Goal: Task Accomplishment & Management: Manage account settings

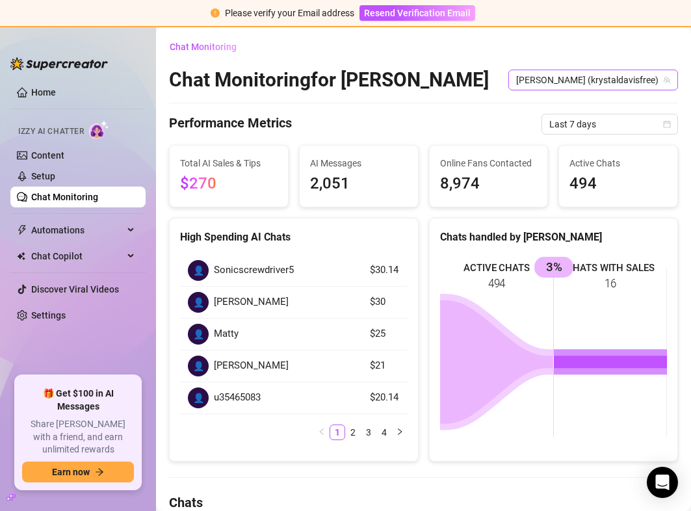
click at [588, 87] on span "[PERSON_NAME] (krystaldavisfree)" at bounding box center [593, 80] width 154 height 20
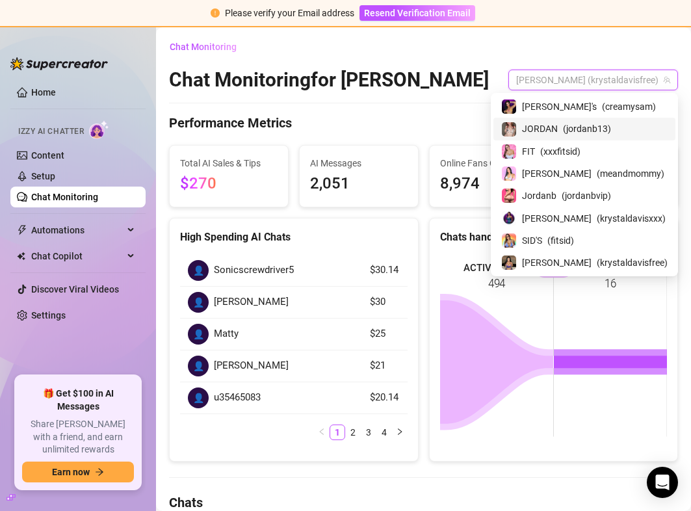
click at [611, 128] on span "( jordanb13 )" at bounding box center [587, 129] width 48 height 14
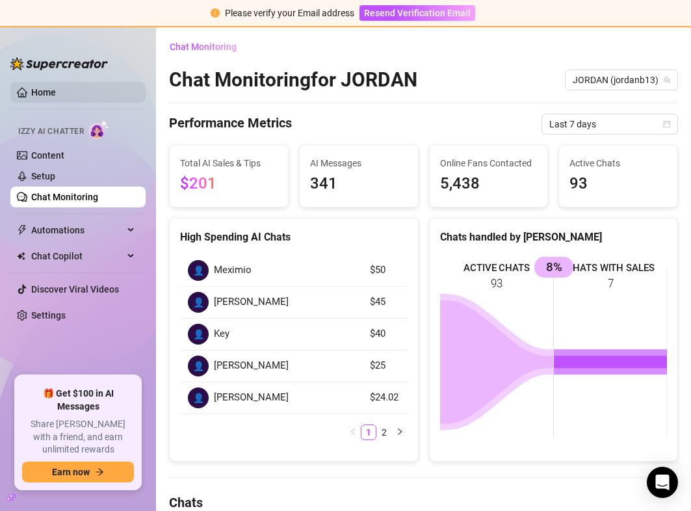
click at [49, 98] on link "Home" at bounding box center [43, 92] width 25 height 10
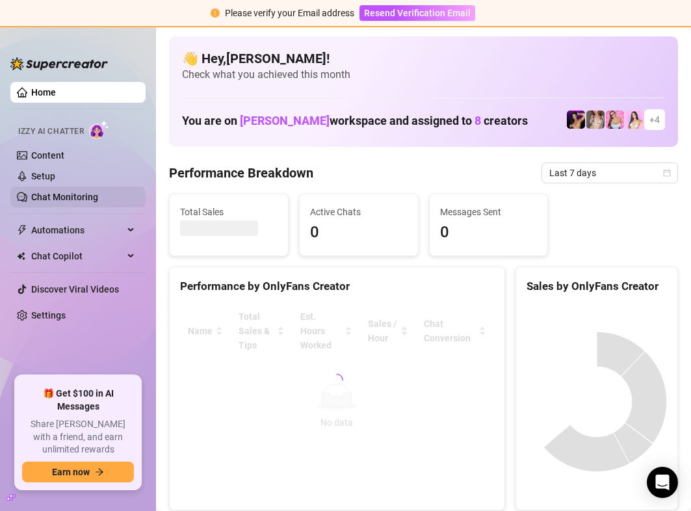
click at [86, 202] on link "Chat Monitoring" at bounding box center [64, 197] width 67 height 10
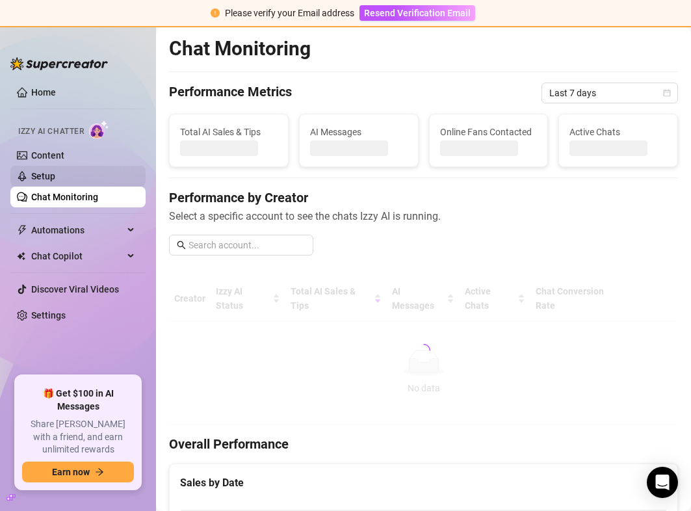
click at [55, 179] on link "Setup" at bounding box center [43, 176] width 24 height 10
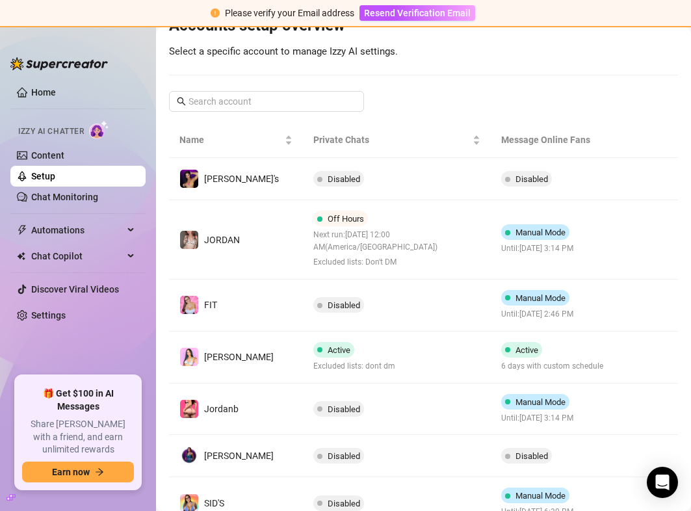
scroll to position [157, 0]
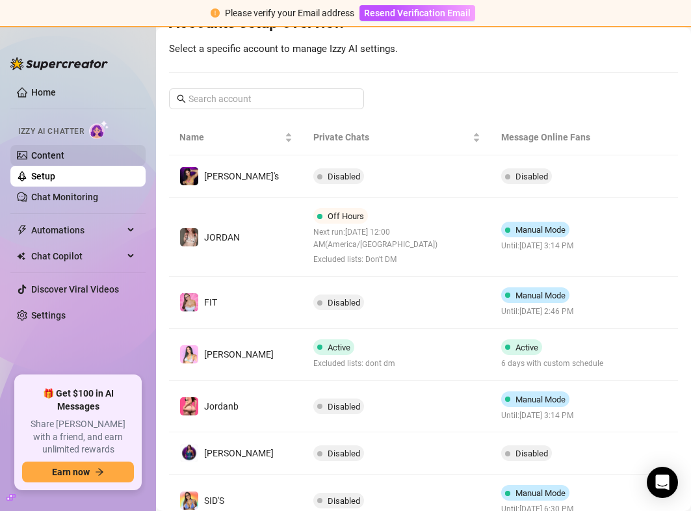
click at [45, 161] on link "Content" at bounding box center [47, 155] width 33 height 10
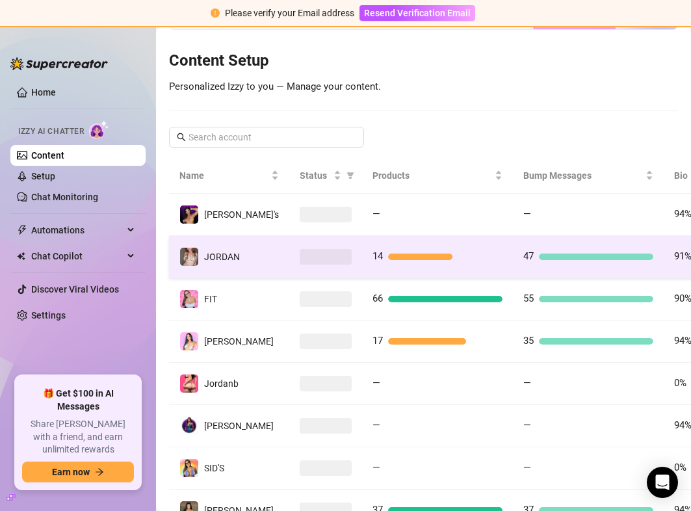
click at [211, 252] on span "JORDAN" at bounding box center [222, 257] width 36 height 10
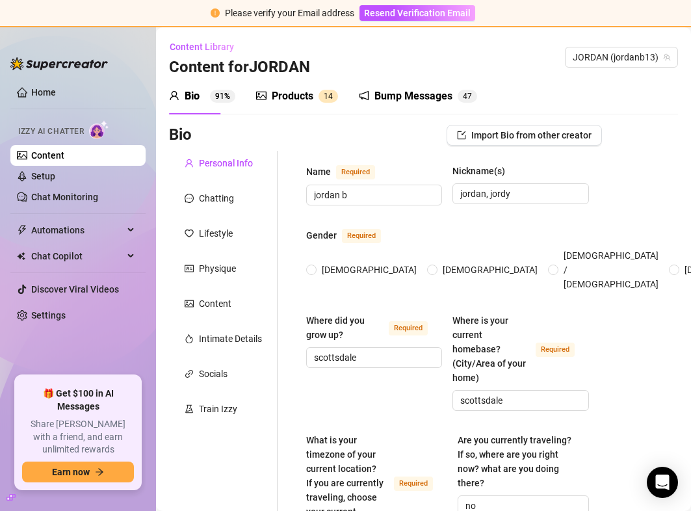
radio input "true"
type input "[DATE]"
click at [279, 102] on div "Products" at bounding box center [293, 96] width 42 height 16
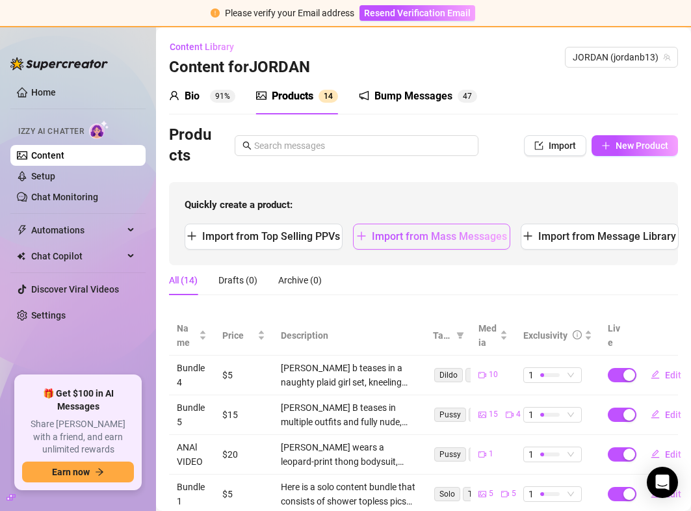
click at [457, 235] on span "Import from Mass Messages" at bounding box center [439, 236] width 135 height 12
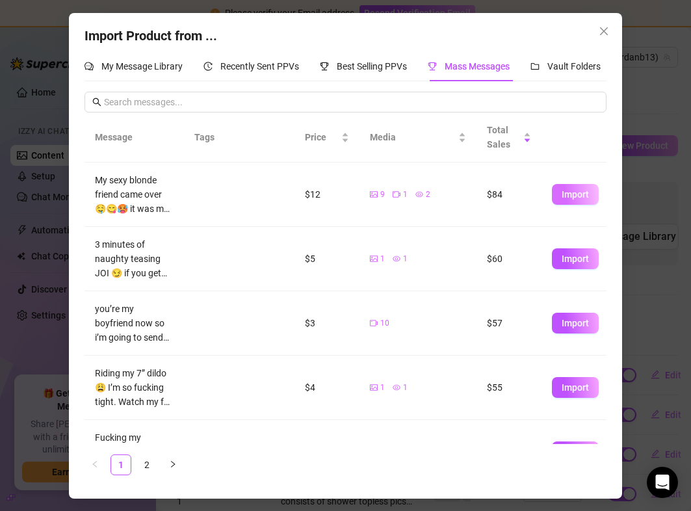
click at [562, 192] on span "Import" at bounding box center [575, 194] width 27 height 10
type textarea "My sexy blonde friend came over 🤤😋🥵 it was my first time playing with a girl an…"
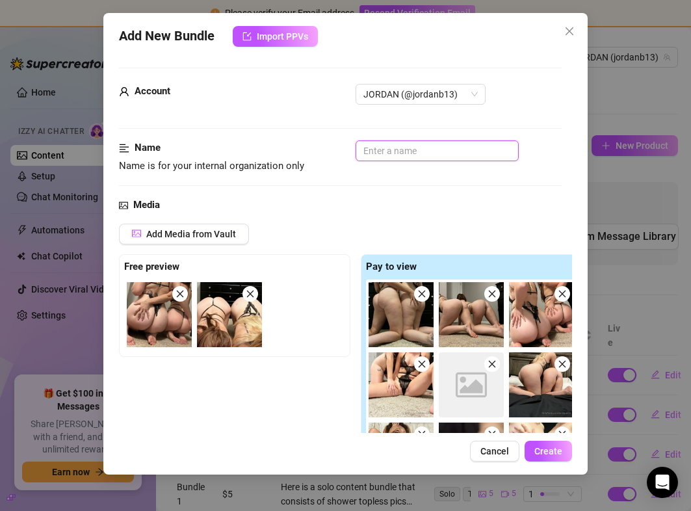
click at [399, 159] on input "text" at bounding box center [437, 150] width 163 height 21
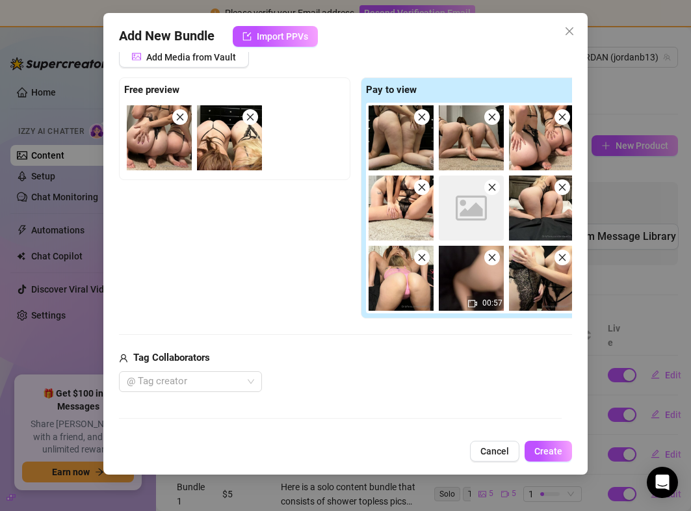
scroll to position [178, 0]
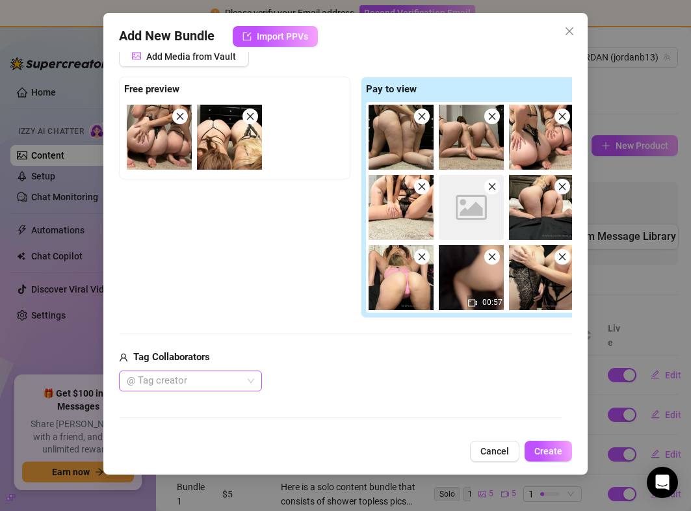
click at [215, 383] on div at bounding box center [184, 381] width 124 height 18
type input "GG bundle"
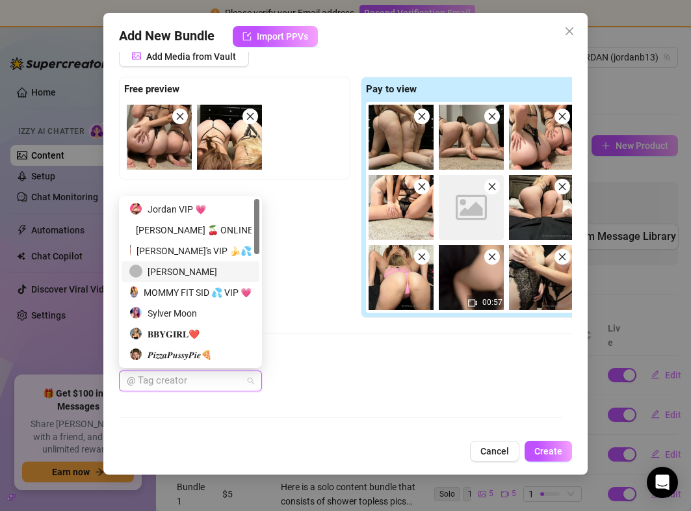
click at [164, 274] on div "[PERSON_NAME]" at bounding box center [190, 272] width 122 height 14
click at [328, 372] on div "[PERSON_NAME]" at bounding box center [355, 381] width 473 height 21
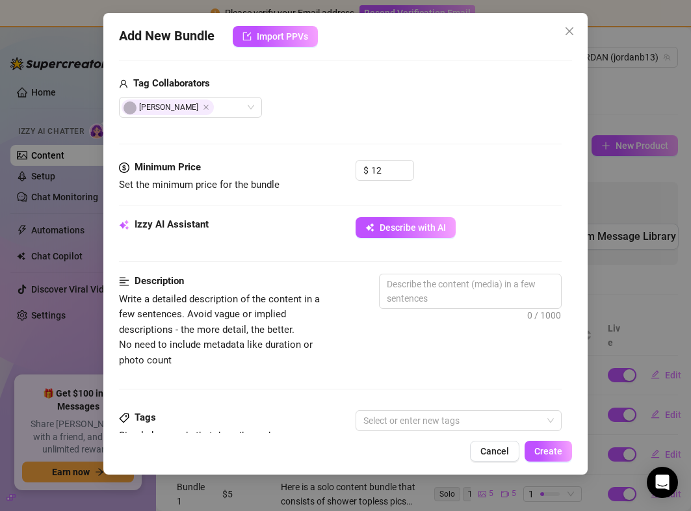
scroll to position [465, 0]
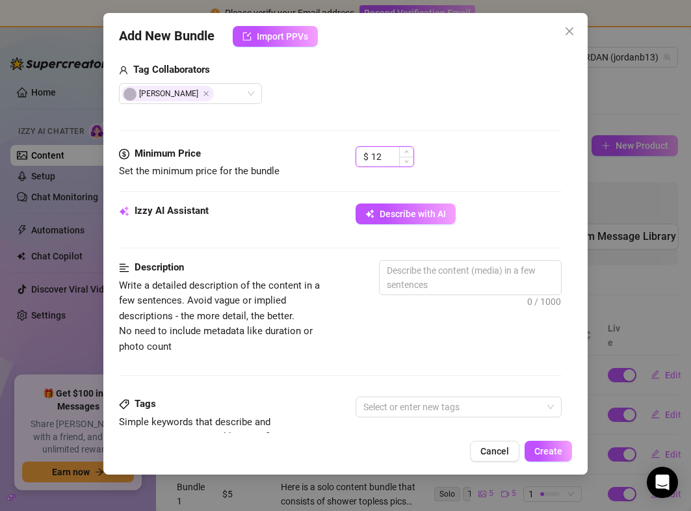
click at [380, 162] on input "12" at bounding box center [392, 157] width 42 height 20
click at [336, 270] on div "Description" at bounding box center [228, 268] width 218 height 16
click at [388, 220] on button "Describe with AI" at bounding box center [406, 214] width 100 height 21
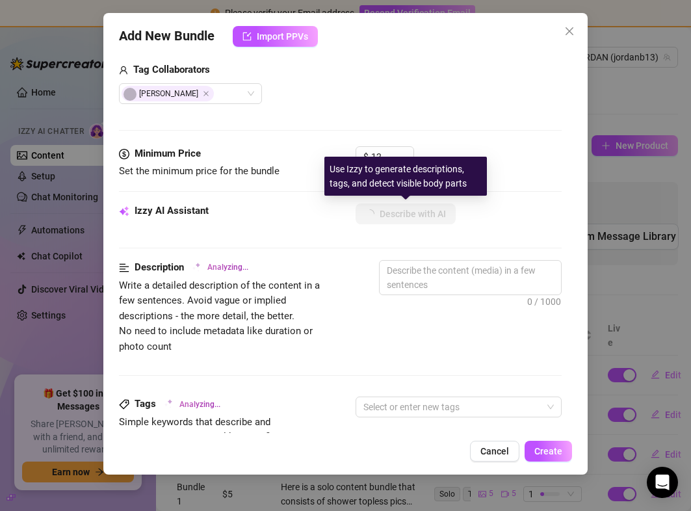
type textarea "Two"
type textarea "Two women"
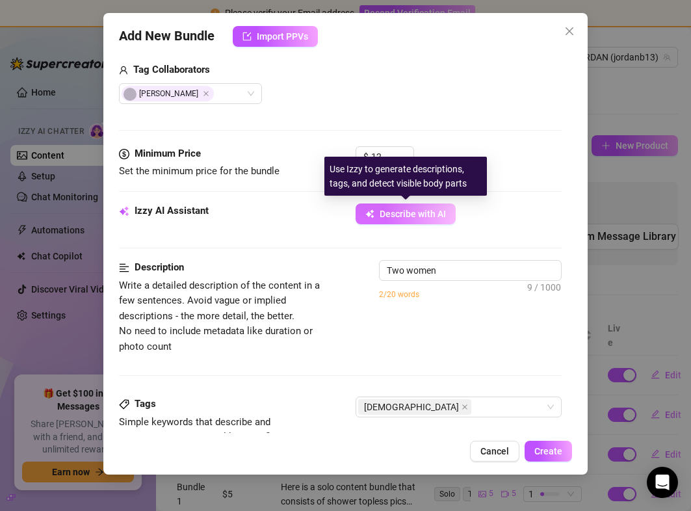
type textarea "Two women in"
type textarea "Two women in sheer"
type textarea "Two women in sheer black"
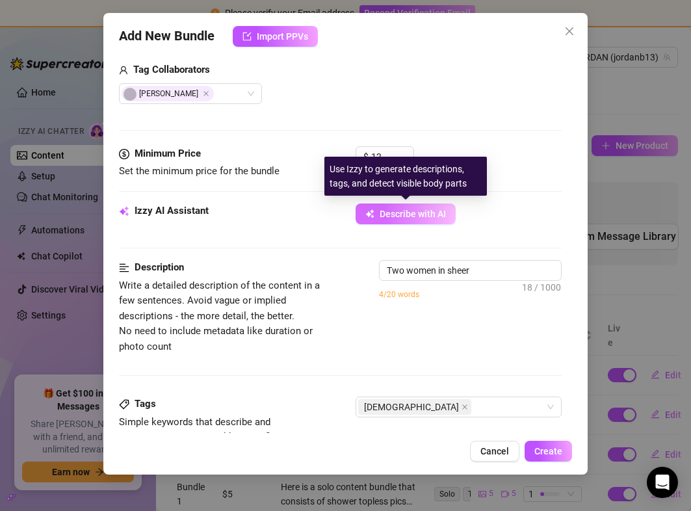
type textarea "Two women in sheer black"
type textarea "Two women in sheer black and"
type textarea "Two women in sheer black and nude"
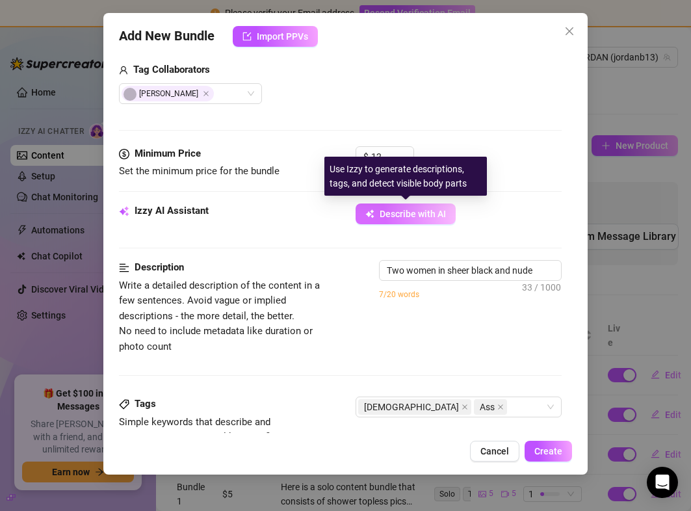
type textarea "Two women in sheer black and nude lingerie"
type textarea "Two women in sheer black and nude lingerie kneel"
type textarea "Two women in sheer black and nude lingerie kneel and"
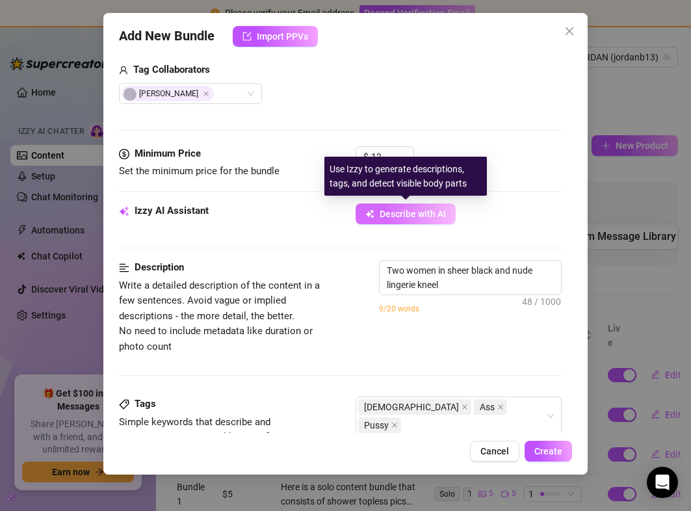
type textarea "Two women in sheer black and nude lingerie kneel and"
type textarea "Two women in sheer black and nude lingerie kneel and crawl"
type textarea "Two women in sheer black and nude lingerie kneel and crawl on"
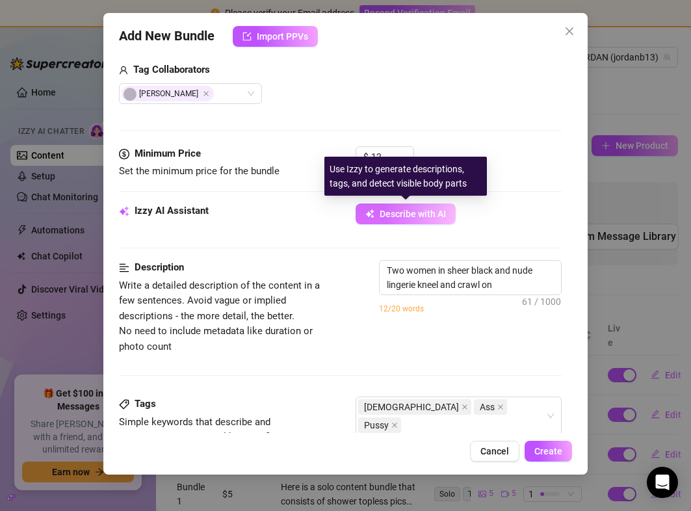
type textarea "Two women in sheer black and nude lingerie kneel and crawl on the"
type textarea "Two women in sheer black and nude lingerie kneel and crawl on the floor"
type textarea "Two women in sheer black and nude lingerie kneel and crawl on the floor and"
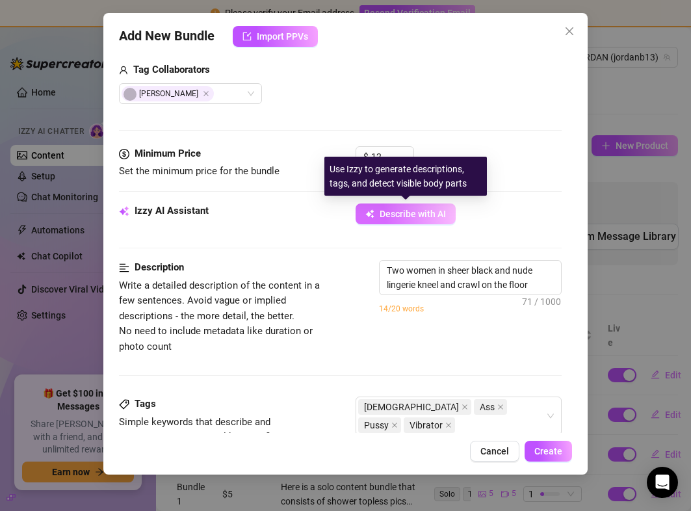
type textarea "Two women in sheer black and nude lingerie kneel and crawl on the floor and"
type textarea "Two women in sheer black and nude lingerie kneel and crawl on the floor and bed,"
type textarea "Two women in sheer black and nude lingerie kneel and crawl on the floor and bed…"
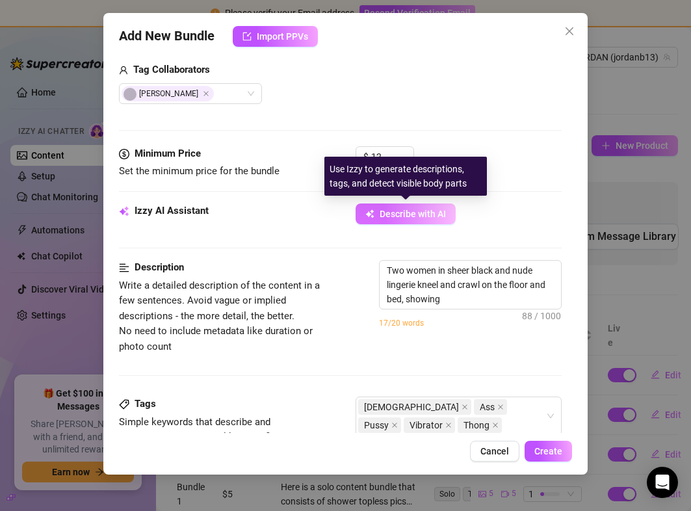
type textarea "Two women in sheer black and nude lingerie kneel and crawl on the floor and bed…"
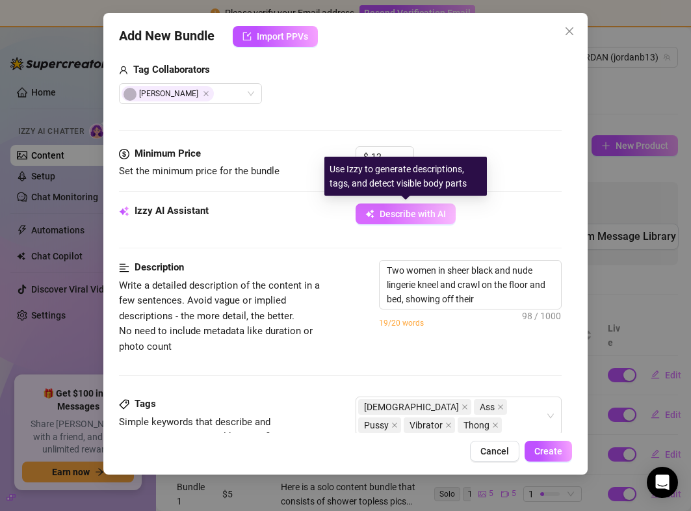
type textarea "Two women in sheer black and nude lingerie kneel and crawl on the floor and bed…"
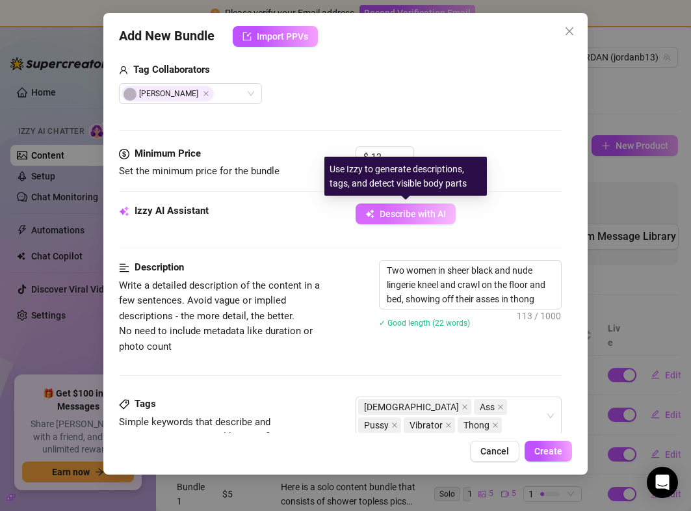
type textarea "Two women in sheer black and nude lingerie kneel and crawl on the floor and bed…"
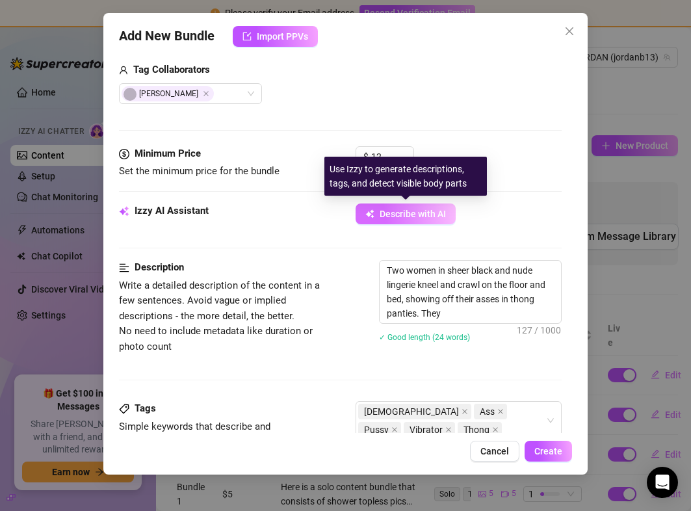
type textarea "Two women in sheer black and nude lingerie kneel and crawl on the floor and bed…"
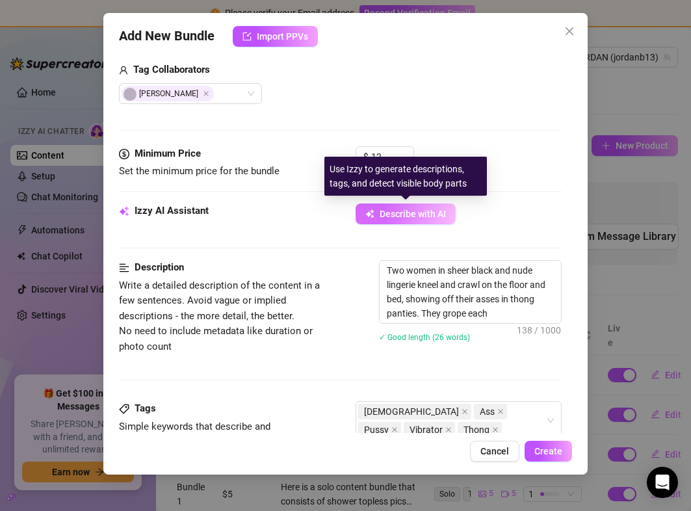
type textarea "Two women in sheer black and nude lingerie kneel and crawl on the floor and bed…"
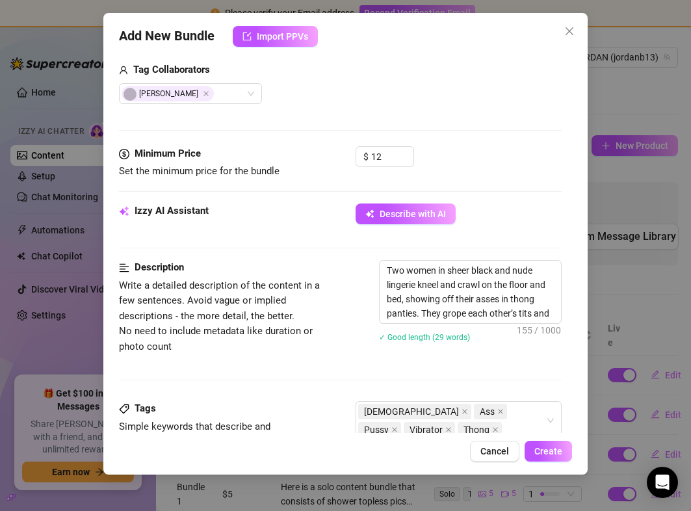
type textarea "Two women in sheer black and nude lingerie kneel and crawl on the floor and bed…"
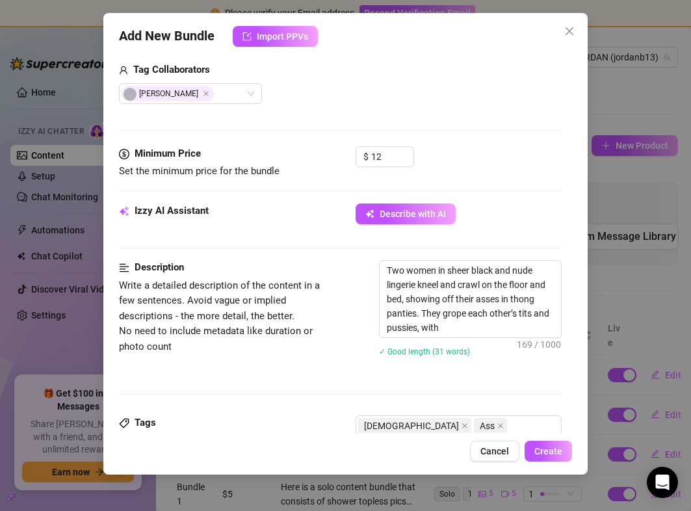
type textarea "Two women in sheer black and nude lingerie kneel and crawl on the floor and bed…"
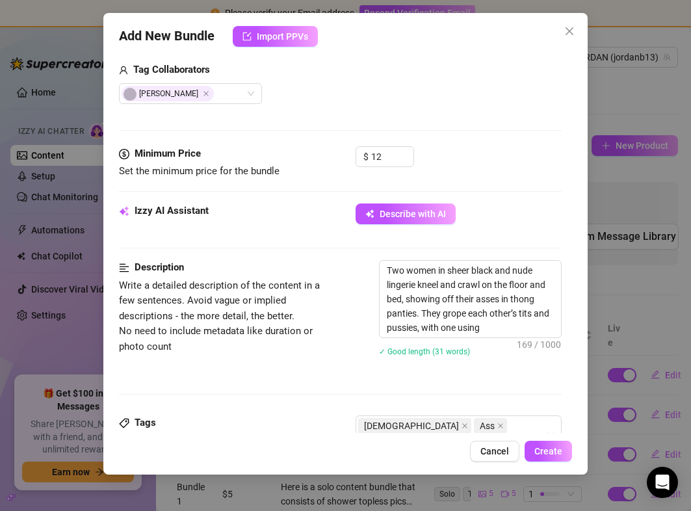
type textarea "Two women in sheer black and nude lingerie kneel and crawl on the floor and bed…"
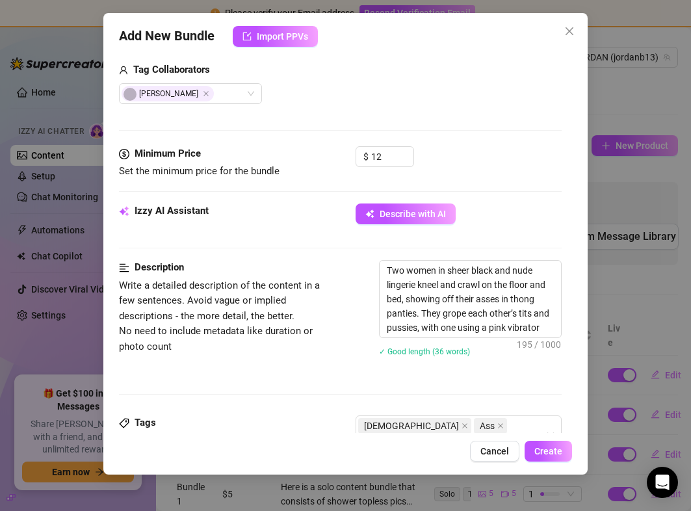
type textarea "Two women in sheer black and nude lingerie kneel and crawl on the floor and bed…"
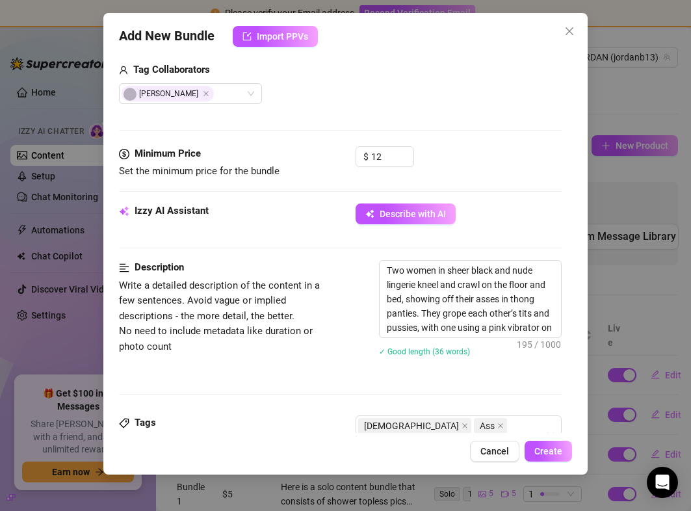
type textarea "Two women in sheer black and nude lingerie kneel and crawl on the floor and bed…"
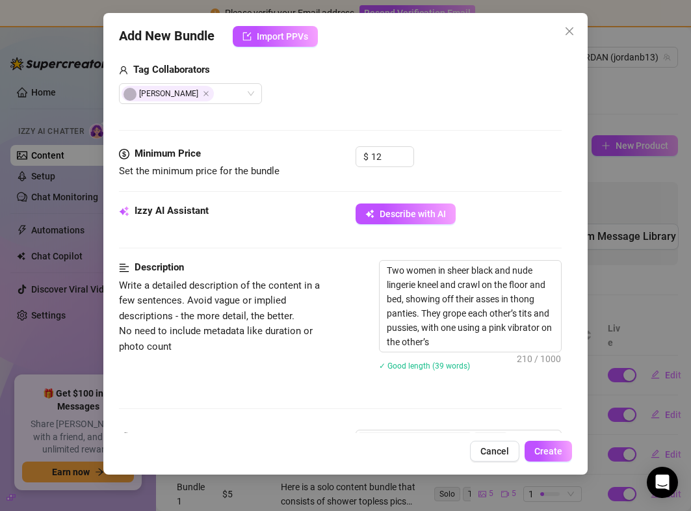
type textarea "Two women in sheer black and nude lingerie kneel and crawl on the floor and bed…"
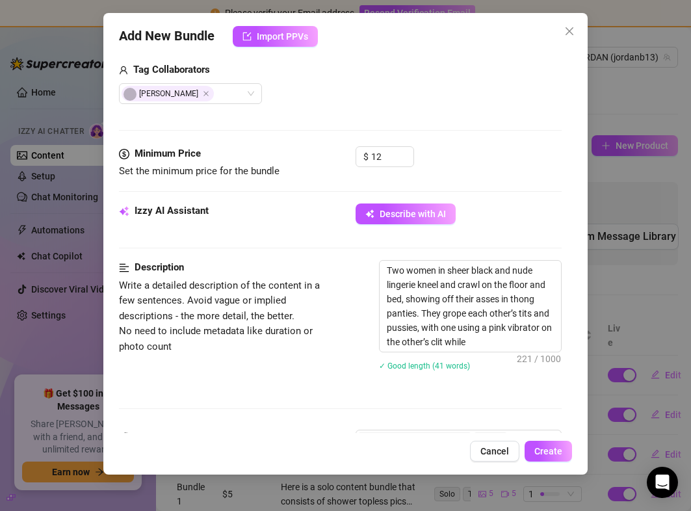
type textarea "Two women in sheer black and nude lingerie kneel and crawl on the floor and bed…"
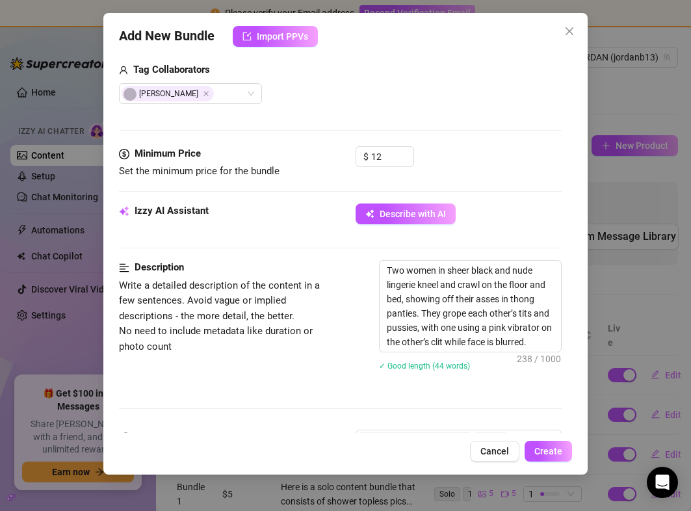
type textarea "Two women in sheer black and nude lingerie kneel and crawl on the floor and bed…"
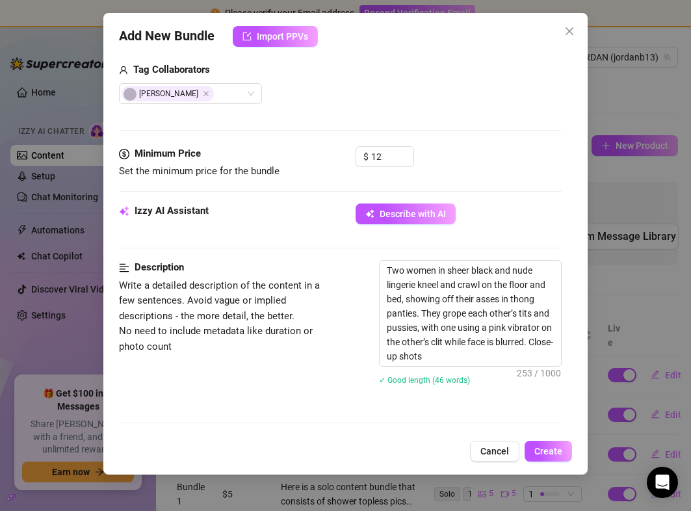
type textarea "Two women in sheer black and nude lingerie kneel and crawl on the floor and bed…"
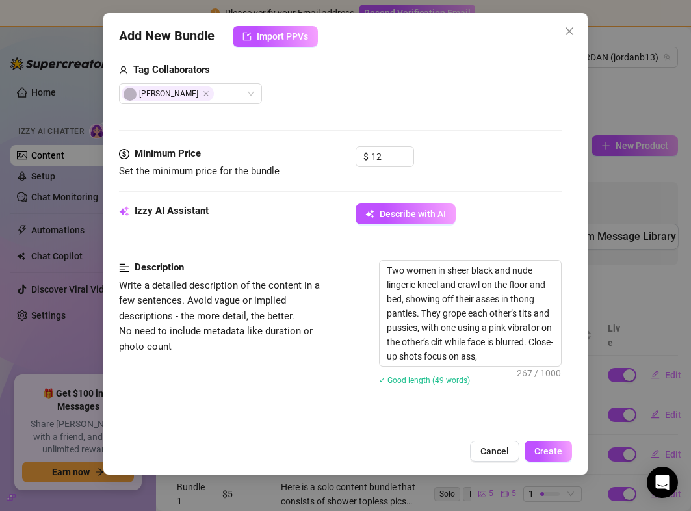
type textarea "Two women in sheer black and nude lingerie kneel and crawl on the floor and bed…"
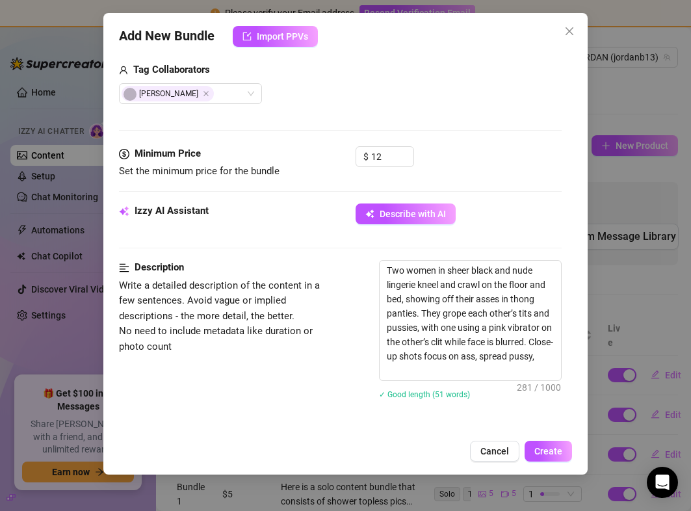
type textarea "Two women in sheer black and nude lingerie kneel and crawl on the floor and bed…"
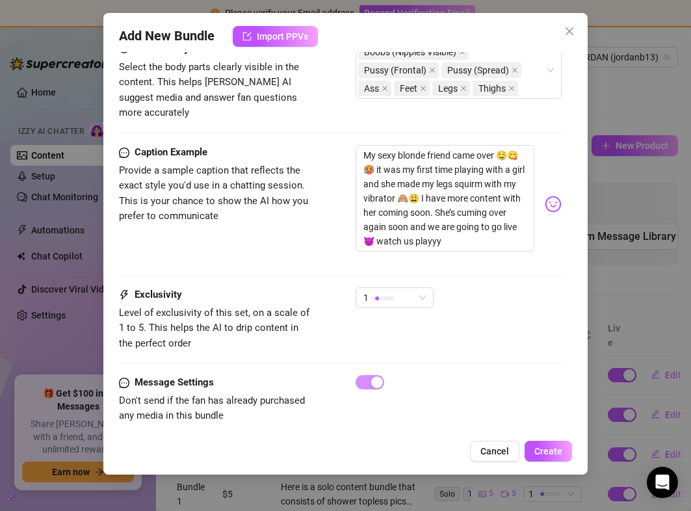
scroll to position [974, 0]
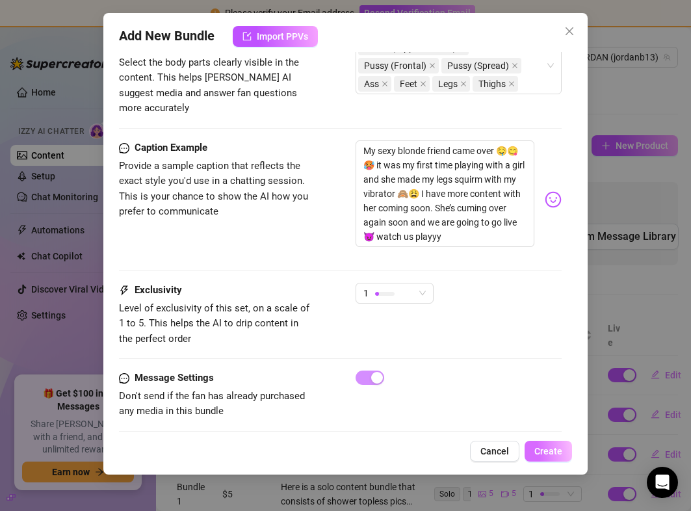
click at [539, 455] on span "Create" at bounding box center [548, 451] width 28 height 10
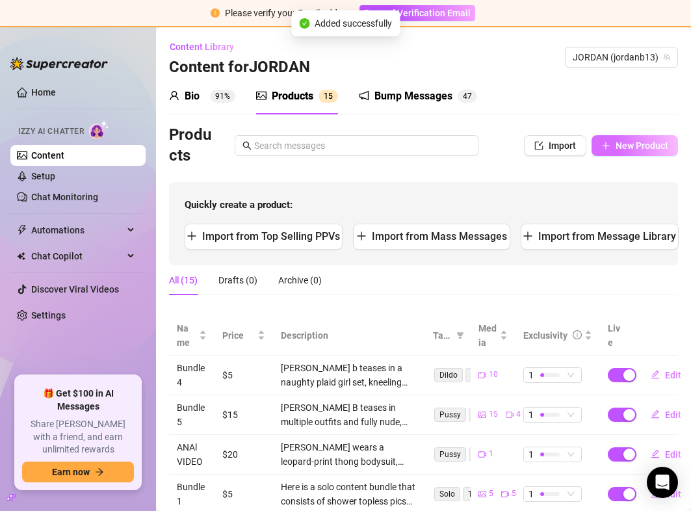
click at [617, 151] on button "New Product" at bounding box center [635, 145] width 86 height 21
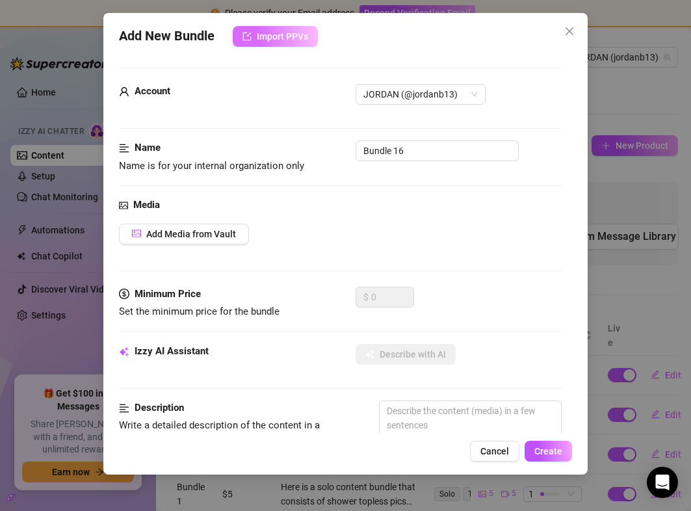
click at [289, 41] on span "Import PPVs" at bounding box center [282, 36] width 51 height 10
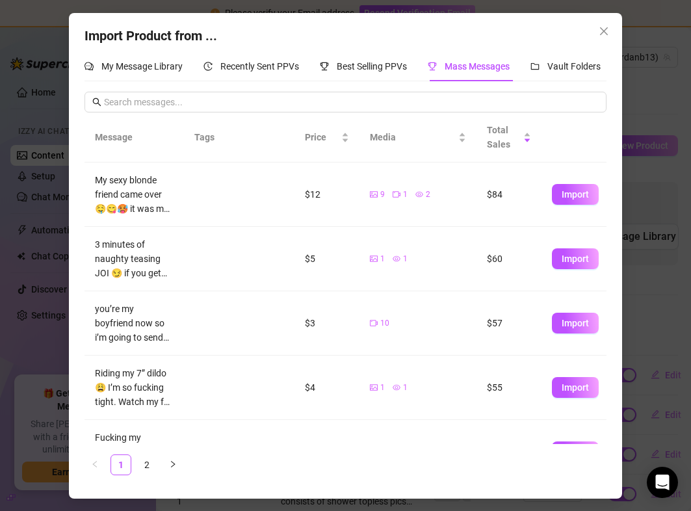
click at [376, 260] on icon "picture" at bounding box center [374, 259] width 8 height 6
click at [434, 282] on td "1 1" at bounding box center [418, 259] width 117 height 64
click at [565, 258] on span "Import" at bounding box center [575, 259] width 27 height 10
type textarea "3 minutes of naughty teasing JOI 😏 if you get this I’ll send you another video 😈"
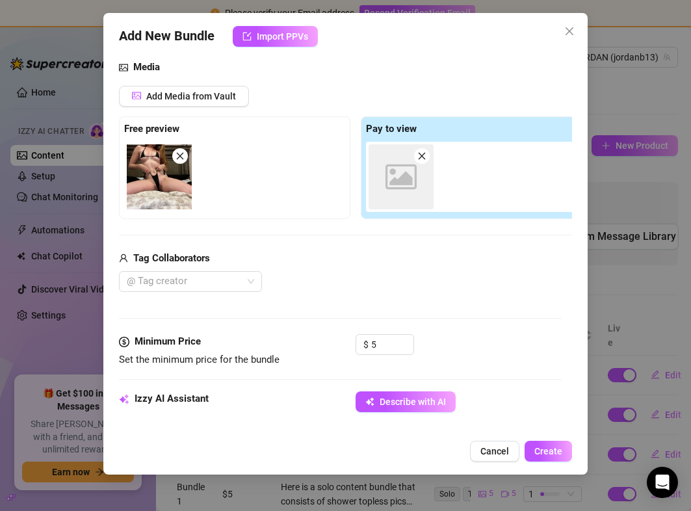
scroll to position [0, 0]
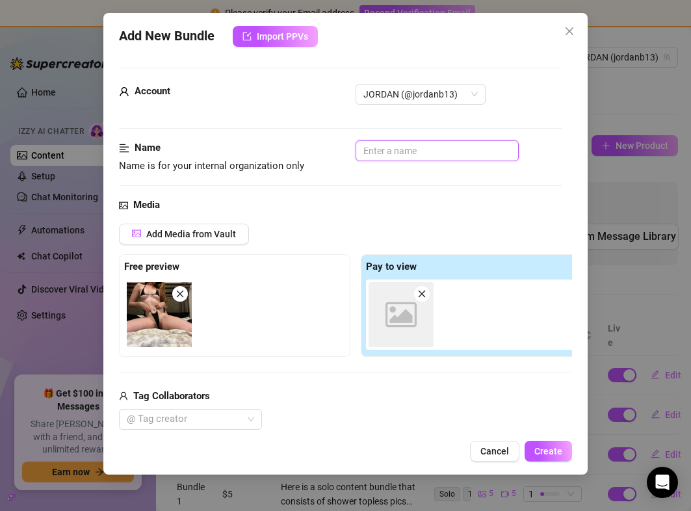
click at [428, 148] on input "text" at bounding box center [437, 150] width 163 height 21
type input "j"
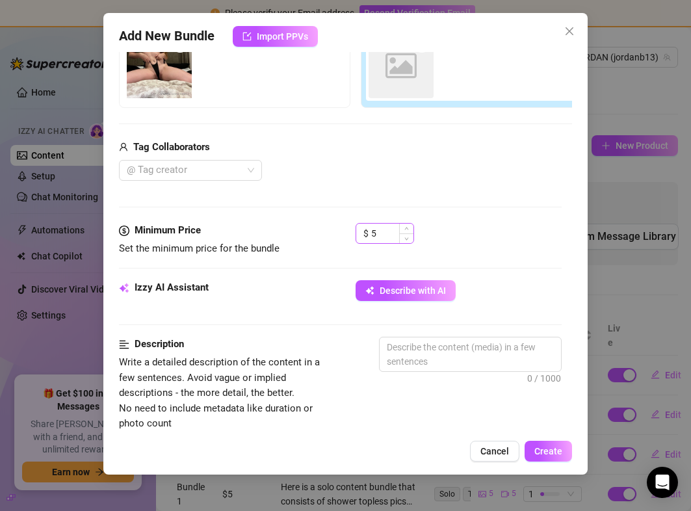
scroll to position [271, 0]
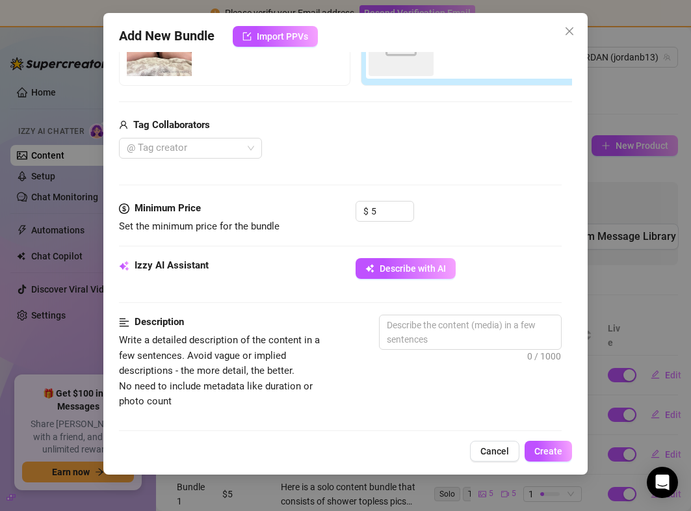
type input "JOI VIDEO"
click at [396, 257] on div "Minimum Price Set the minimum price for the bundle $ 5" at bounding box center [340, 229] width 442 height 57
click at [394, 272] on span "Describe with AI" at bounding box center [413, 268] width 66 height 10
click at [406, 262] on button "Describe with AI" at bounding box center [406, 268] width 100 height 21
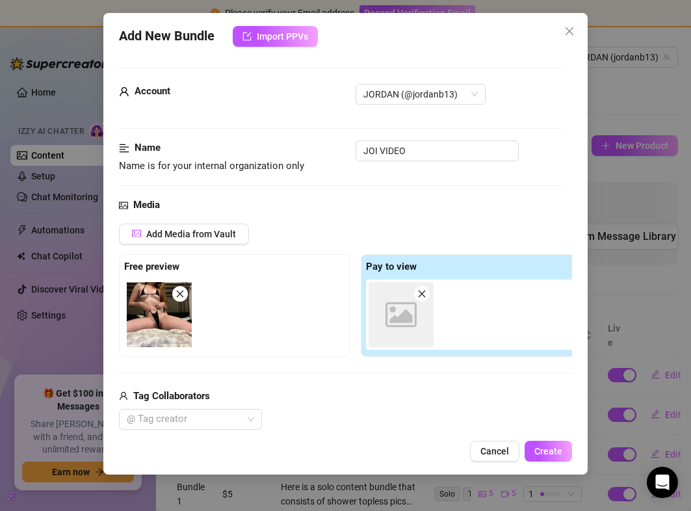
click at [387, 316] on icon at bounding box center [401, 314] width 31 height 25
click at [572, 38] on button "Close" at bounding box center [569, 31] width 21 height 21
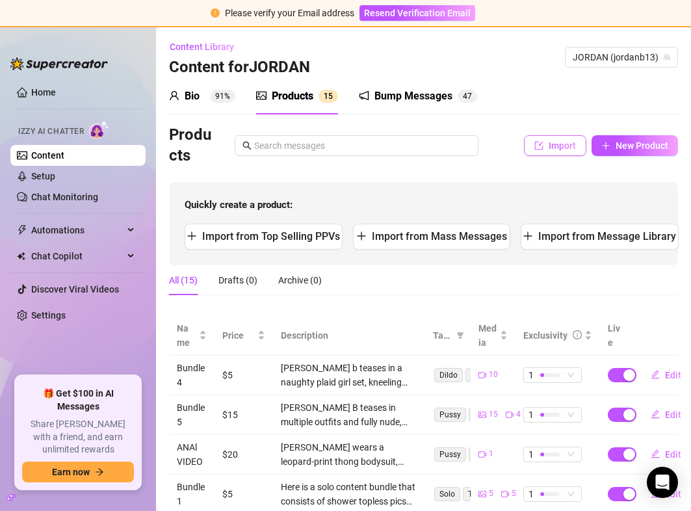
click at [564, 150] on span "Import" at bounding box center [562, 145] width 27 height 10
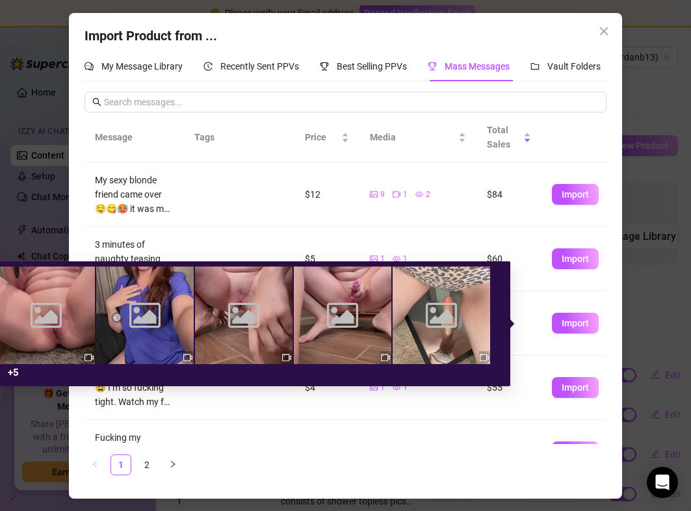
click at [376, 323] on div "Image placeholder" at bounding box center [343, 316] width 98 height 98
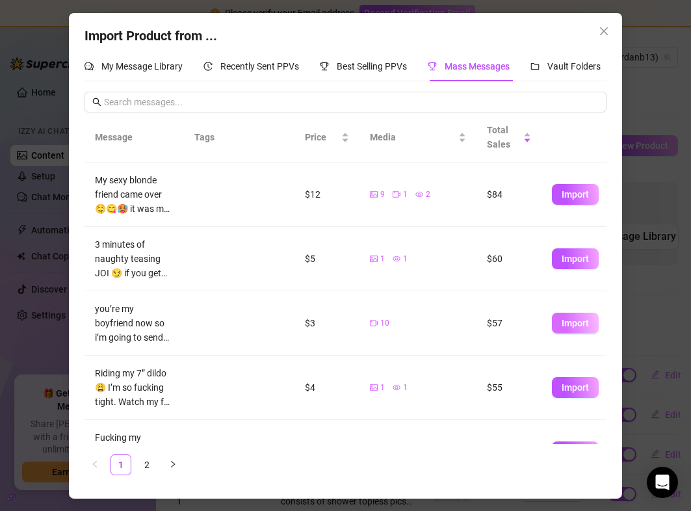
click at [567, 318] on span "Import" at bounding box center [575, 323] width 27 height 10
type textarea "you’re my boyfriend now so i’m going to send you this but don’t tell anyone els…"
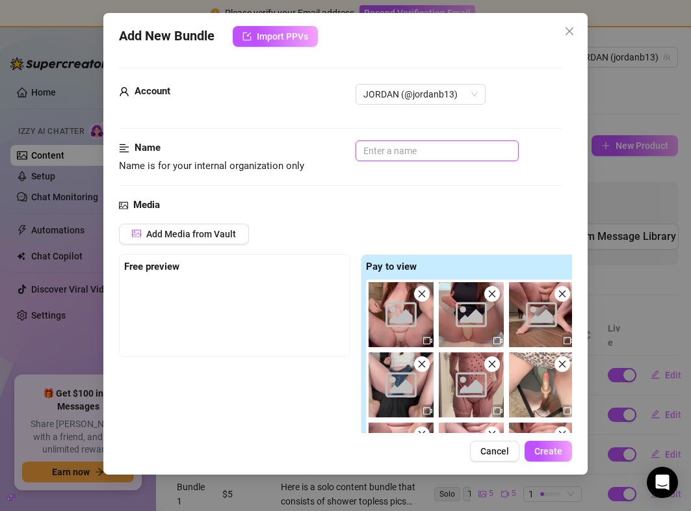
click at [375, 152] on input "text" at bounding box center [437, 150] width 163 height 21
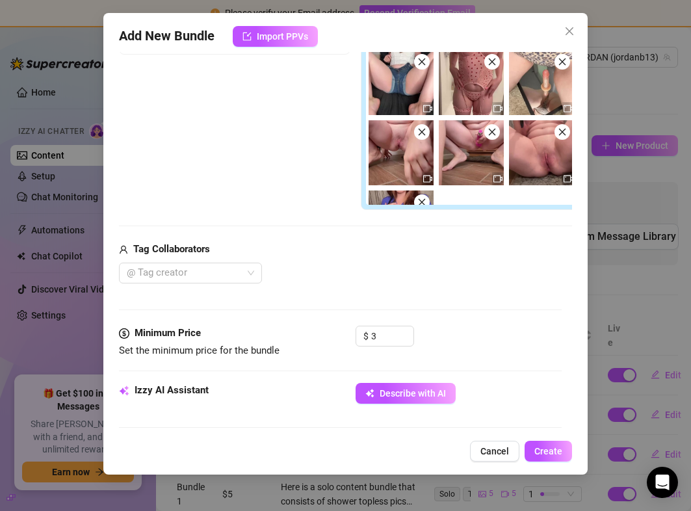
scroll to position [53, 0]
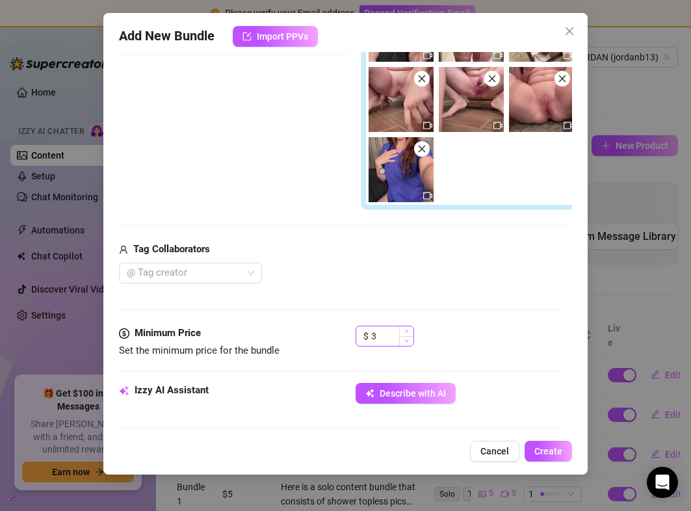
type input "BUNDLE 3"
click at [383, 341] on input "3" at bounding box center [392, 336] width 42 height 20
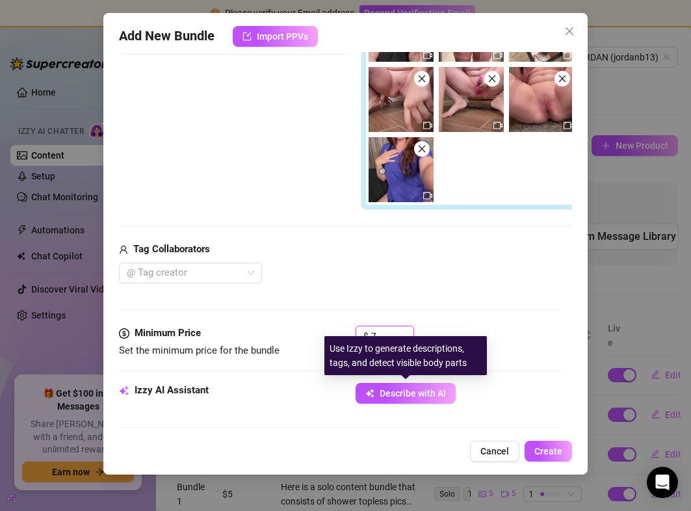
type input "7"
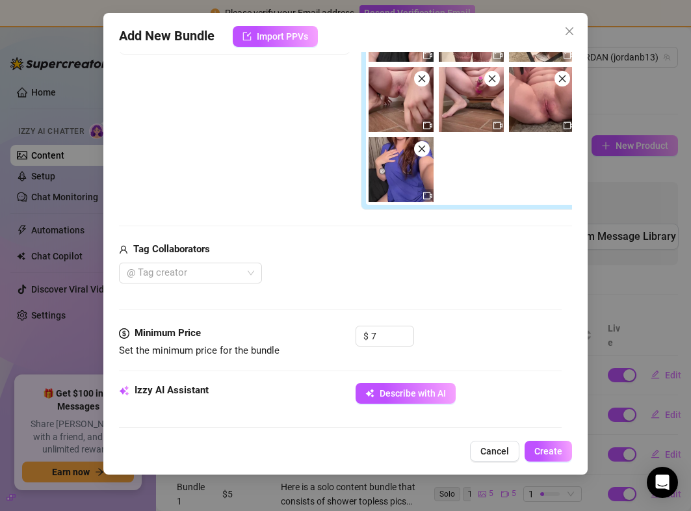
click at [432, 246] on div "Tag Collaborators" at bounding box center [355, 250] width 473 height 16
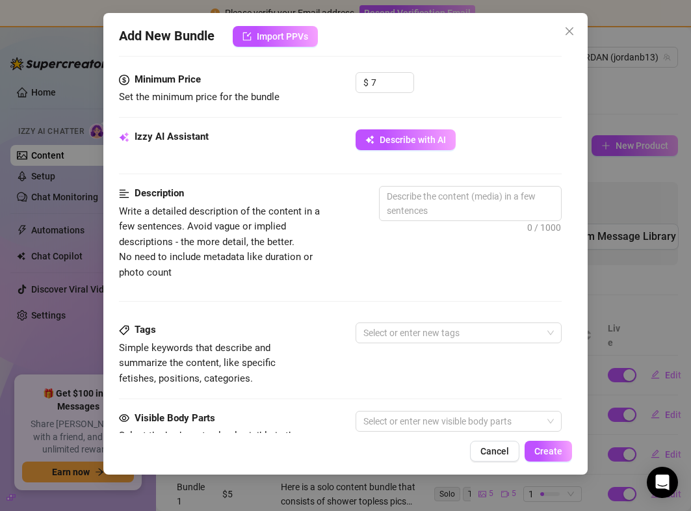
scroll to position [561, 0]
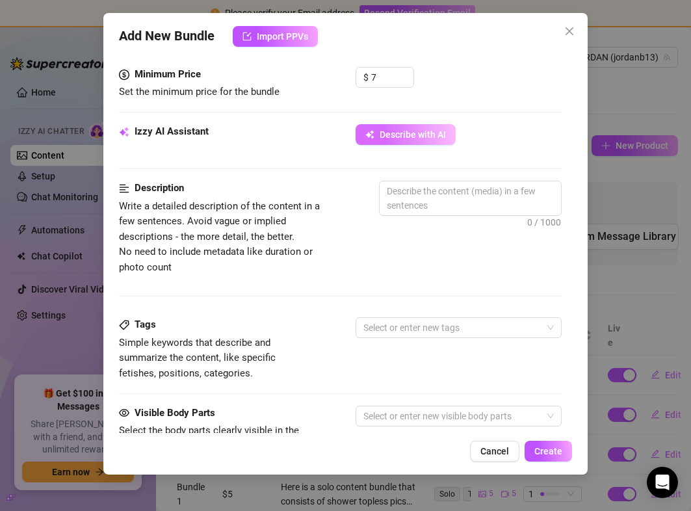
click at [406, 135] on span "Describe with AI" at bounding box center [413, 134] width 66 height 10
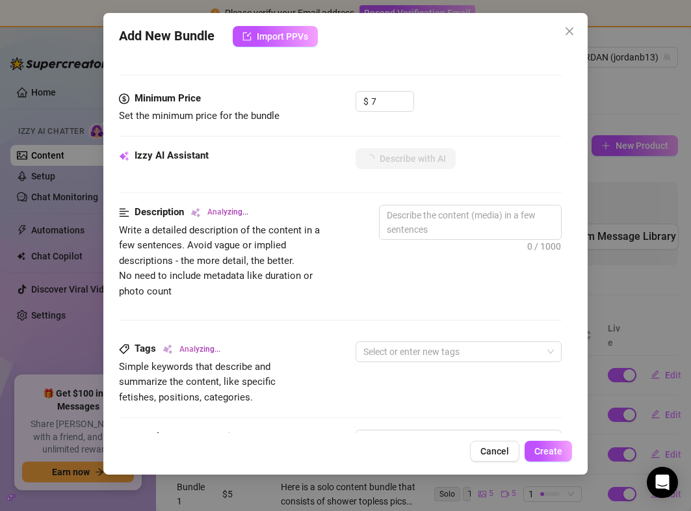
scroll to position [529, 0]
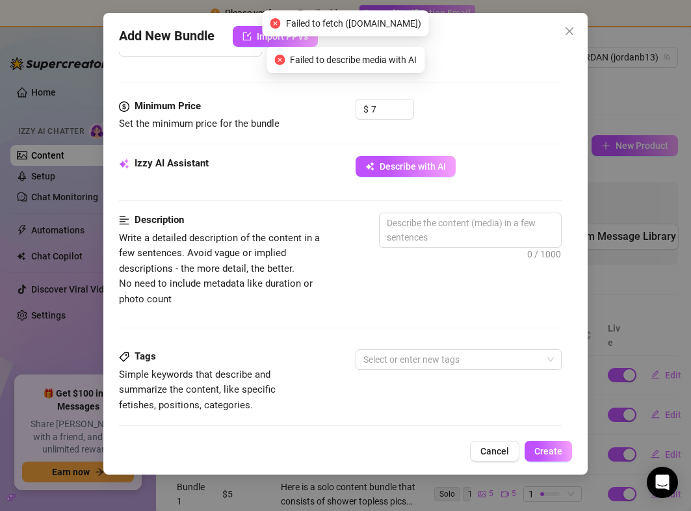
click at [414, 178] on div "Izzy AI Assistant Describe with AI" at bounding box center [340, 172] width 442 height 33
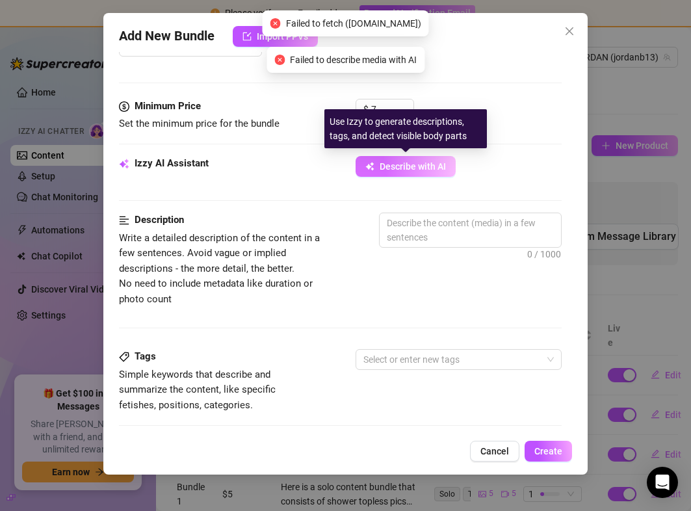
click at [408, 163] on span "Describe with AI" at bounding box center [413, 166] width 66 height 10
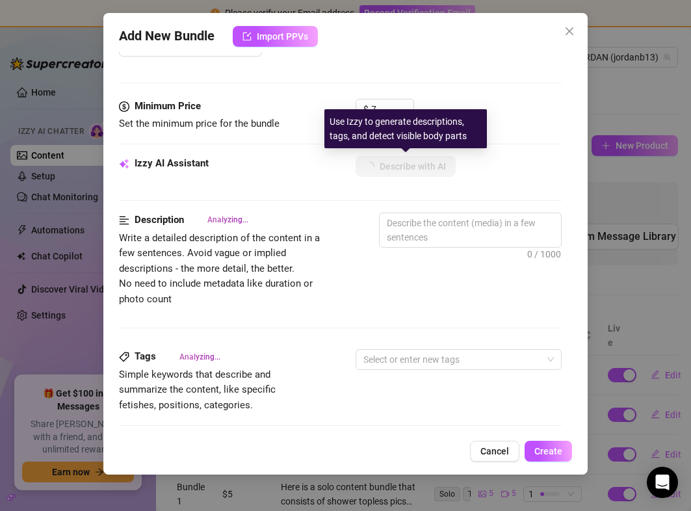
type textarea "Jordan"
type textarea "[PERSON_NAME]"
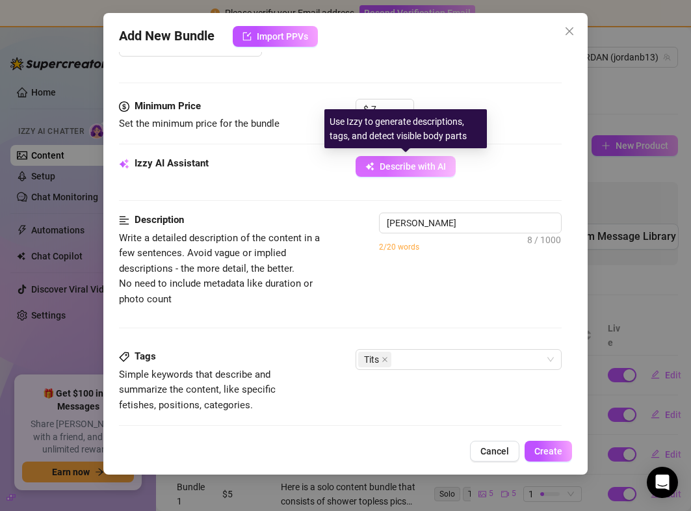
type textarea "[PERSON_NAME] goes"
type textarea "[PERSON_NAME] goes fully"
type textarea "[PERSON_NAME] goes fully nude"
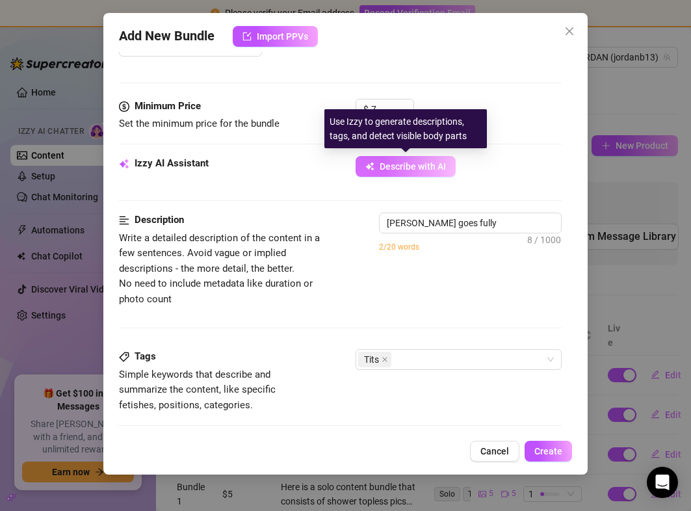
type textarea "[PERSON_NAME] goes fully nude"
type textarea "[PERSON_NAME] goes fully nude in"
type textarea "[PERSON_NAME] goes fully nude in multiple"
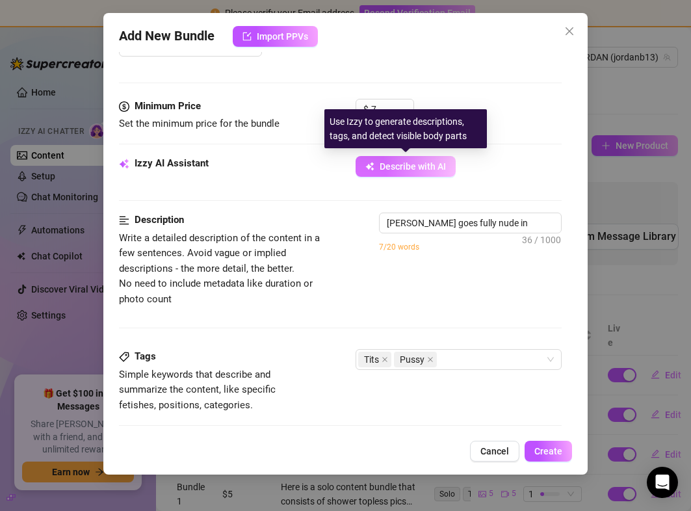
type textarea "[PERSON_NAME] goes fully nude in multiple settings,"
type textarea "[PERSON_NAME] goes fully nude in multiple settings, showing"
type textarea "[PERSON_NAME] goes fully nude in multiple settings, showing off"
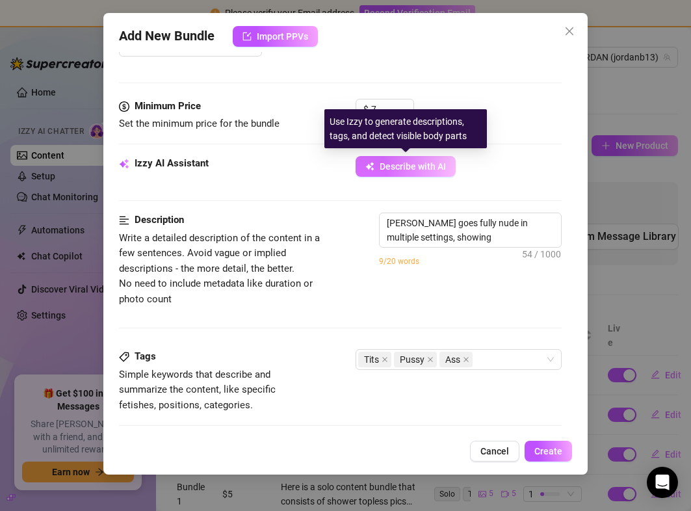
type textarea "[PERSON_NAME] goes fully nude in multiple settings, showing off"
type textarea "[PERSON_NAME] goes fully nude in multiple settings, showing off her"
type textarea "[PERSON_NAME] goes fully nude in multiple settings, showing off her perky"
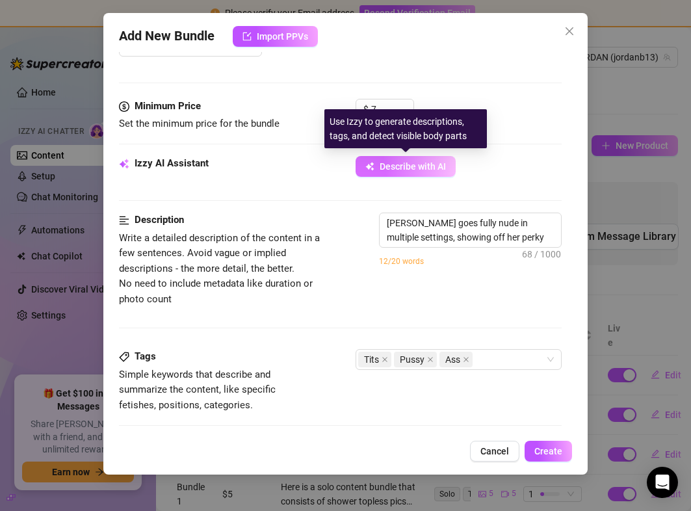
type textarea "[PERSON_NAME] goes fully nude in multiple settings, showing off her perky tits,"
type textarea "[PERSON_NAME] goes fully nude in multiple settings, showing off her perky tits,…"
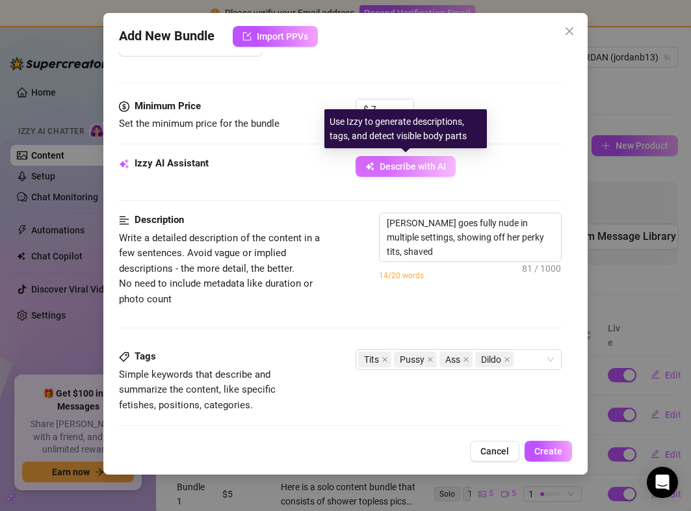
type textarea "[PERSON_NAME] goes fully nude in multiple settings, showing off her perky tits,…"
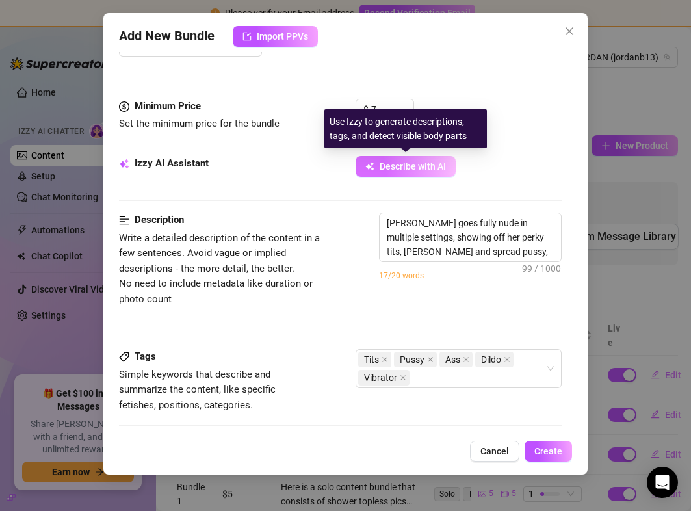
type textarea "[PERSON_NAME] goes fully nude in multiple settings, showing off her perky tits,…"
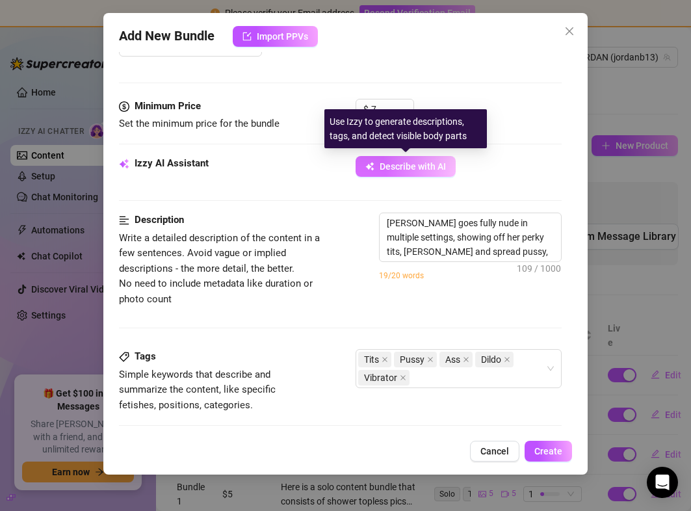
type textarea "[PERSON_NAME] goes fully nude in multiple settings, showing off her perky tits,…"
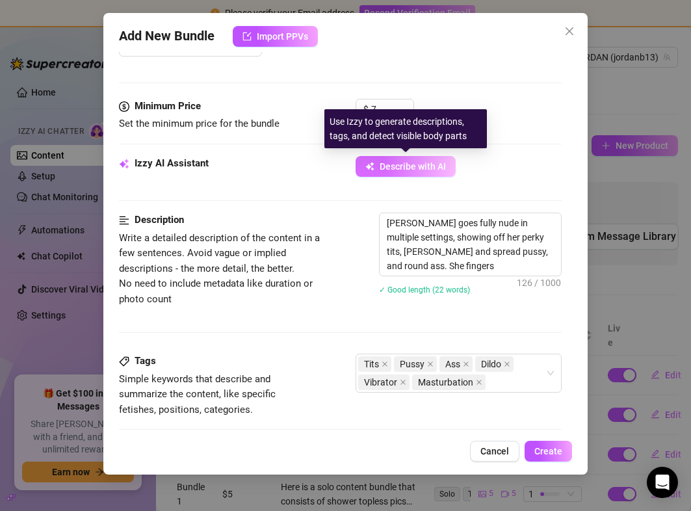
type textarea "[PERSON_NAME] goes fully nude in multiple settings, showing off her perky tits,…"
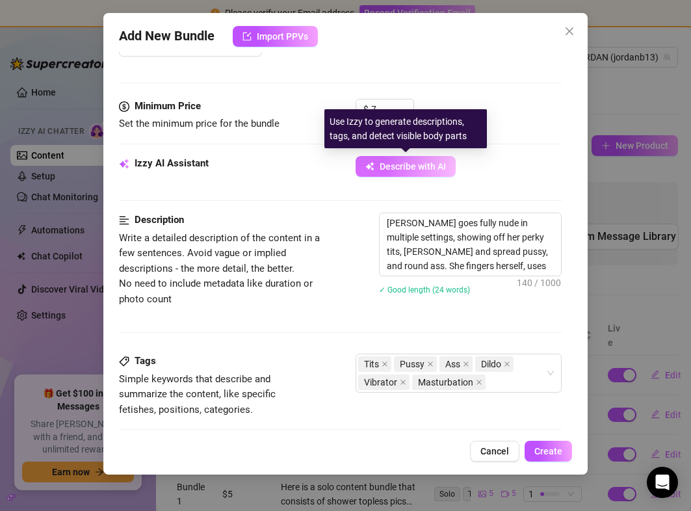
type textarea "[PERSON_NAME] goes fully nude in multiple settings, showing off her perky tits,…"
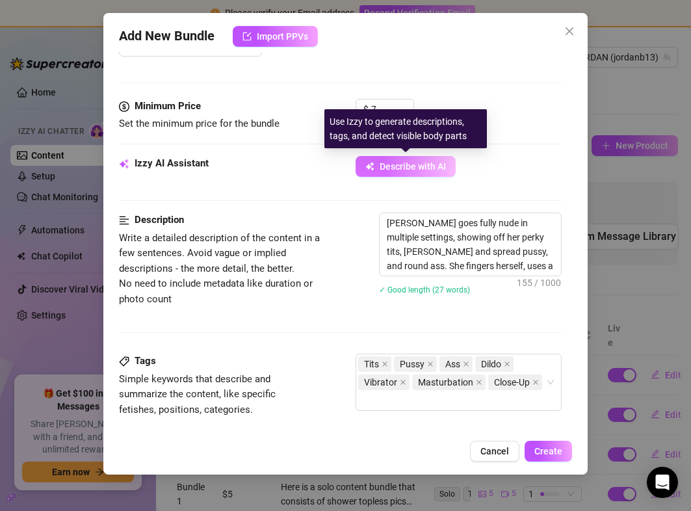
type textarea "[PERSON_NAME] goes fully nude in multiple settings, showing off her perky tits,…"
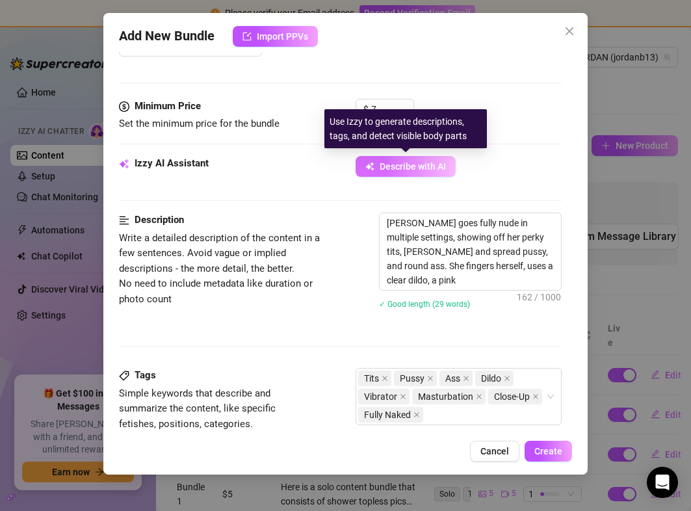
type textarea "[PERSON_NAME] goes fully nude in multiple settings, showing off her perky tits,…"
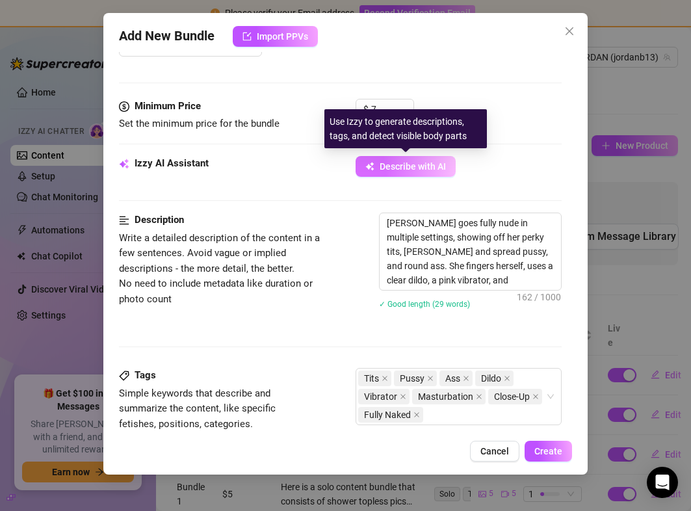
type textarea "[PERSON_NAME] goes fully nude in multiple settings, showing off her perky tits,…"
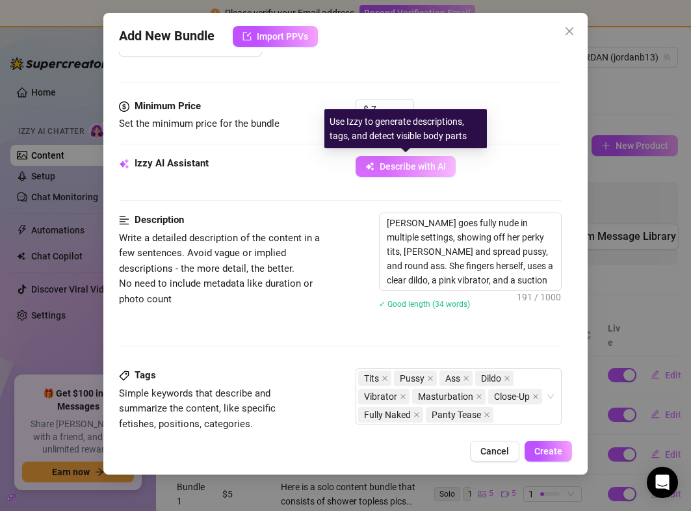
type textarea "[PERSON_NAME] goes fully nude in multiple settings, showing off her perky tits,…"
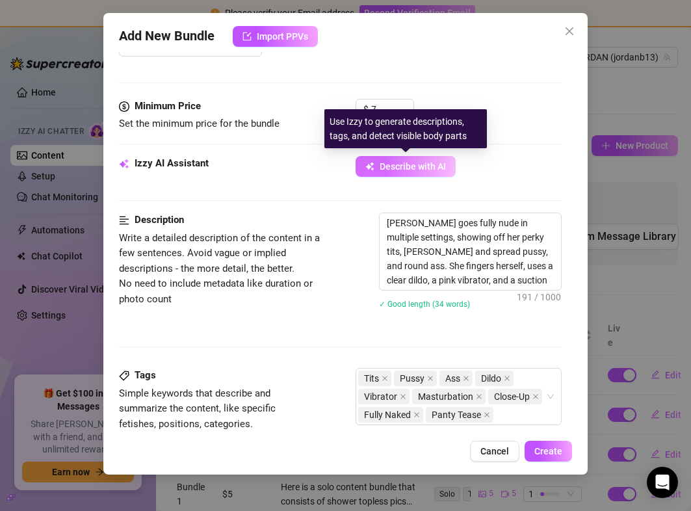
type textarea "[PERSON_NAME] goes fully nude in multiple settings, showing off her perky tits,…"
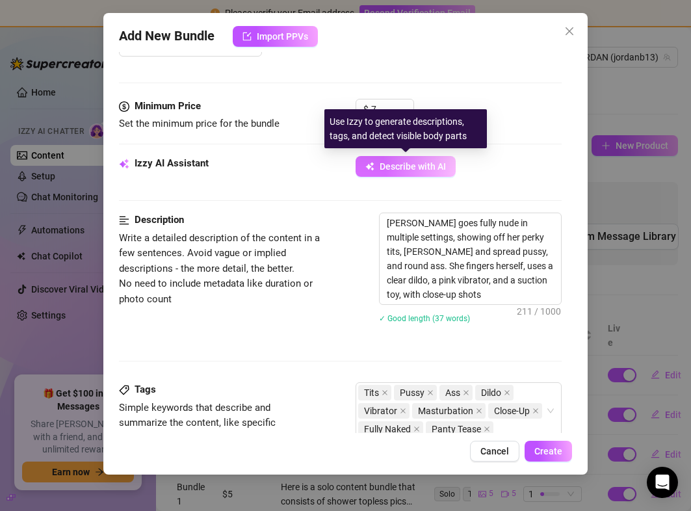
type textarea "[PERSON_NAME] goes fully nude in multiple settings, showing off her perky tits,…"
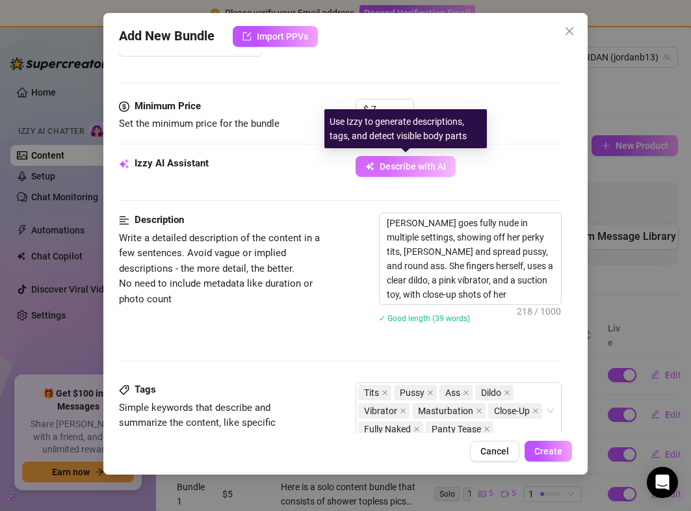
type textarea "[PERSON_NAME] goes fully nude in multiple settings, showing off her perky tits,…"
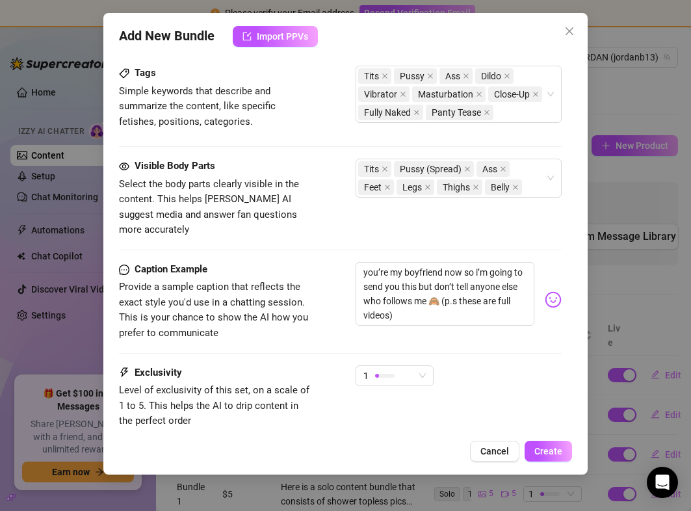
scroll to position [981, 0]
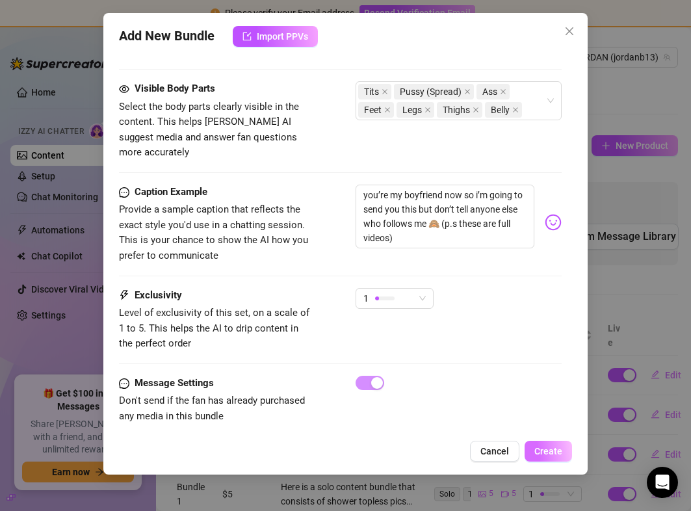
click at [550, 453] on span "Create" at bounding box center [548, 451] width 28 height 10
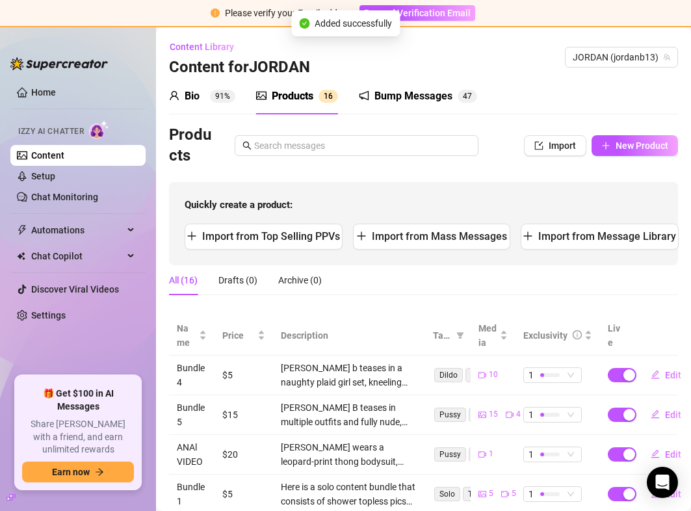
click at [614, 156] on div "Products Import New Product" at bounding box center [423, 146] width 509 height 42
click at [618, 150] on span "New Product" at bounding box center [642, 145] width 53 height 10
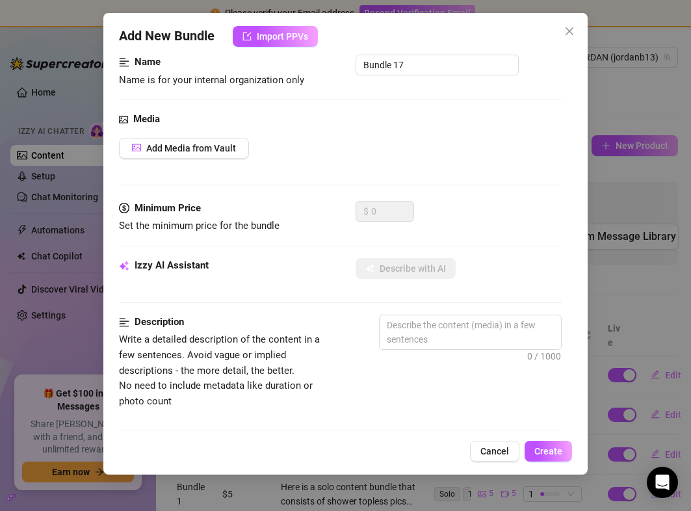
scroll to position [106, 0]
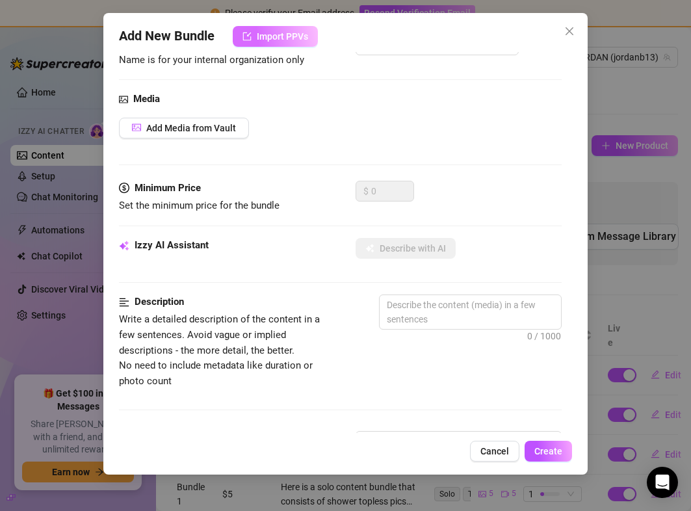
click at [263, 38] on span "Import PPVs" at bounding box center [282, 36] width 51 height 10
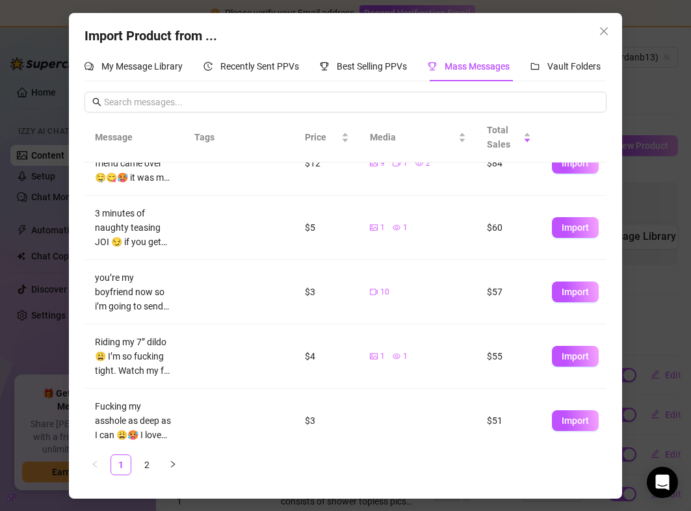
scroll to position [62, 0]
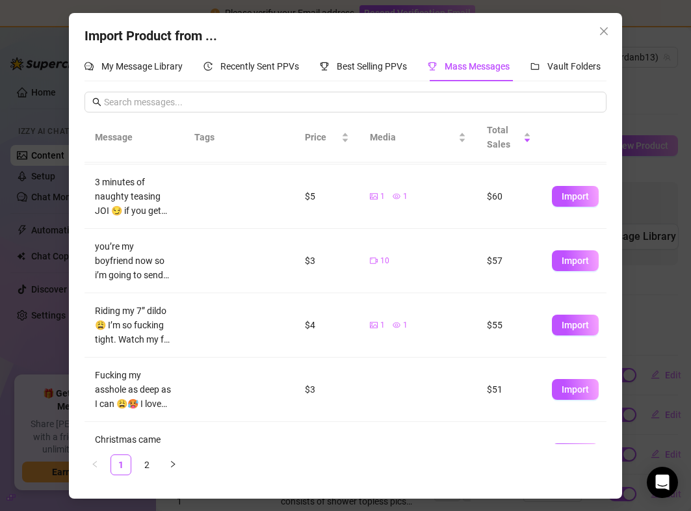
click at [382, 325] on span "1" at bounding box center [382, 325] width 5 height 12
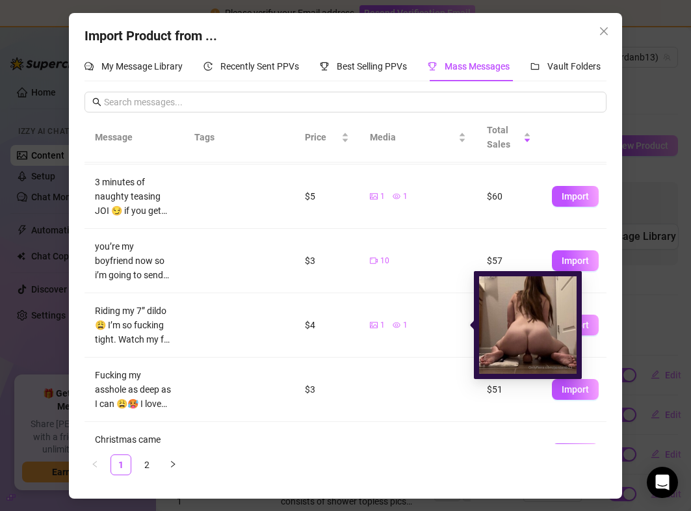
click at [417, 323] on div "1 1" at bounding box center [418, 325] width 96 height 12
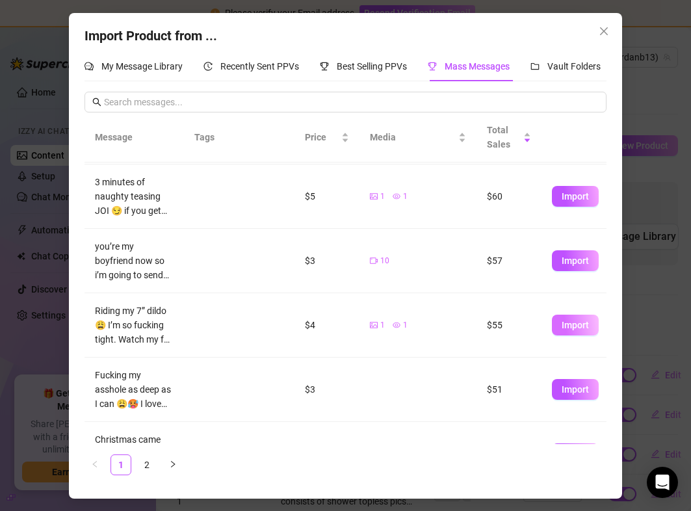
click at [596, 326] on button "Import" at bounding box center [575, 325] width 47 height 21
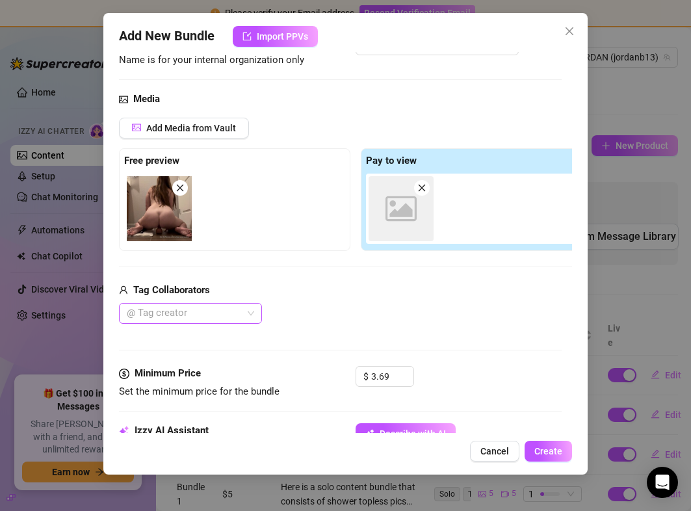
click at [214, 316] on div at bounding box center [184, 313] width 124 height 18
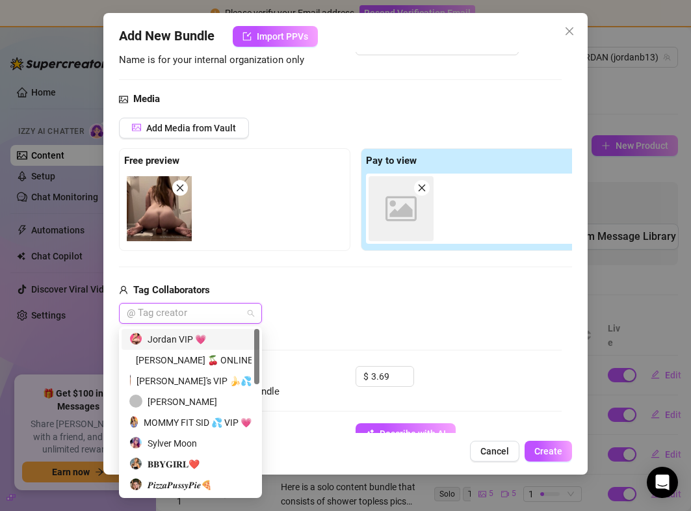
click at [331, 291] on div "Tag Collaborators" at bounding box center [355, 291] width 473 height 16
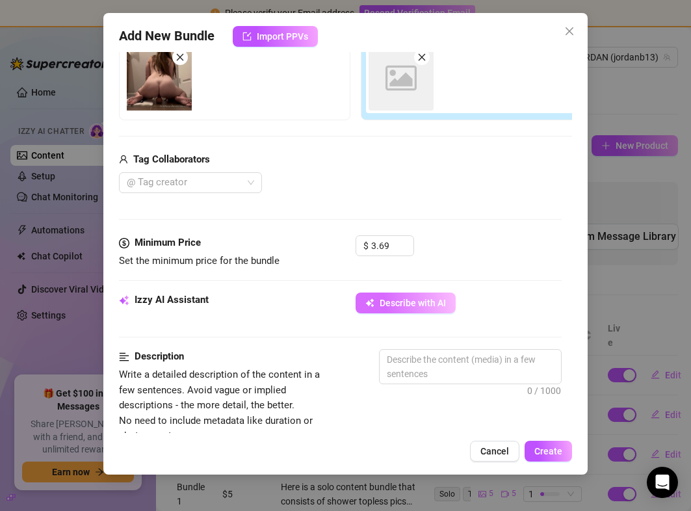
scroll to position [251, 0]
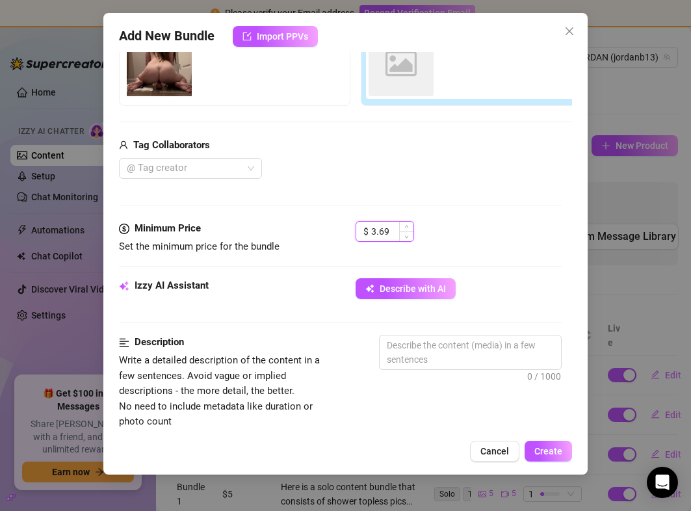
click at [394, 238] on input "3.69" at bounding box center [392, 232] width 42 height 20
click at [383, 302] on div "Izzy AI Assistant Describe with AI" at bounding box center [340, 294] width 442 height 33
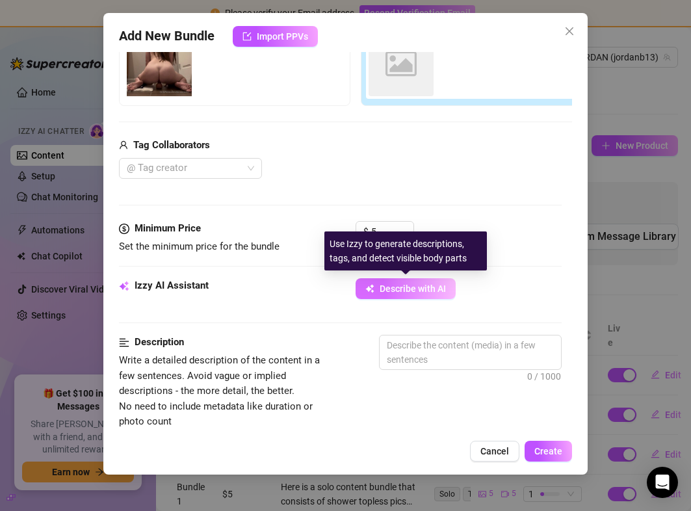
click at [378, 286] on button "Describe with AI" at bounding box center [406, 288] width 100 height 21
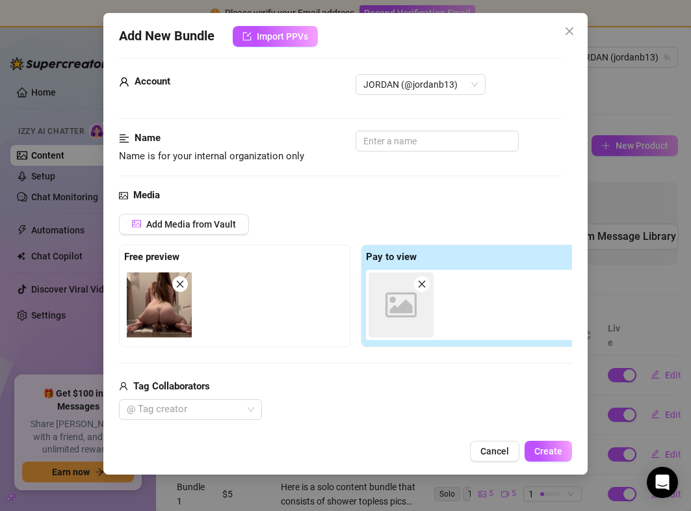
scroll to position [0, 0]
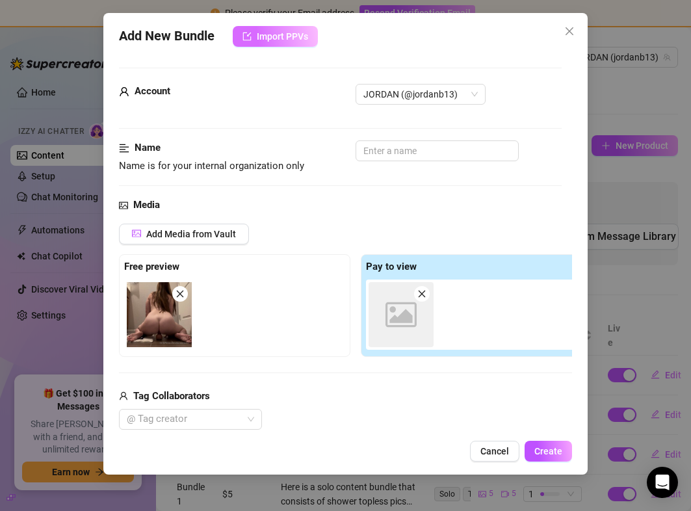
click at [291, 37] on span "Import PPVs" at bounding box center [282, 36] width 51 height 10
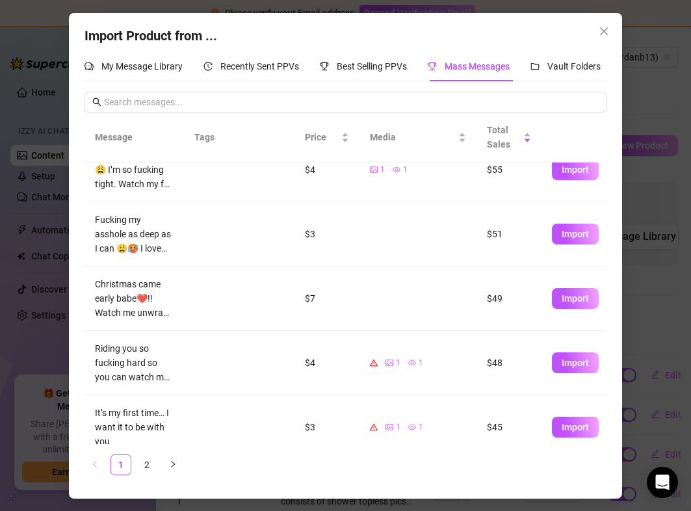
scroll to position [348, 0]
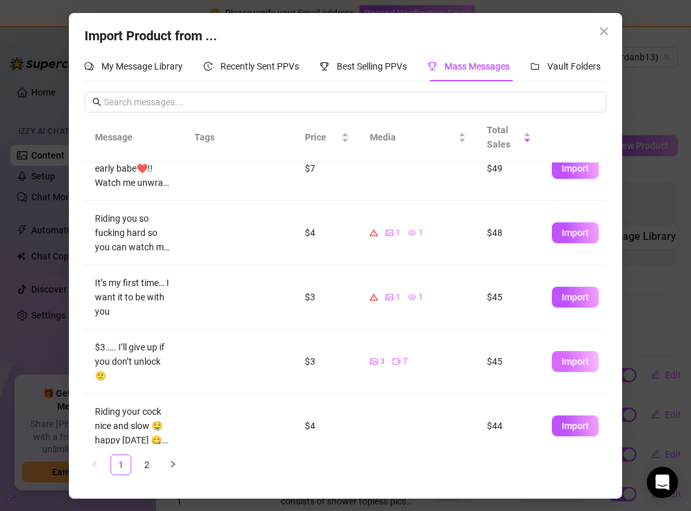
click at [569, 356] on span "Import" at bounding box center [575, 361] width 27 height 10
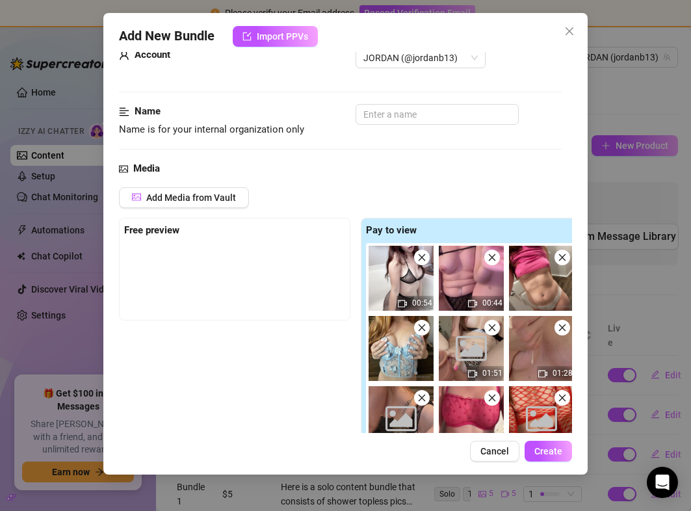
scroll to position [40, 0]
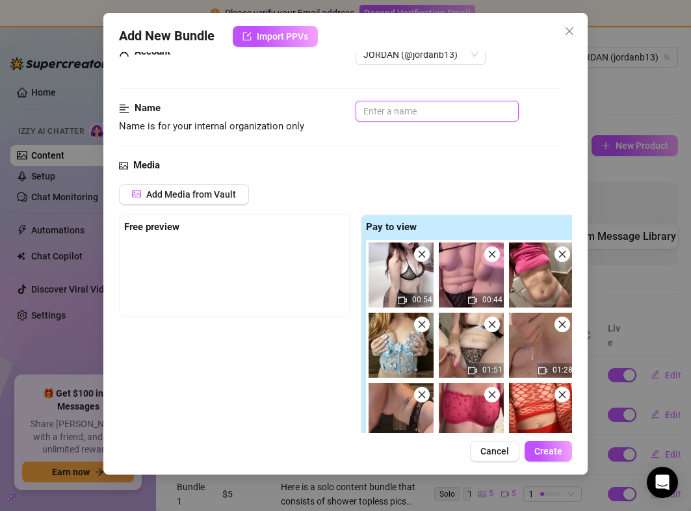
click at [397, 114] on input "text" at bounding box center [437, 111] width 163 height 21
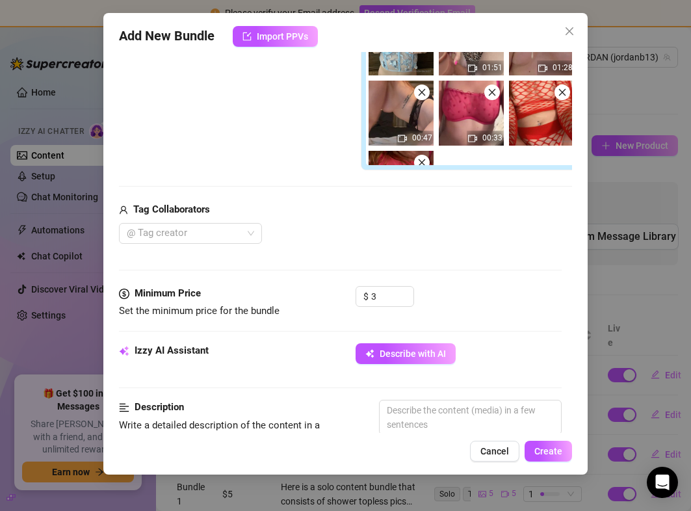
scroll to position [350, 0]
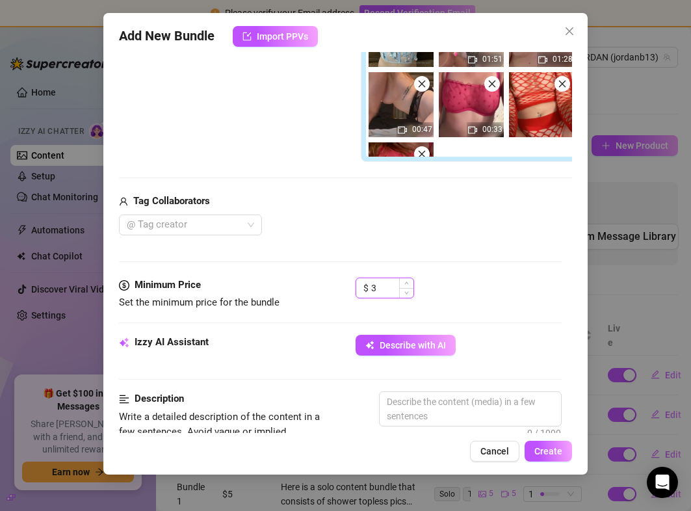
click at [390, 287] on input "3" at bounding box center [392, 288] width 42 height 20
click at [429, 353] on button "Describe with AI" at bounding box center [406, 345] width 100 height 21
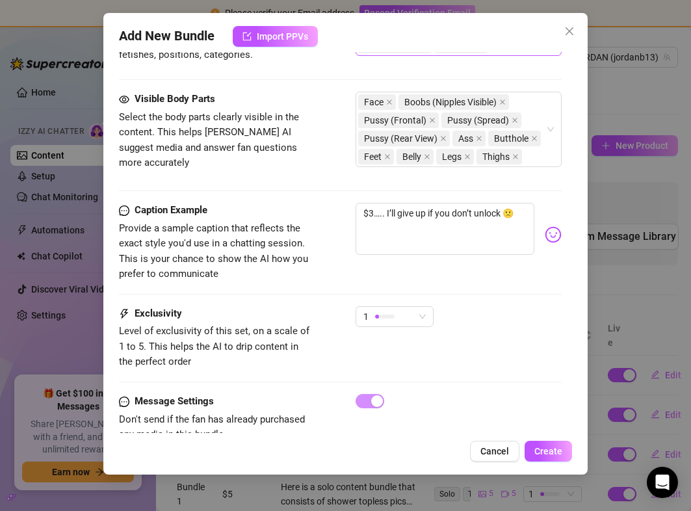
scroll to position [1061, 0]
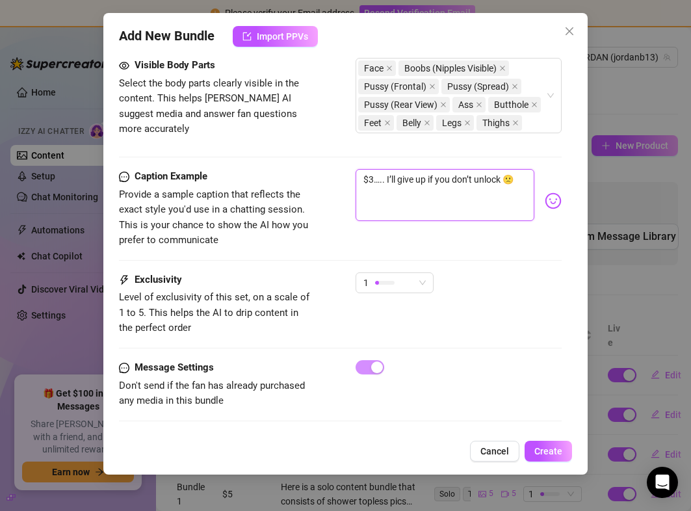
click at [375, 176] on textarea "$3….. I’ll give up if you don’t unlock 🙁" at bounding box center [445, 195] width 178 height 52
drag, startPoint x: 528, startPoint y: 179, endPoint x: 344, endPoint y: 180, distance: 184.0
click at [344, 180] on div "Caption Example Provide a sample caption that reflects the exact style you'd us…" at bounding box center [340, 208] width 442 height 79
click at [559, 449] on span "Create" at bounding box center [548, 451] width 28 height 10
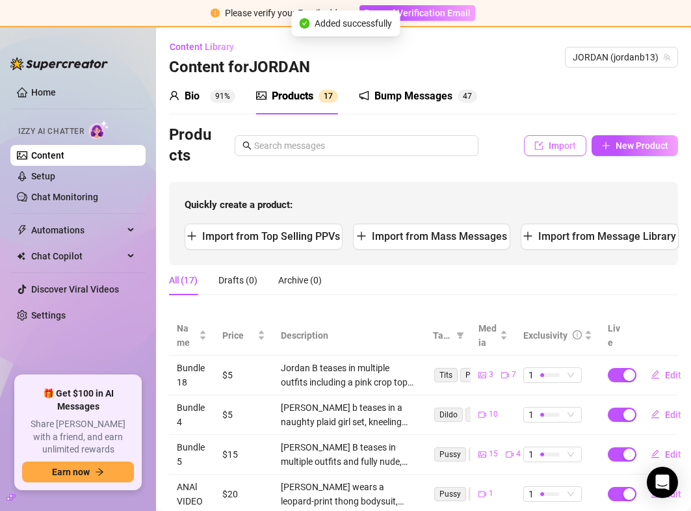
click at [541, 140] on span "button" at bounding box center [538, 145] width 9 height 10
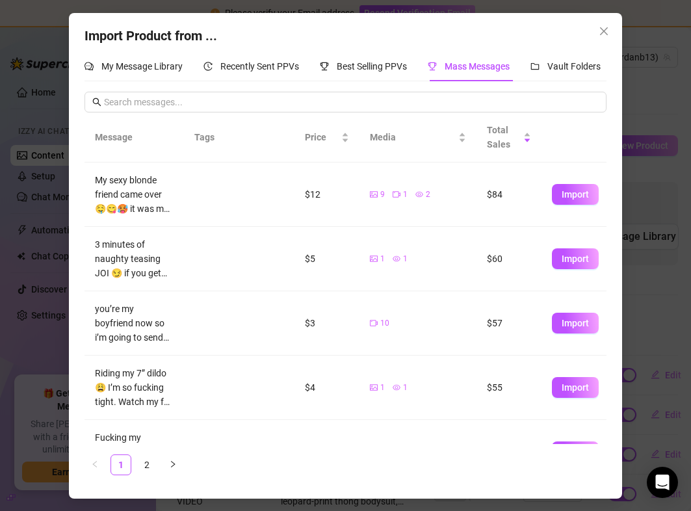
scroll to position [348, 0]
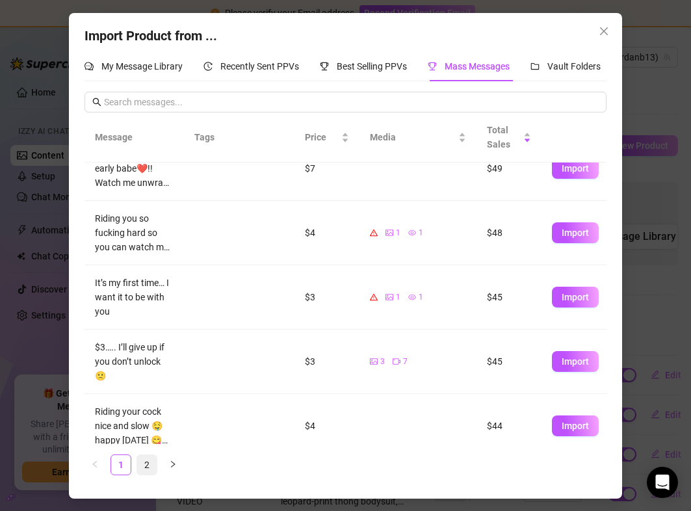
click at [146, 469] on link "2" at bounding box center [147, 465] width 20 height 20
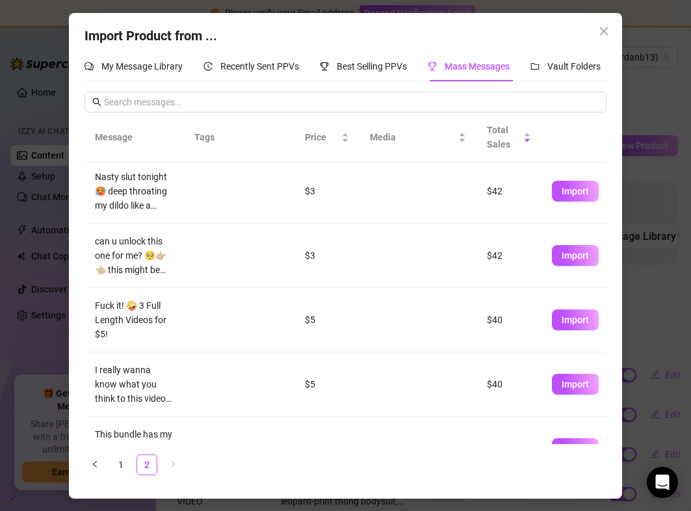
scroll to position [0, 0]
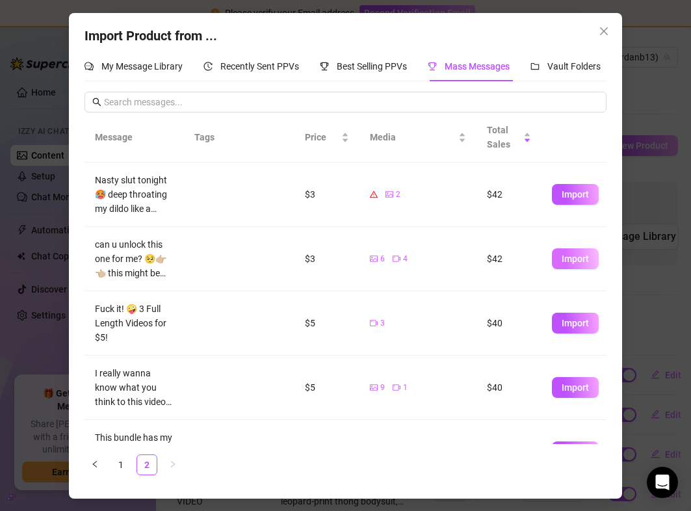
click at [553, 251] on button "Import" at bounding box center [575, 258] width 47 height 21
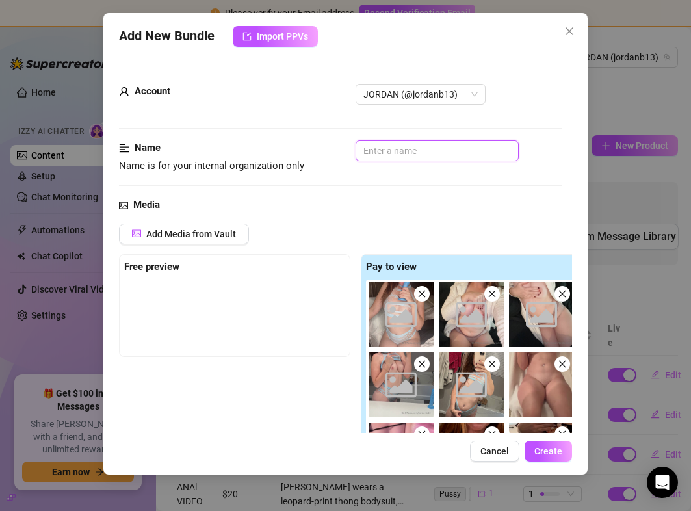
click at [402, 150] on input "text" at bounding box center [437, 150] width 163 height 21
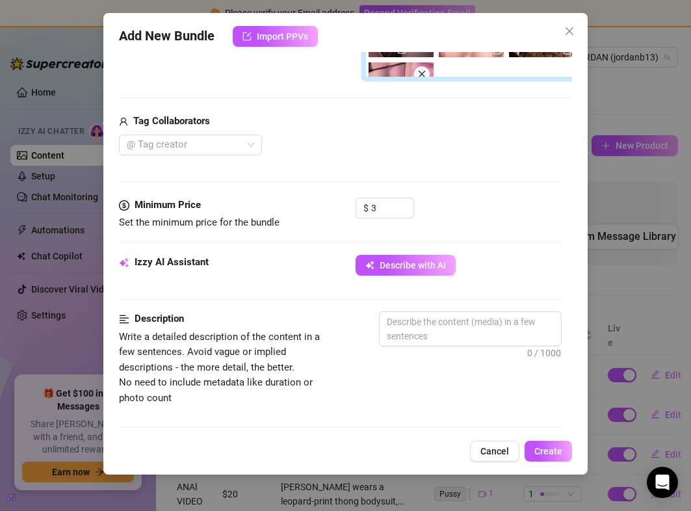
scroll to position [469, 0]
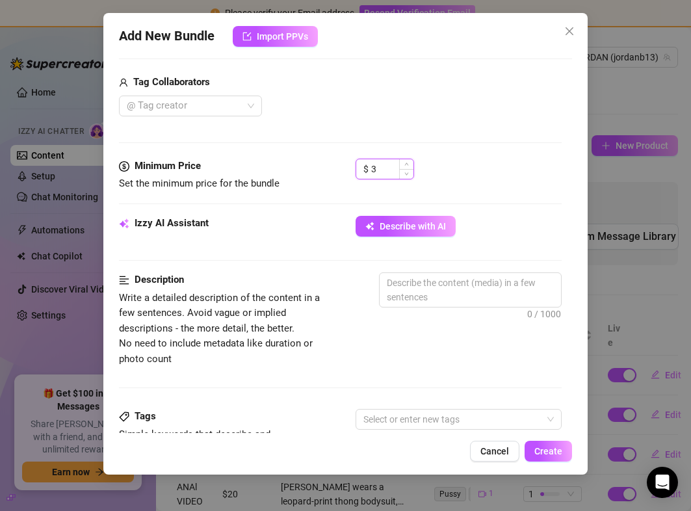
click at [378, 165] on input "3" at bounding box center [392, 169] width 42 height 20
click at [397, 230] on span "Describe with AI" at bounding box center [413, 226] width 66 height 10
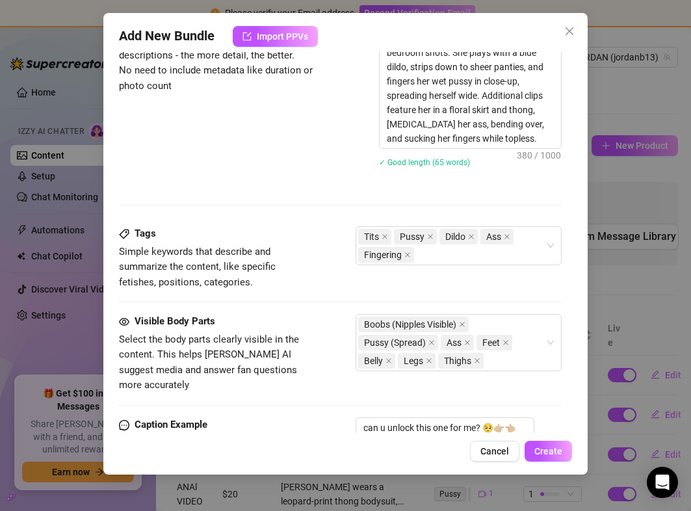
scroll to position [981, 0]
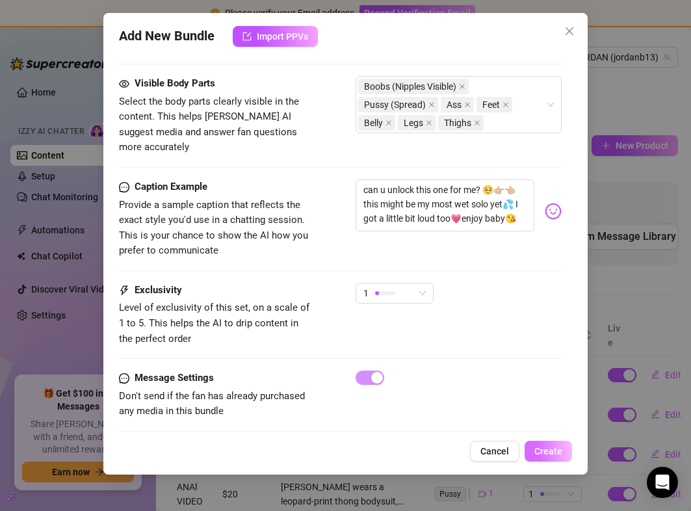
click at [540, 449] on span "Create" at bounding box center [548, 451] width 28 height 10
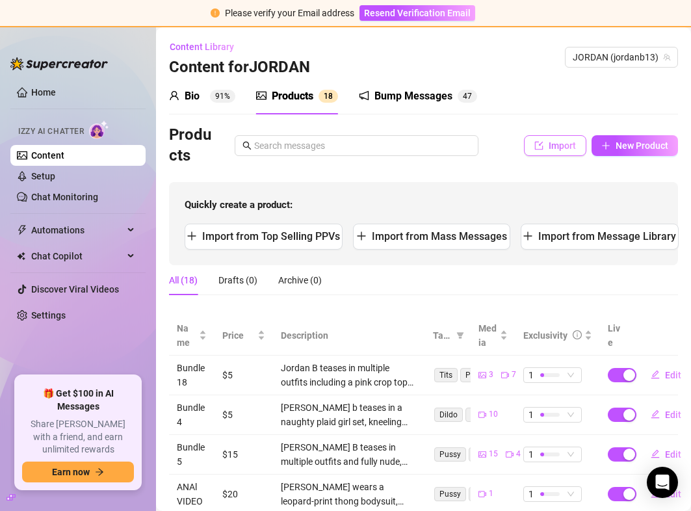
click at [557, 141] on span "Import" at bounding box center [562, 145] width 27 height 10
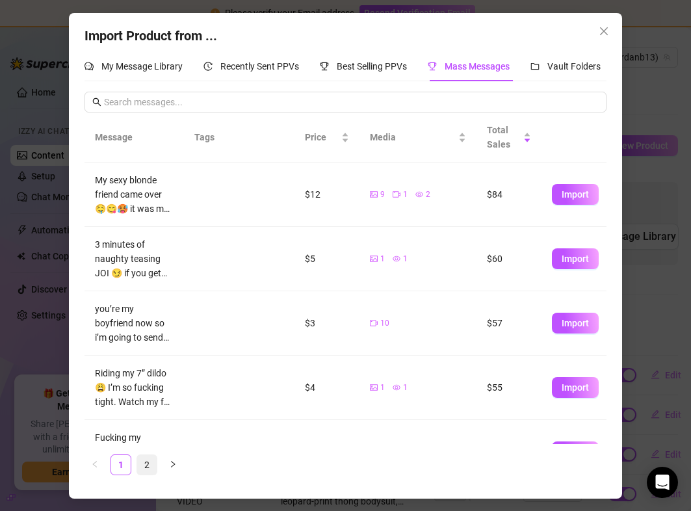
click at [148, 461] on link "2" at bounding box center [147, 465] width 20 height 20
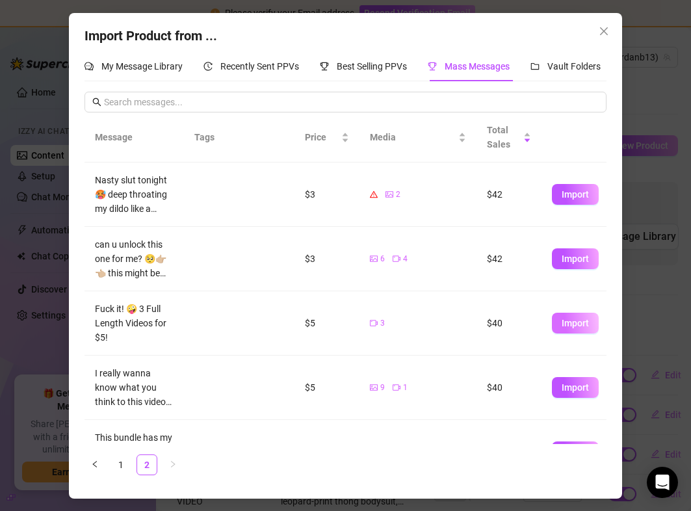
click at [585, 319] on span "Import" at bounding box center [575, 323] width 27 height 10
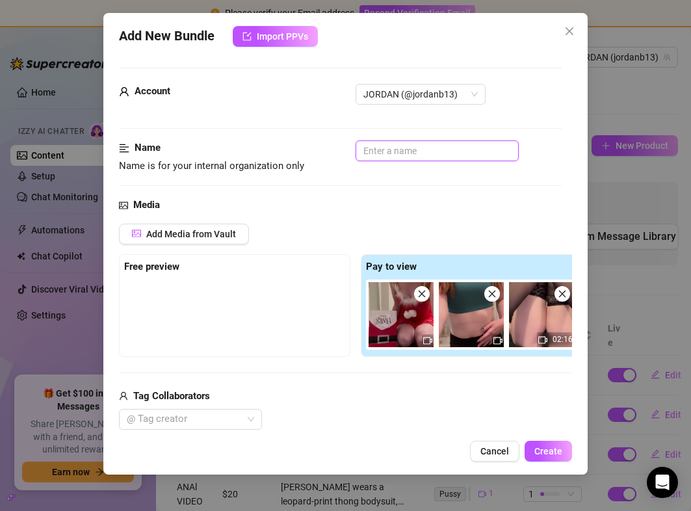
click at [373, 158] on input "text" at bounding box center [437, 150] width 163 height 21
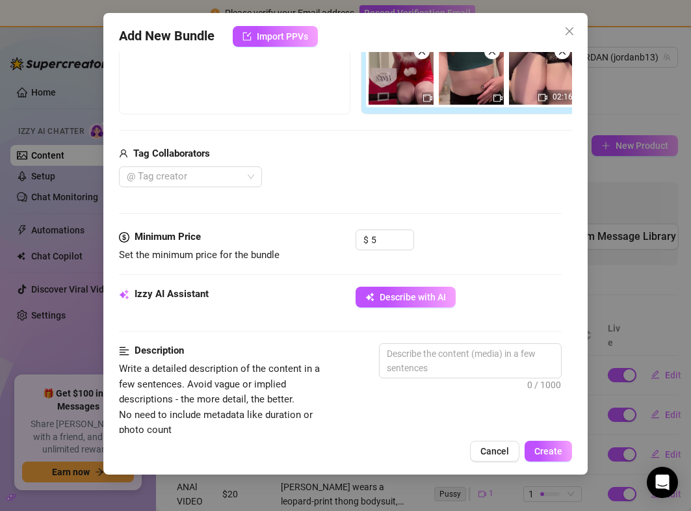
scroll to position [322, 0]
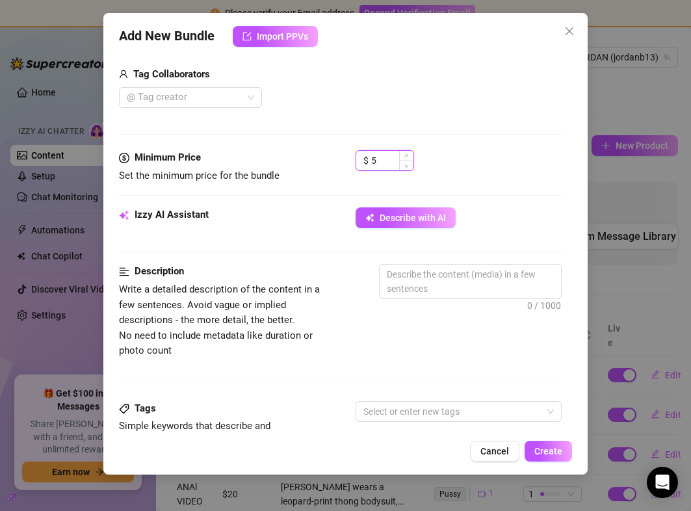
click at [380, 159] on input "5" at bounding box center [392, 161] width 42 height 20
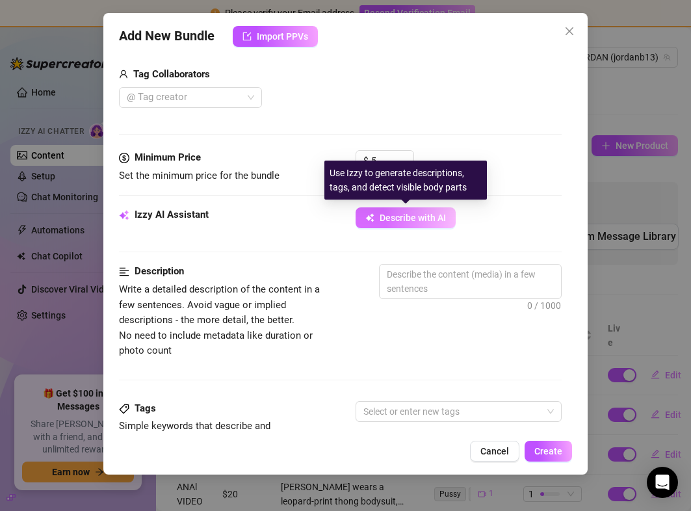
click at [402, 209] on button "Describe with AI" at bounding box center [406, 217] width 100 height 21
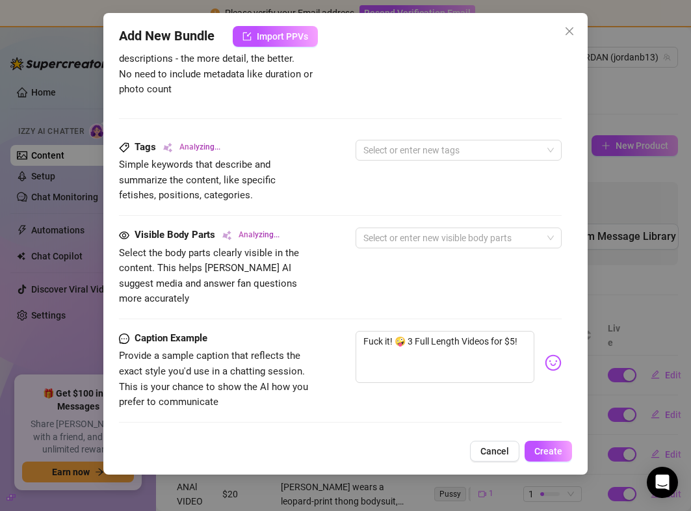
scroll to position [600, 0]
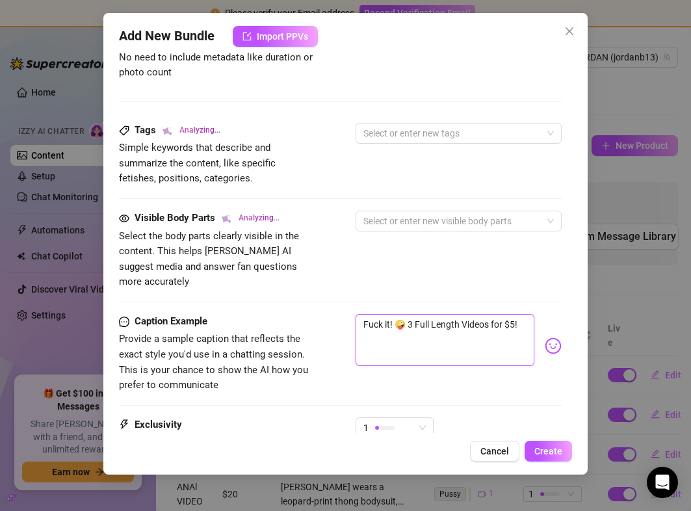
drag, startPoint x: 520, startPoint y: 307, endPoint x: 492, endPoint y: 308, distance: 28.0
click at [492, 314] on textarea "Fuck it! 🤪 3 Full Length Videos for $5!" at bounding box center [445, 340] width 178 height 52
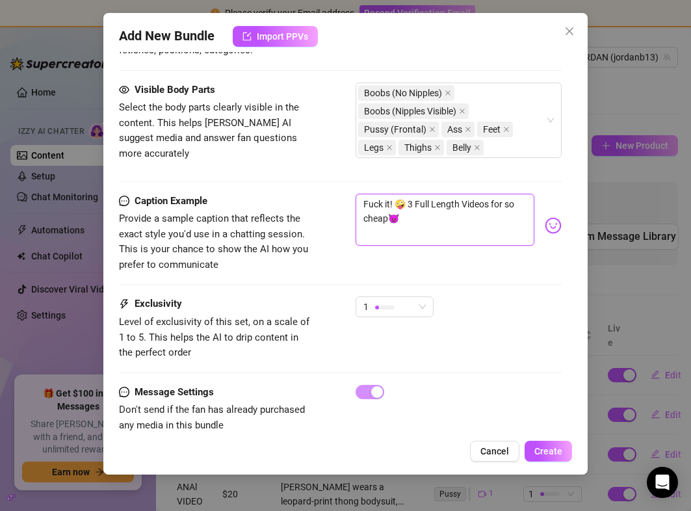
scroll to position [843, 0]
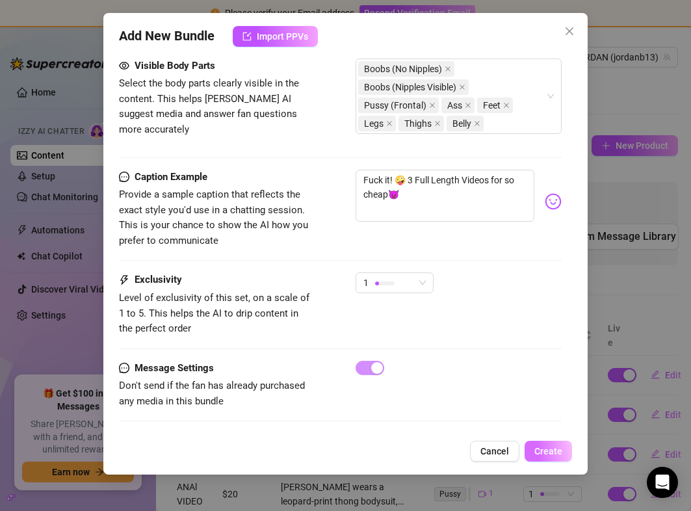
click at [555, 451] on span "Create" at bounding box center [548, 451] width 28 height 10
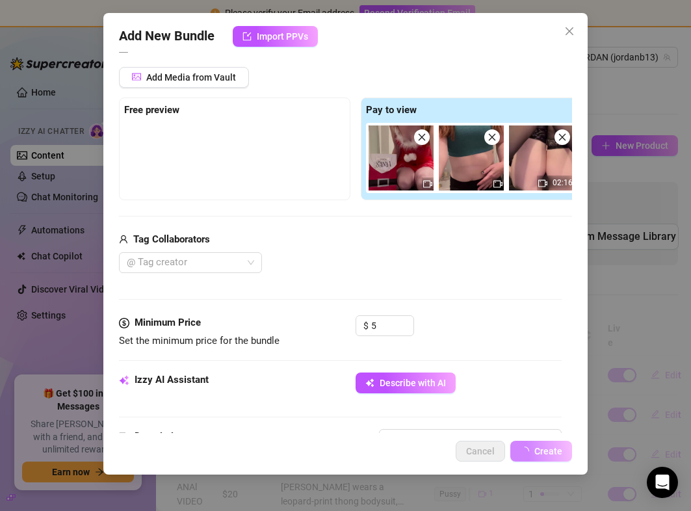
scroll to position [0, 0]
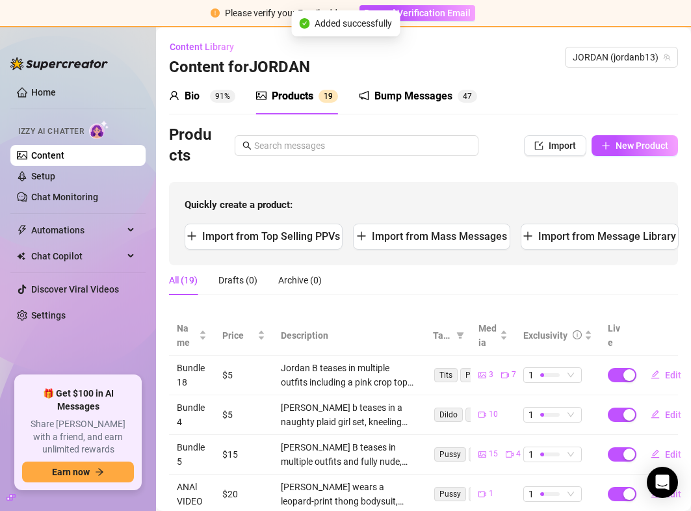
click at [572, 135] on div "Products Import New Product" at bounding box center [423, 146] width 509 height 42
click at [570, 137] on button "Import" at bounding box center [555, 145] width 62 height 21
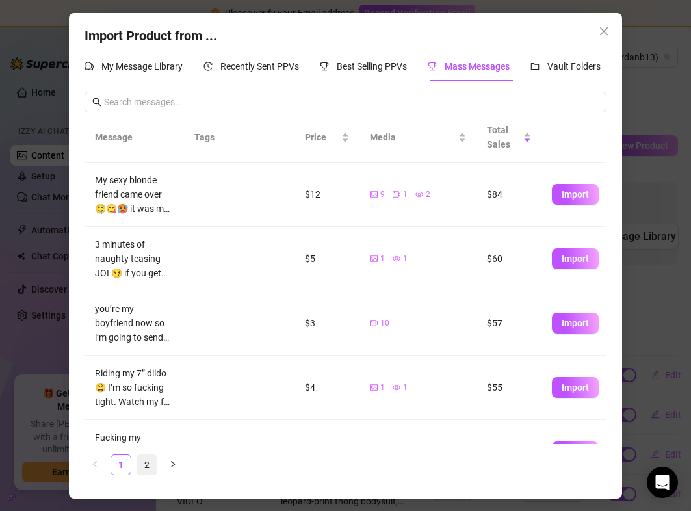
click at [154, 468] on link "2" at bounding box center [147, 465] width 20 height 20
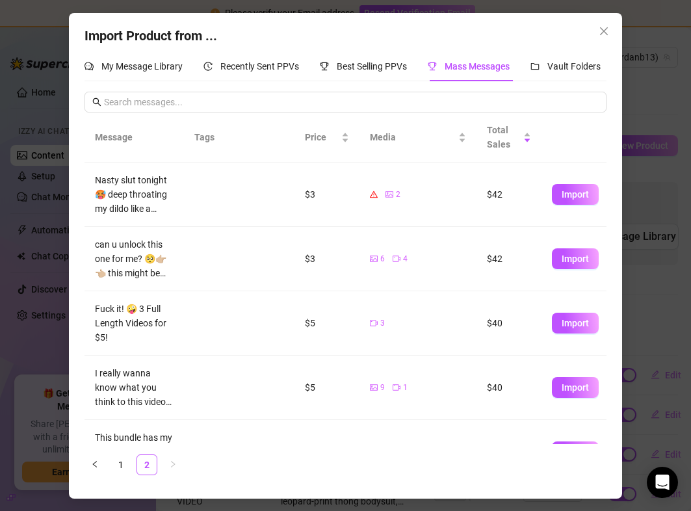
scroll to position [348, 0]
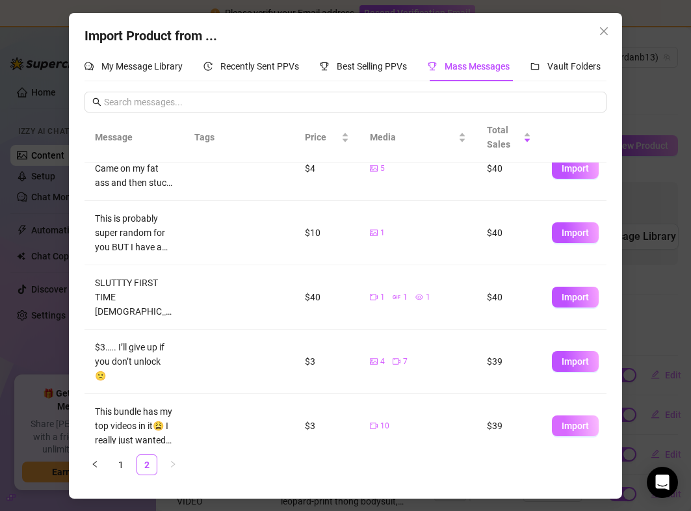
click at [581, 421] on span "Import" at bounding box center [575, 426] width 27 height 10
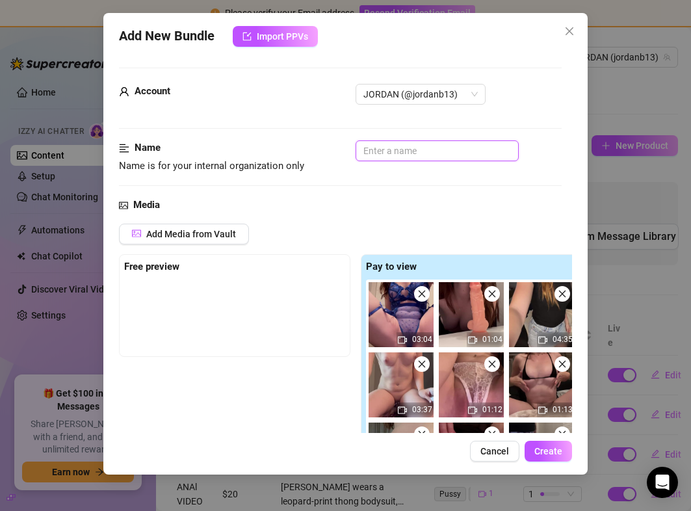
click at [474, 150] on input "text" at bounding box center [437, 150] width 163 height 21
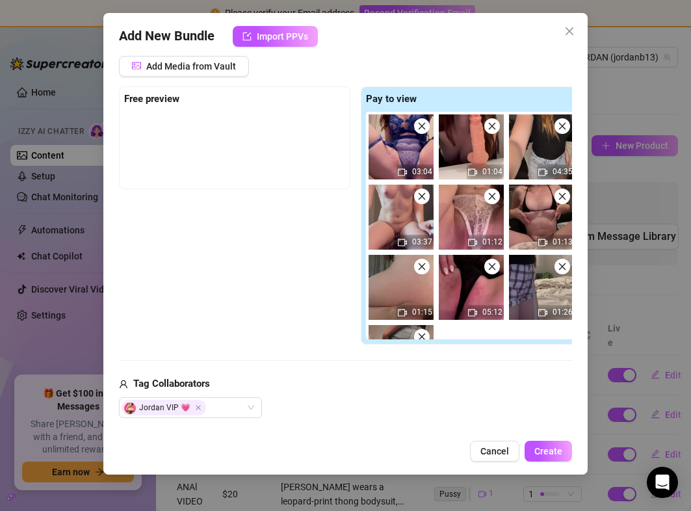
scroll to position [239, 0]
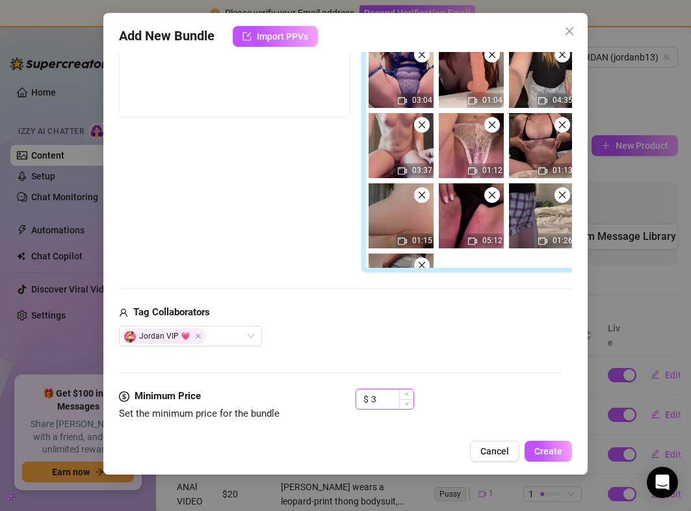
click at [391, 399] on input "3" at bounding box center [392, 399] width 42 height 20
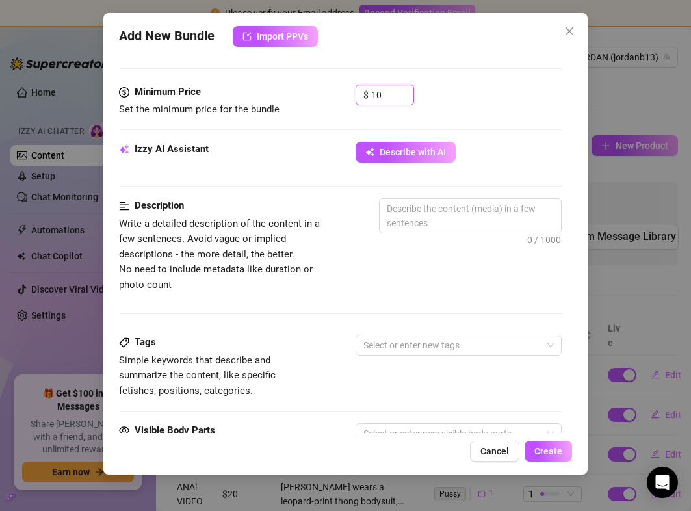
scroll to position [507, 0]
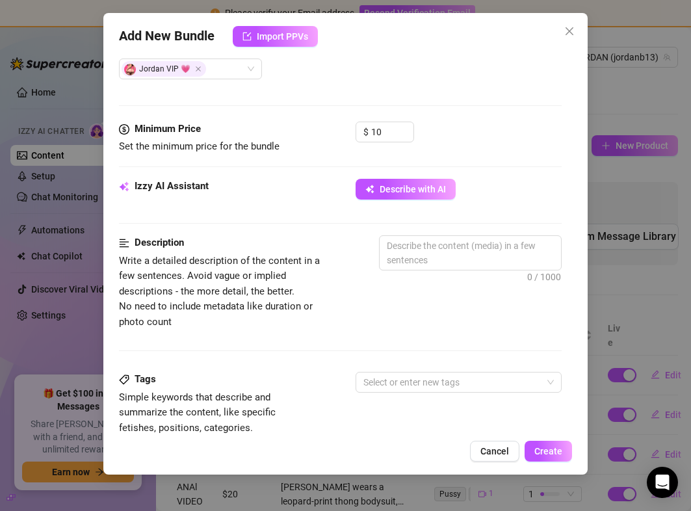
click at [399, 200] on div "Izzy AI Assistant Describe with AI" at bounding box center [340, 195] width 442 height 33
click at [391, 191] on span "Describe with AI" at bounding box center [413, 189] width 66 height 10
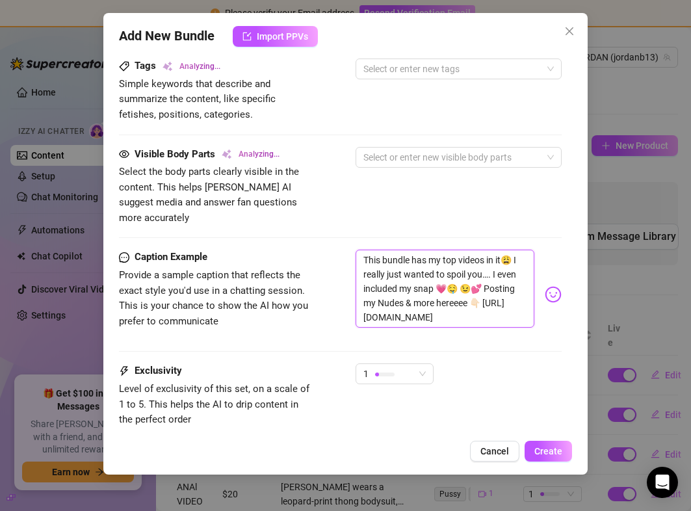
scroll to position [820, 21]
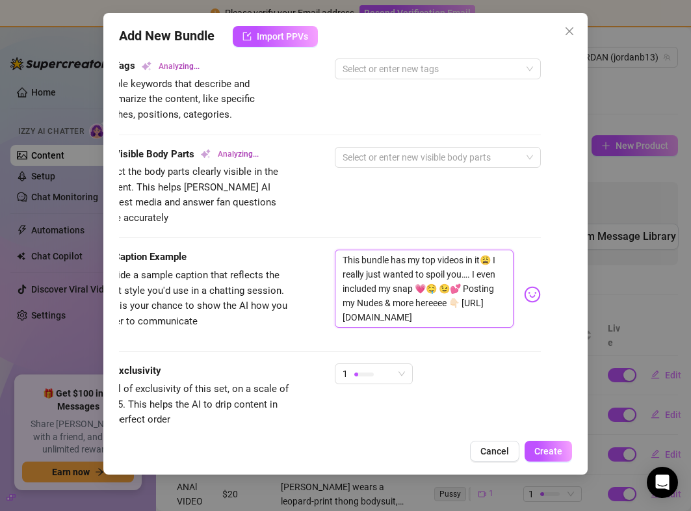
drag, startPoint x: 361, startPoint y: 288, endPoint x: 586, endPoint y: 381, distance: 243.4
click at [586, 381] on div "Add New Bundle Import PPVs Account [PERSON_NAME] (@jordanb13) Name Name is for …" at bounding box center [345, 244] width 484 height 462
click at [581, 380] on div "Add New Bundle Import PPVs Account [PERSON_NAME] (@jordanb13) Name Name is for …" at bounding box center [345, 244] width 484 height 462
click at [454, 280] on textarea "This bundle has my top videos in it😩 I really just wanted to spoil you…. I even…" at bounding box center [424, 289] width 178 height 78
drag, startPoint x: 458, startPoint y: 273, endPoint x: 497, endPoint y: 348, distance: 84.3
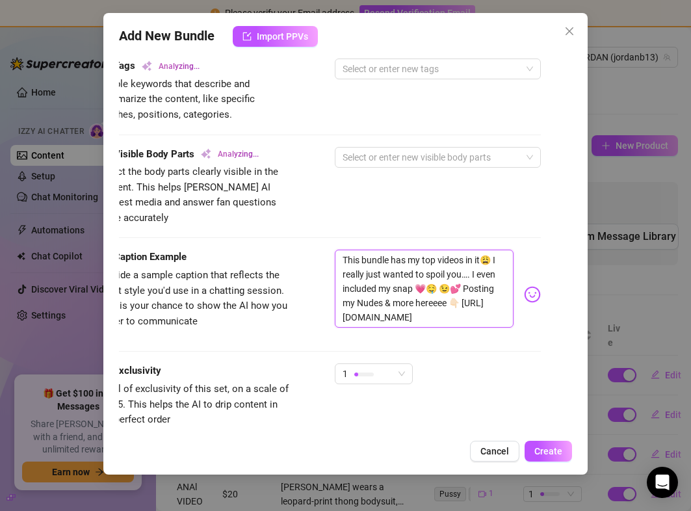
click at [497, 348] on div "Caption Example Provide a sample caption that reflects the exact style you'd us…" at bounding box center [319, 307] width 442 height 114
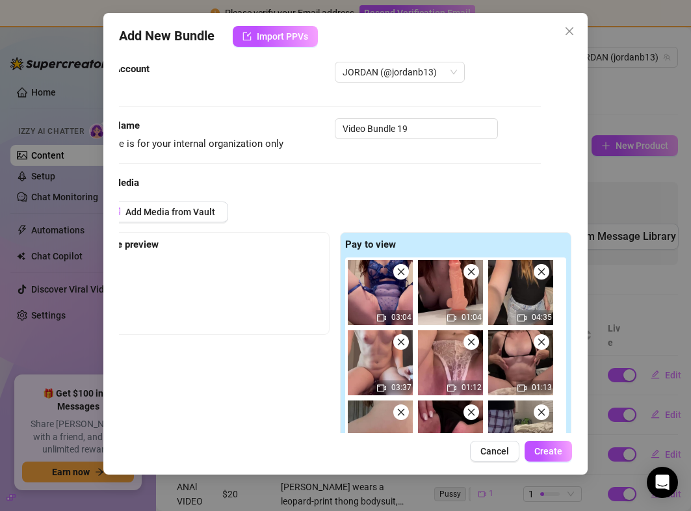
scroll to position [16, 21]
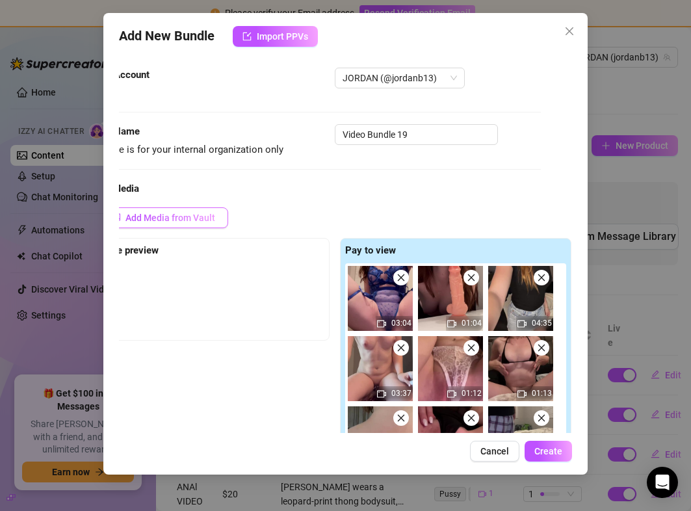
click at [197, 213] on span "Add Media from Vault" at bounding box center [170, 218] width 90 height 10
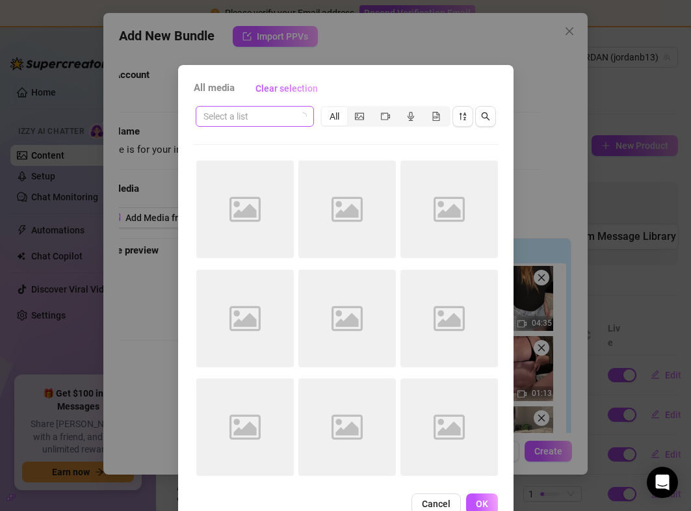
click at [271, 116] on input "search" at bounding box center [249, 117] width 91 height 20
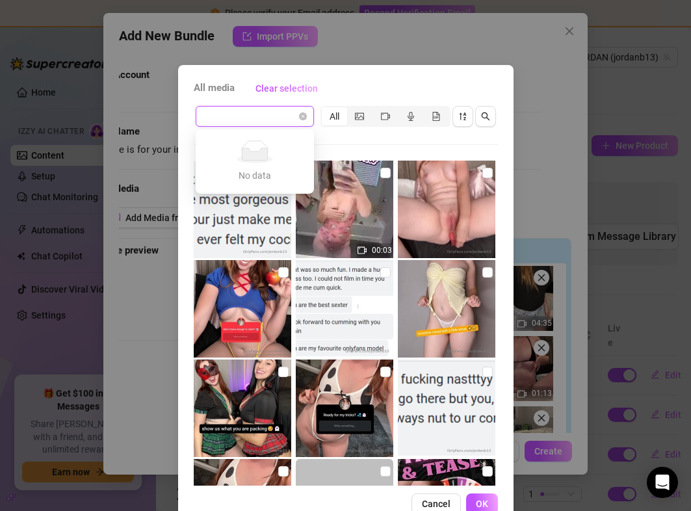
click at [371, 94] on div "All media Clear selection" at bounding box center [346, 88] width 304 height 21
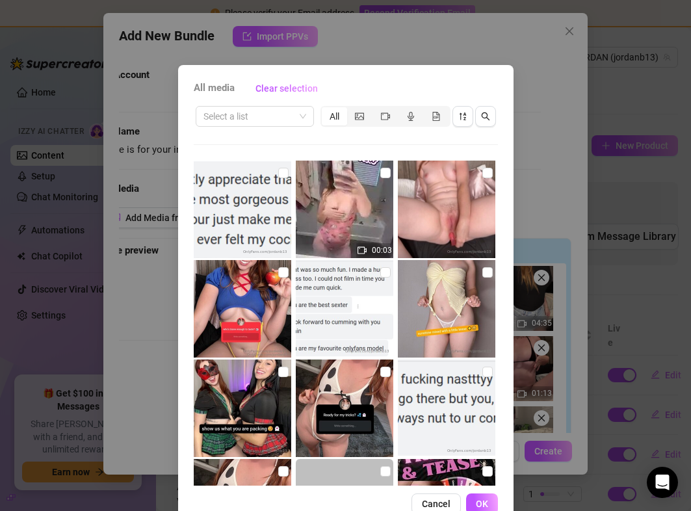
click at [521, 112] on div "All media Clear selection Select a list All 00:03 00:01 00:02 00:06 00:06 00:06…" at bounding box center [345, 255] width 691 height 511
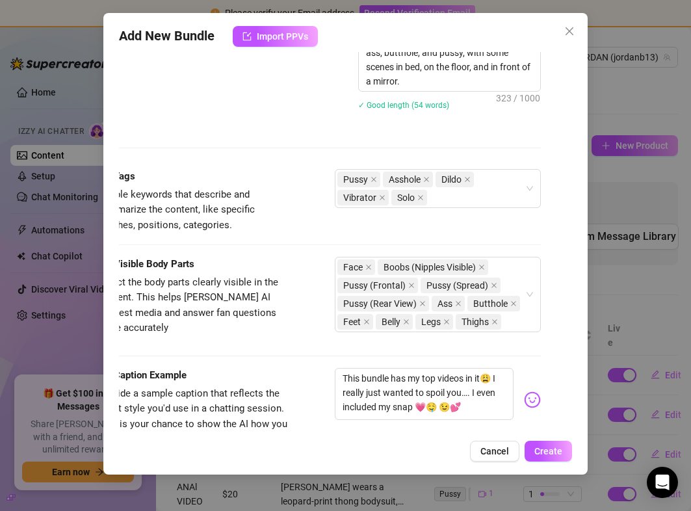
scroll to position [841, 21]
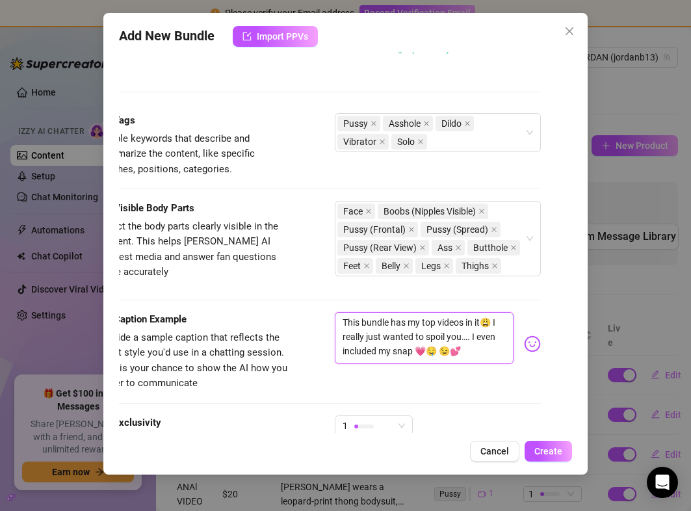
drag, startPoint x: 414, startPoint y: 354, endPoint x: 391, endPoint y: 352, distance: 22.2
click at [391, 352] on textarea "This bundle has my top videos in it😩 I really just wanted to spoil you…. I even…" at bounding box center [424, 338] width 178 height 52
click at [570, 262] on div "Account JORDAN (@jordanb13) Name Name is for your internal organization only Vi…" at bounding box center [345, 242] width 453 height 381
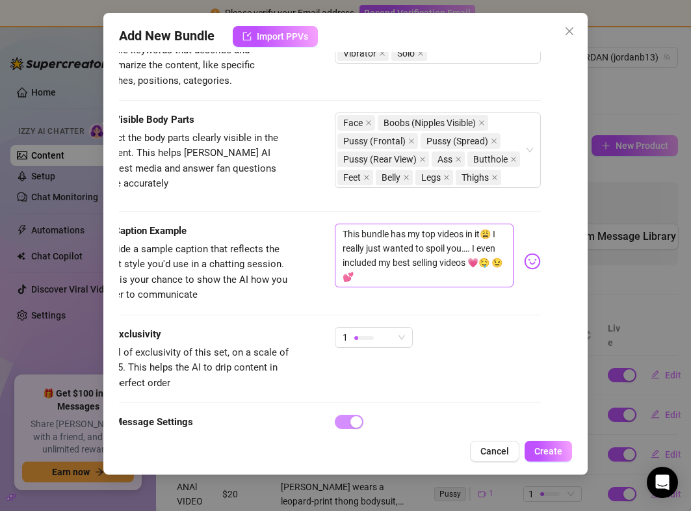
scroll to position [984, 21]
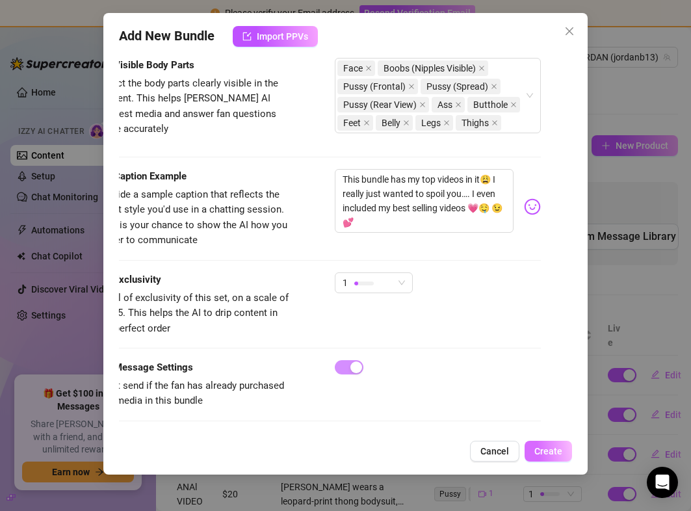
click at [562, 444] on button "Create" at bounding box center [548, 451] width 47 height 21
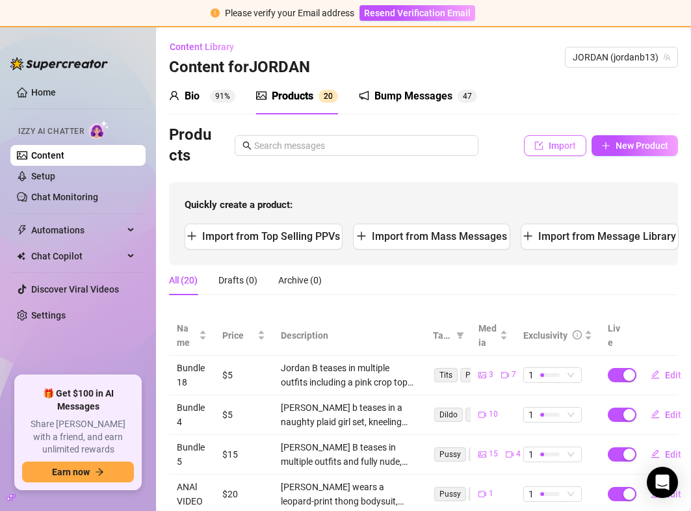
click at [566, 137] on button "Import" at bounding box center [555, 145] width 62 height 21
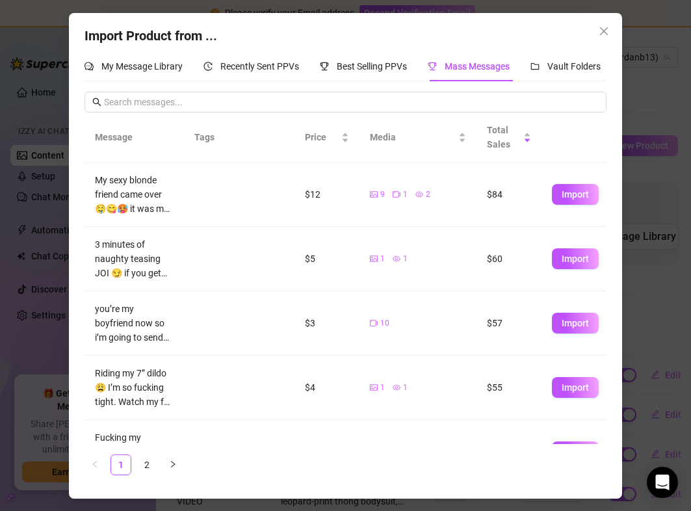
scroll to position [348, 0]
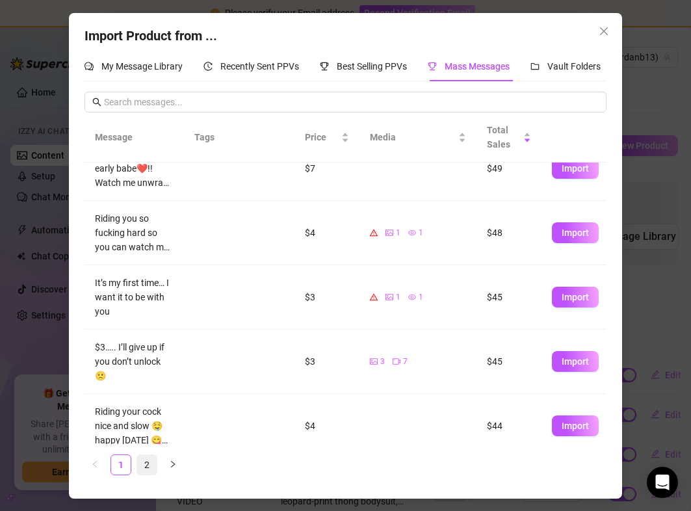
click at [147, 458] on link "2" at bounding box center [147, 465] width 20 height 20
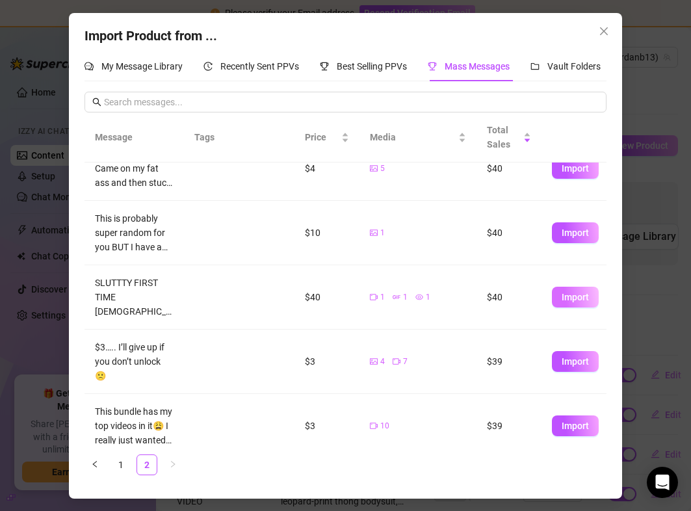
click at [591, 297] on button "Import" at bounding box center [575, 297] width 47 height 21
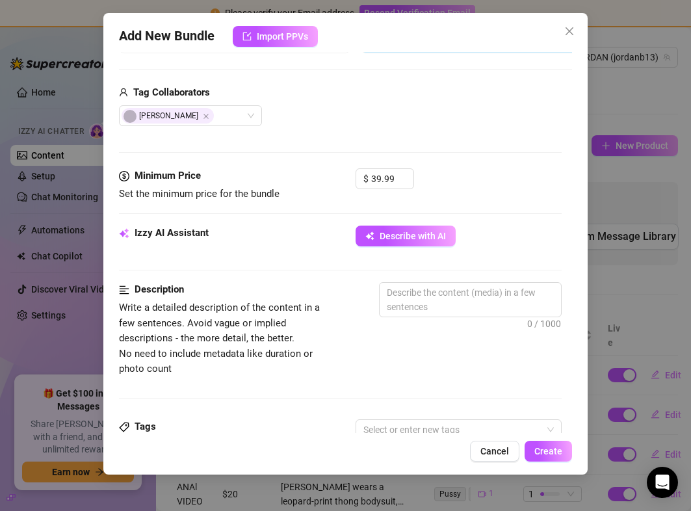
scroll to position [323, 0]
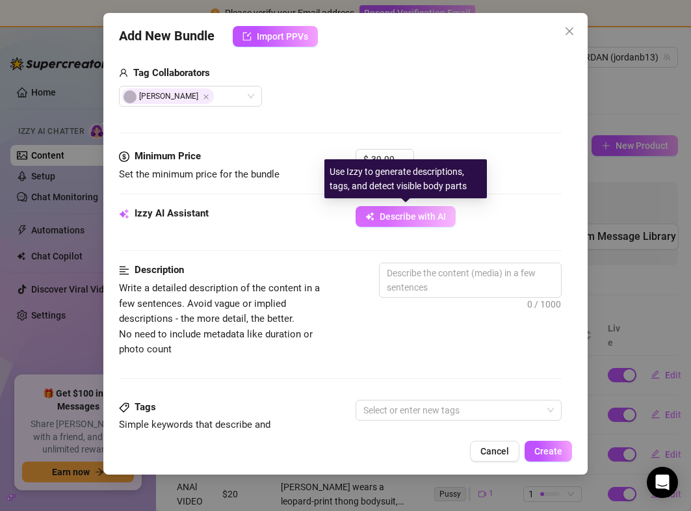
click at [408, 220] on span "Describe with AI" at bounding box center [413, 216] width 66 height 10
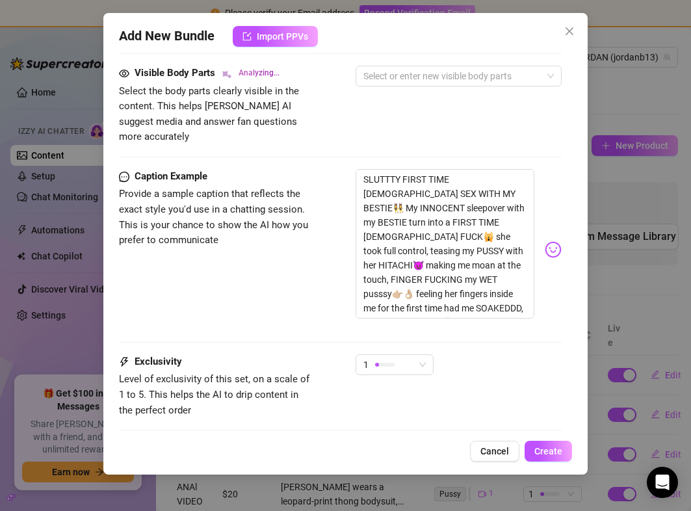
scroll to position [772, 0]
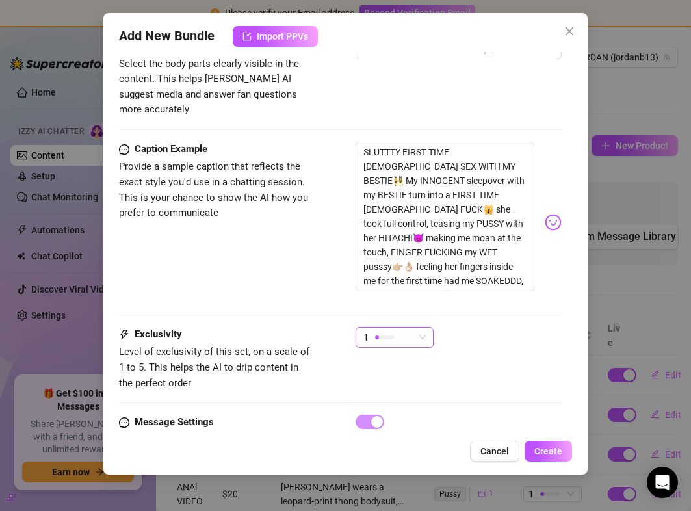
click at [423, 332] on div "1" at bounding box center [395, 337] width 78 height 21
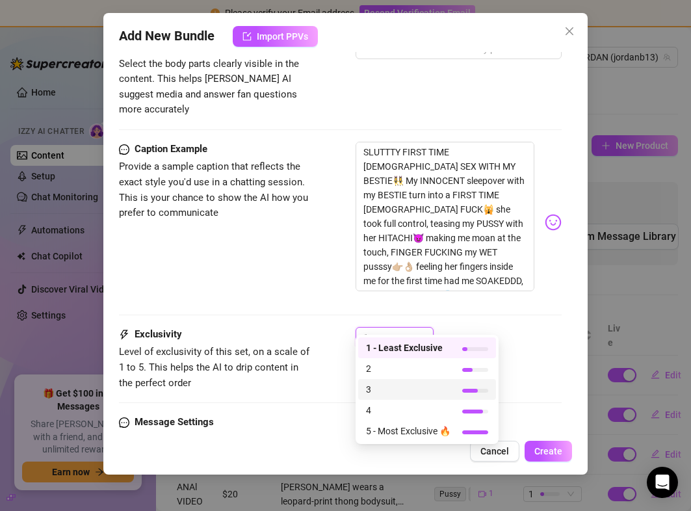
click at [397, 388] on span "3" at bounding box center [408, 389] width 85 height 14
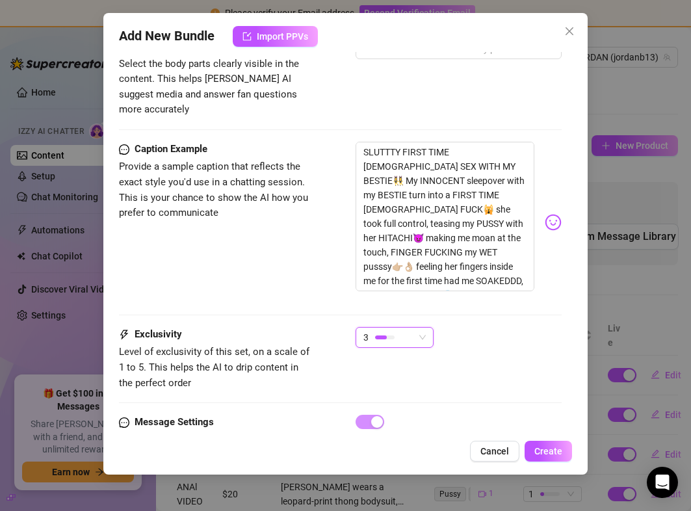
click at [559, 334] on div "3 3" at bounding box center [458, 343] width 205 height 33
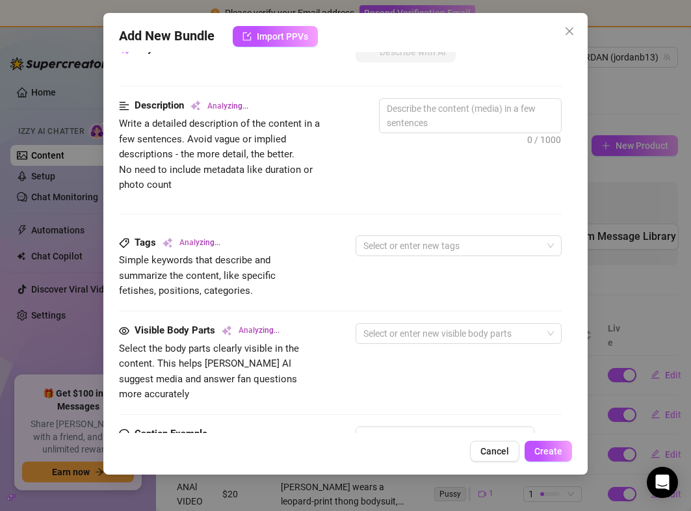
scroll to position [308, 0]
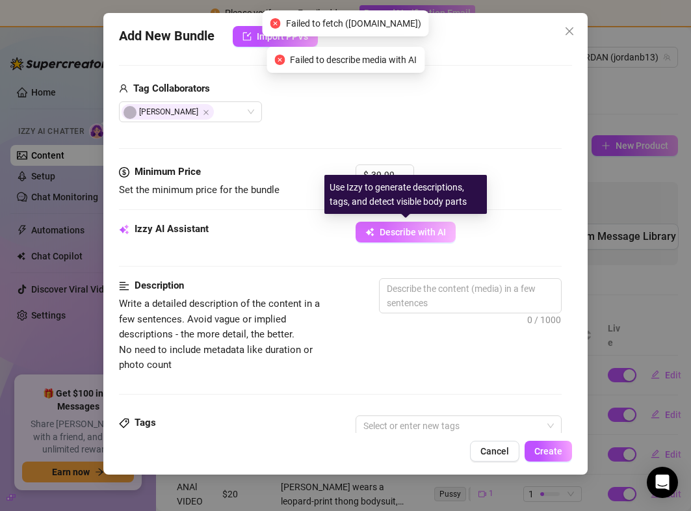
click at [386, 230] on span "Describe with AI" at bounding box center [413, 232] width 66 height 10
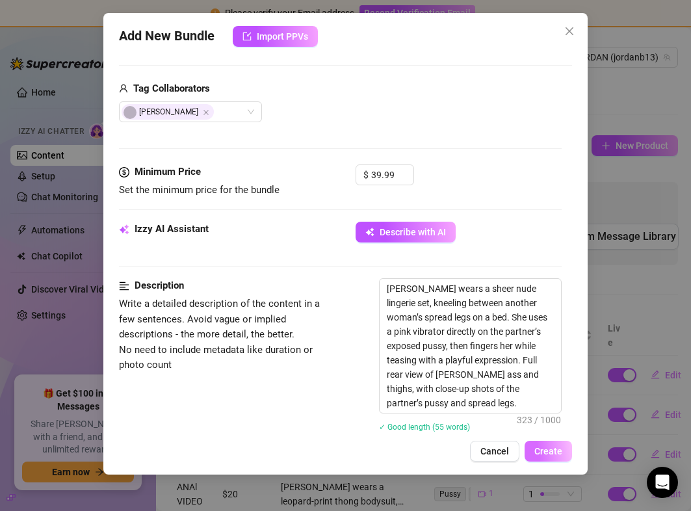
click at [554, 449] on span "Create" at bounding box center [548, 451] width 28 height 10
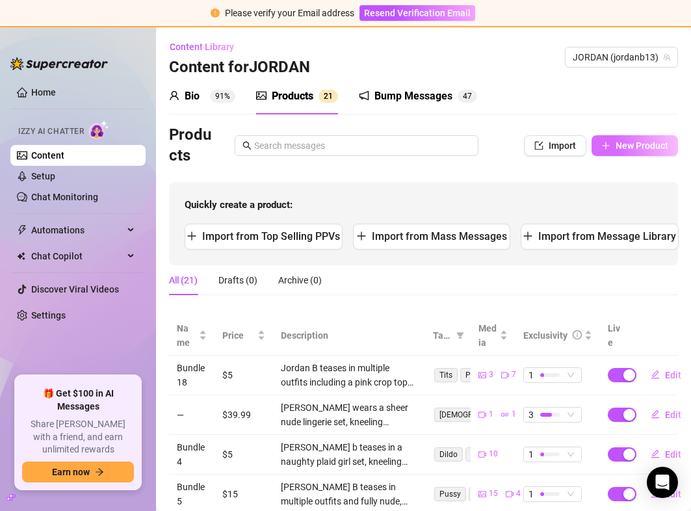
click at [629, 146] on span "New Product" at bounding box center [642, 145] width 53 height 10
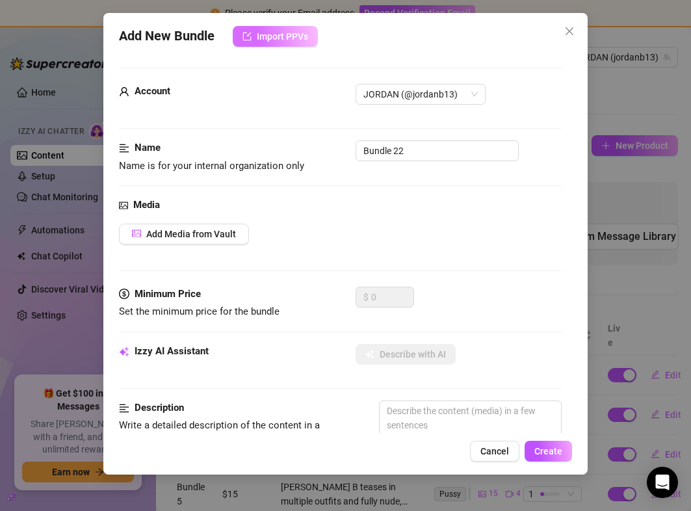
click at [277, 28] on button "Import PPVs" at bounding box center [275, 36] width 85 height 21
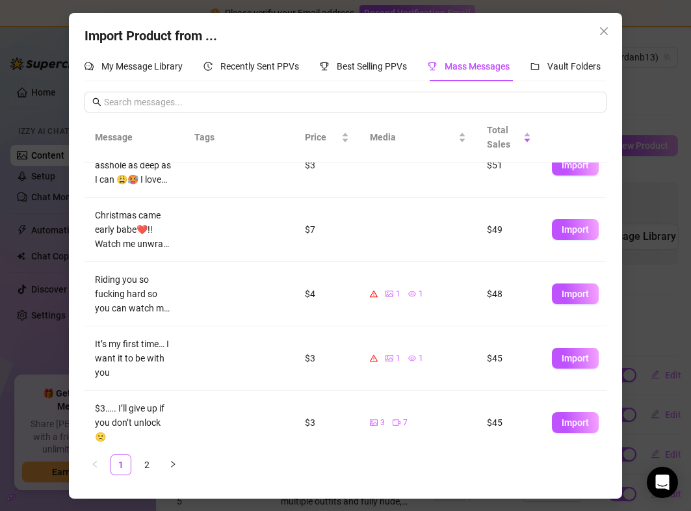
scroll to position [348, 0]
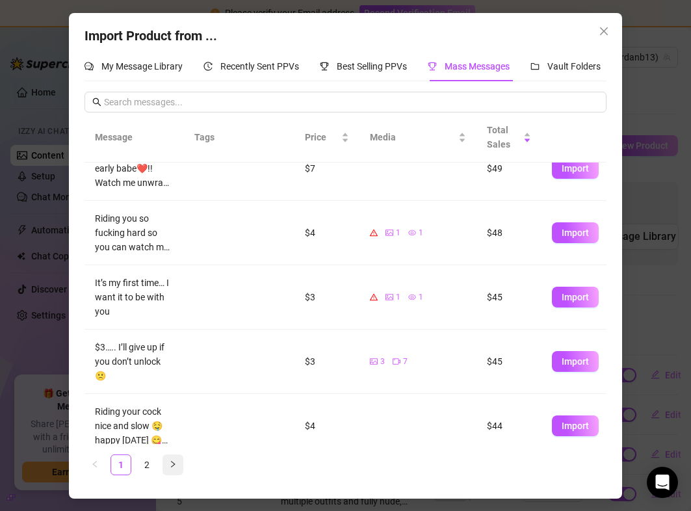
click at [177, 466] on button "button" at bounding box center [173, 465] width 21 height 21
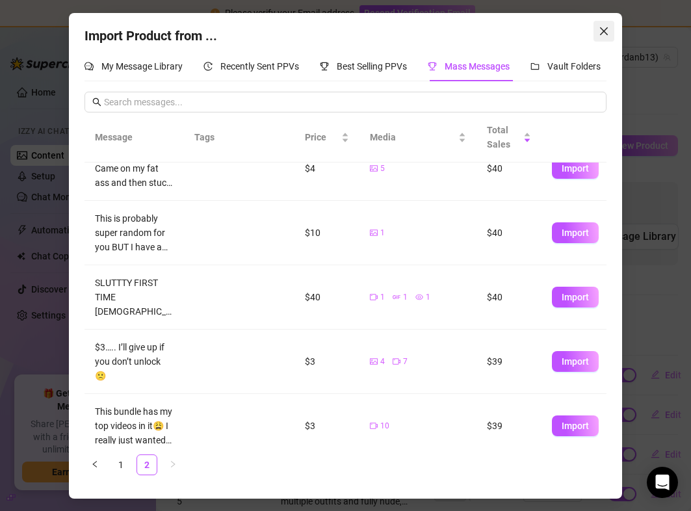
click at [600, 24] on button "Close" at bounding box center [604, 31] width 21 height 21
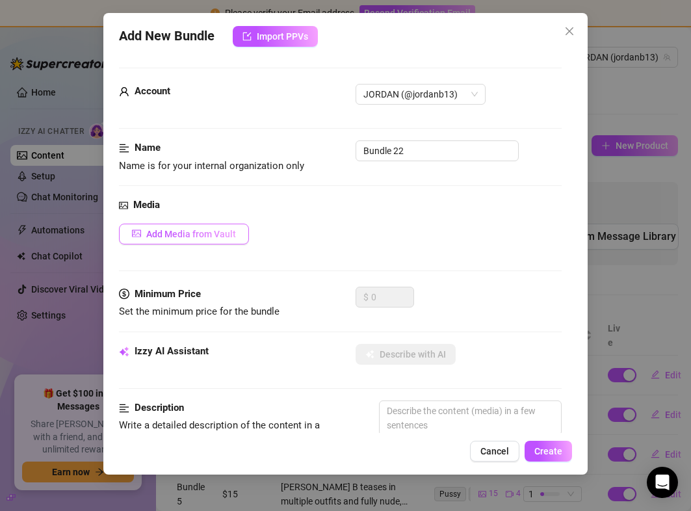
click at [181, 234] on span "Add Media from Vault" at bounding box center [191, 234] width 90 height 10
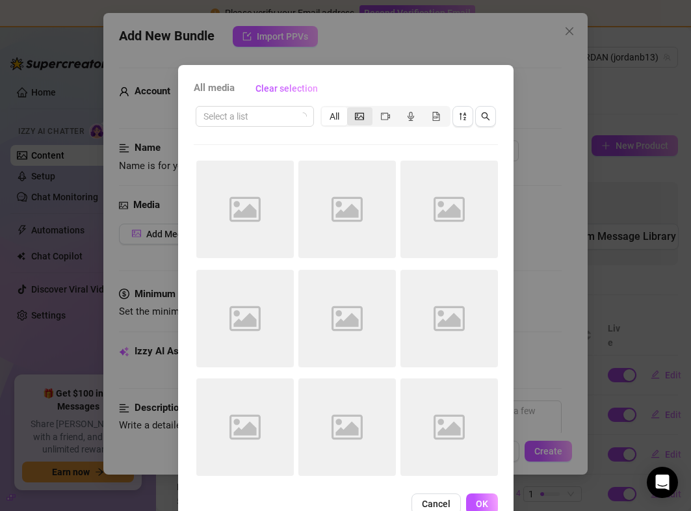
click at [355, 118] on icon "picture" at bounding box center [359, 115] width 9 height 7
click at [350, 109] on input "segmented control" at bounding box center [350, 109] width 0 height 0
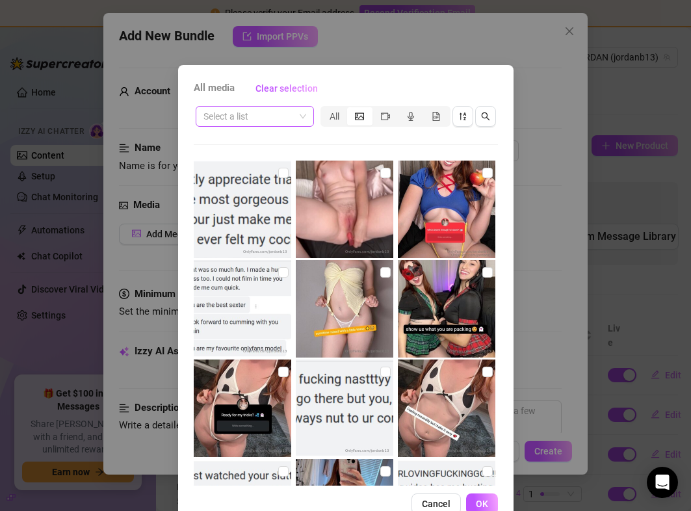
click at [265, 107] on input "search" at bounding box center [249, 117] width 91 height 20
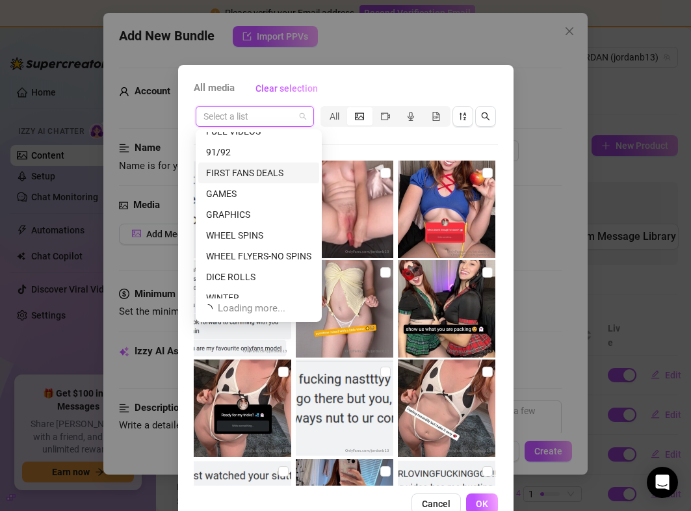
scroll to position [0, 0]
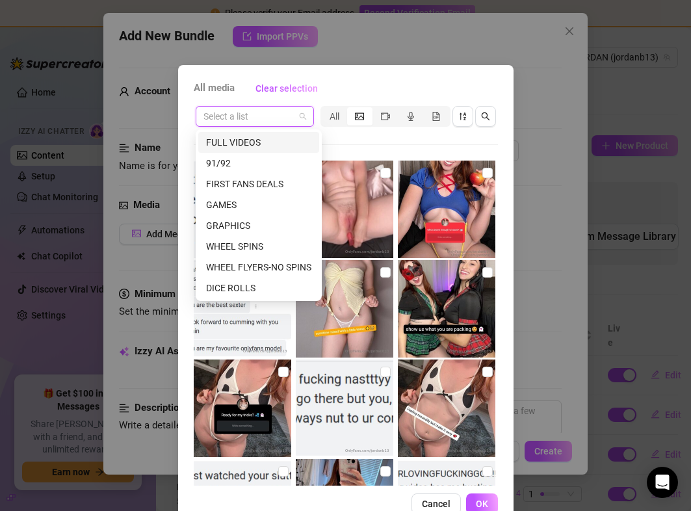
click at [231, 137] on div "FULL VIDEOS" at bounding box center [258, 142] width 105 height 14
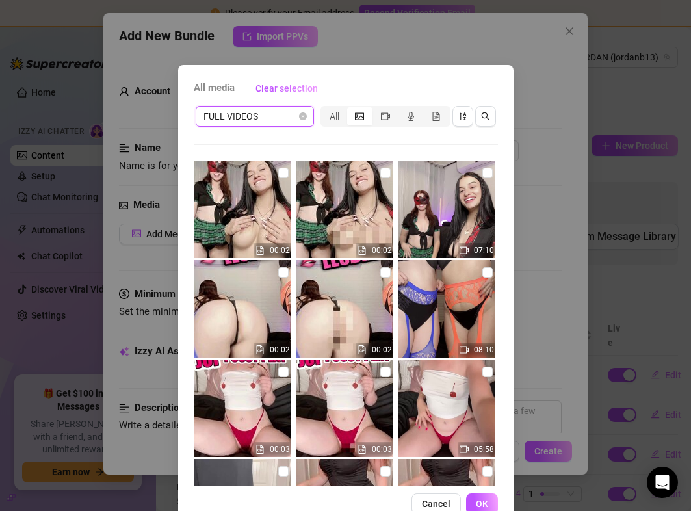
click at [384, 201] on img at bounding box center [345, 210] width 98 height 98
click at [461, 188] on img at bounding box center [447, 210] width 98 height 98
click at [477, 505] on span "OK" at bounding box center [482, 504] width 12 height 10
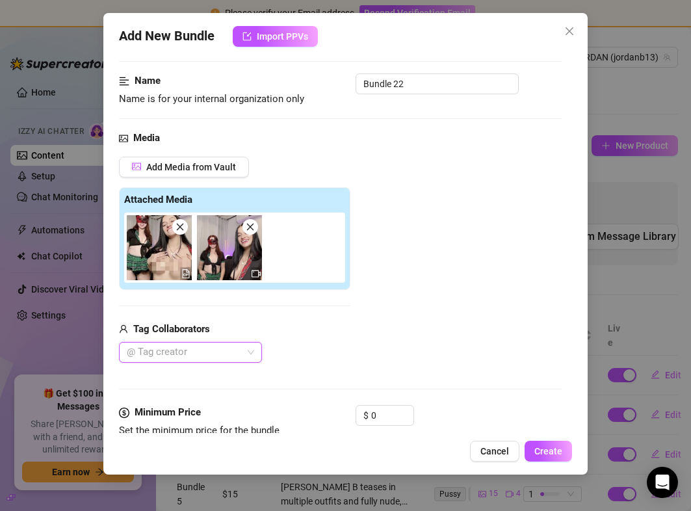
scroll to position [55, 0]
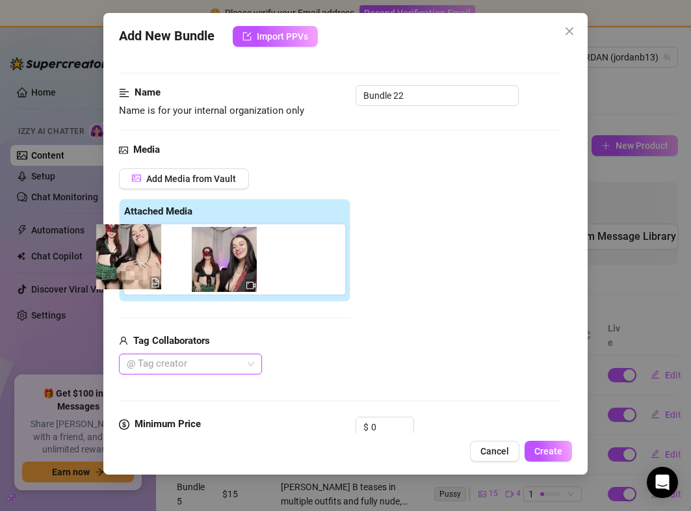
drag, startPoint x: 168, startPoint y: 269, endPoint x: 130, endPoint y: 263, distance: 38.2
click at [130, 265] on div at bounding box center [237, 259] width 226 height 70
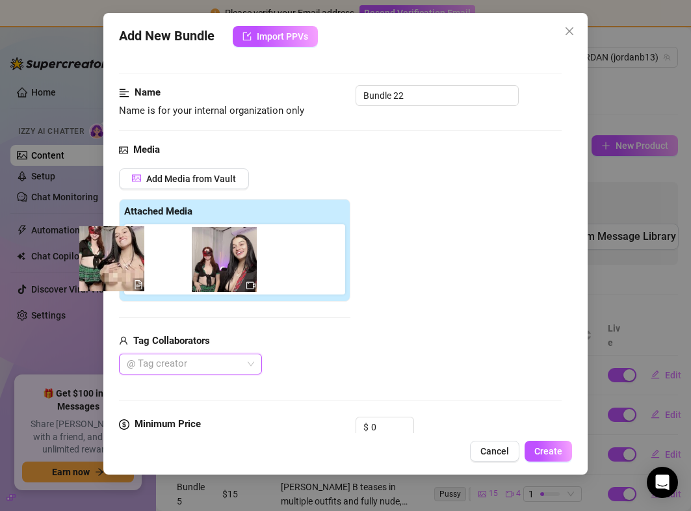
drag, startPoint x: 152, startPoint y: 279, endPoint x: 120, endPoint y: 278, distance: 32.5
click at [120, 278] on div "Attached Media" at bounding box center [234, 250] width 231 height 103
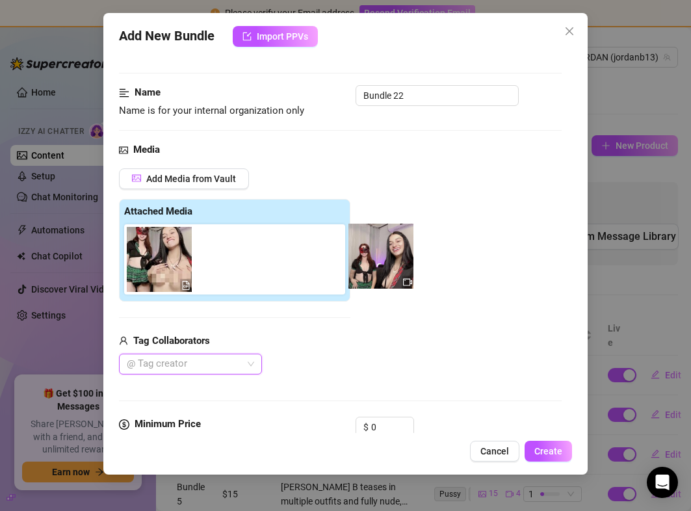
drag, startPoint x: 290, startPoint y: 269, endPoint x: 427, endPoint y: 266, distance: 137.2
click at [427, 267] on div "Add Media from Vault Attached Media Tag Collaborators @ Tag creator" at bounding box center [340, 271] width 442 height 207
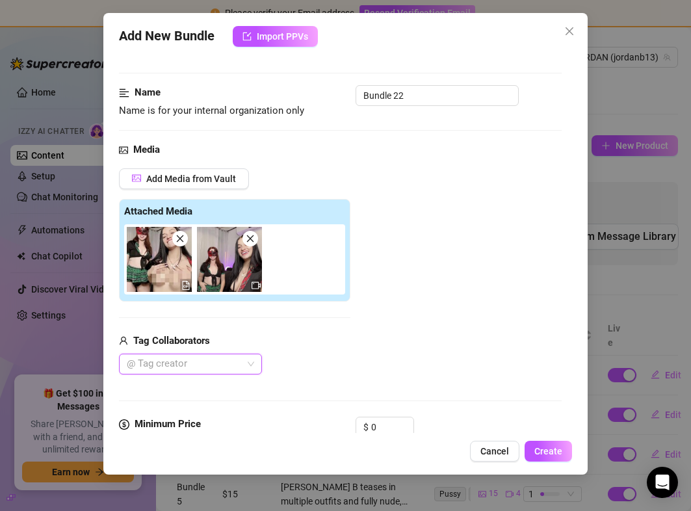
click at [410, 223] on div "Add Media from Vault Attached Media Tag Collaborators @ Tag creator" at bounding box center [340, 271] width 442 height 207
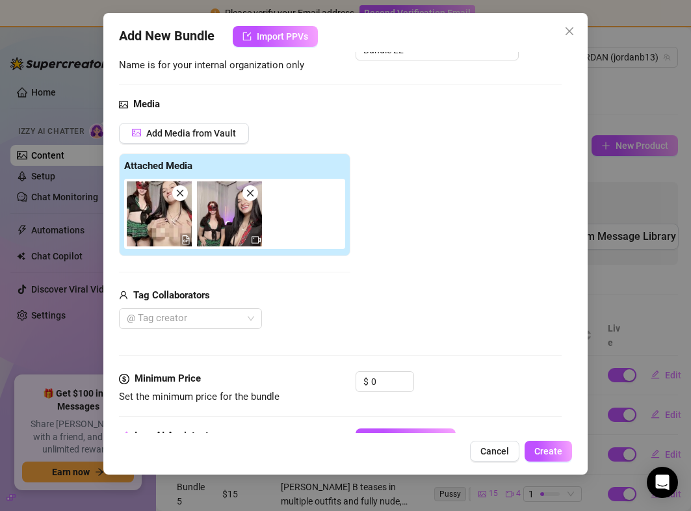
scroll to position [124, 0]
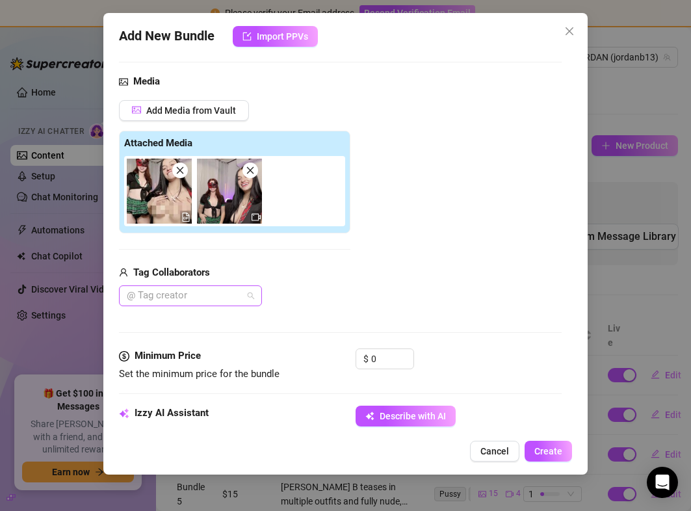
click at [195, 289] on div at bounding box center [184, 296] width 124 height 18
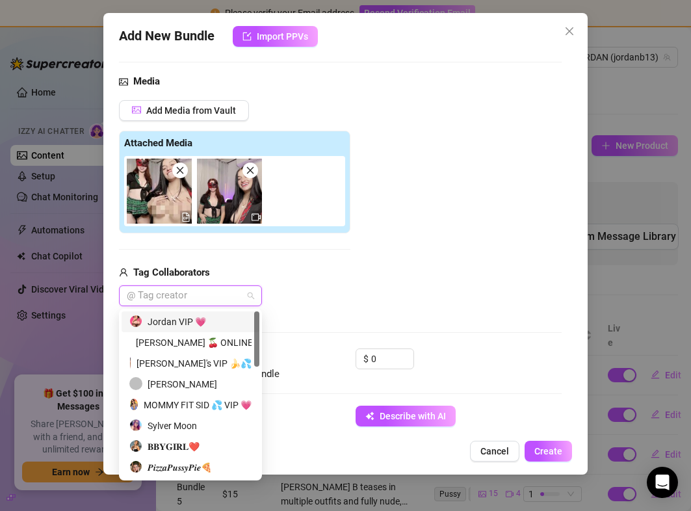
click at [180, 343] on div "[PERSON_NAME] 🍒 ONLINE 💗✨" at bounding box center [190, 343] width 122 height 14
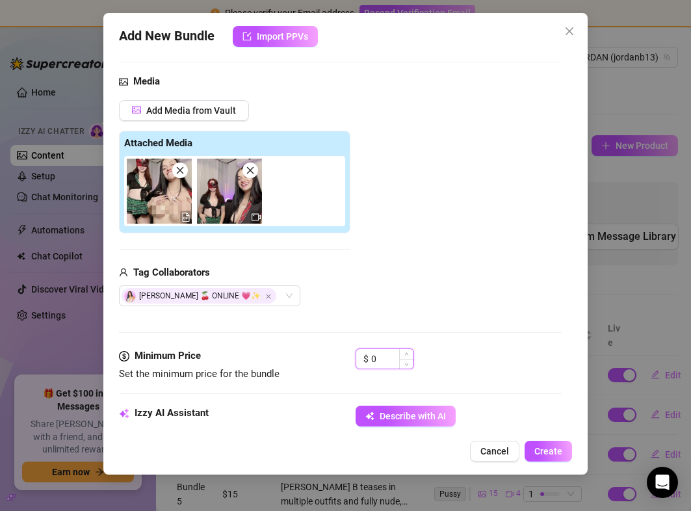
click at [377, 349] on input "0" at bounding box center [392, 359] width 42 height 20
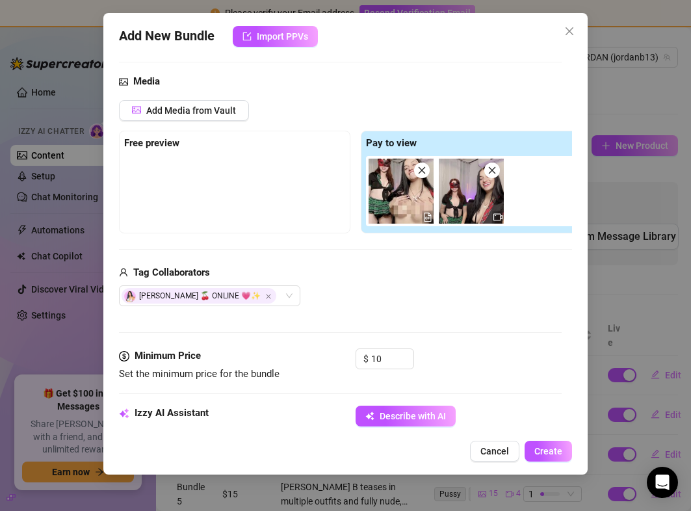
click at [436, 278] on div "Tag Collaborators" at bounding box center [355, 273] width 473 height 16
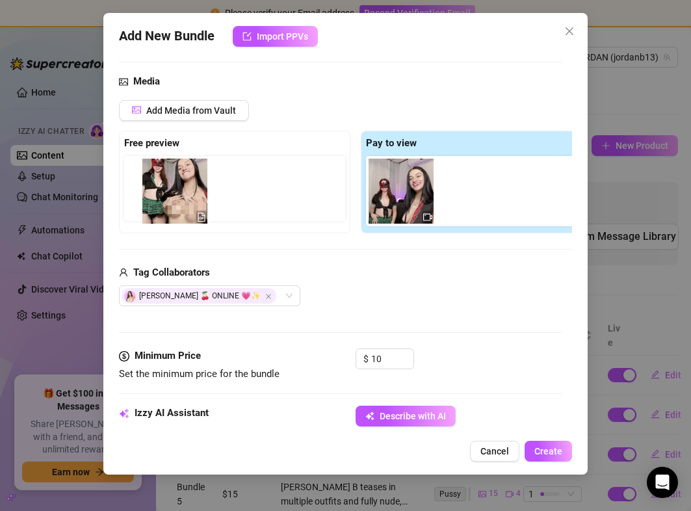
drag, startPoint x: 417, startPoint y: 202, endPoint x: 183, endPoint y: 202, distance: 234.7
click at [181, 202] on div "Free preview Pay to view" at bounding box center [355, 182] width 473 height 103
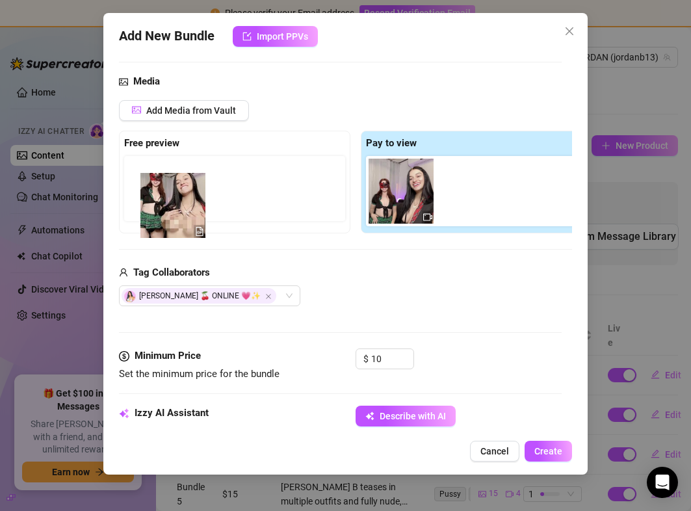
drag, startPoint x: 405, startPoint y: 204, endPoint x: 171, endPoint y: 218, distance: 234.5
click at [171, 218] on div "Free preview Pay to view" at bounding box center [355, 182] width 473 height 103
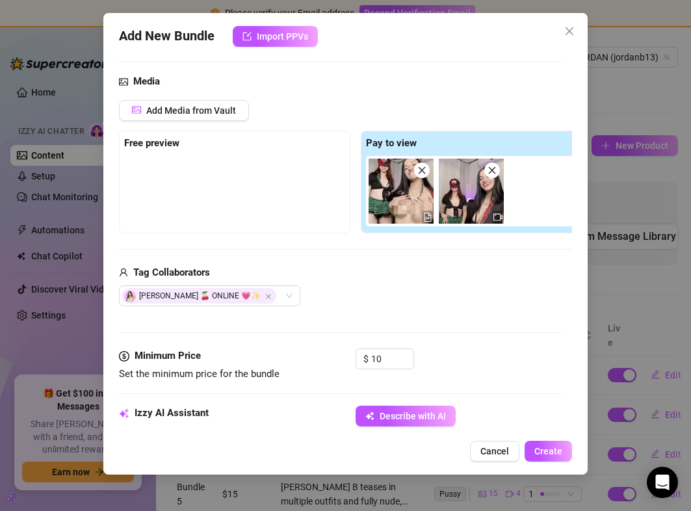
click at [407, 271] on div "Tag Collaborators" at bounding box center [355, 273] width 473 height 16
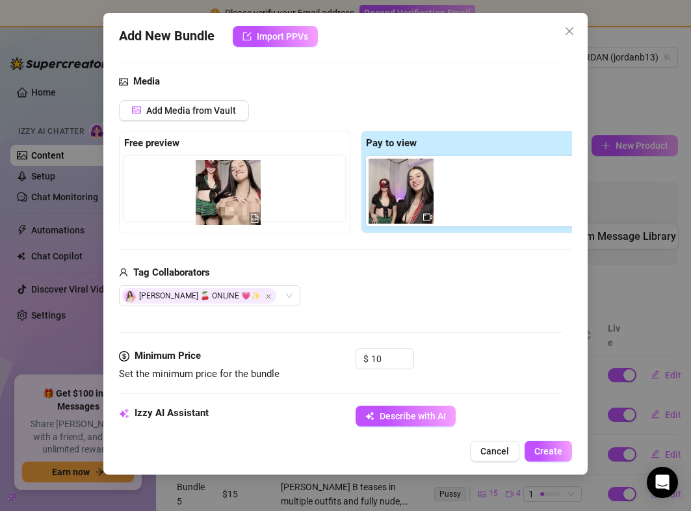
drag, startPoint x: 430, startPoint y: 220, endPoint x: 252, endPoint y: 220, distance: 178.2
click at [252, 220] on div "Free preview Pay to view" at bounding box center [355, 182] width 473 height 103
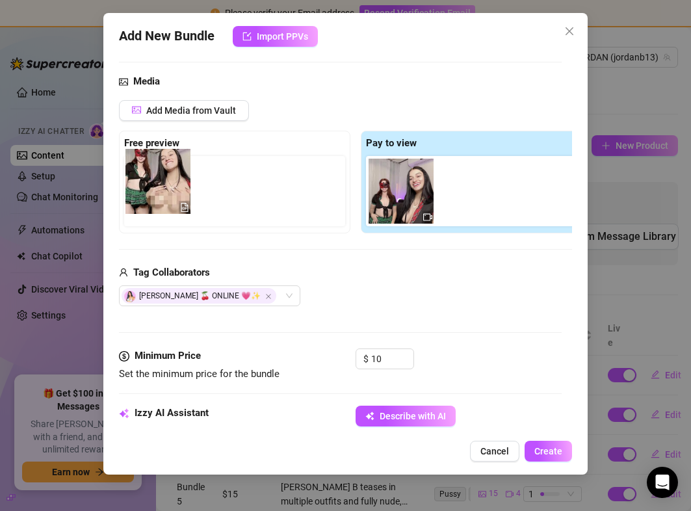
drag, startPoint x: 415, startPoint y: 196, endPoint x: 167, endPoint y: 186, distance: 247.9
click at [167, 186] on div "Free preview Pay to view" at bounding box center [355, 182] width 473 height 103
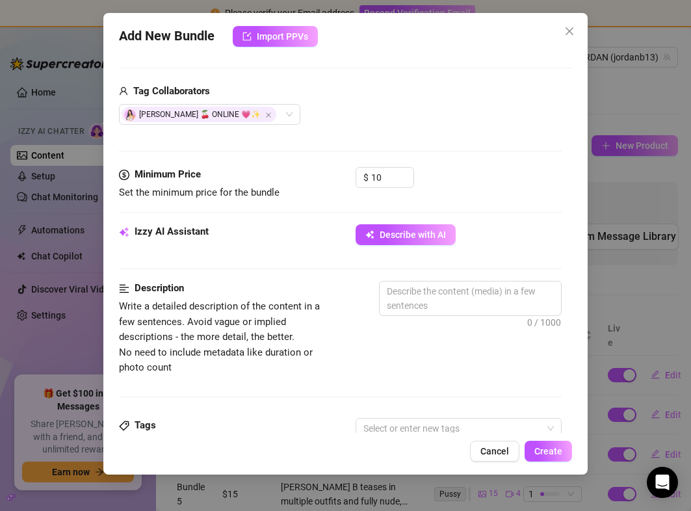
scroll to position [319, 0]
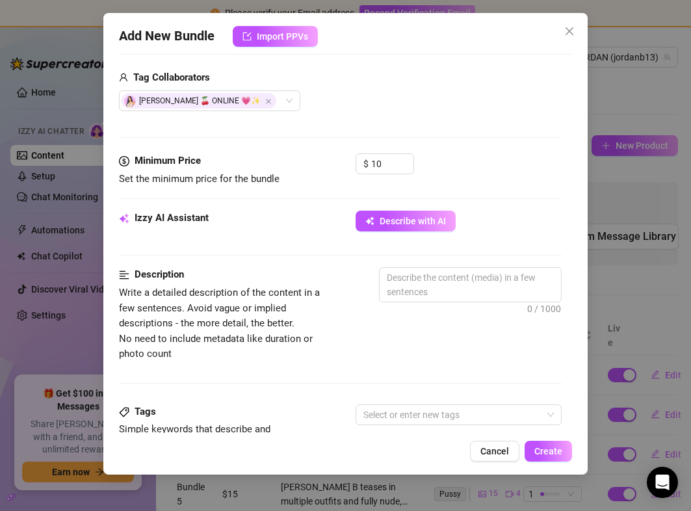
click at [412, 234] on div "Izzy AI Assistant Describe with AI" at bounding box center [340, 227] width 442 height 33
click at [409, 221] on span "Describe with AI" at bounding box center [413, 221] width 66 height 10
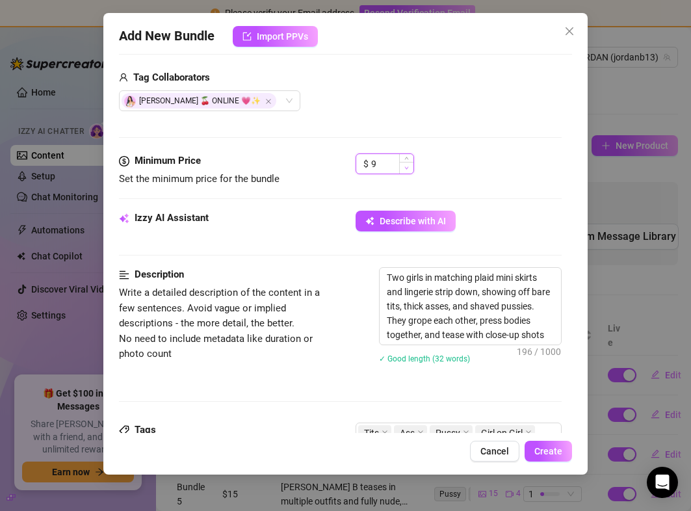
click at [401, 166] on span "Decrease Value" at bounding box center [406, 168] width 14 height 12
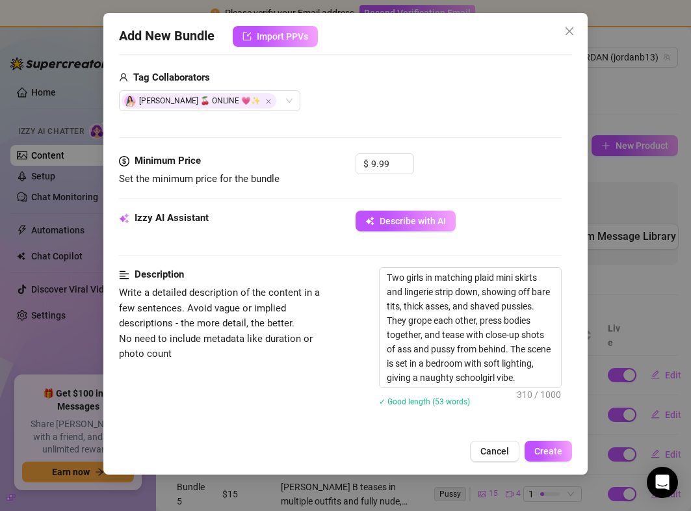
click at [475, 183] on div "$ 9.99" at bounding box center [458, 169] width 205 height 33
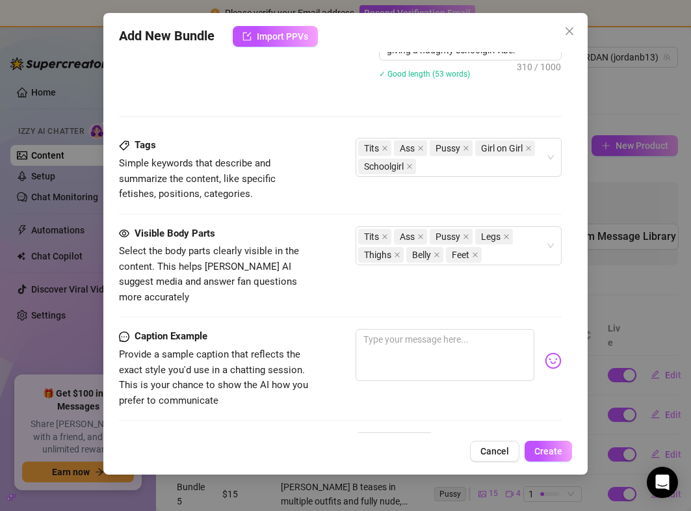
scroll to position [647, 0]
click at [403, 330] on textarea at bounding box center [445, 354] width 178 height 52
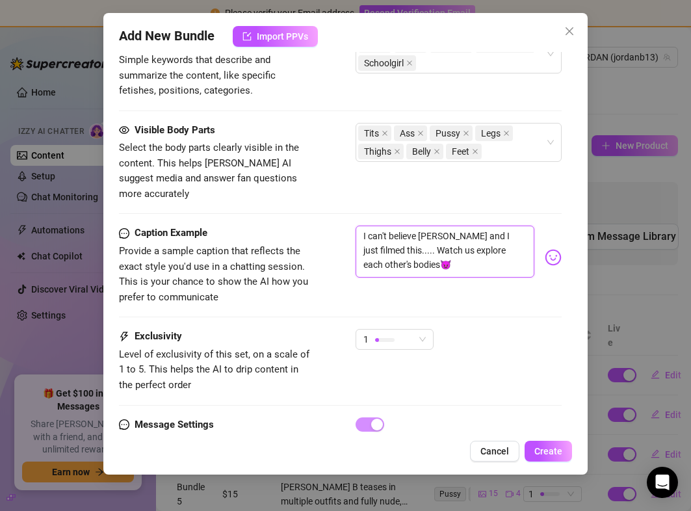
scroll to position [791, 0]
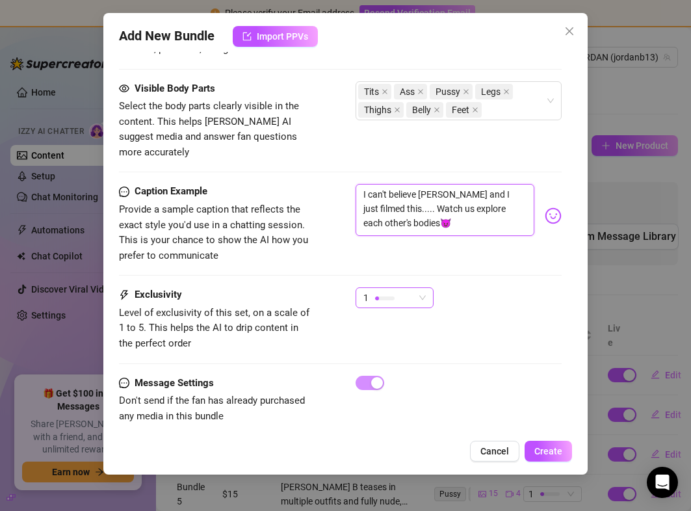
click at [380, 292] on div at bounding box center [385, 298] width 20 height 12
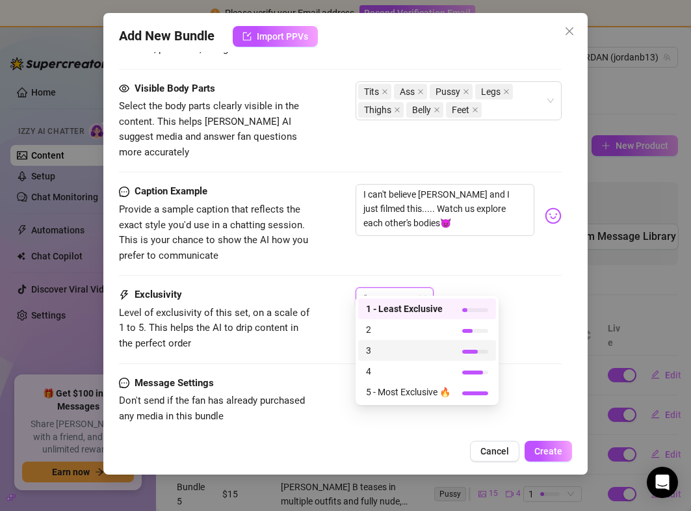
click at [397, 354] on span "3" at bounding box center [408, 350] width 85 height 14
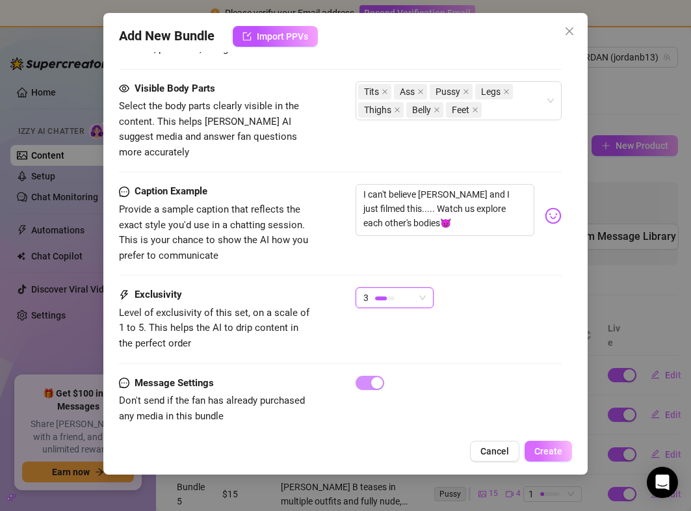
click at [549, 455] on span "Create" at bounding box center [548, 451] width 28 height 10
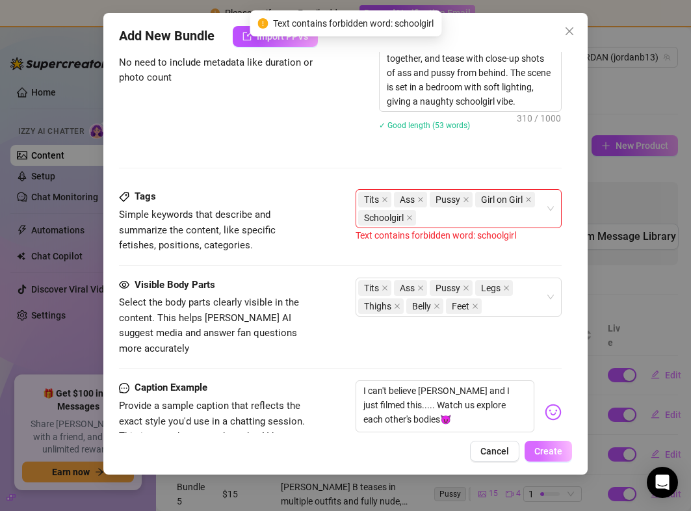
scroll to position [561, 0]
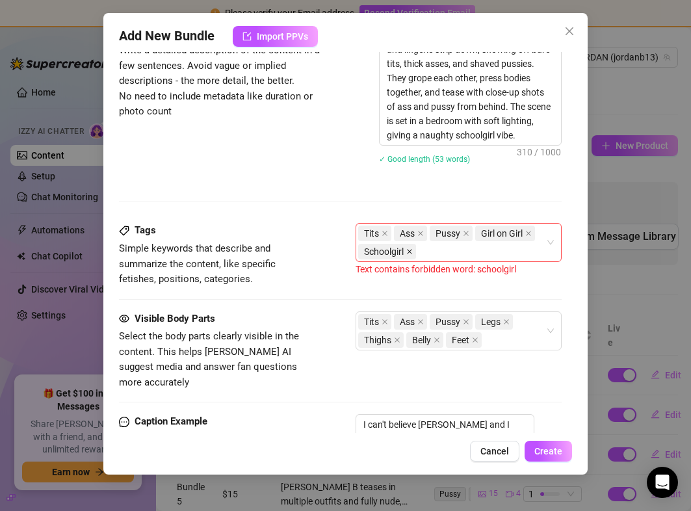
click at [409, 250] on icon "close" at bounding box center [410, 252] width 5 height 5
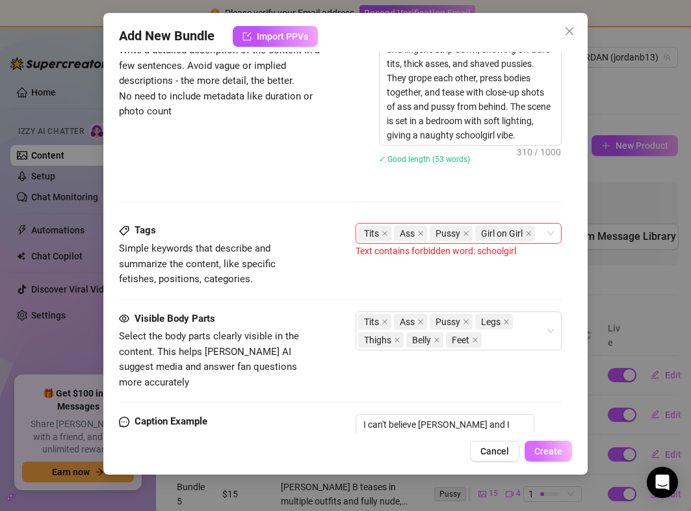
click at [551, 448] on span "Create" at bounding box center [548, 451] width 28 height 10
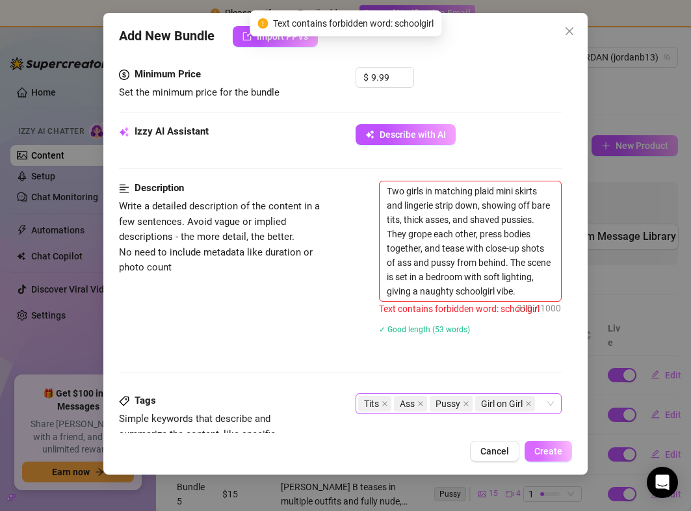
scroll to position [404, 0]
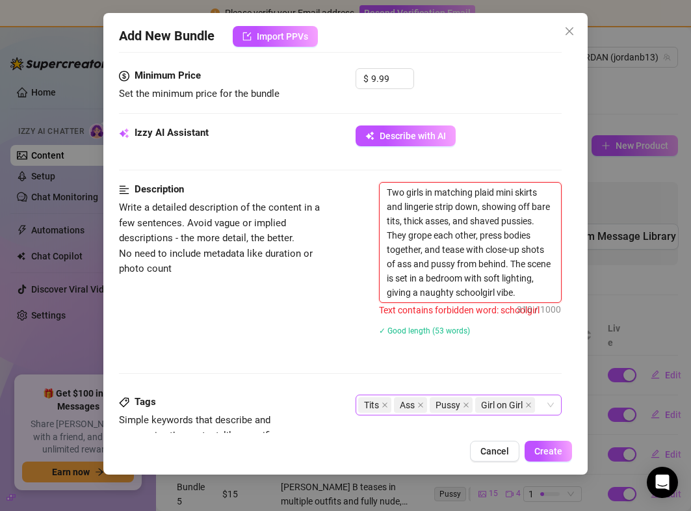
drag, startPoint x: 493, startPoint y: 294, endPoint x: 455, endPoint y: 293, distance: 38.4
click at [455, 293] on textarea "Two girls in matching plaid mini skirts and lingerie strip down, showing off ba…" at bounding box center [470, 243] width 181 height 120
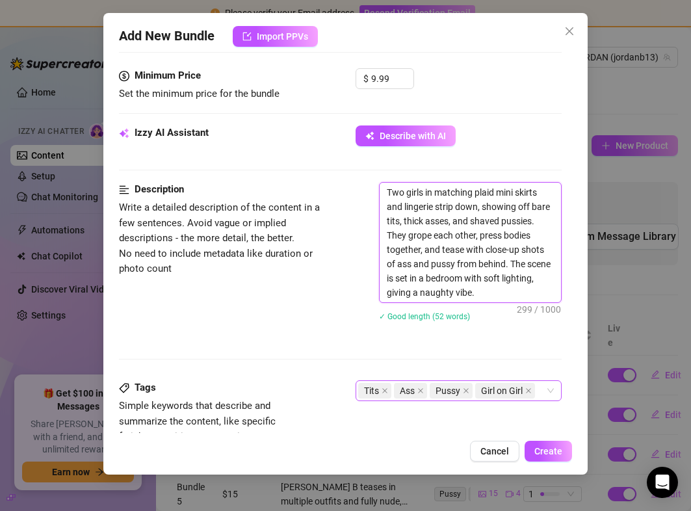
click at [469, 293] on textarea "Two girls in matching plaid mini skirts and lingerie strip down, showing off ba…" at bounding box center [470, 243] width 181 height 120
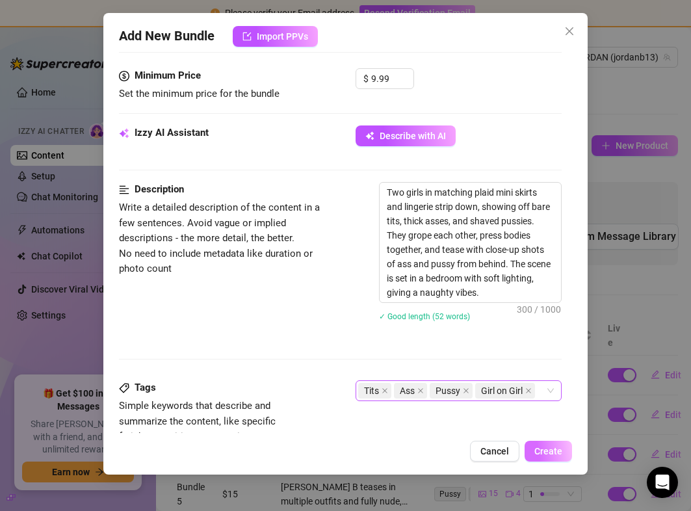
click at [549, 456] on span "Create" at bounding box center [548, 451] width 28 height 10
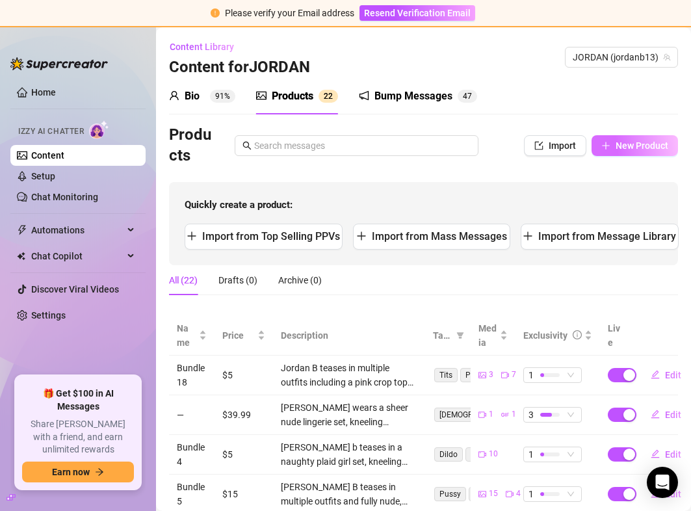
click at [631, 152] on button "New Product" at bounding box center [635, 145] width 86 height 21
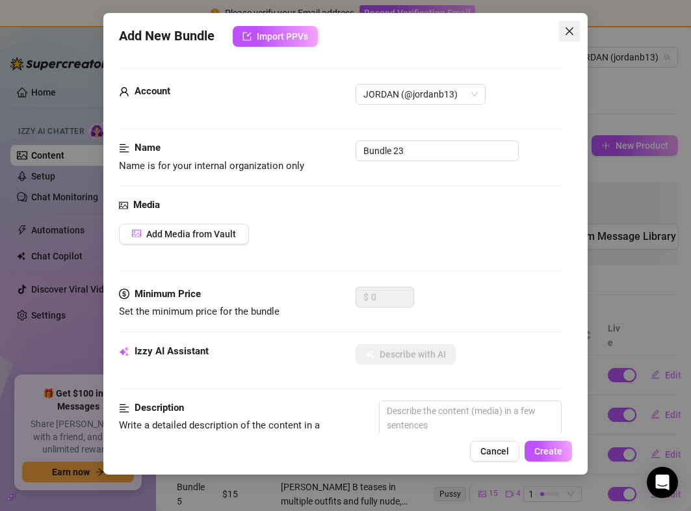
click at [573, 32] on icon "close" at bounding box center [569, 31] width 10 height 10
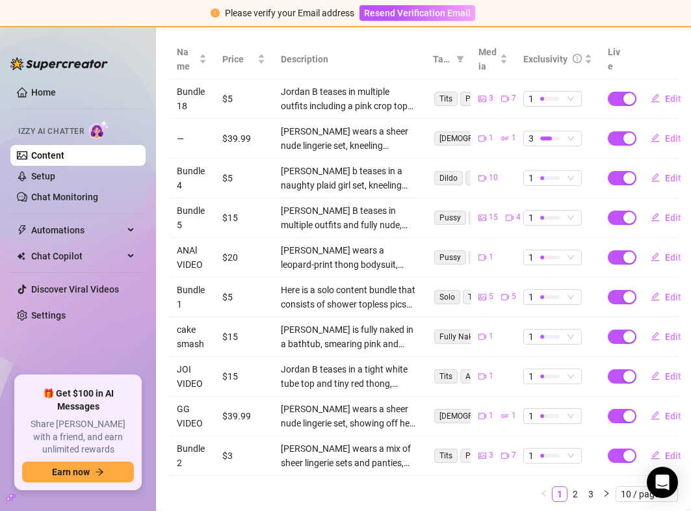
scroll to position [316, 0]
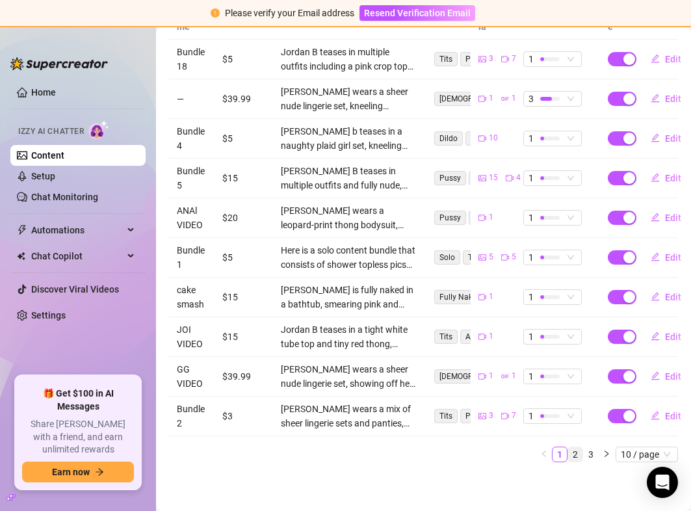
click at [571, 457] on link "2" at bounding box center [575, 454] width 14 height 14
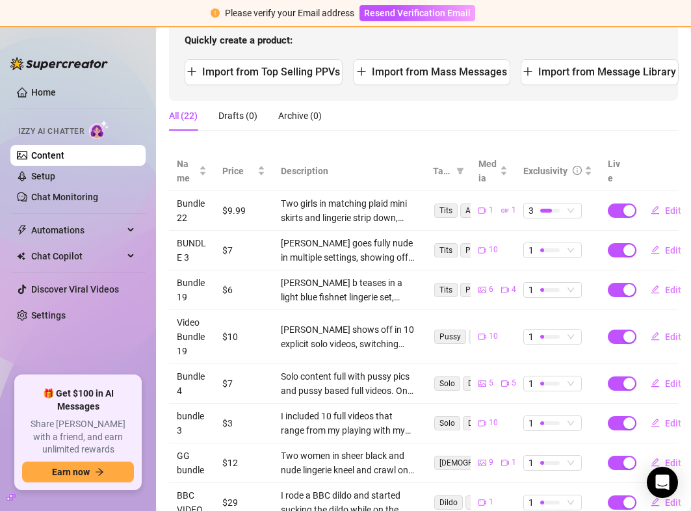
scroll to position [139, 0]
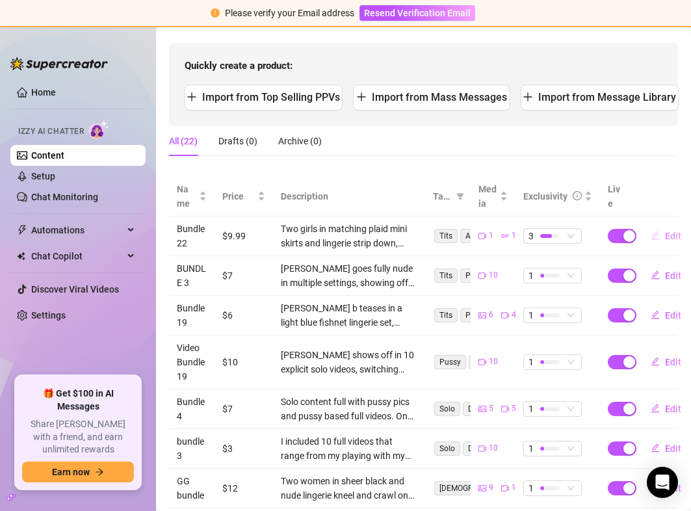
click at [678, 231] on span "Edit" at bounding box center [673, 236] width 16 height 10
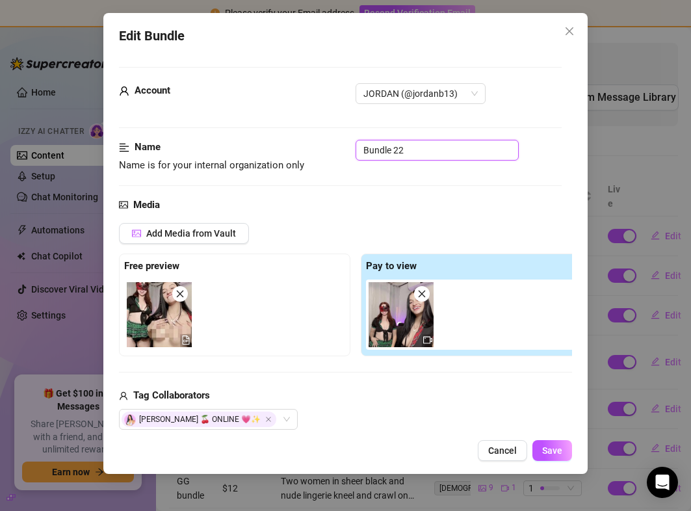
drag, startPoint x: 414, startPoint y: 145, endPoint x: 300, endPoint y: 145, distance: 114.4
click at [300, 145] on div "Name Name is for your internal organization only Bundle 22" at bounding box center [340, 156] width 442 height 33
click at [557, 449] on span "Save" at bounding box center [552, 450] width 20 height 10
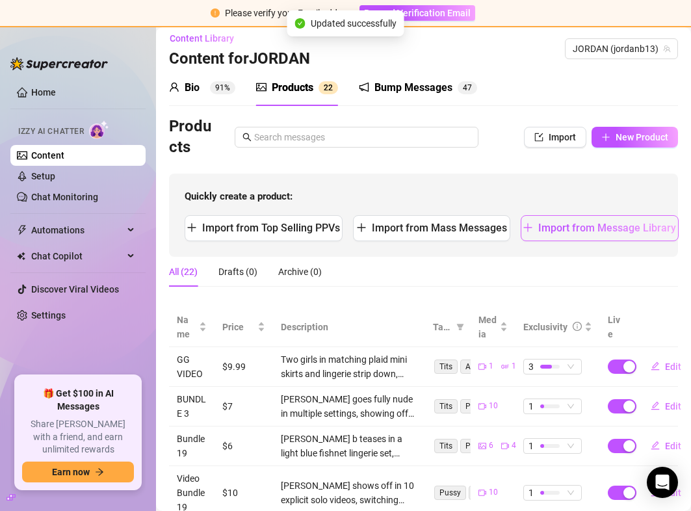
scroll to position [0, 0]
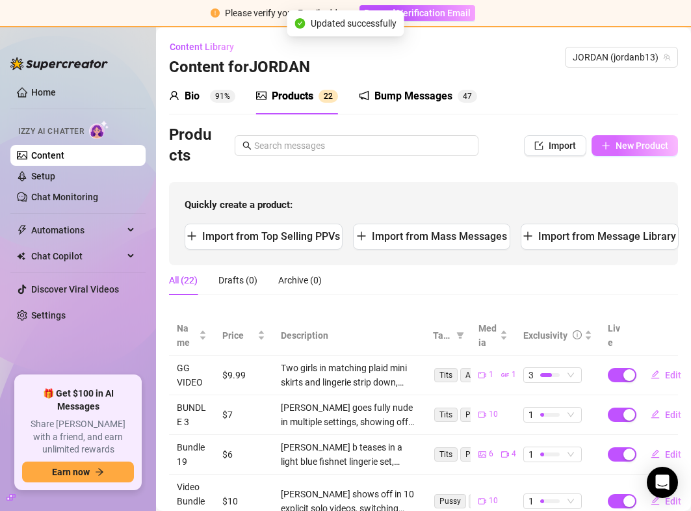
click at [628, 138] on button "New Product" at bounding box center [635, 145] width 86 height 21
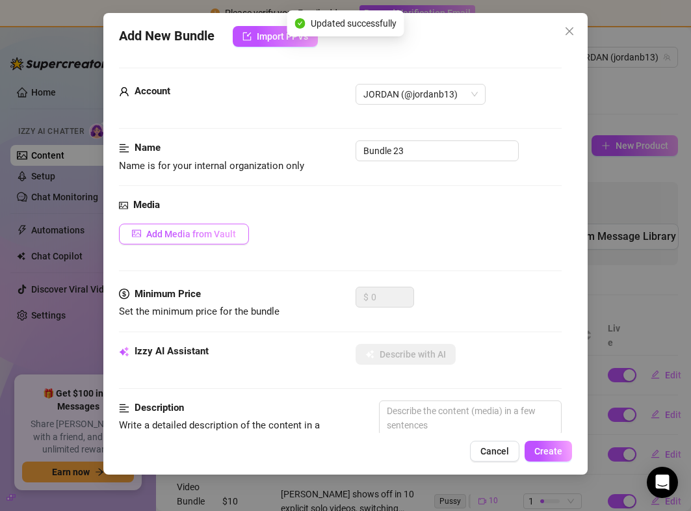
click at [189, 239] on button "Add Media from Vault" at bounding box center [184, 234] width 130 height 21
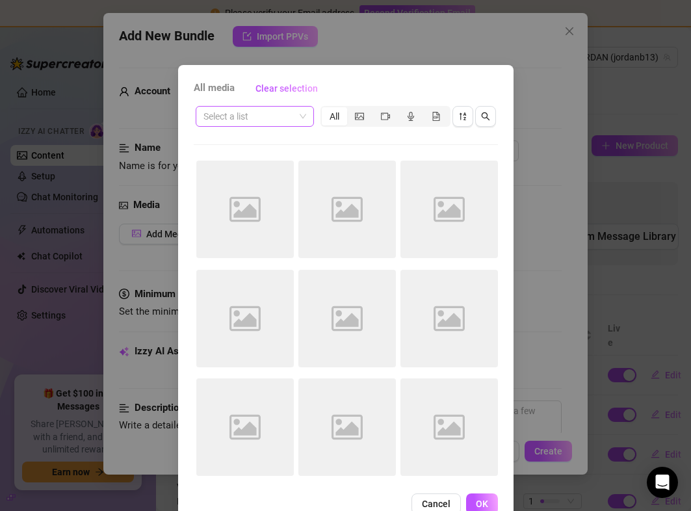
click at [270, 111] on input "search" at bounding box center [249, 117] width 91 height 20
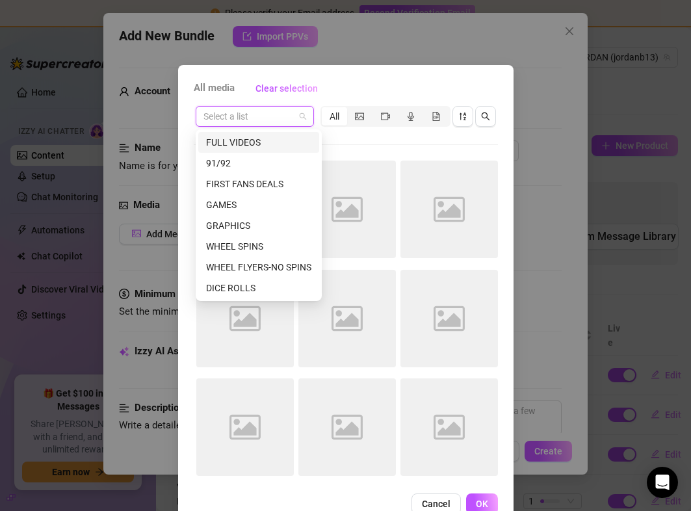
click at [259, 139] on div "FULL VIDEOS" at bounding box center [258, 142] width 105 height 14
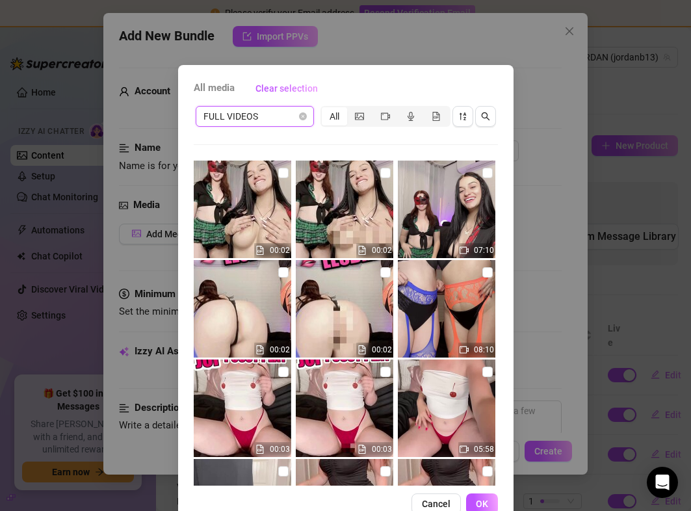
click at [363, 299] on img at bounding box center [345, 309] width 98 height 98
click at [468, 304] on img at bounding box center [447, 309] width 98 height 98
click at [486, 505] on span "OK" at bounding box center [482, 504] width 12 height 10
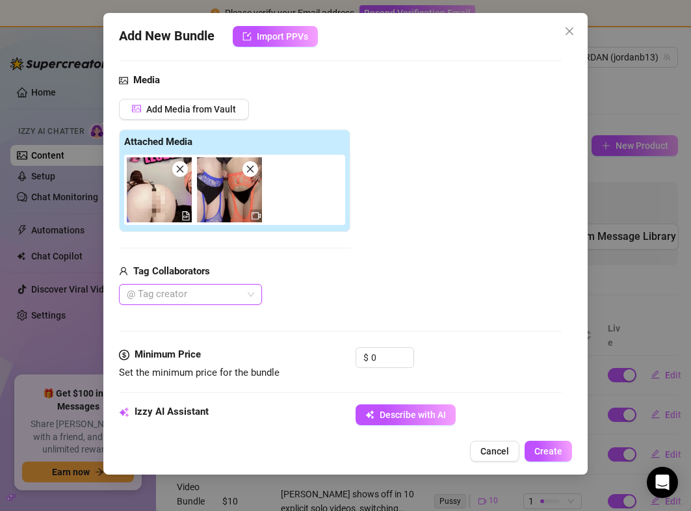
scroll to position [205, 0]
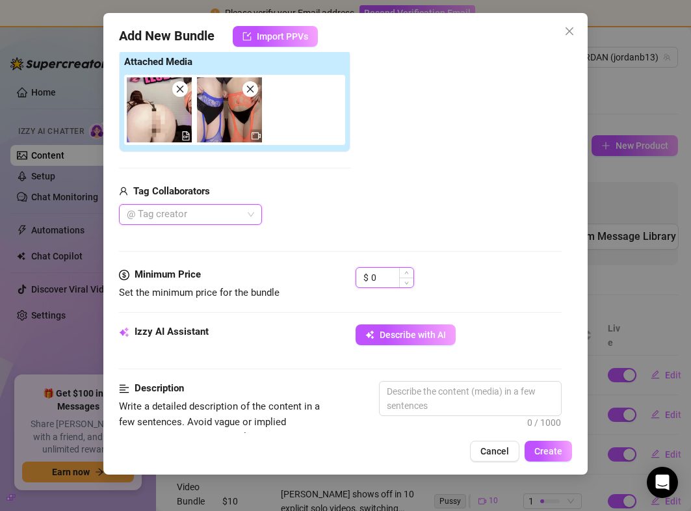
click at [388, 285] on input "0" at bounding box center [392, 278] width 42 height 20
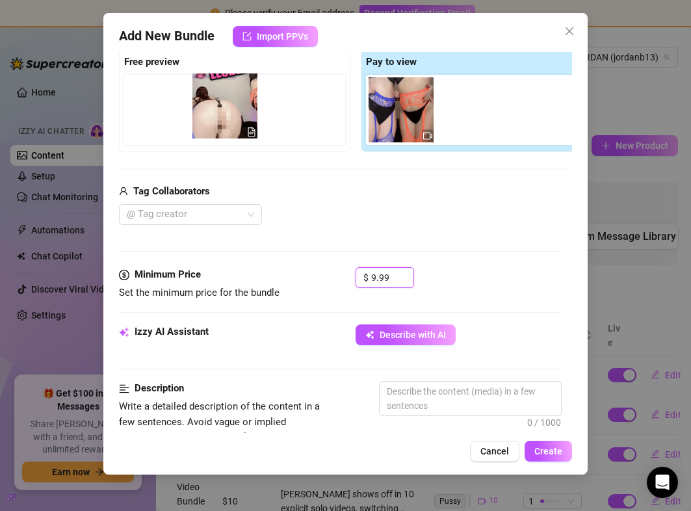
drag, startPoint x: 393, startPoint y: 118, endPoint x: 210, endPoint y: 117, distance: 183.4
click at [210, 117] on div "Free preview Pay to view" at bounding box center [355, 100] width 473 height 103
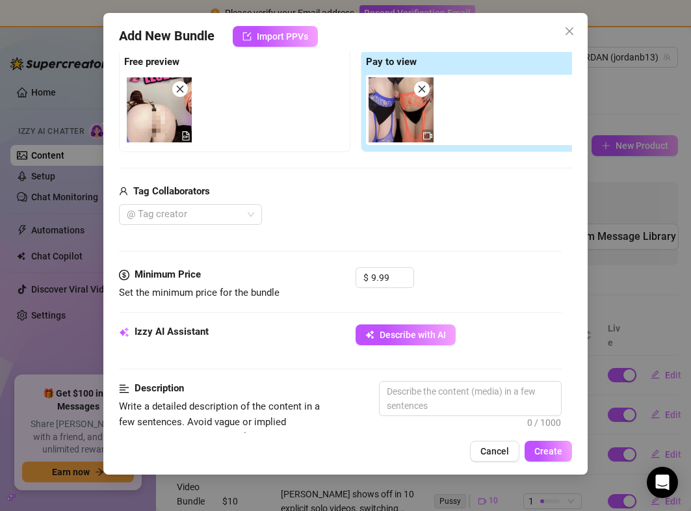
click at [387, 347] on div "Izzy AI Assistant Describe with AI" at bounding box center [340, 340] width 442 height 33
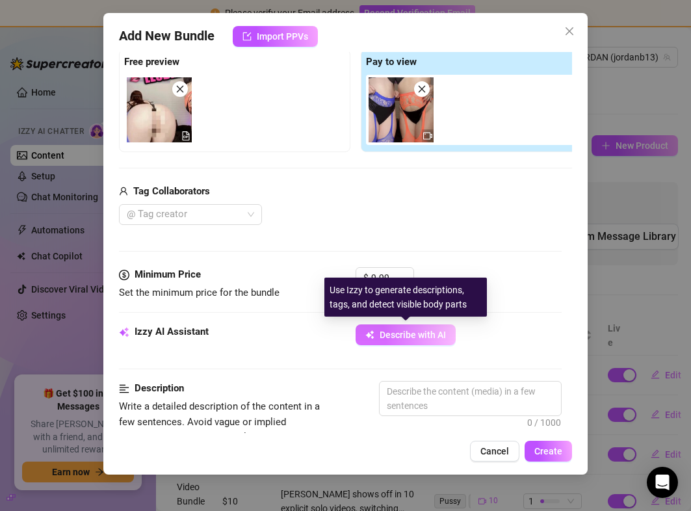
click at [389, 342] on button "Describe with AI" at bounding box center [406, 334] width 100 height 21
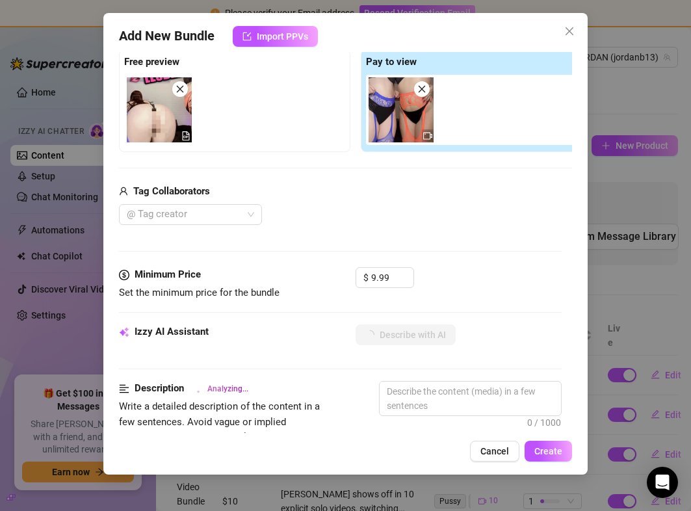
click at [172, 204] on div "Tag Collaborators @ Tag creator" at bounding box center [355, 205] width 473 height 42
click at [171, 215] on div at bounding box center [184, 214] width 124 height 18
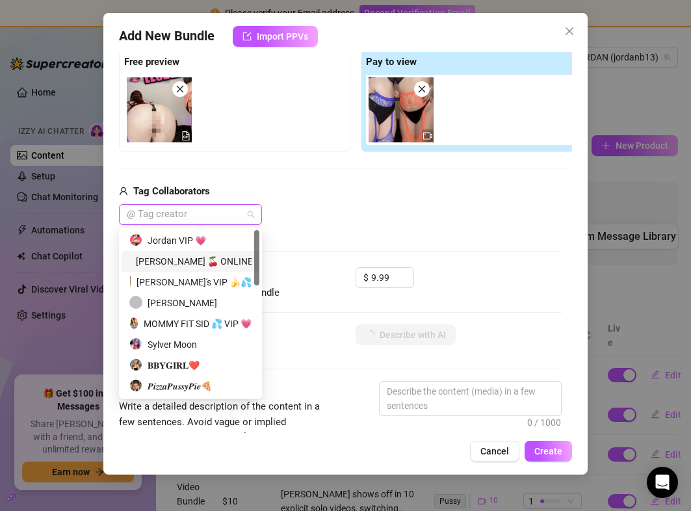
click at [166, 265] on div "[PERSON_NAME] 🍒 ONLINE 💗✨" at bounding box center [190, 261] width 122 height 14
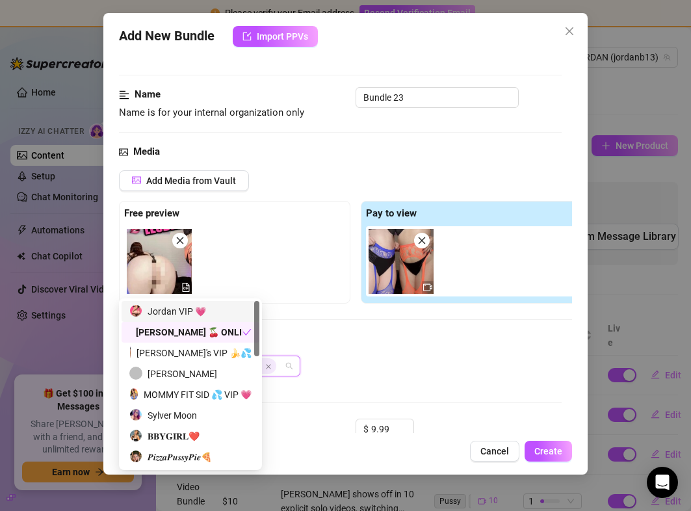
scroll to position [0, 0]
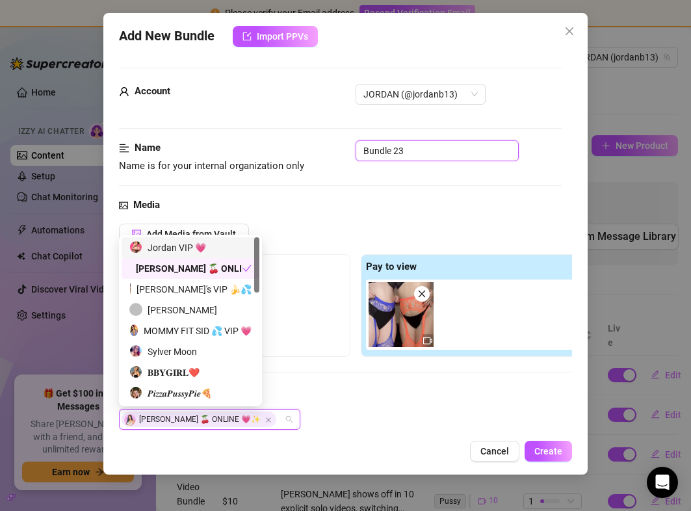
click at [412, 142] on input "Bundle 23" at bounding box center [437, 150] width 163 height 21
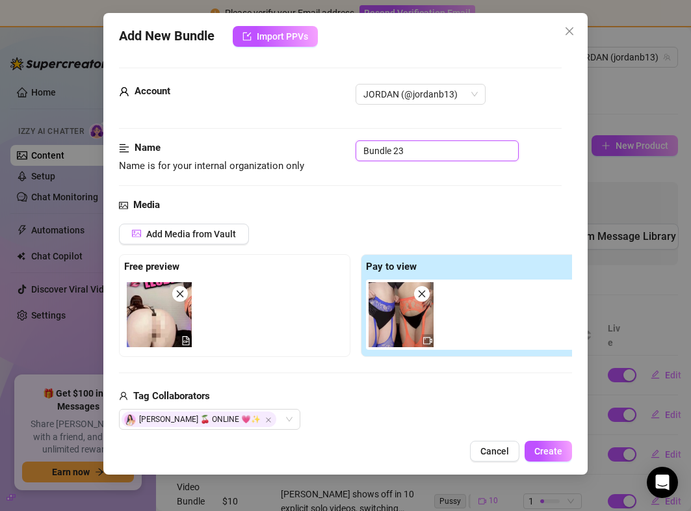
click at [411, 152] on input "Bundle 23" at bounding box center [437, 150] width 163 height 21
click at [466, 230] on div "Add Media from Vault" at bounding box center [355, 239] width 473 height 31
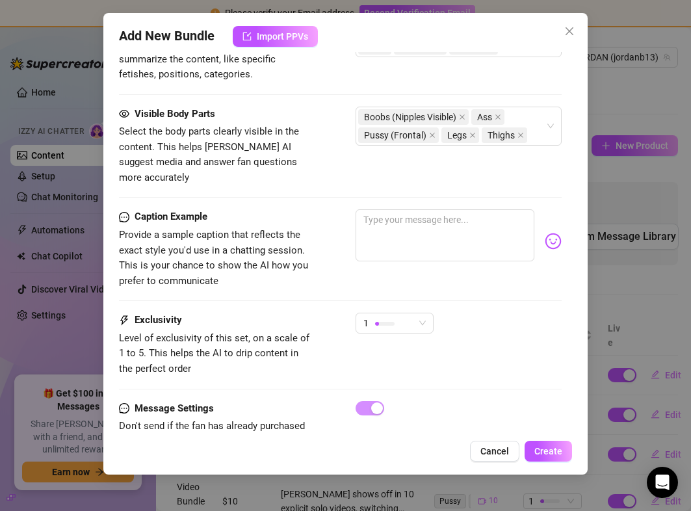
scroll to position [806, 0]
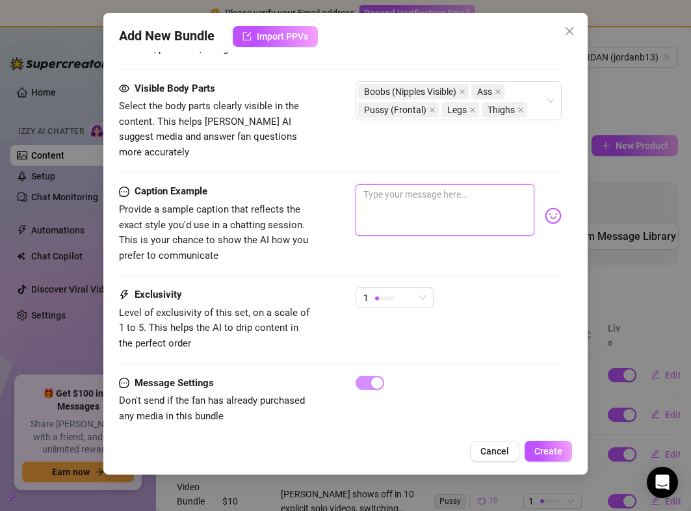
click at [385, 186] on textarea at bounding box center [445, 210] width 178 height 52
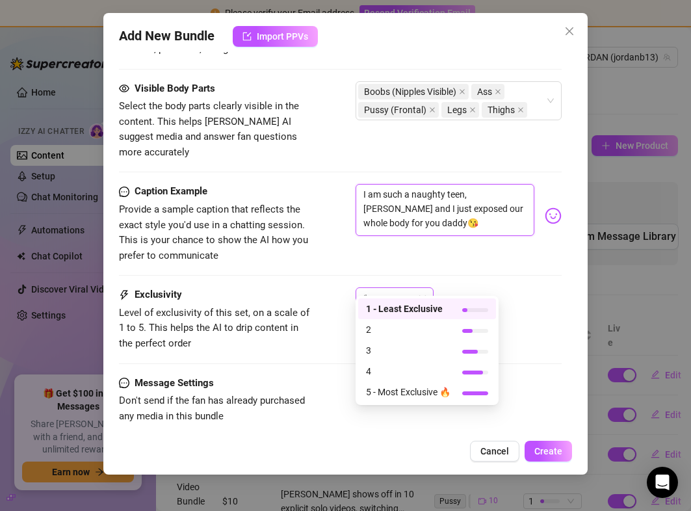
click at [381, 292] on div at bounding box center [385, 298] width 20 height 12
click at [385, 353] on span "3" at bounding box center [408, 350] width 85 height 14
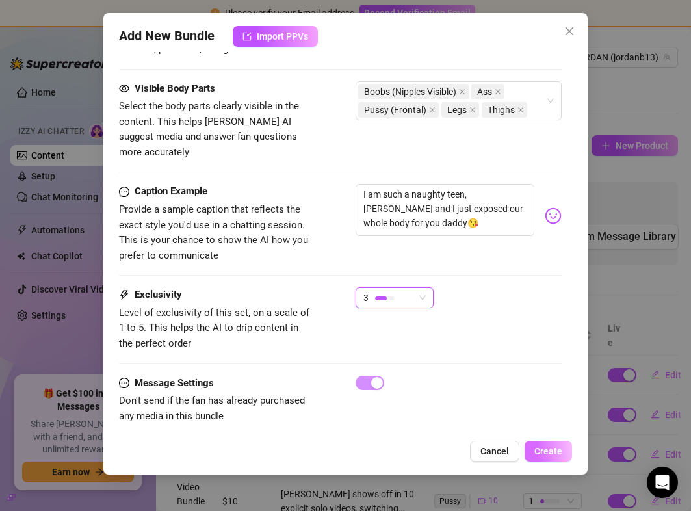
click at [555, 456] on button "Create" at bounding box center [548, 451] width 47 height 21
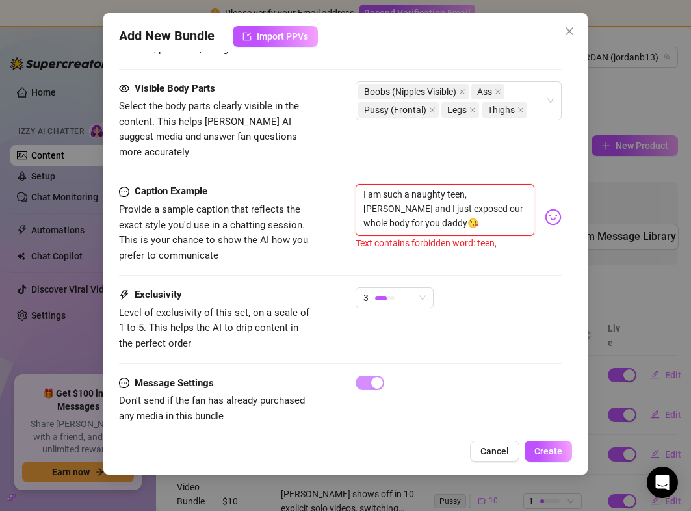
click at [464, 184] on textarea "I am such a naughty teen, [PERSON_NAME] and I just exposed our whole body for y…" at bounding box center [445, 210] width 178 height 52
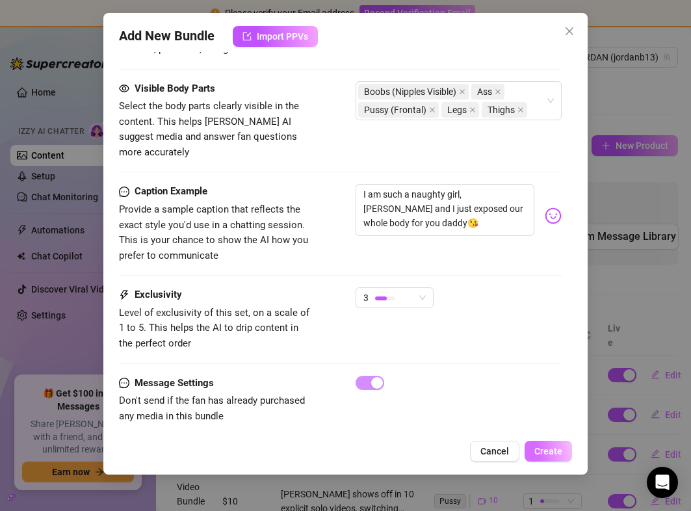
click at [538, 456] on span "Create" at bounding box center [548, 451] width 28 height 10
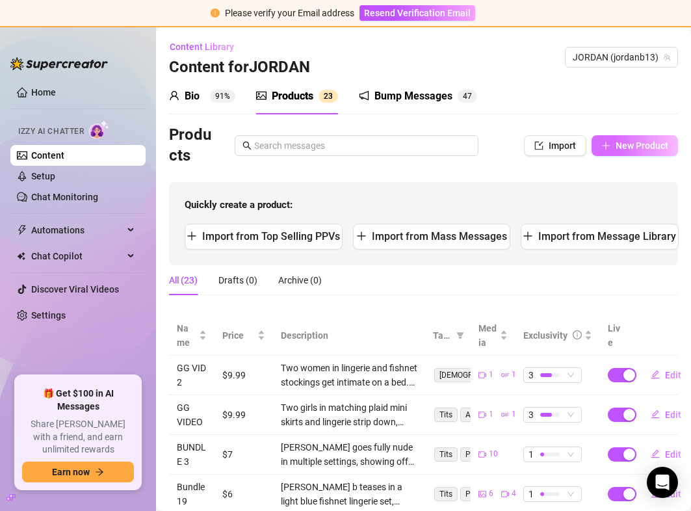
click at [638, 150] on span "New Product" at bounding box center [642, 145] width 53 height 10
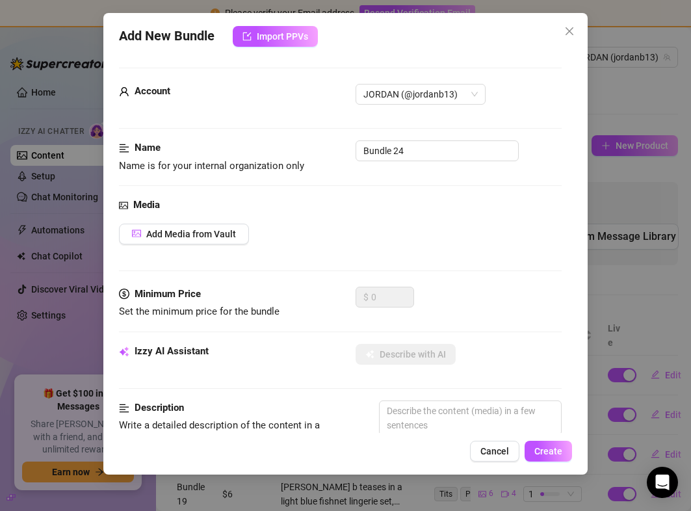
click at [190, 246] on div "Media Add Media from Vault" at bounding box center [340, 242] width 442 height 89
click at [189, 242] on button "Add Media from Vault" at bounding box center [184, 234] width 130 height 21
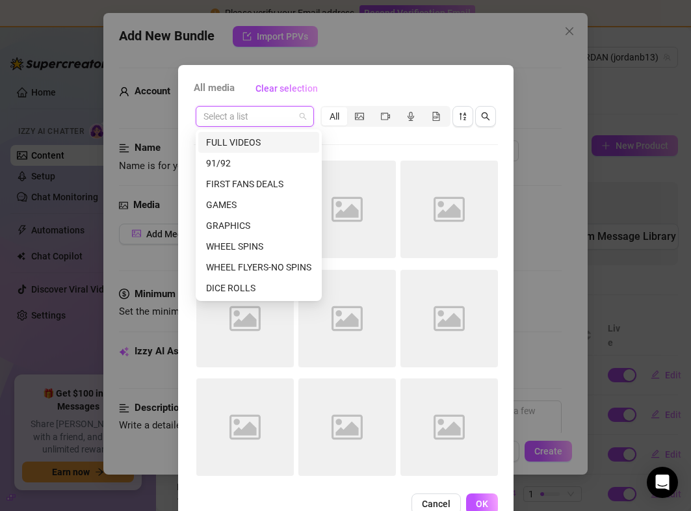
click at [228, 118] on input "search" at bounding box center [249, 117] width 91 height 20
click at [243, 140] on div "FULL VIDEOS" at bounding box center [258, 142] width 105 height 14
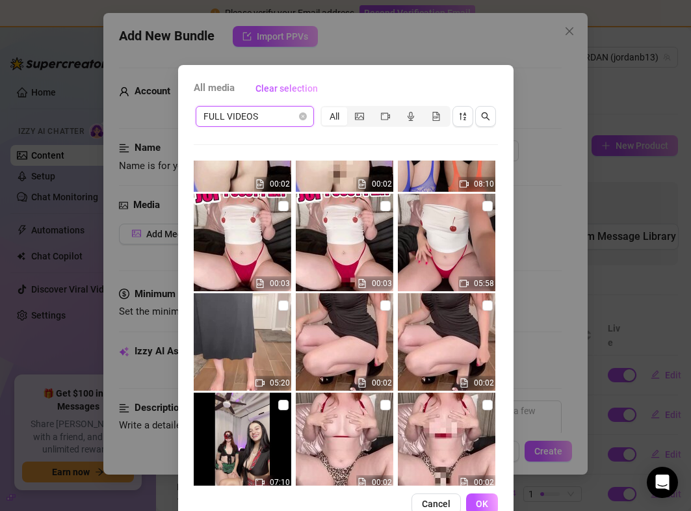
scroll to position [165, 0]
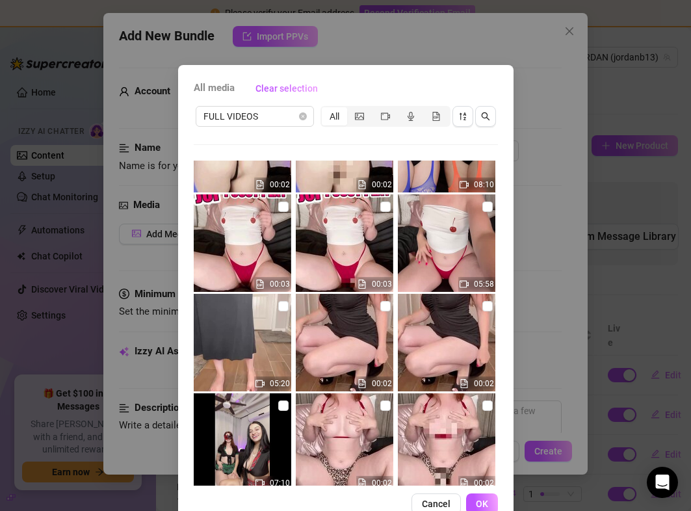
click at [447, 255] on img at bounding box center [447, 243] width 98 height 98
click at [338, 250] on img at bounding box center [345, 243] width 98 height 98
click at [479, 501] on span "OK" at bounding box center [482, 504] width 12 height 10
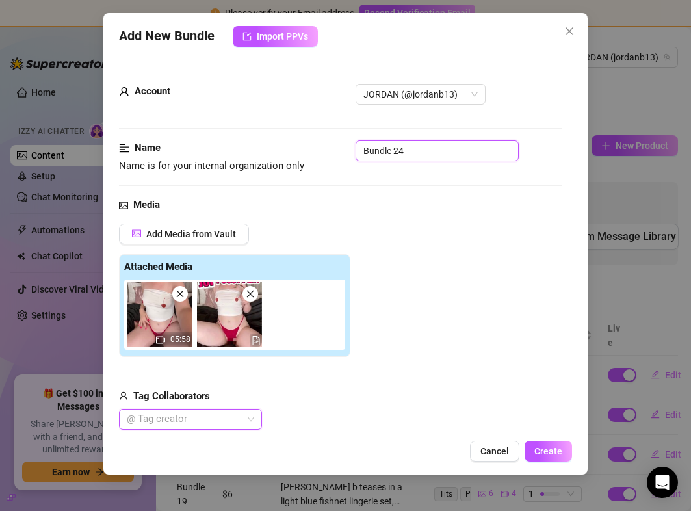
click at [405, 148] on input "Bundle 24" at bounding box center [437, 150] width 163 height 21
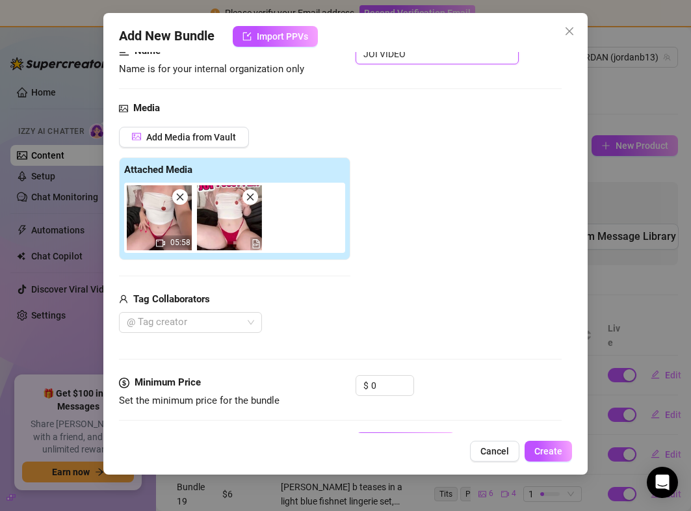
scroll to position [124, 0]
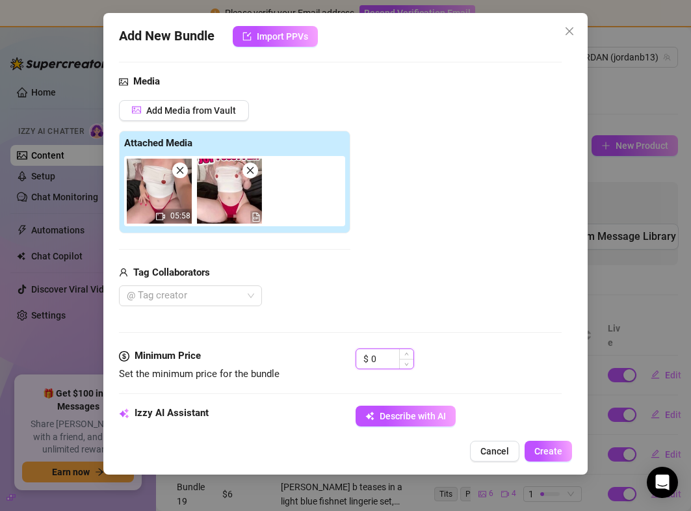
click at [378, 355] on input "0" at bounding box center [392, 359] width 42 height 20
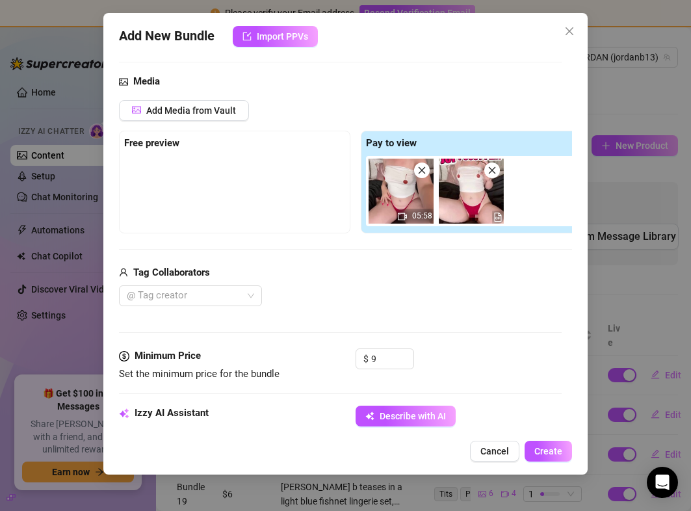
click at [369, 308] on div "Media Add Media from Vault Free preview Pay to view 05:58 Tag Collaborators @ T…" at bounding box center [340, 211] width 442 height 274
click at [397, 190] on img at bounding box center [401, 191] width 65 height 65
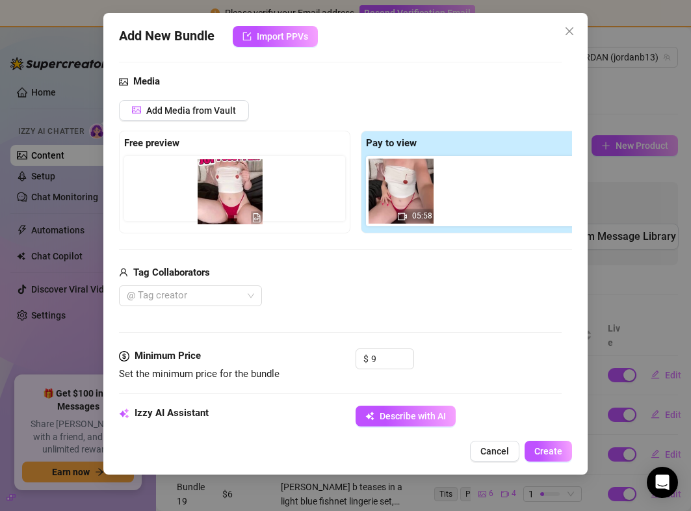
drag, startPoint x: 476, startPoint y: 193, endPoint x: 230, endPoint y: 194, distance: 245.8
click at [230, 194] on div "Free preview Pay to view 05:58" at bounding box center [355, 182] width 473 height 103
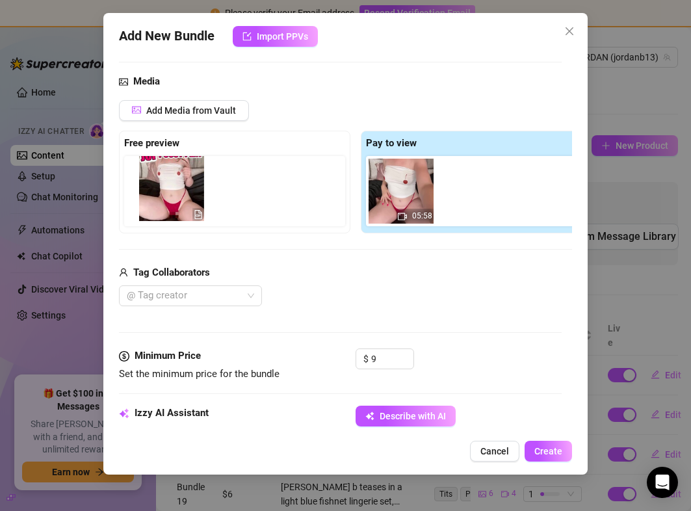
drag, startPoint x: 461, startPoint y: 186, endPoint x: 154, endPoint y: 184, distance: 306.9
click at [154, 184] on div "Free preview Pay to view 05:58" at bounding box center [355, 182] width 473 height 103
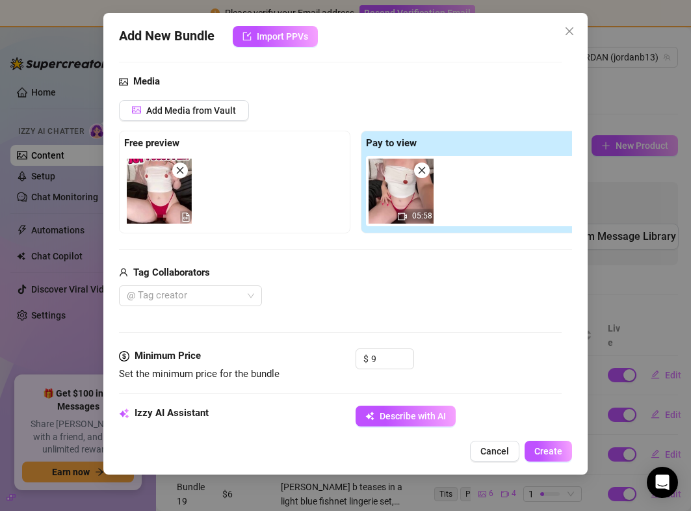
click at [308, 268] on div "Tag Collaborators" at bounding box center [355, 273] width 473 height 16
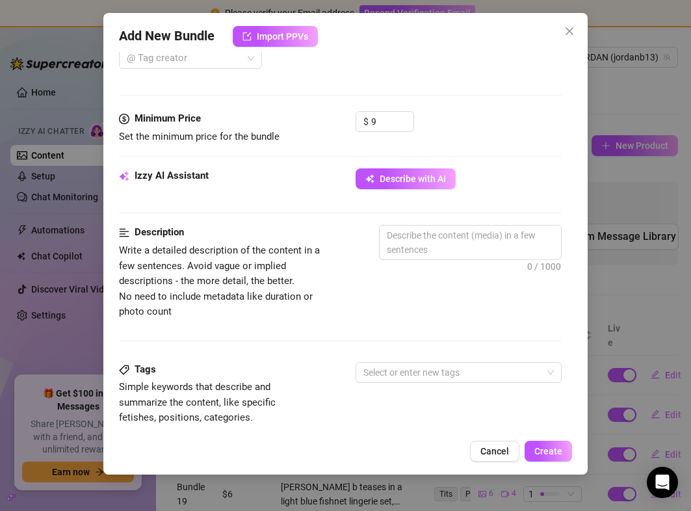
scroll to position [364, 0]
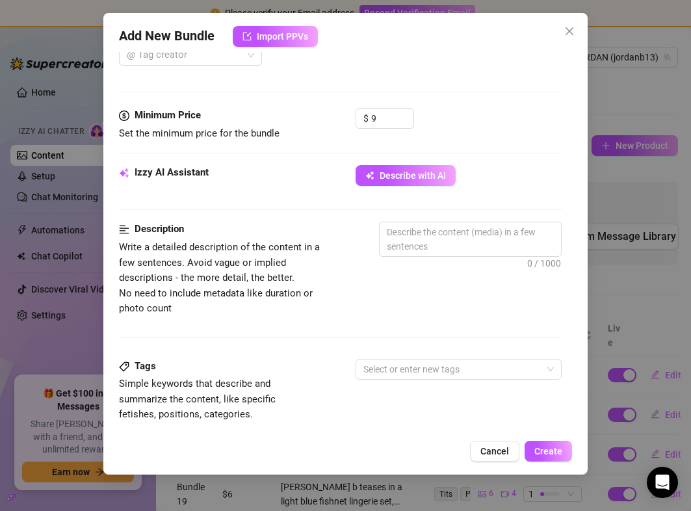
click at [397, 186] on div "Izzy AI Assistant Describe with AI" at bounding box center [340, 181] width 442 height 33
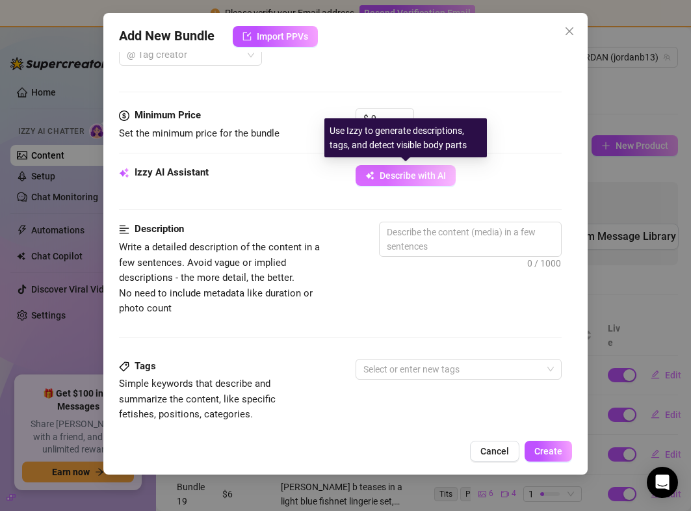
click at [397, 181] on button "Describe with AI" at bounding box center [406, 175] width 100 height 21
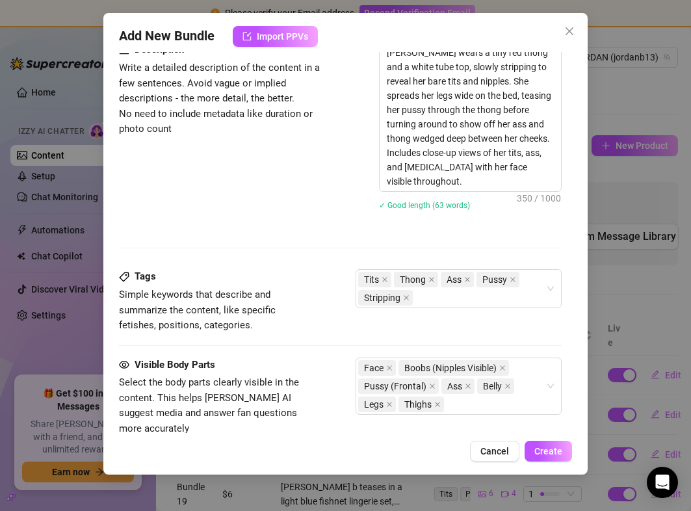
scroll to position [672, 0]
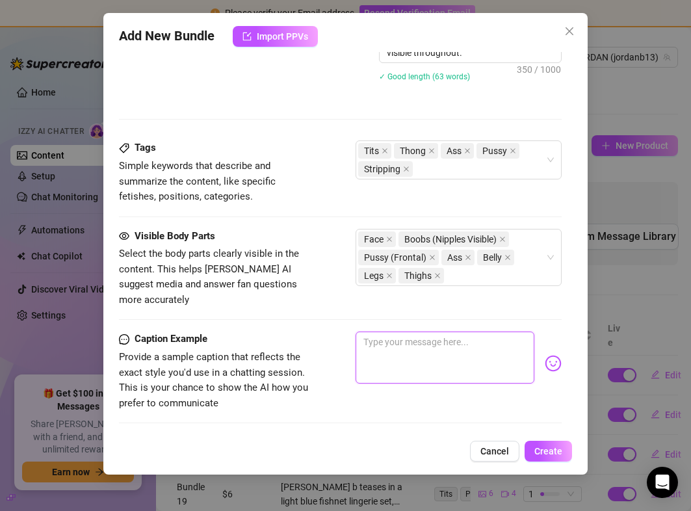
click at [412, 332] on textarea at bounding box center [445, 358] width 178 height 52
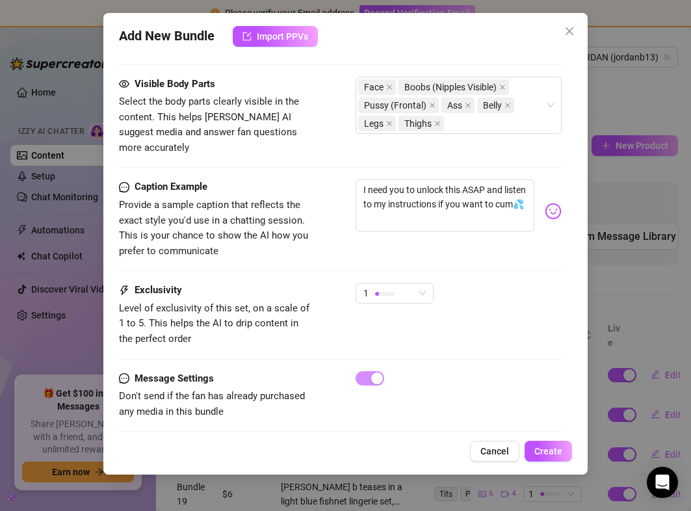
click at [389, 294] on div "1" at bounding box center [395, 299] width 78 height 33
click at [389, 292] on div at bounding box center [385, 294] width 20 height 4
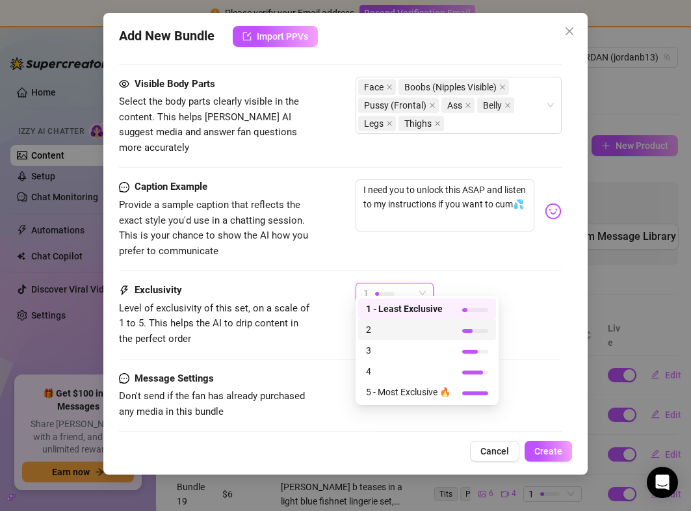
click at [385, 324] on span "2" at bounding box center [408, 330] width 85 height 14
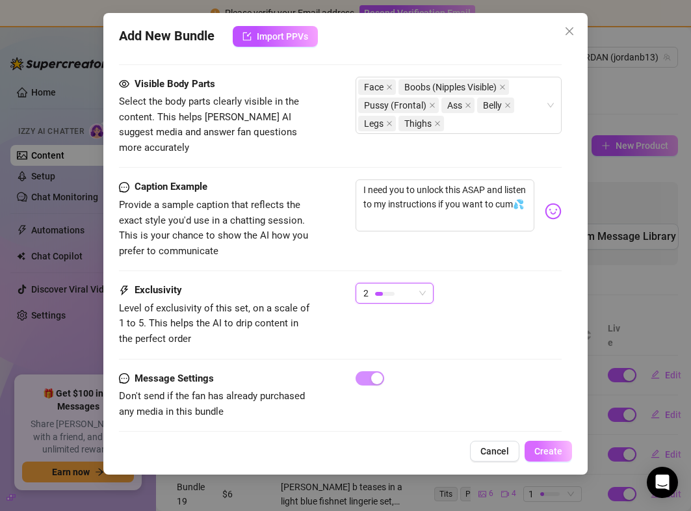
click at [547, 453] on span "Create" at bounding box center [548, 451] width 28 height 10
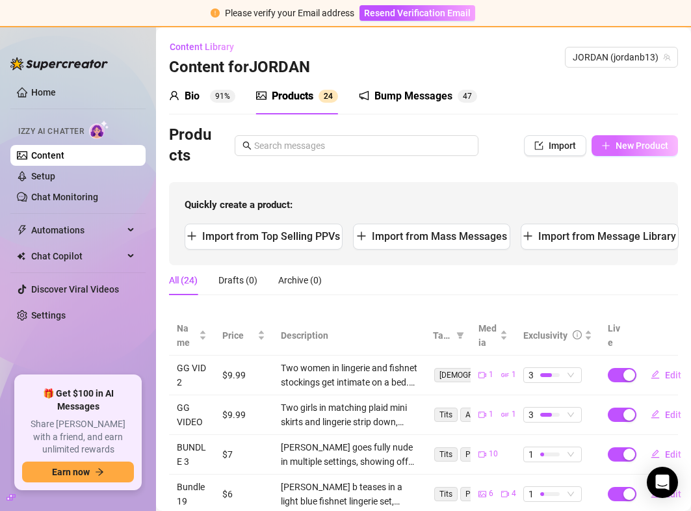
click at [620, 146] on span "New Product" at bounding box center [642, 145] width 53 height 10
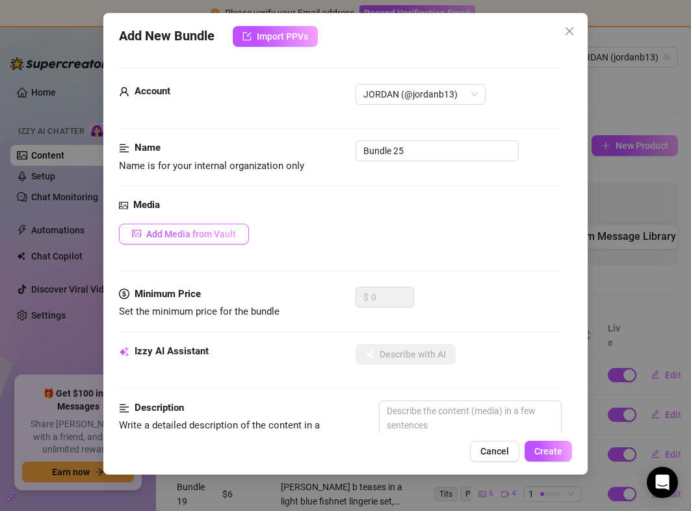
click at [180, 238] on span "Add Media from Vault" at bounding box center [191, 234] width 90 height 10
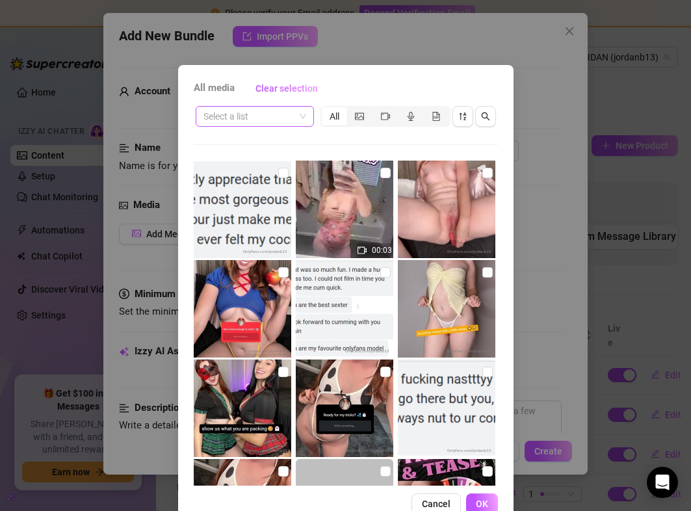
click at [235, 123] on input "search" at bounding box center [249, 117] width 91 height 20
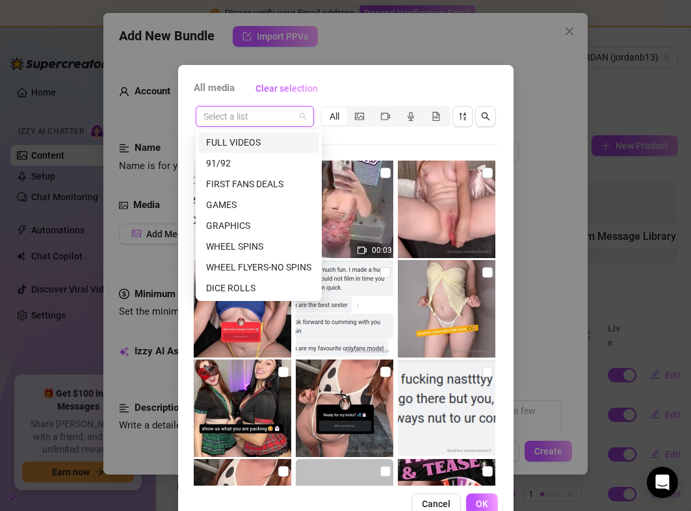
click at [249, 135] on div "FULL VIDEOS" at bounding box center [258, 142] width 105 height 14
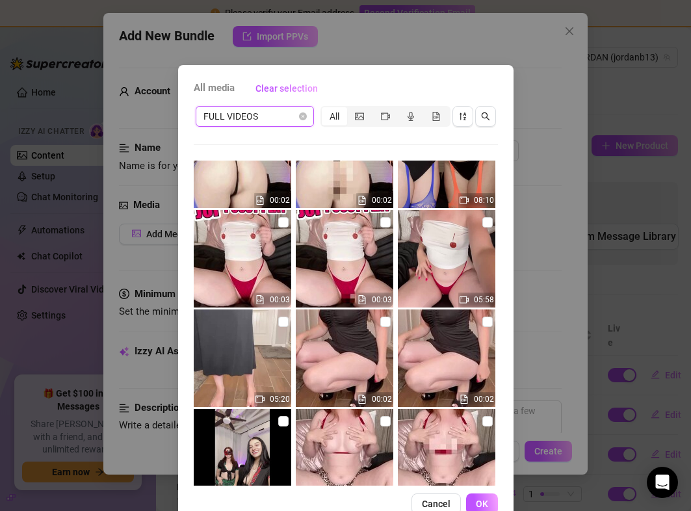
scroll to position [291, 0]
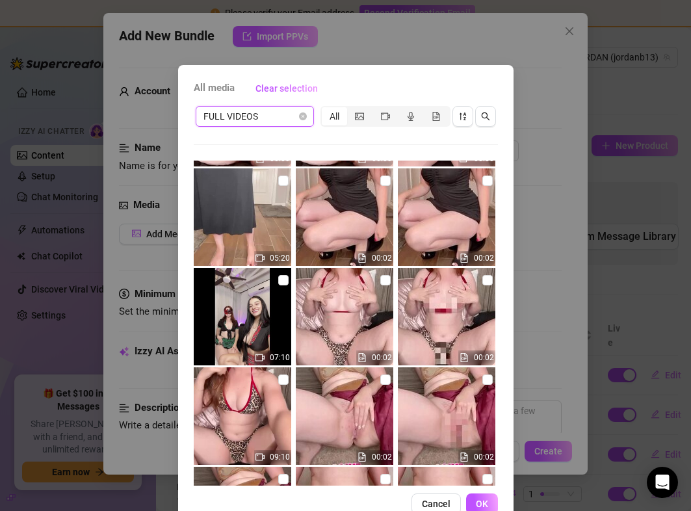
click at [248, 242] on img at bounding box center [243, 217] width 98 height 98
click at [486, 179] on input "checkbox" at bounding box center [487, 181] width 10 height 10
click at [479, 503] on span "OK" at bounding box center [482, 504] width 12 height 10
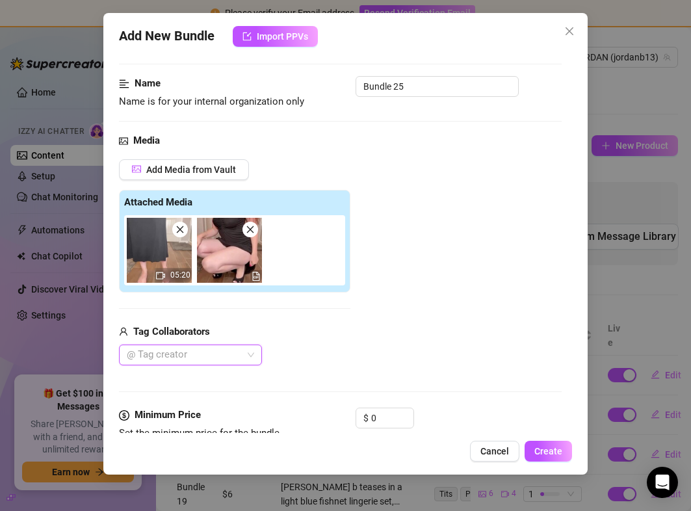
scroll to position [81, 0]
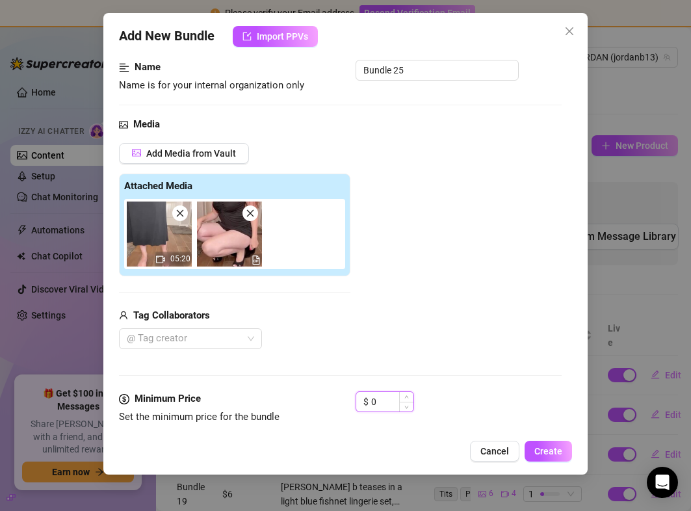
click at [382, 410] on input "0" at bounding box center [392, 402] width 42 height 20
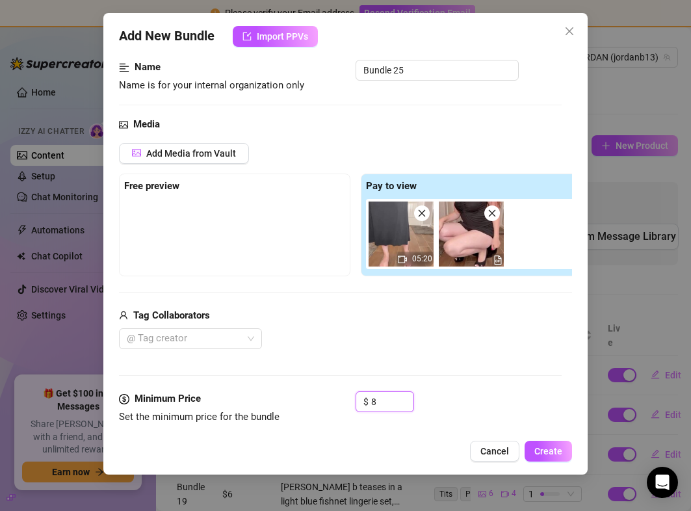
click at [455, 248] on img at bounding box center [471, 234] width 65 height 65
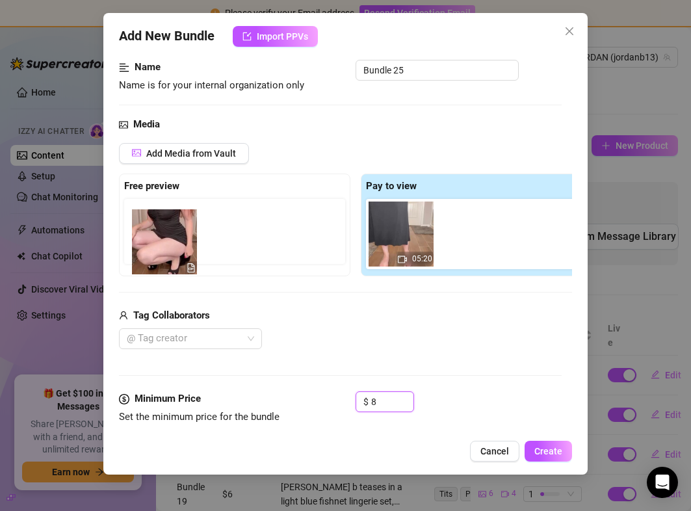
drag, startPoint x: 464, startPoint y: 245, endPoint x: 149, endPoint y: 253, distance: 314.8
click at [148, 253] on div "Free preview Pay to view 05:20" at bounding box center [355, 225] width 473 height 103
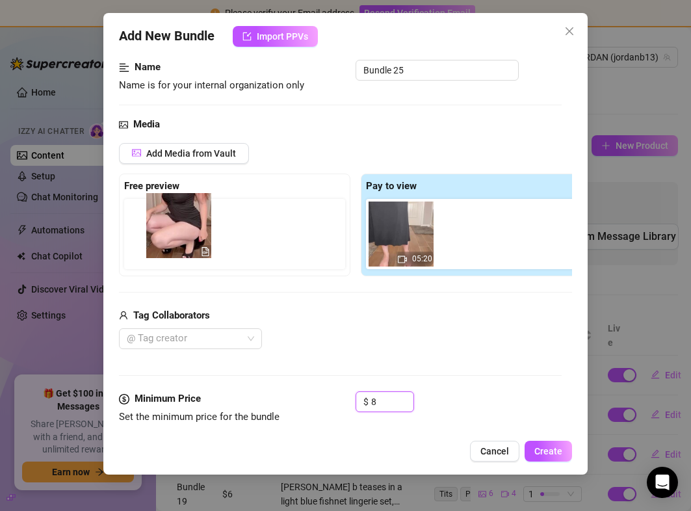
drag, startPoint x: 472, startPoint y: 232, endPoint x: 176, endPoint y: 224, distance: 296.6
click at [176, 224] on div "Free preview Pay to view 05:20" at bounding box center [355, 225] width 473 height 103
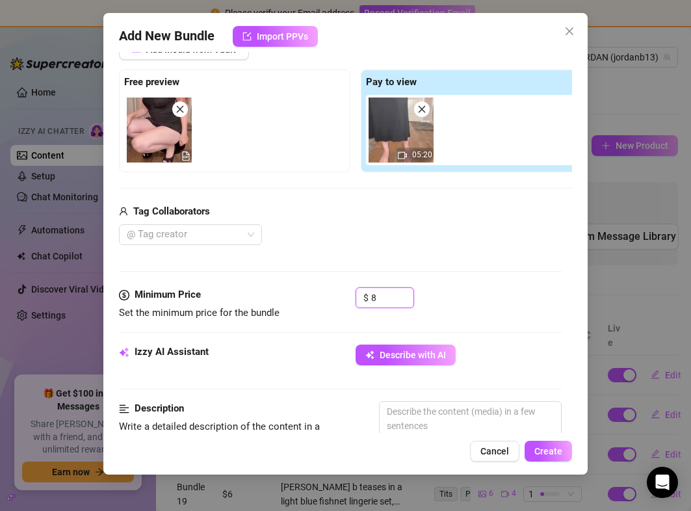
scroll to position [257, 0]
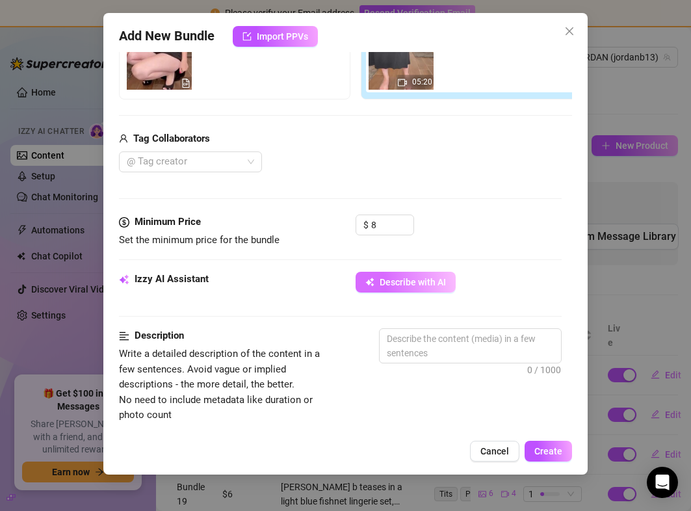
click at [384, 275] on button "Describe with AI" at bounding box center [406, 282] width 100 height 21
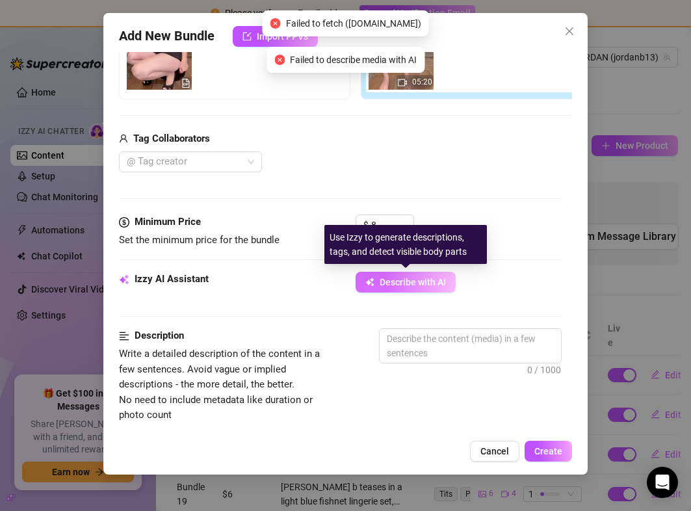
click at [384, 275] on button "Describe with AI" at bounding box center [406, 282] width 100 height 21
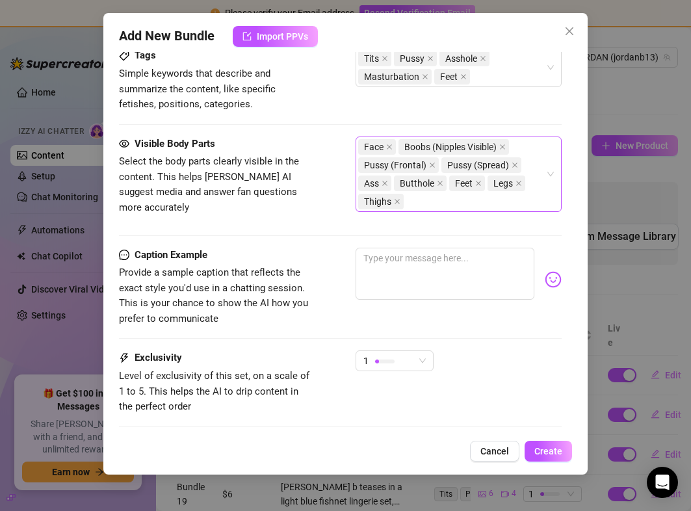
scroll to position [828, 0]
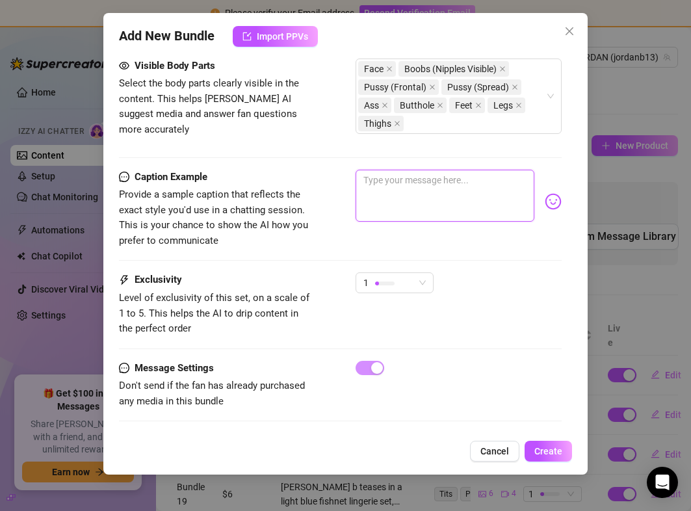
click at [415, 179] on textarea at bounding box center [445, 196] width 178 height 52
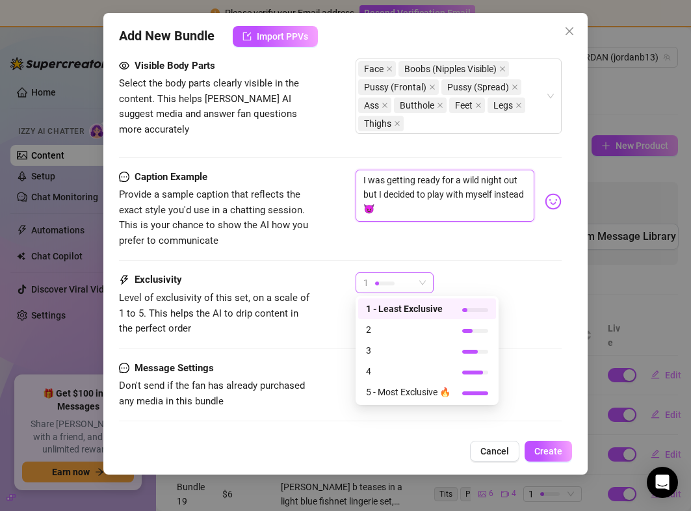
click at [382, 278] on div at bounding box center [385, 283] width 20 height 12
click at [373, 346] on span "3" at bounding box center [408, 350] width 85 height 14
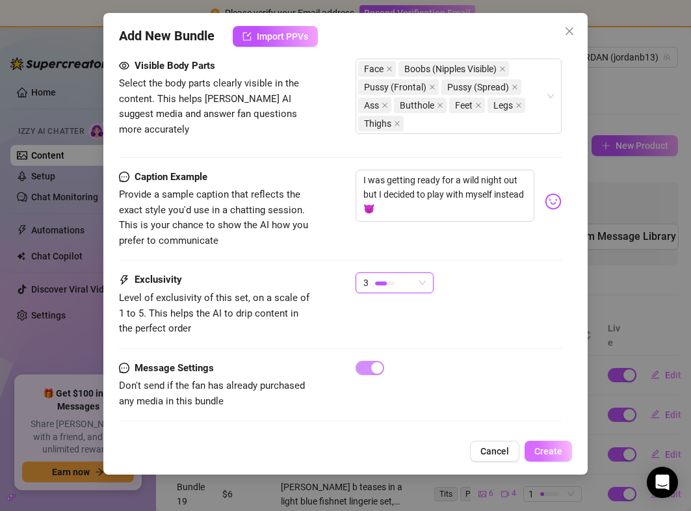
click at [551, 450] on span "Create" at bounding box center [548, 451] width 28 height 10
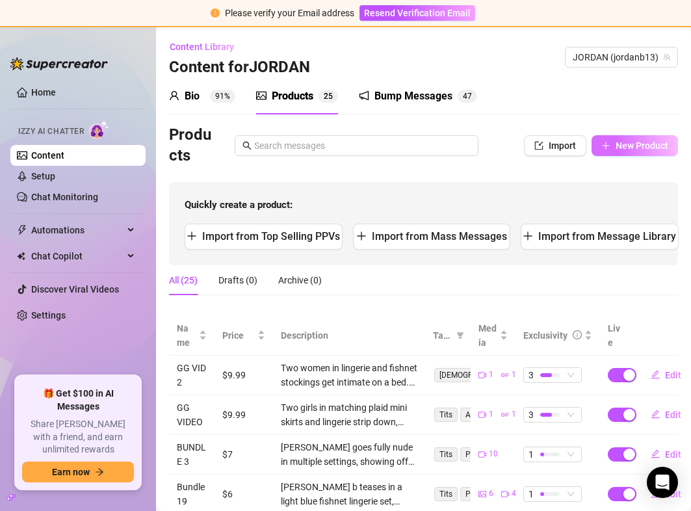
click at [613, 148] on button "New Product" at bounding box center [635, 145] width 86 height 21
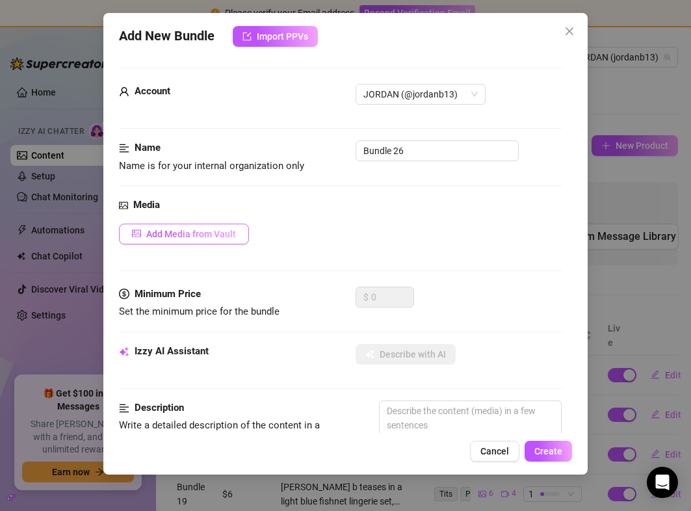
click at [194, 234] on span "Add Media from Vault" at bounding box center [191, 234] width 90 height 10
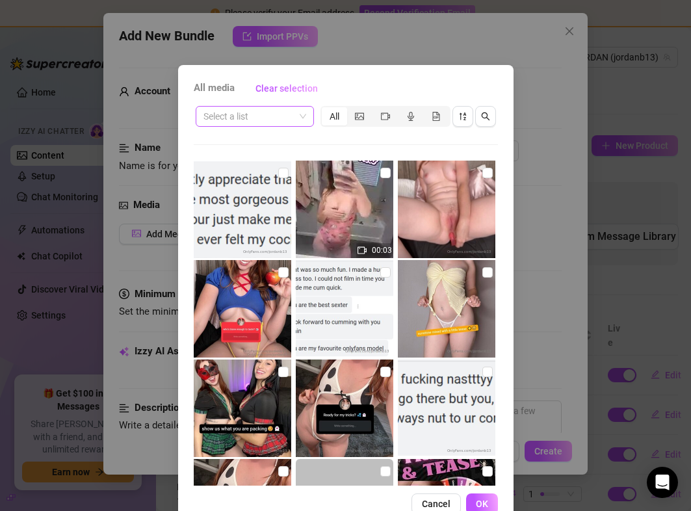
click at [268, 120] on input "search" at bounding box center [249, 117] width 91 height 20
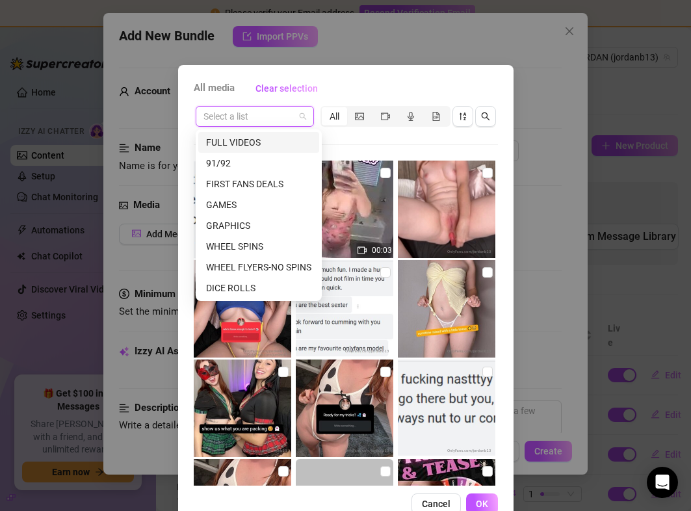
click at [250, 148] on div "FULL VIDEOS" at bounding box center [258, 142] width 105 height 14
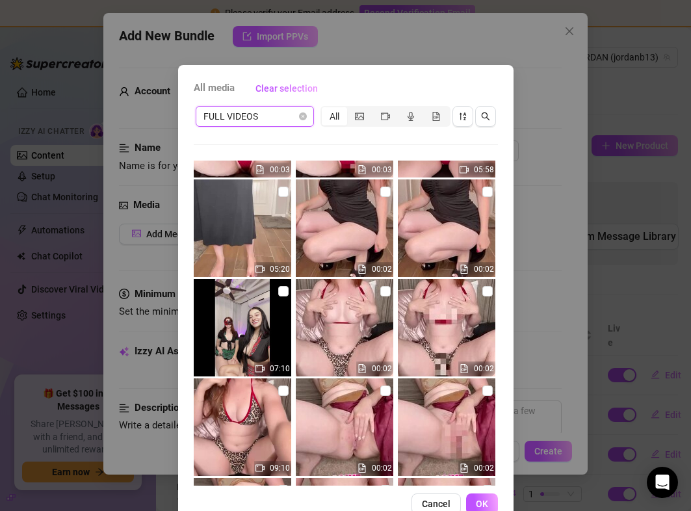
scroll to position [323, 0]
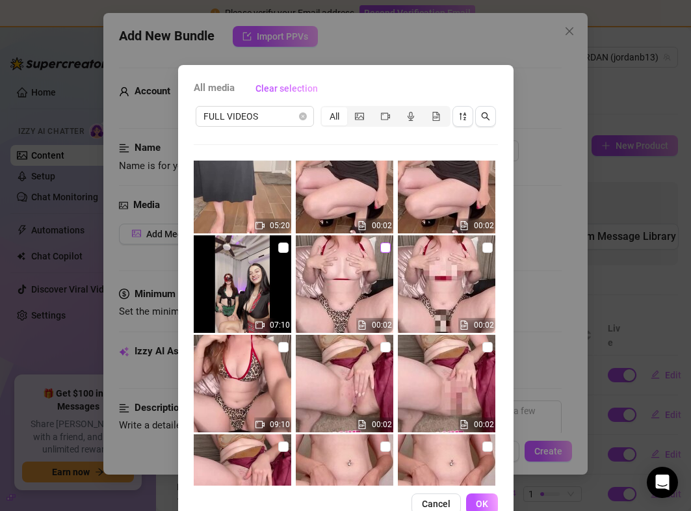
click at [386, 248] on input "checkbox" at bounding box center [385, 248] width 10 height 10
click at [488, 249] on input "checkbox" at bounding box center [487, 248] width 10 height 10
click at [288, 347] on img at bounding box center [243, 384] width 98 height 98
click at [475, 499] on button "OK" at bounding box center [482, 504] width 32 height 21
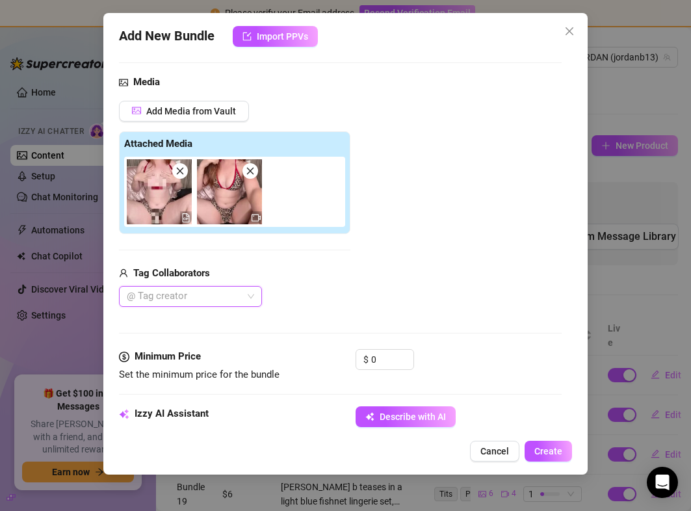
scroll to position [125, 0]
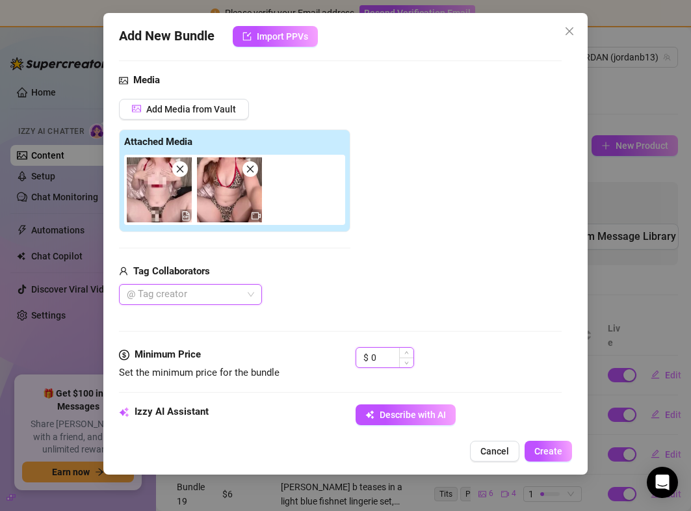
click at [380, 363] on input "0" at bounding box center [392, 358] width 42 height 20
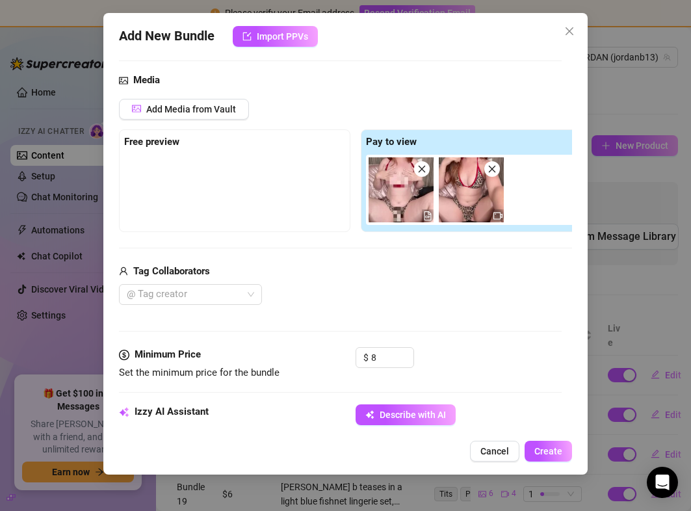
click at [406, 292] on div "@ Tag creator" at bounding box center [355, 294] width 473 height 21
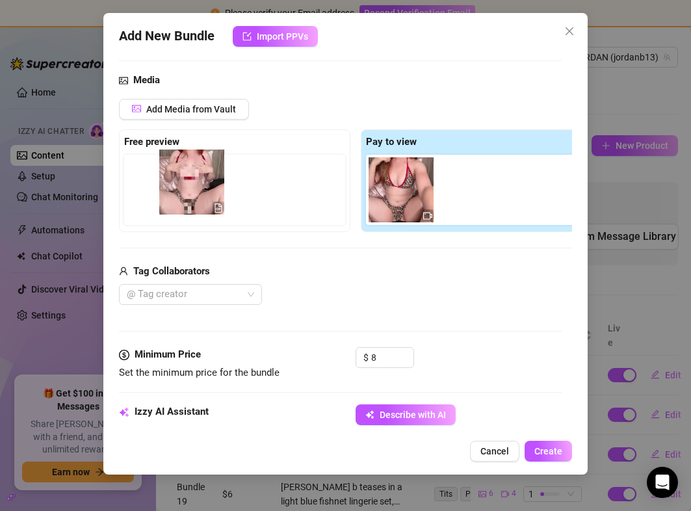
drag, startPoint x: 422, startPoint y: 198, endPoint x: 207, endPoint y: 191, distance: 215.4
click at [207, 191] on div "Free preview Pay to view" at bounding box center [355, 180] width 473 height 103
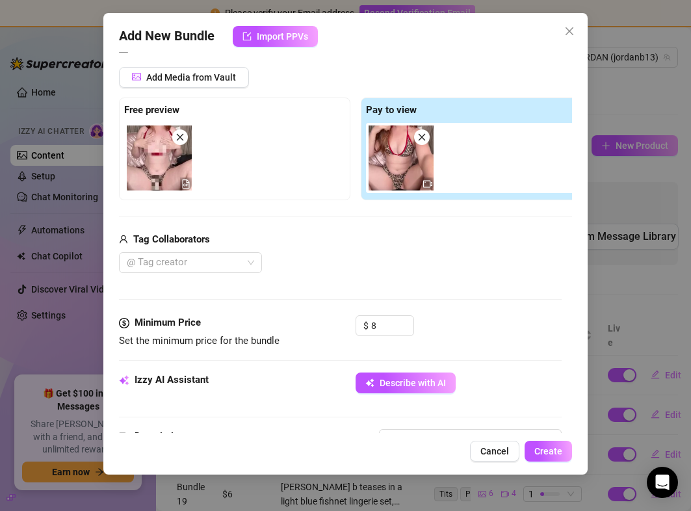
scroll to position [205, 0]
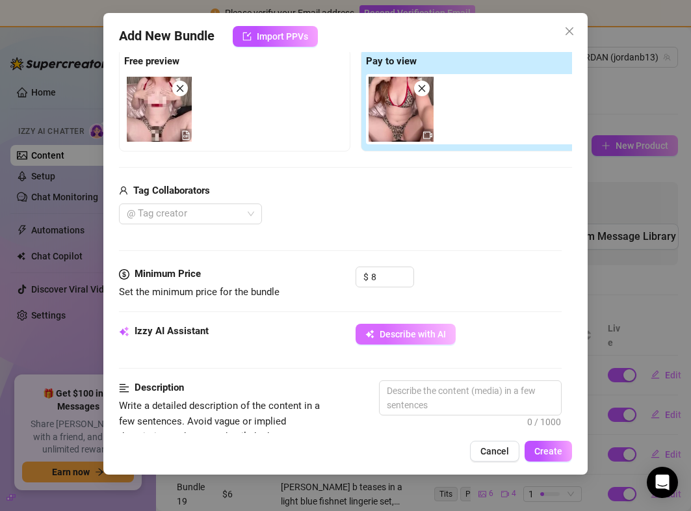
click at [388, 336] on span "Describe with AI" at bounding box center [413, 334] width 66 height 10
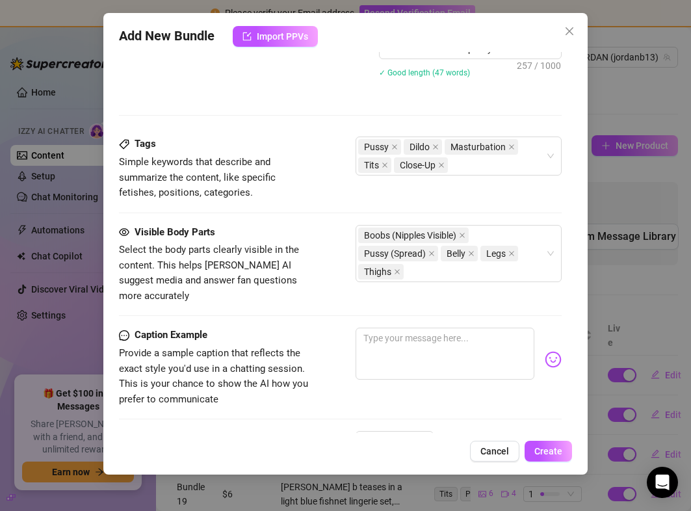
scroll to position [722, 0]
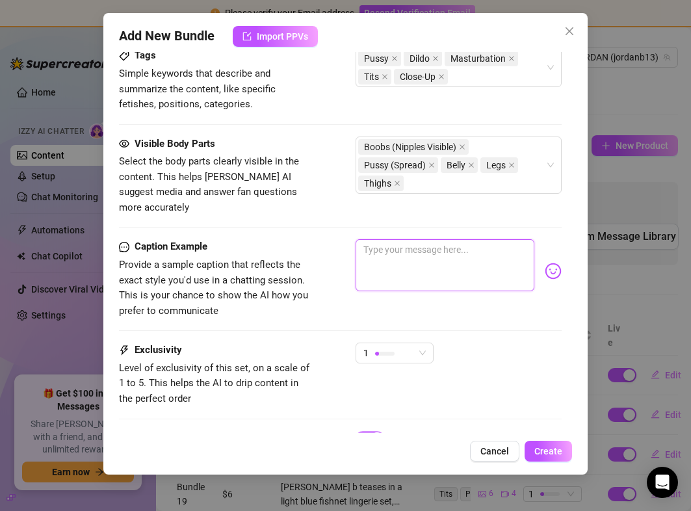
click at [400, 239] on textarea at bounding box center [445, 265] width 178 height 52
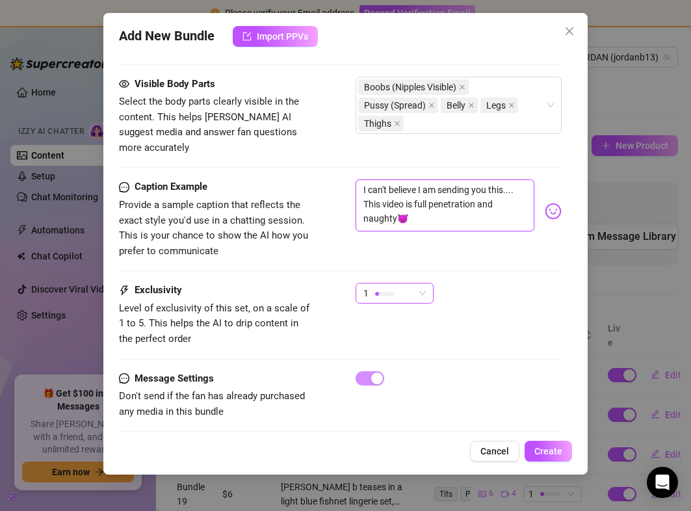
click at [392, 287] on div at bounding box center [385, 293] width 20 height 12
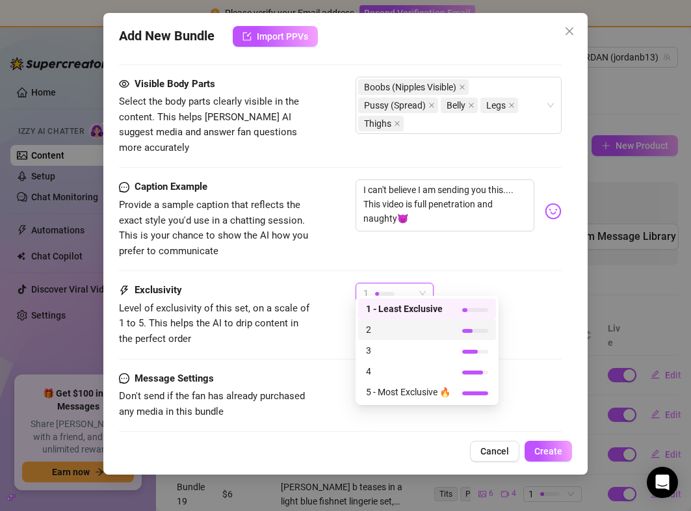
click at [373, 339] on div "2" at bounding box center [427, 329] width 138 height 21
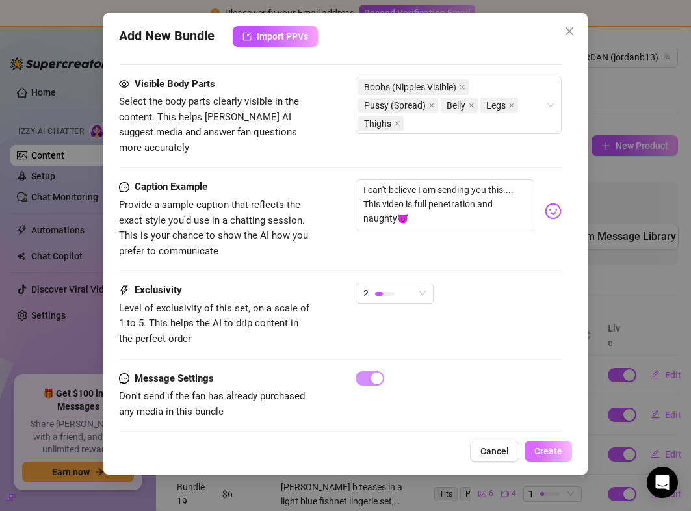
click at [549, 456] on span "Create" at bounding box center [548, 451] width 28 height 10
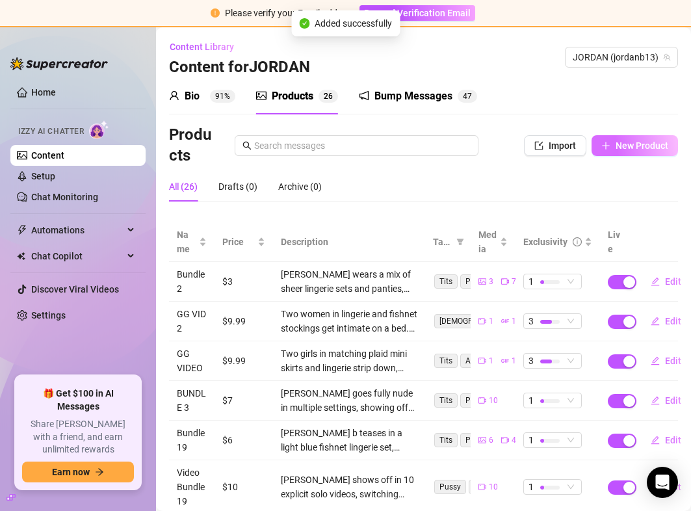
click at [629, 142] on span "New Product" at bounding box center [642, 145] width 53 height 10
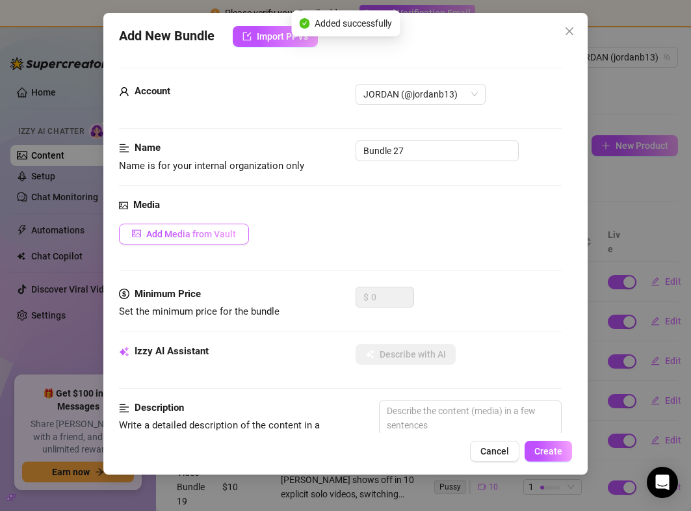
click at [206, 230] on span "Add Media from Vault" at bounding box center [191, 234] width 90 height 10
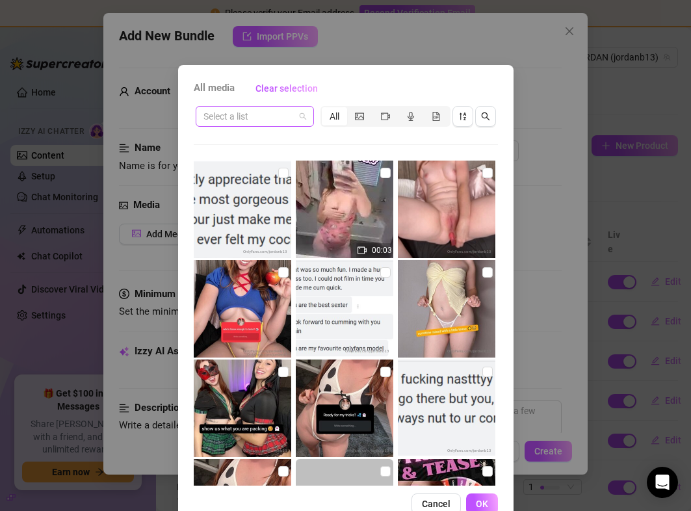
click at [237, 109] on input "search" at bounding box center [249, 117] width 91 height 20
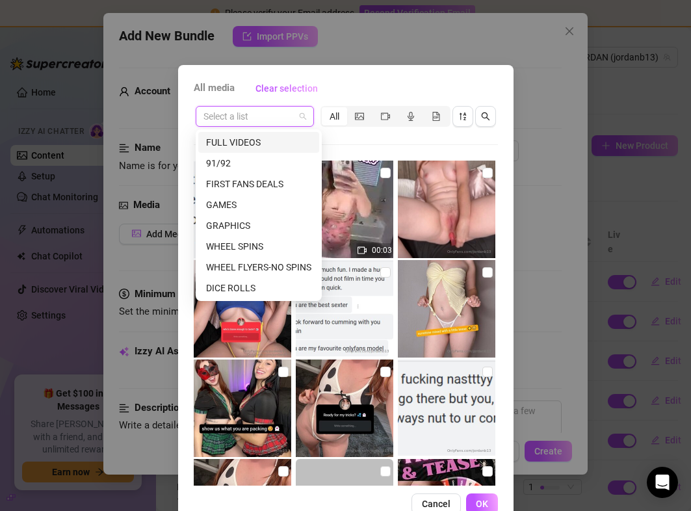
click at [237, 146] on div "FULL VIDEOS" at bounding box center [258, 142] width 105 height 14
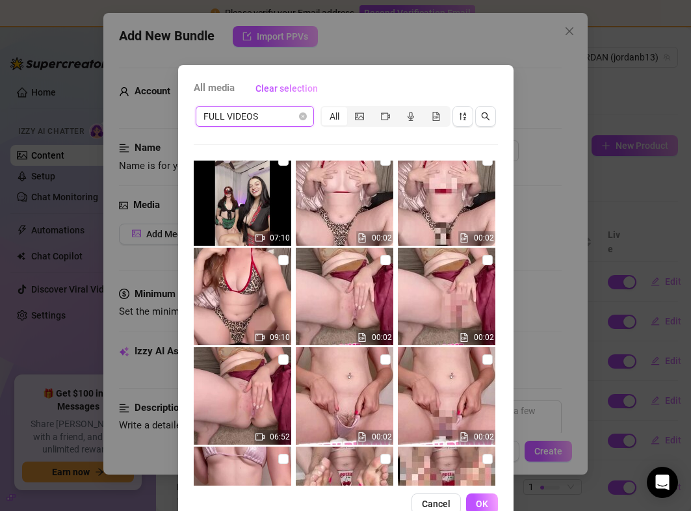
scroll to position [428, 0]
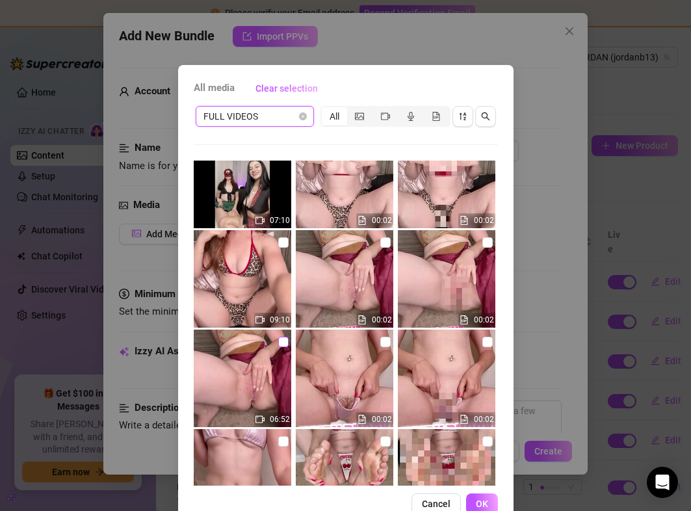
click at [278, 337] on input "checkbox" at bounding box center [283, 342] width 10 height 10
click at [389, 244] on input "checkbox" at bounding box center [385, 242] width 10 height 10
click at [381, 246] on input "checkbox" at bounding box center [385, 242] width 10 height 10
click at [490, 243] on input "checkbox" at bounding box center [487, 242] width 10 height 10
click at [477, 495] on button "OK" at bounding box center [482, 504] width 32 height 21
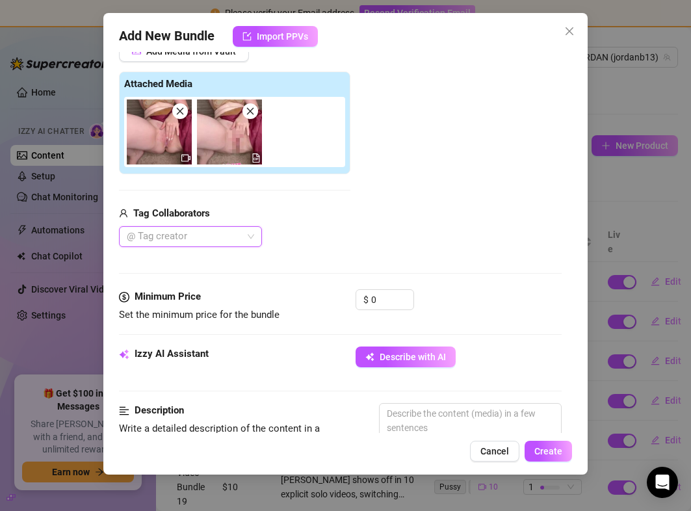
scroll to position [230, 0]
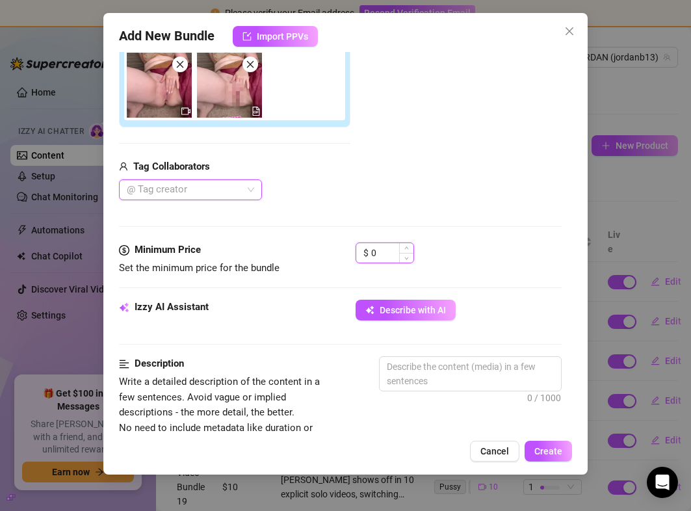
click at [380, 255] on input "0" at bounding box center [392, 253] width 42 height 20
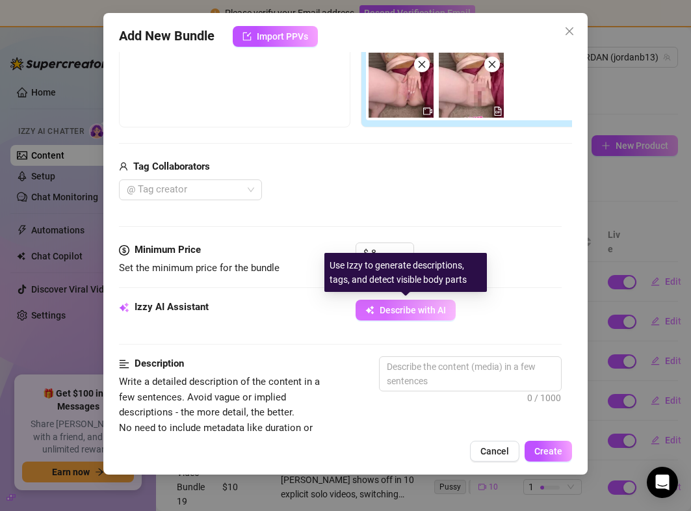
click at [409, 310] on span "Describe with AI" at bounding box center [413, 310] width 66 height 10
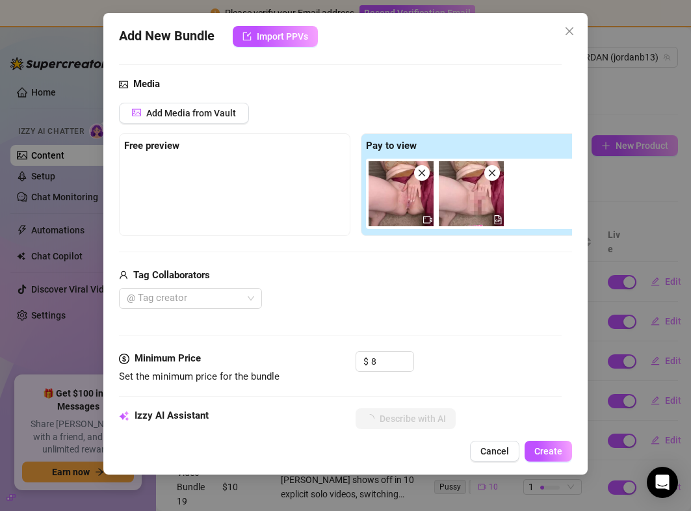
scroll to position [108, 0]
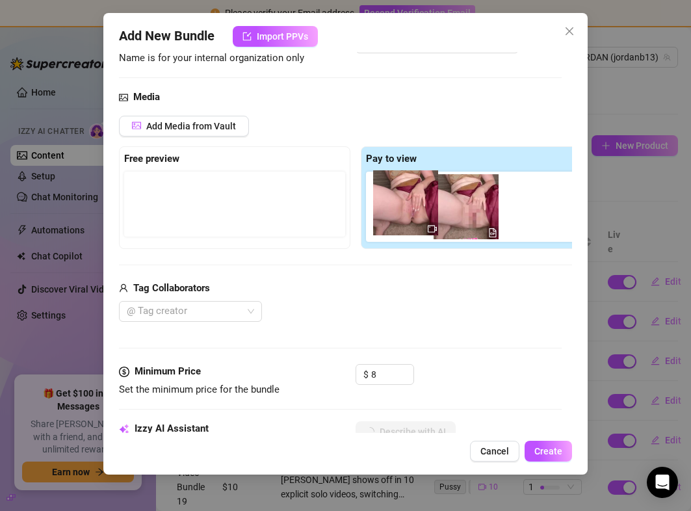
click at [401, 204] on div at bounding box center [479, 207] width 226 height 70
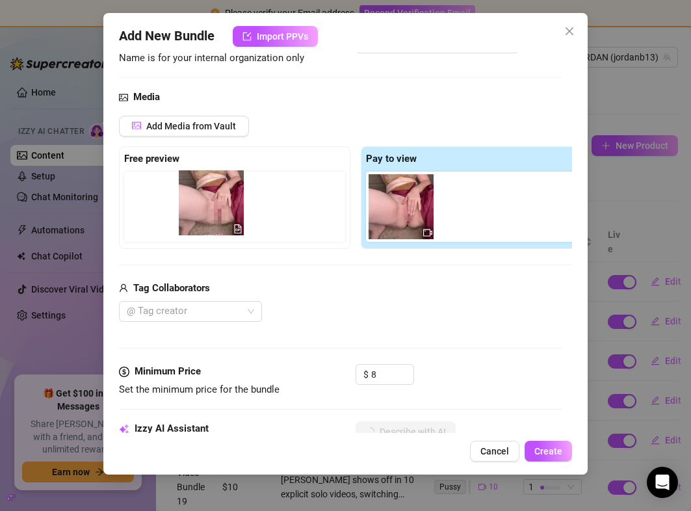
drag, startPoint x: 423, startPoint y: 223, endPoint x: 219, endPoint y: 220, distance: 203.5
click at [218, 220] on div "Free preview Pay to view" at bounding box center [355, 197] width 473 height 103
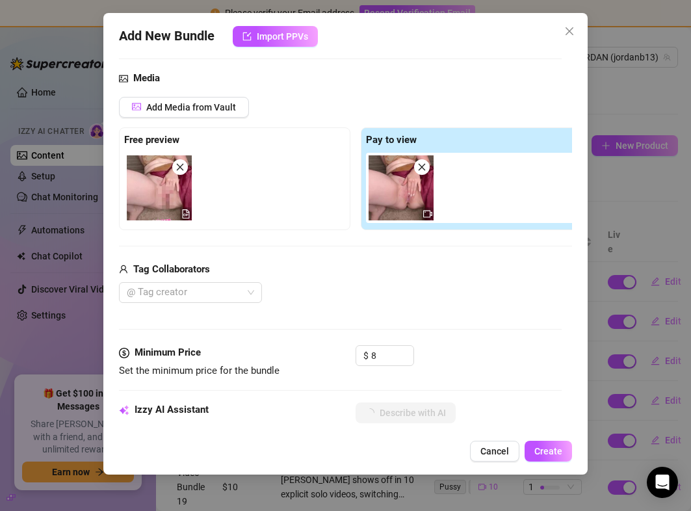
scroll to position [0, 0]
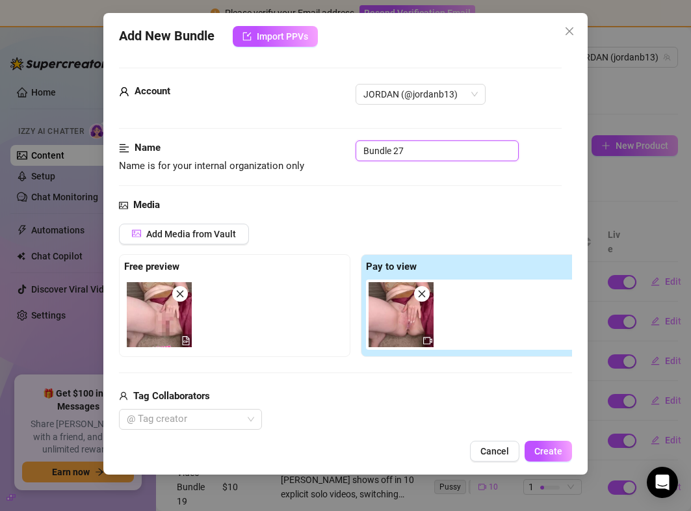
click at [414, 149] on input "Bundle 27" at bounding box center [437, 150] width 163 height 21
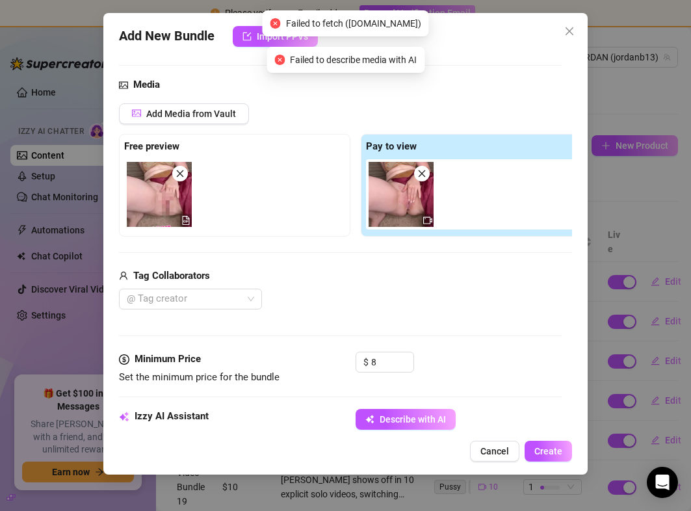
scroll to position [155, 0]
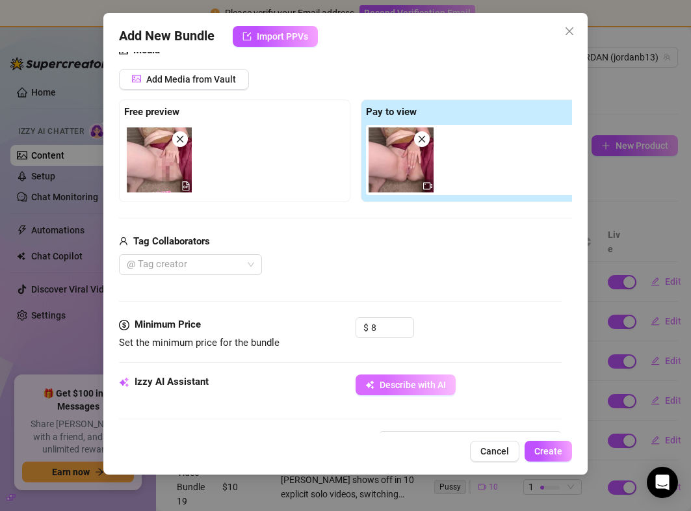
click at [387, 380] on span "Describe with AI" at bounding box center [413, 385] width 66 height 10
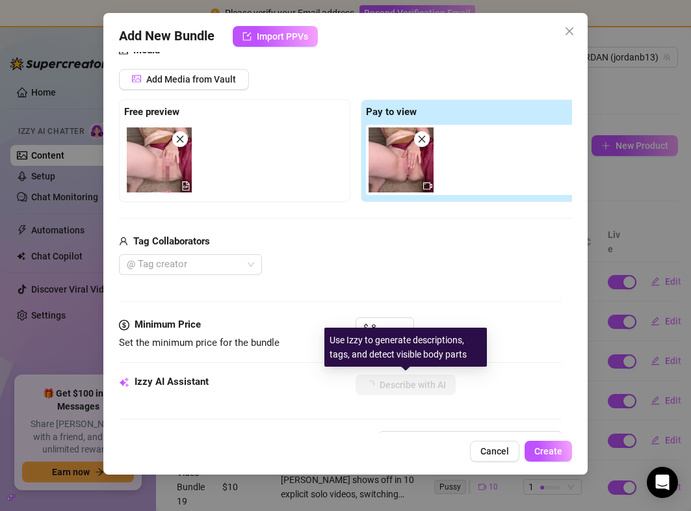
scroll to position [0, 0]
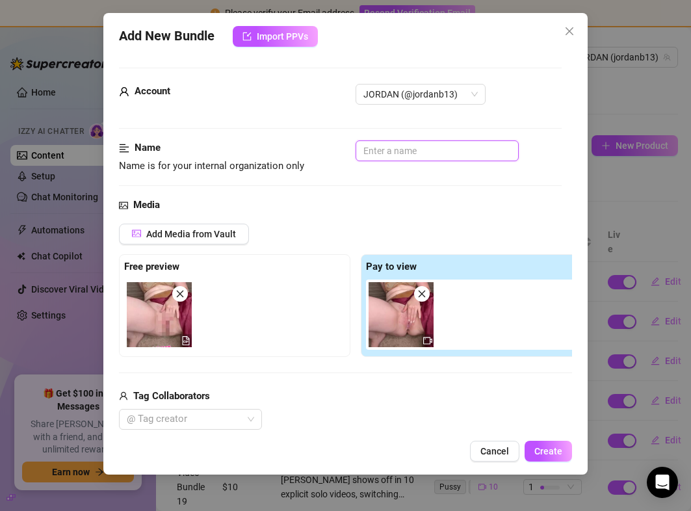
click at [381, 146] on input "text" at bounding box center [437, 150] width 163 height 21
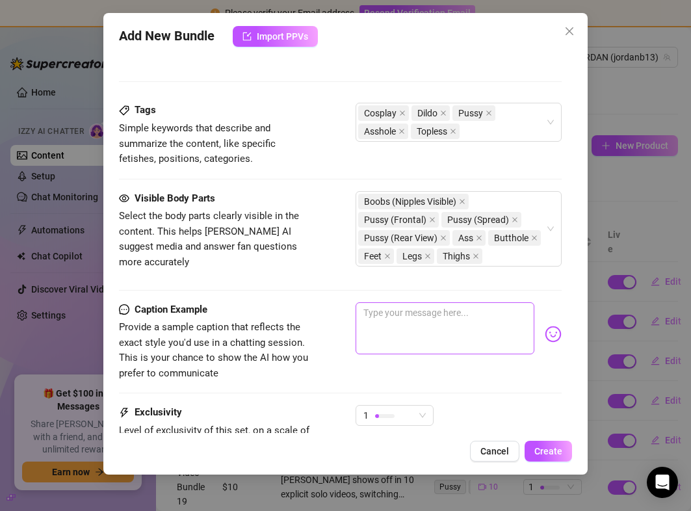
scroll to position [827, 0]
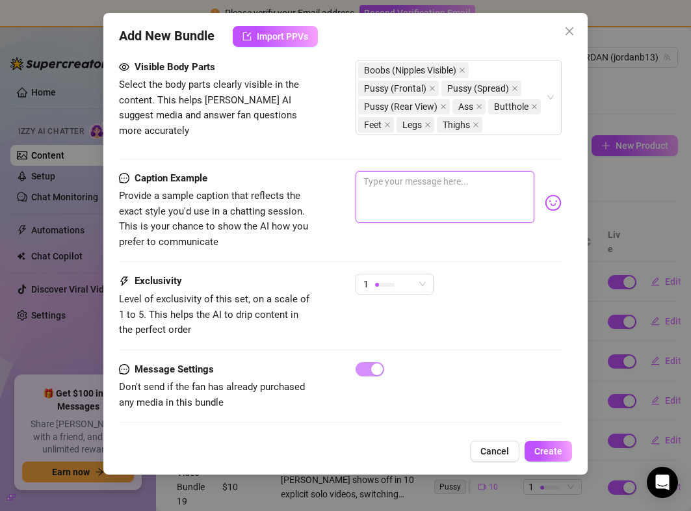
click at [378, 198] on textarea at bounding box center [445, 197] width 178 height 52
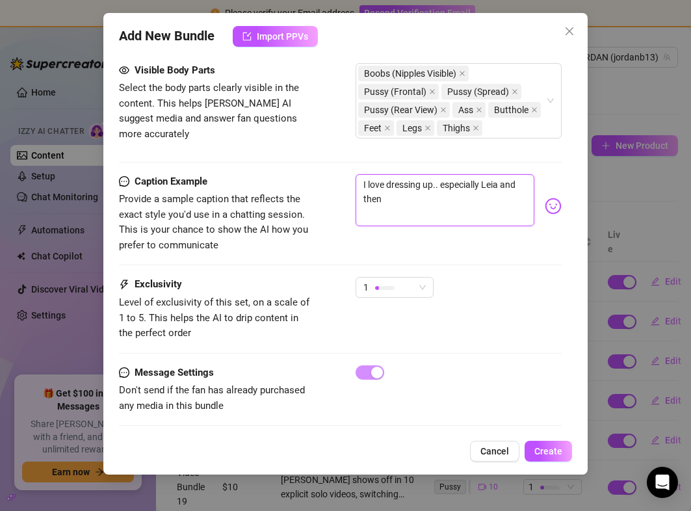
scroll to position [826, 0]
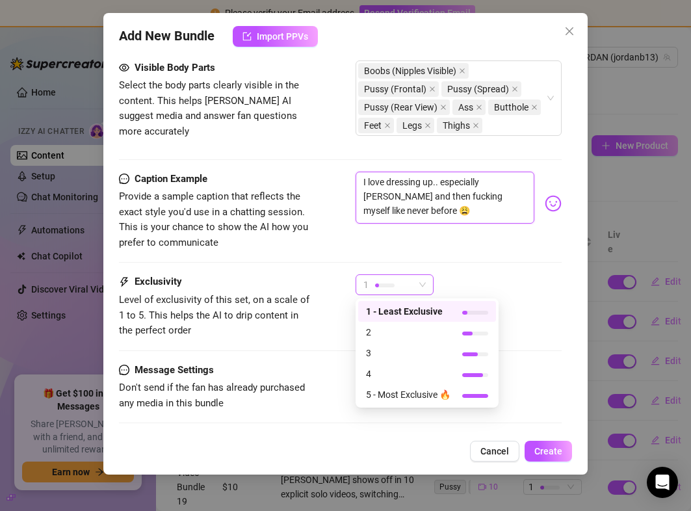
click at [420, 287] on span "1" at bounding box center [394, 285] width 62 height 20
click at [408, 330] on span "2" at bounding box center [408, 332] width 85 height 14
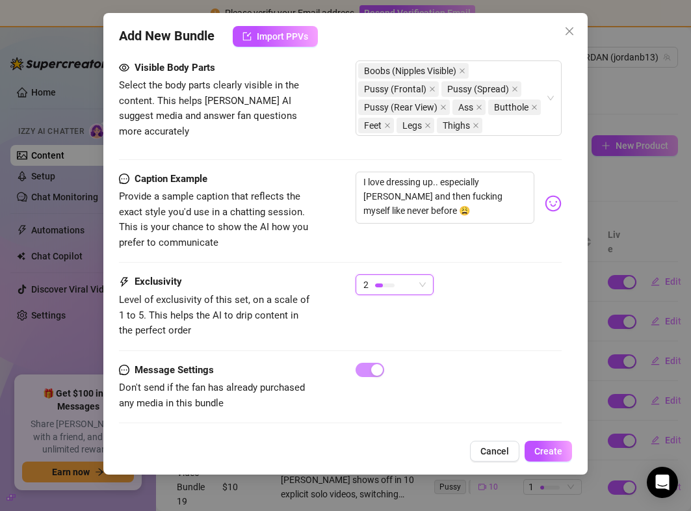
click at [483, 354] on div "Exclusivity Level of exclusivity of this set, on a scale of 1 to 5. This helps …" at bounding box center [340, 318] width 442 height 88
click at [542, 455] on span "Create" at bounding box center [548, 451] width 28 height 10
click at [550, 457] on button "Create" at bounding box center [548, 451] width 47 height 21
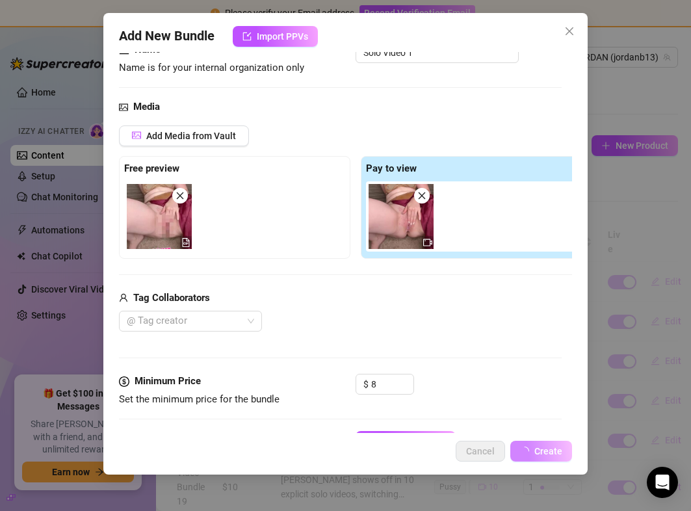
scroll to position [0, 0]
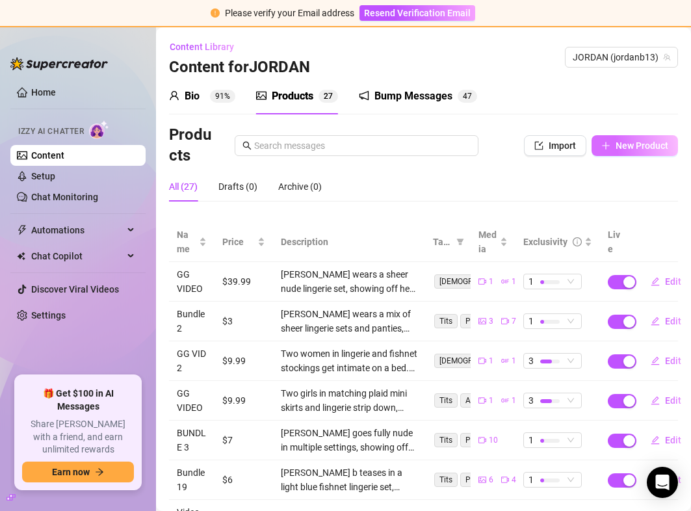
click at [633, 150] on span "New Product" at bounding box center [642, 145] width 53 height 10
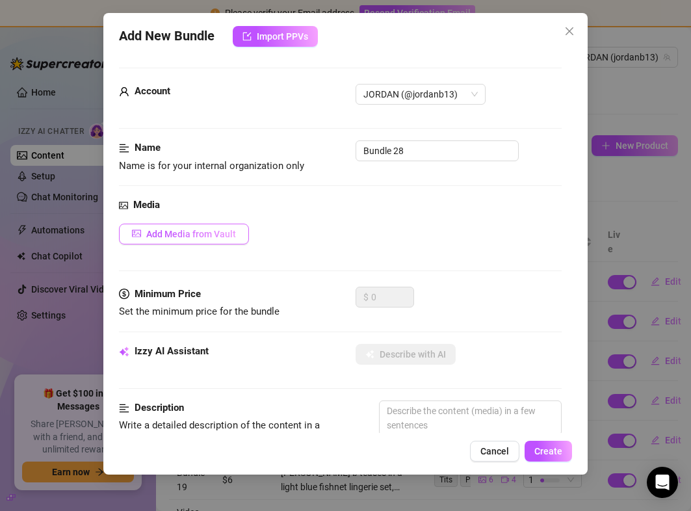
click at [152, 239] on button "Add Media from Vault" at bounding box center [184, 234] width 130 height 21
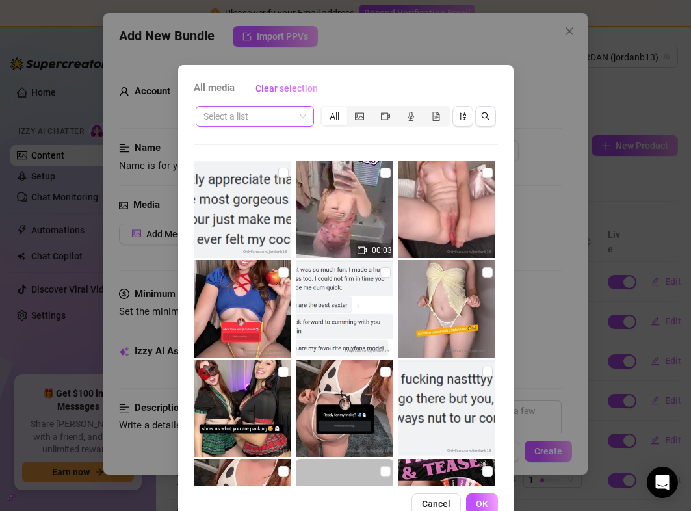
click at [248, 116] on input "search" at bounding box center [249, 117] width 91 height 20
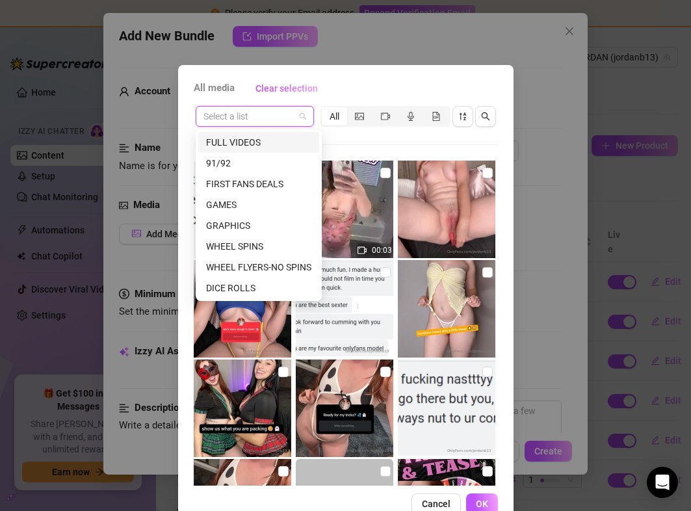
click at [248, 136] on div "FULL VIDEOS" at bounding box center [258, 142] width 105 height 14
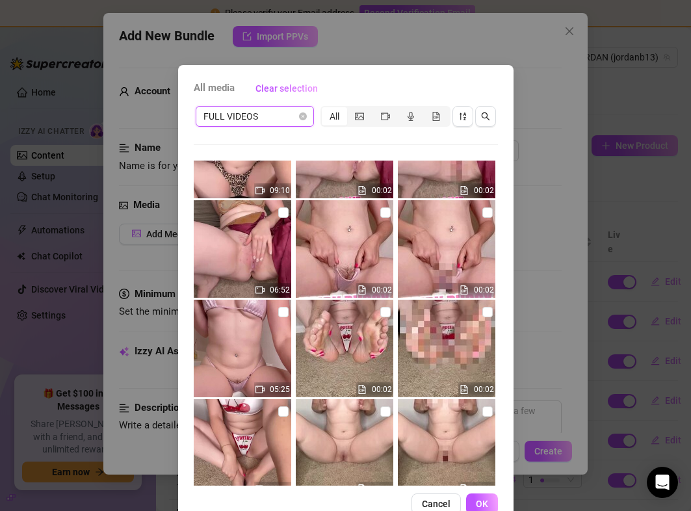
scroll to position [588, 0]
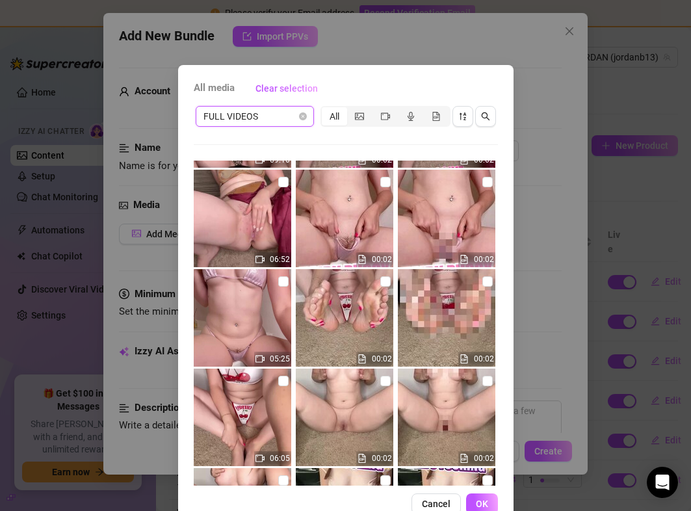
click at [291, 274] on div "05:25" at bounding box center [244, 318] width 100 height 98
click at [488, 180] on input "checkbox" at bounding box center [487, 182] width 10 height 10
click at [479, 497] on button "OK" at bounding box center [482, 504] width 32 height 21
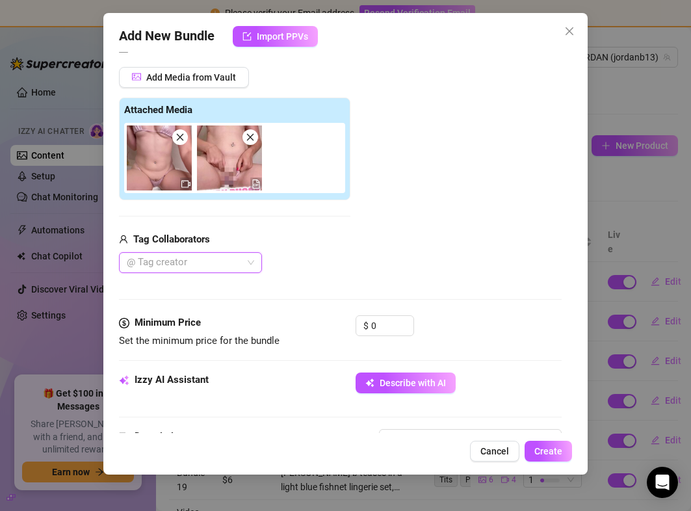
scroll to position [199, 0]
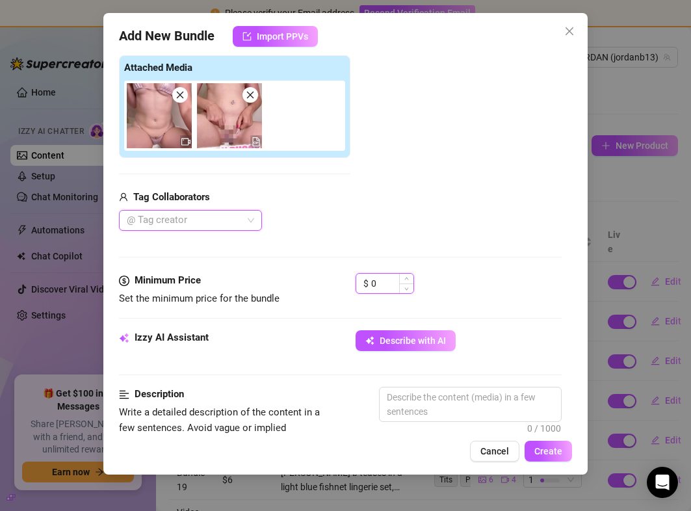
click at [393, 283] on input "0" at bounding box center [392, 284] width 42 height 20
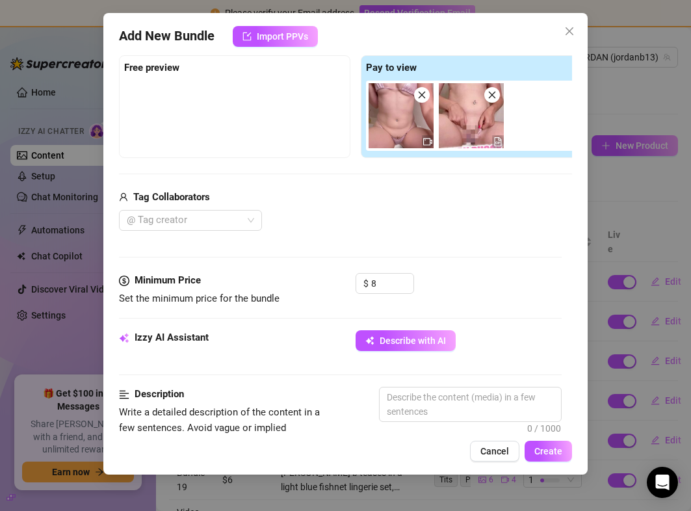
click at [472, 273] on div "$ 8" at bounding box center [458, 289] width 205 height 33
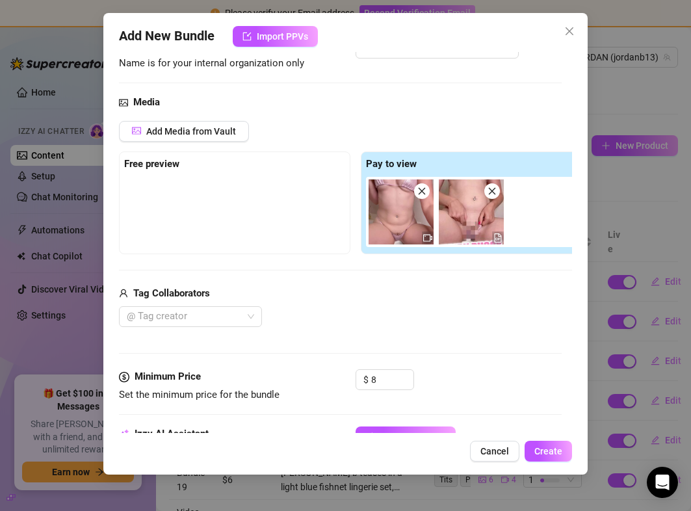
scroll to position [94, 0]
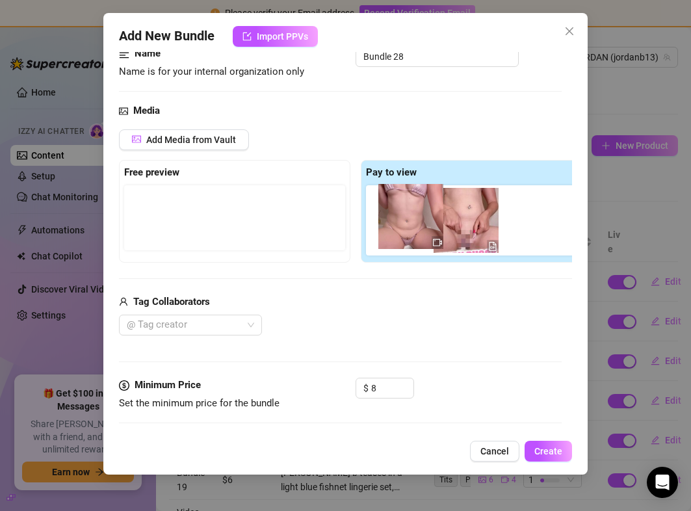
drag, startPoint x: 414, startPoint y: 238, endPoint x: 454, endPoint y: 235, distance: 40.4
click at [454, 235] on div at bounding box center [479, 220] width 226 height 70
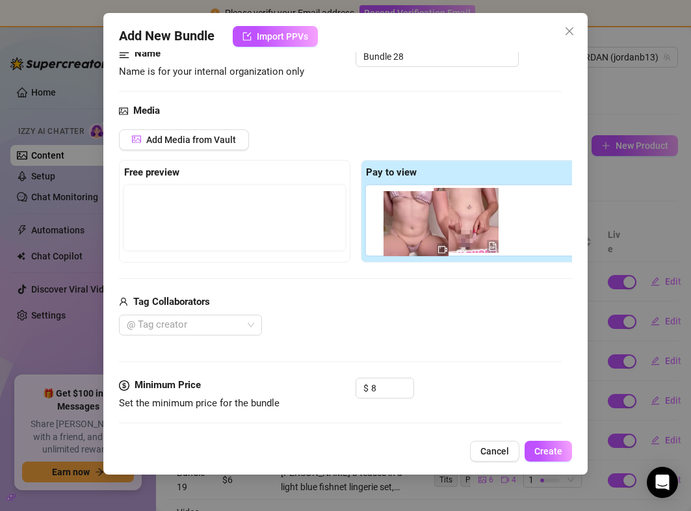
drag, startPoint x: 421, startPoint y: 239, endPoint x: 434, endPoint y: 241, distance: 13.1
click at [434, 241] on div at bounding box center [479, 220] width 226 height 70
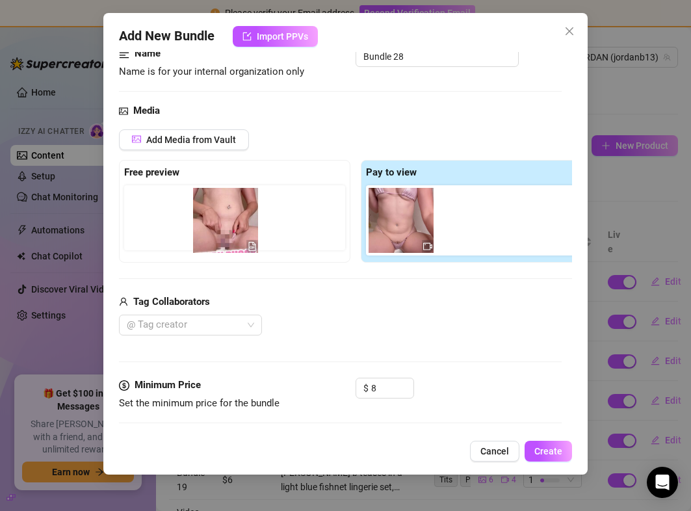
drag, startPoint x: 479, startPoint y: 233, endPoint x: 227, endPoint y: 233, distance: 252.3
click at [227, 233] on div "Free preview Pay to view" at bounding box center [355, 211] width 473 height 103
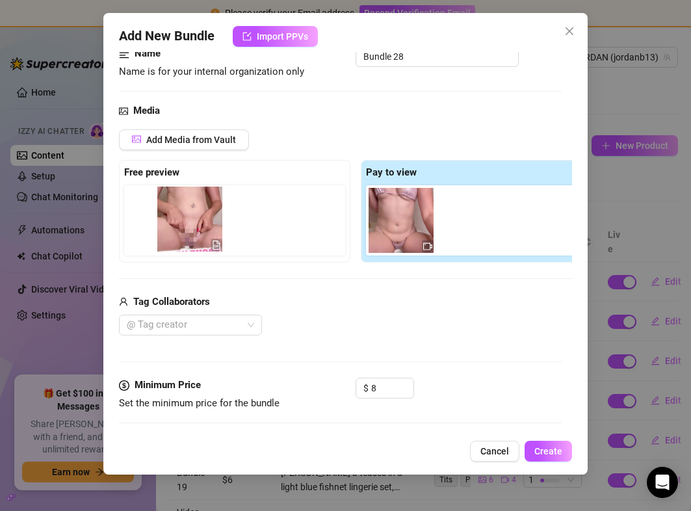
drag, startPoint x: 471, startPoint y: 231, endPoint x: 184, endPoint y: 228, distance: 286.8
click at [184, 228] on div "Free preview Pay to view" at bounding box center [355, 211] width 473 height 103
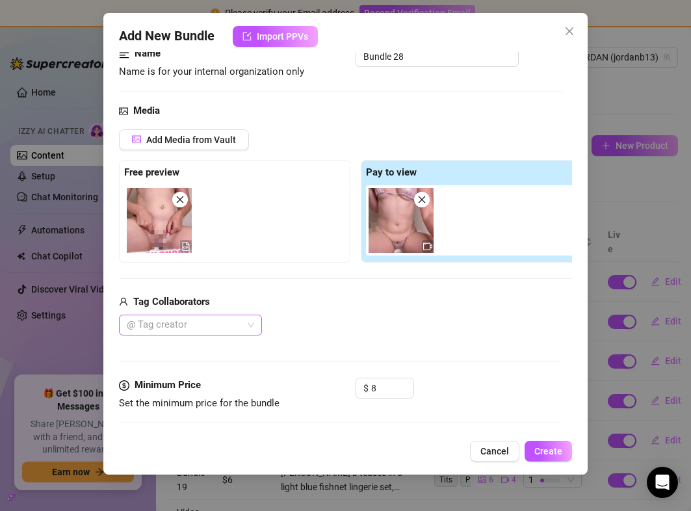
click at [161, 324] on div at bounding box center [184, 325] width 124 height 18
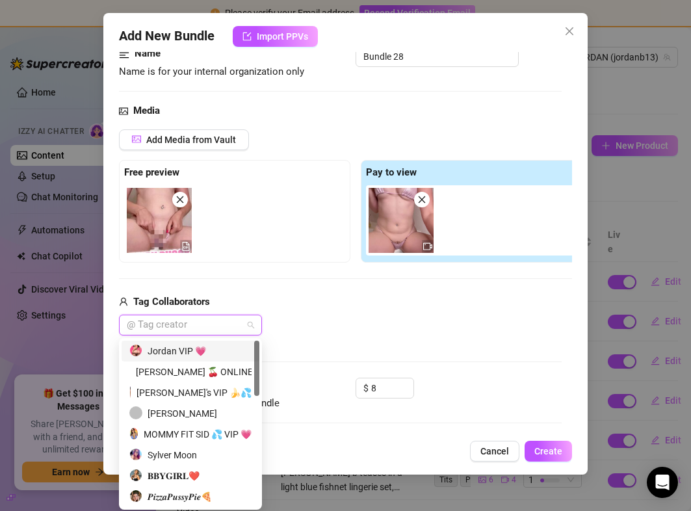
click at [327, 306] on div "Tag Collaborators" at bounding box center [355, 303] width 473 height 16
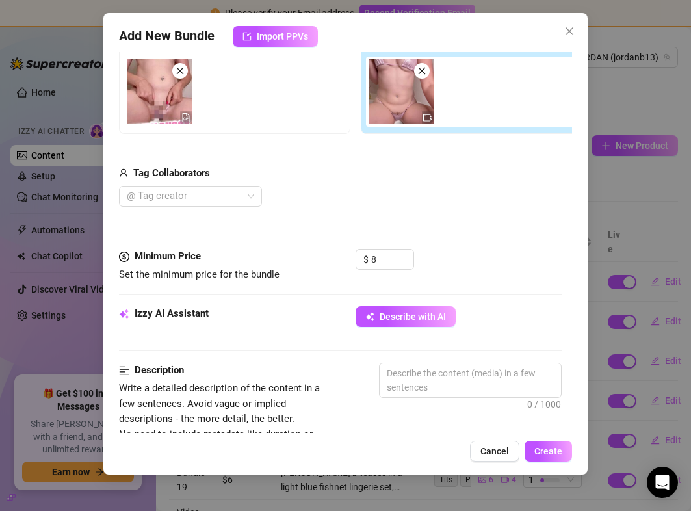
scroll to position [237, 0]
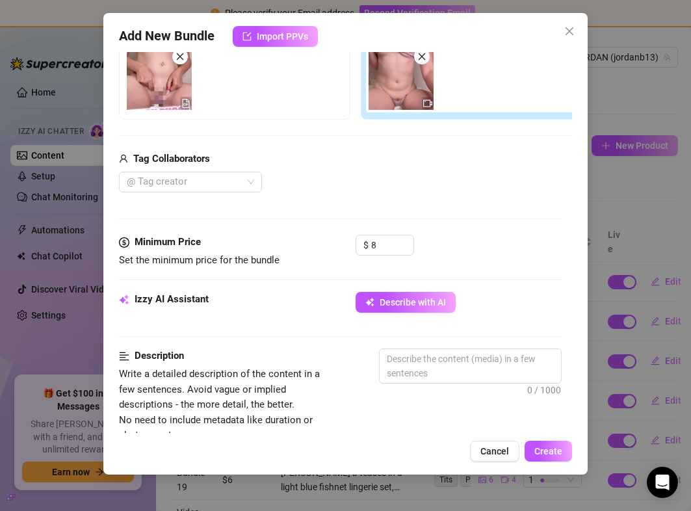
click at [408, 314] on div "Izzy AI Assistant Describe with AI" at bounding box center [340, 308] width 442 height 33
click at [406, 305] on span "Describe with AI" at bounding box center [413, 302] width 66 height 10
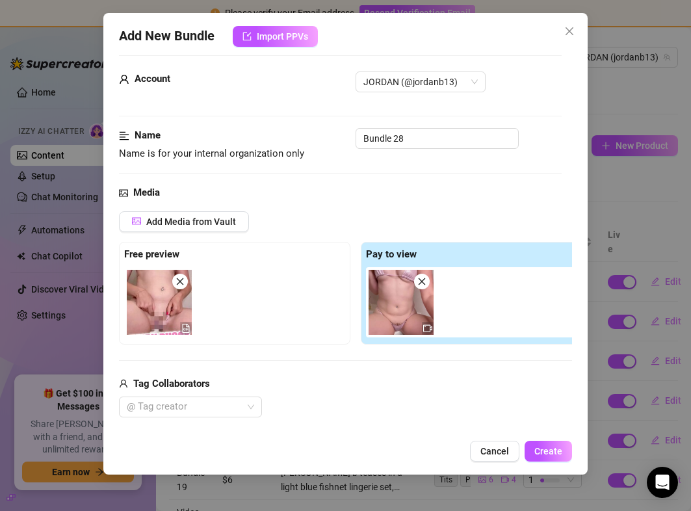
scroll to position [0, 0]
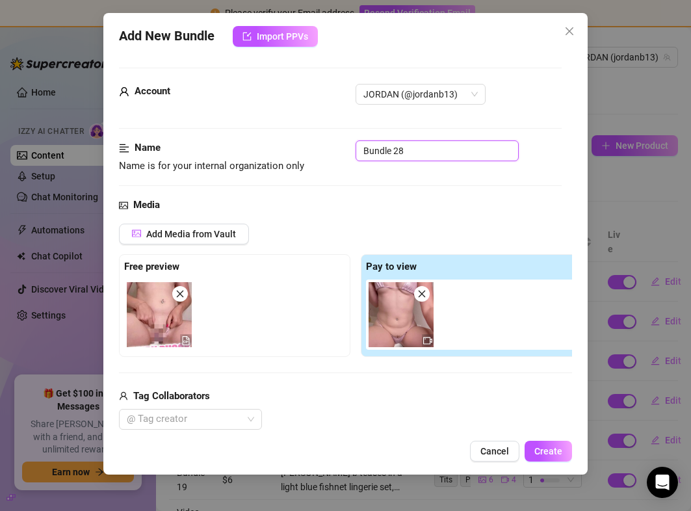
click at [391, 146] on input "Bundle 28" at bounding box center [437, 150] width 163 height 21
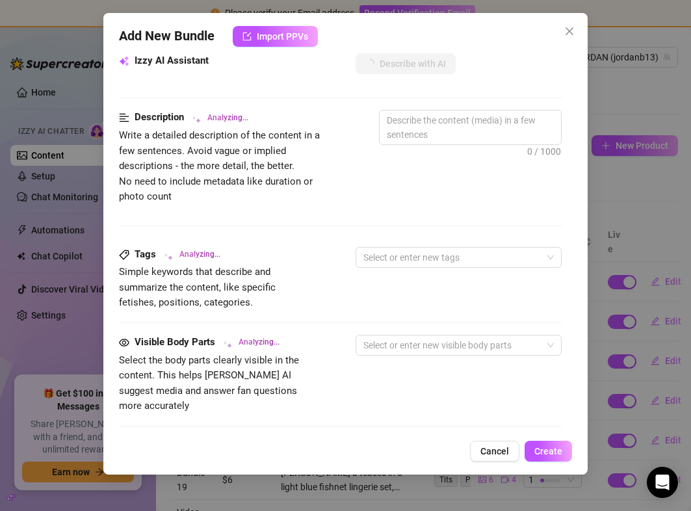
scroll to position [557, 0]
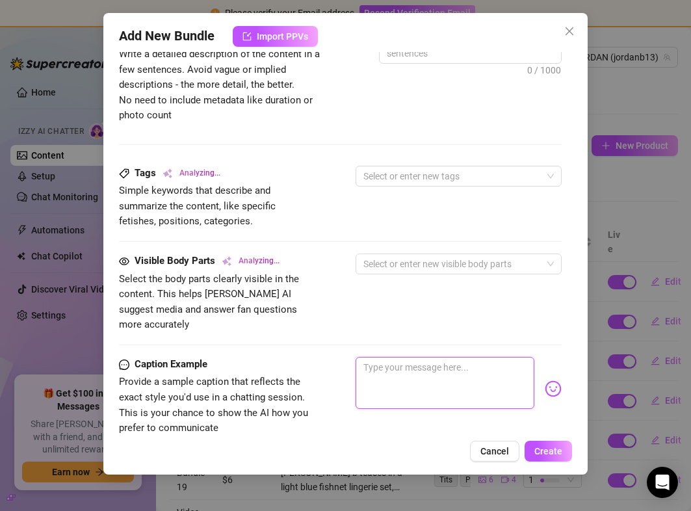
click at [416, 357] on textarea at bounding box center [445, 383] width 178 height 52
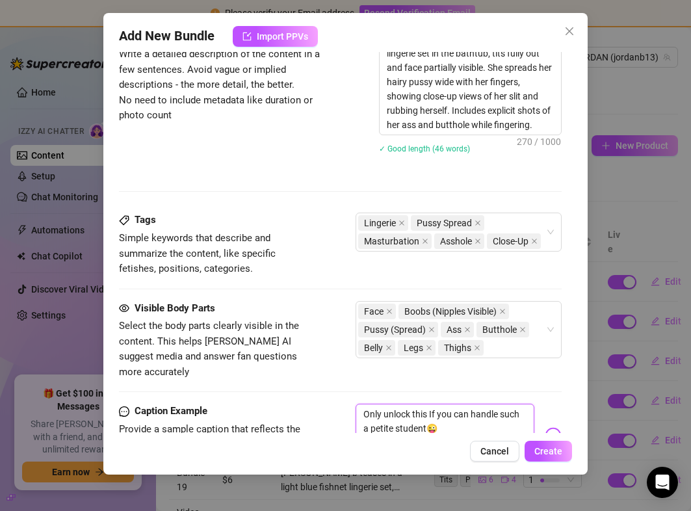
drag, startPoint x: 425, startPoint y: 416, endPoint x: 395, endPoint y: 415, distance: 29.3
click at [395, 415] on textarea "Only unlock this If you can handle such a petite student😜" at bounding box center [445, 430] width 178 height 52
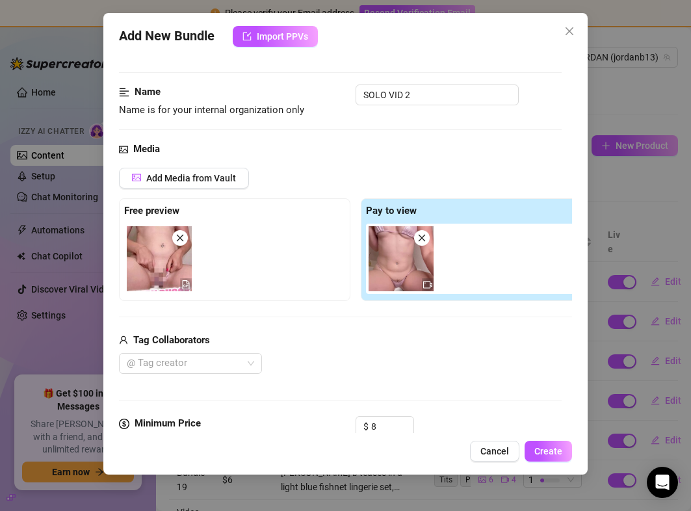
scroll to position [473, 0]
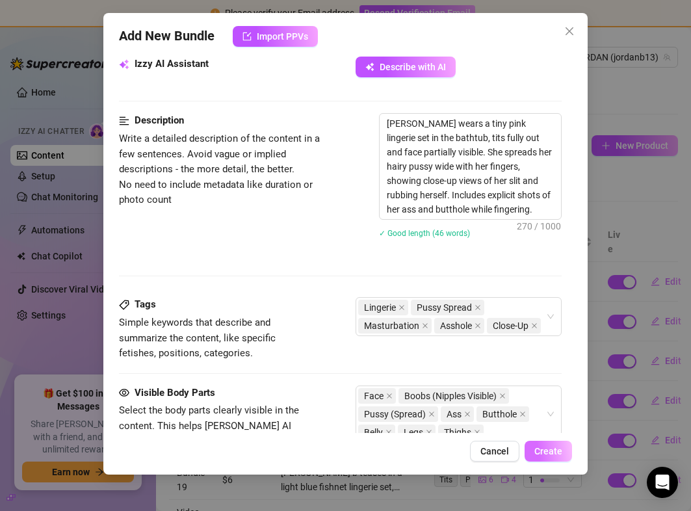
click at [546, 456] on span "Create" at bounding box center [548, 451] width 28 height 10
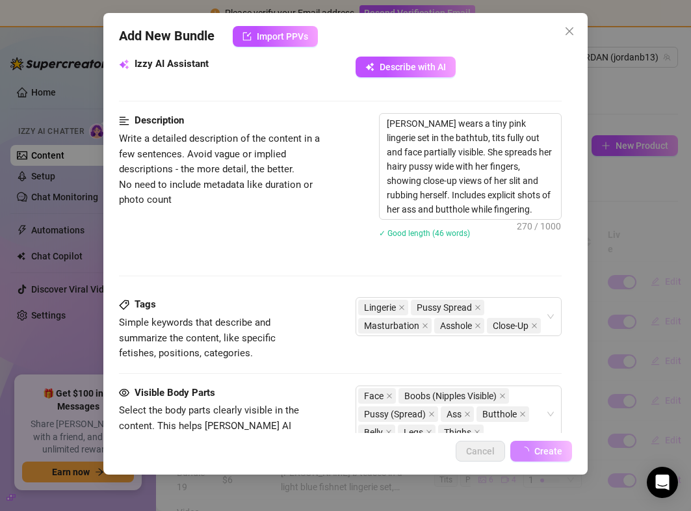
scroll to position [153, 0]
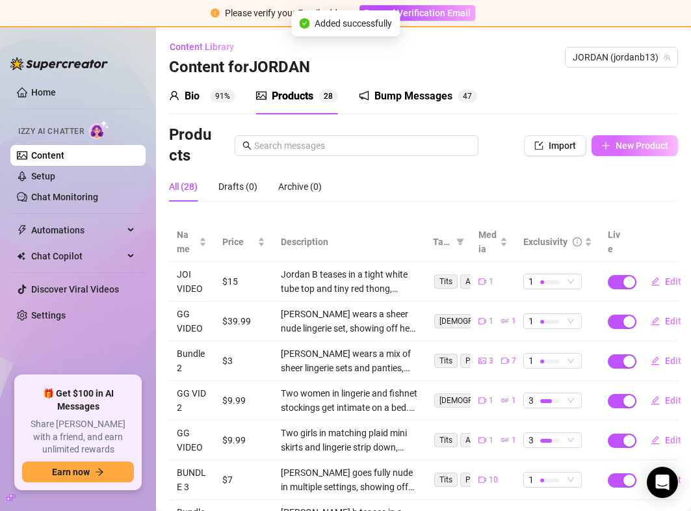
click at [619, 144] on span "New Product" at bounding box center [642, 145] width 53 height 10
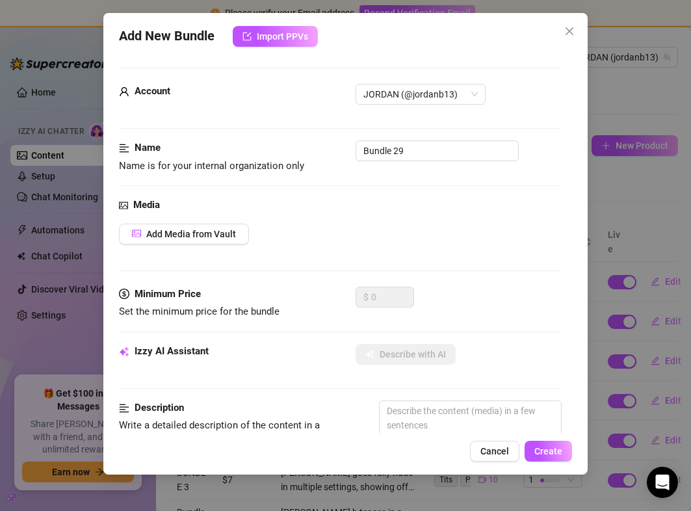
click at [194, 222] on div "Media Add Media from Vault" at bounding box center [340, 242] width 442 height 89
click at [194, 228] on button "Add Media from Vault" at bounding box center [184, 234] width 130 height 21
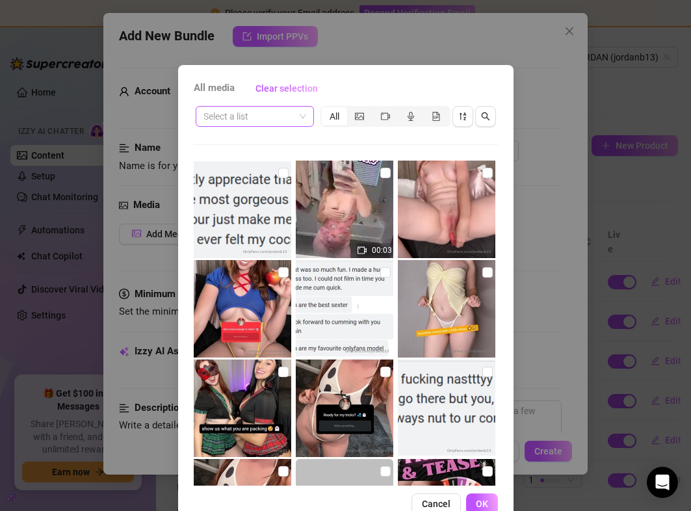
click at [246, 120] on input "search" at bounding box center [249, 117] width 91 height 20
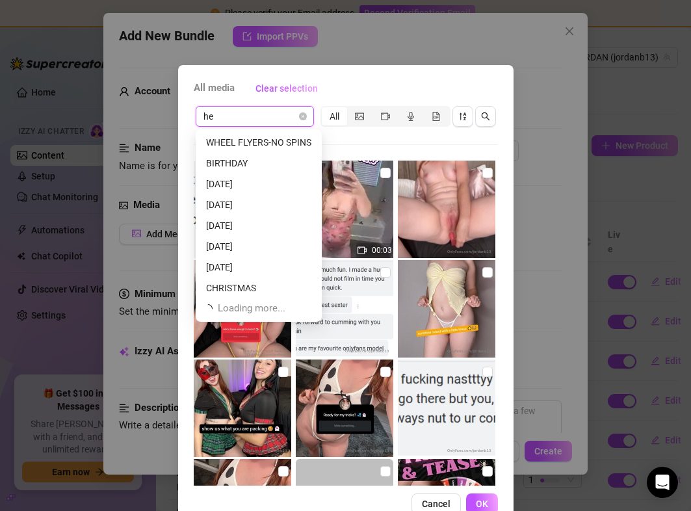
scroll to position [0, 0]
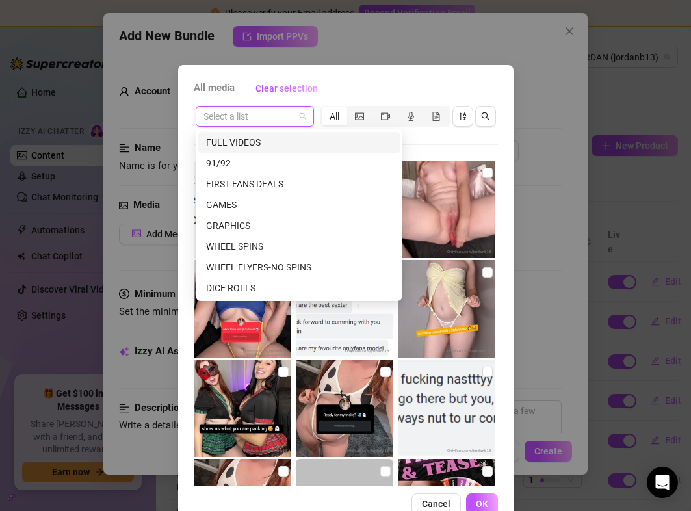
click at [239, 135] on div "FULL VIDEOS" at bounding box center [299, 142] width 186 height 14
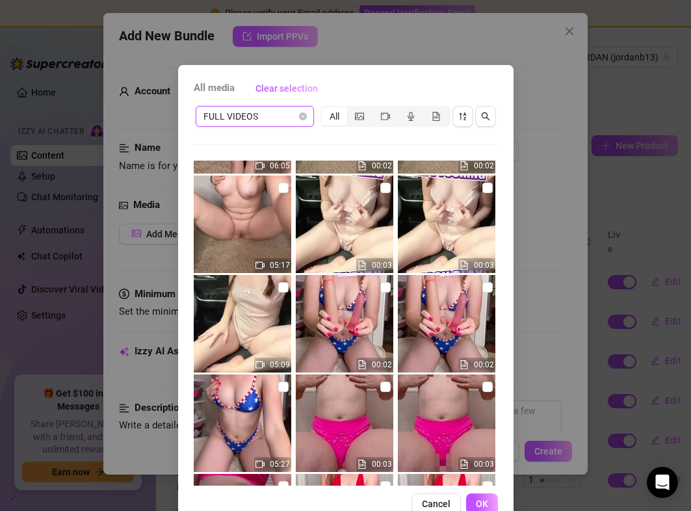
scroll to position [888, 0]
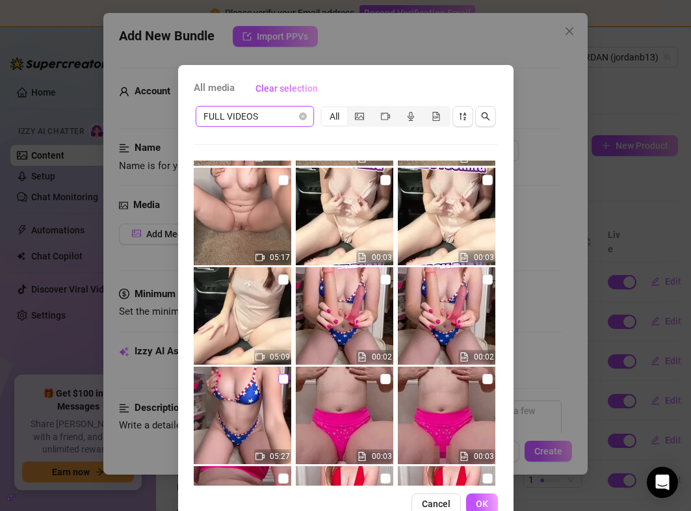
click at [287, 381] on input "checkbox" at bounding box center [283, 379] width 10 height 10
click at [491, 278] on input "checkbox" at bounding box center [487, 279] width 10 height 10
click at [471, 494] on button "OK" at bounding box center [482, 504] width 32 height 21
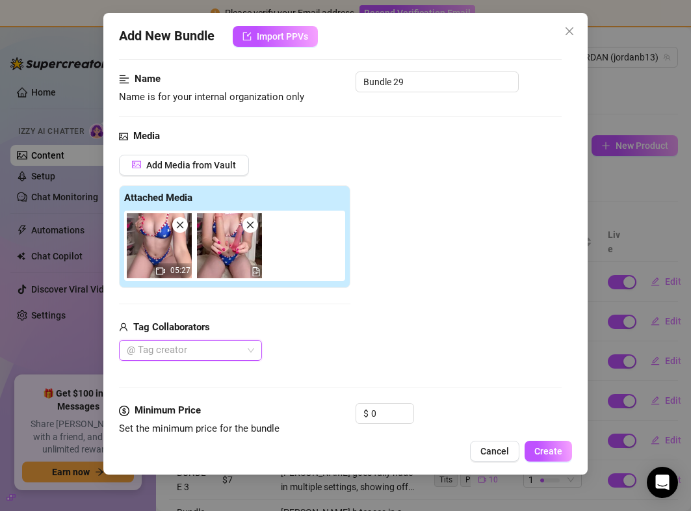
scroll to position [85, 0]
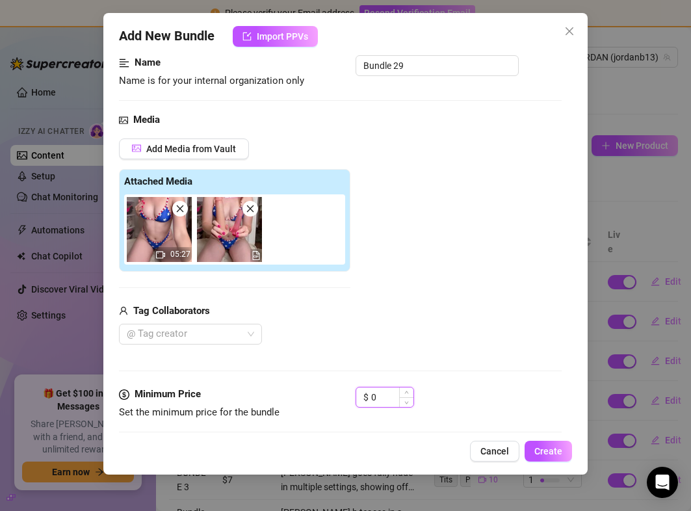
click at [388, 397] on input "0" at bounding box center [392, 398] width 42 height 20
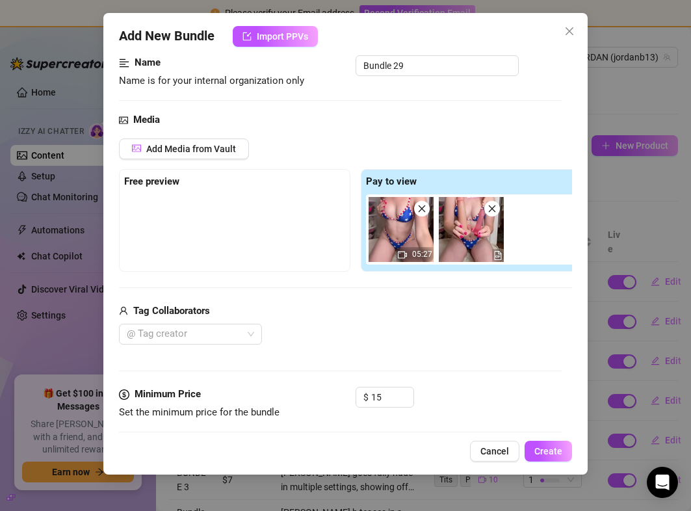
click at [425, 346] on div "Media Add Media from Vault Free preview Pay to view 05:27 Tag Collaborators @ T…" at bounding box center [340, 249] width 442 height 274
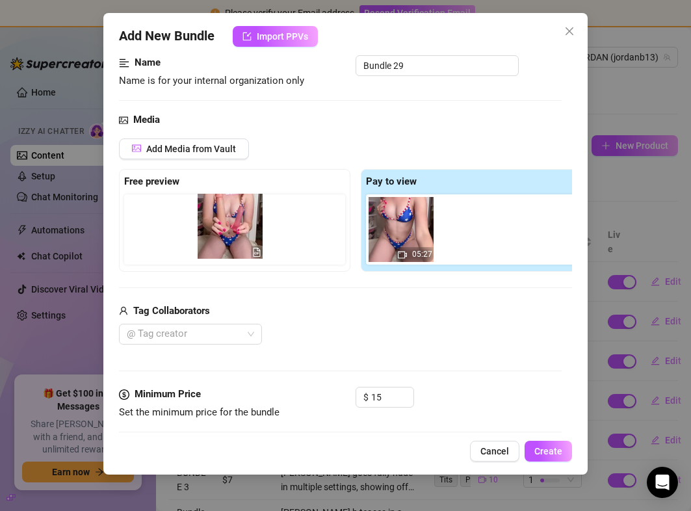
drag, startPoint x: 465, startPoint y: 234, endPoint x: 219, endPoint y: 230, distance: 245.8
click at [219, 230] on div "Free preview Pay to view 05:27" at bounding box center [355, 220] width 473 height 103
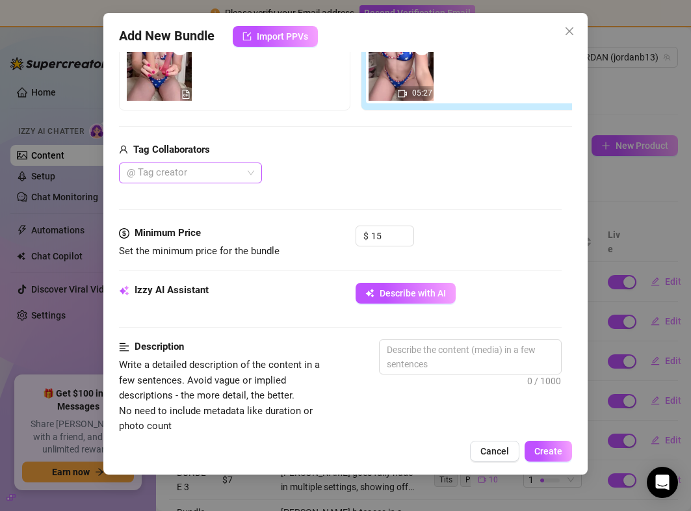
scroll to position [257, 0]
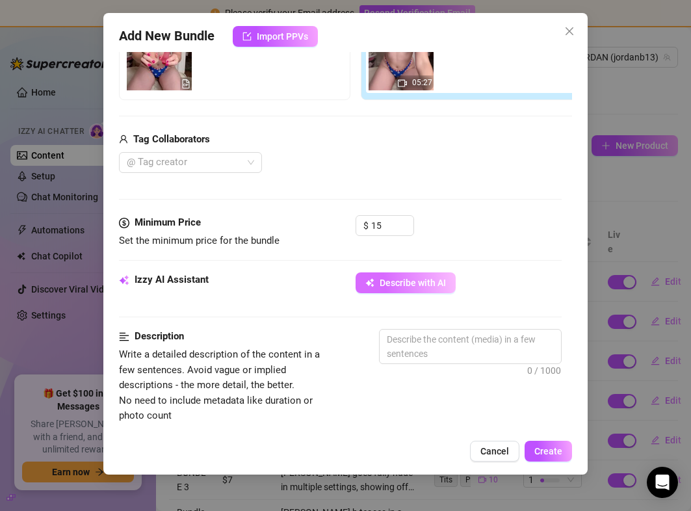
click at [416, 286] on span "Describe with AI" at bounding box center [413, 283] width 66 height 10
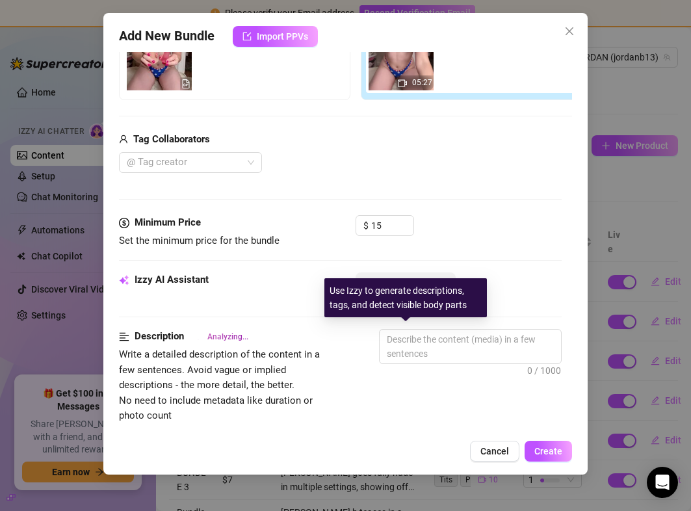
scroll to position [0, 0]
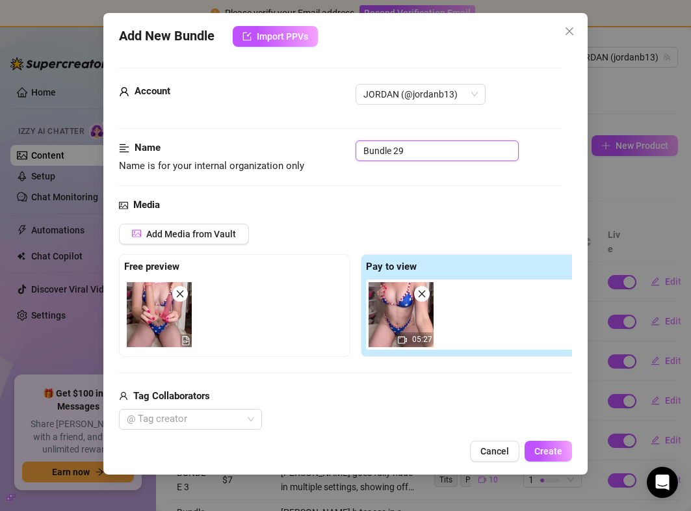
click at [403, 155] on input "Bundle 29" at bounding box center [437, 150] width 163 height 21
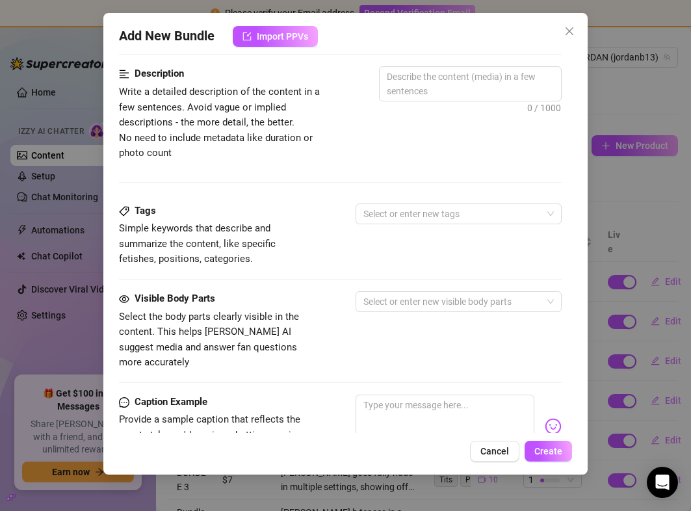
scroll to position [533, 0]
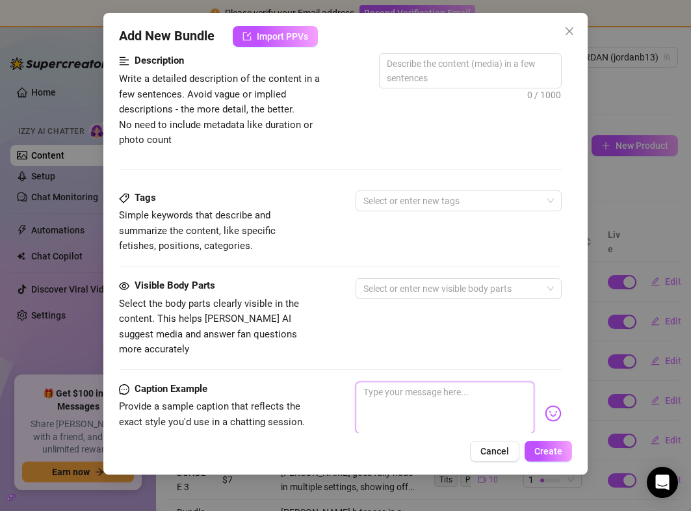
click at [395, 390] on textarea at bounding box center [445, 408] width 178 height 52
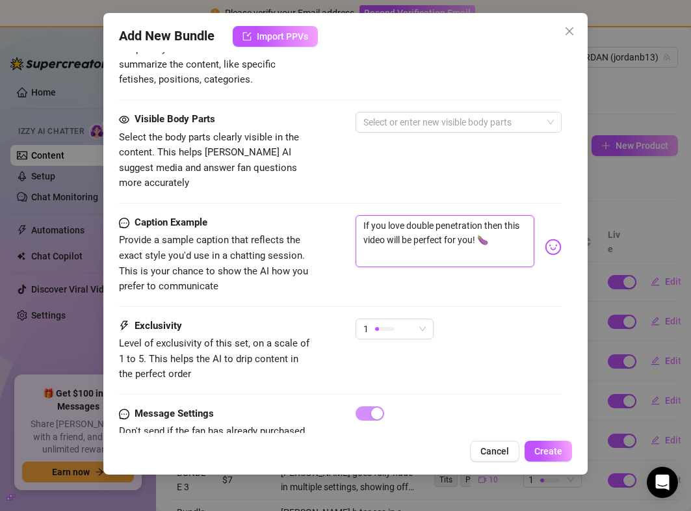
scroll to position [730, 0]
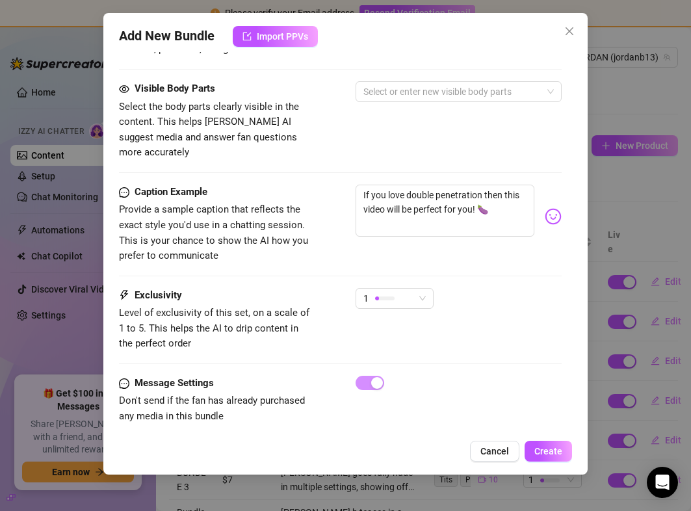
click at [413, 267] on div "Caption Example Provide a sample caption that reflects the exact style you'd us…" at bounding box center [340, 236] width 442 height 103
click at [413, 289] on div "1" at bounding box center [388, 299] width 51 height 20
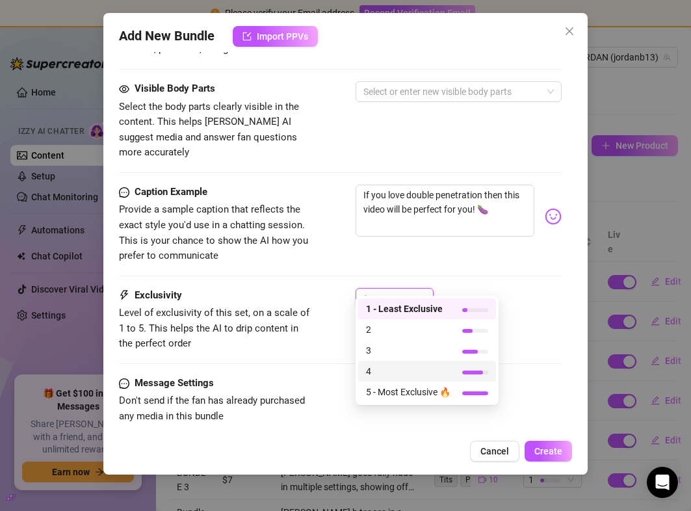
click at [378, 375] on span "4" at bounding box center [408, 371] width 85 height 14
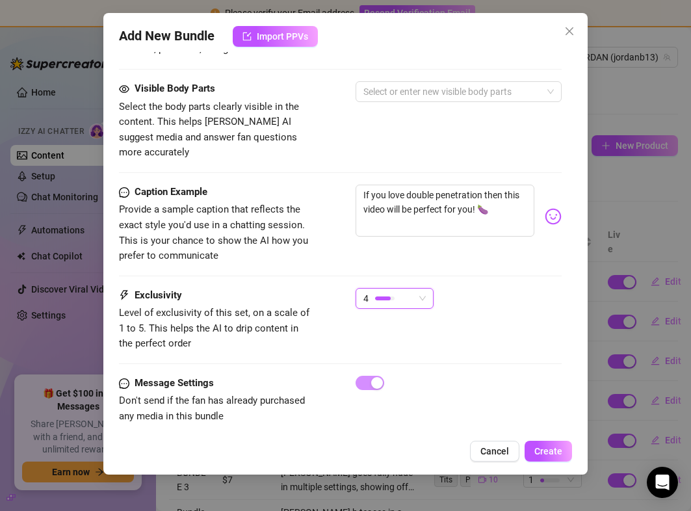
click at [508, 301] on div "4 4" at bounding box center [458, 304] width 205 height 33
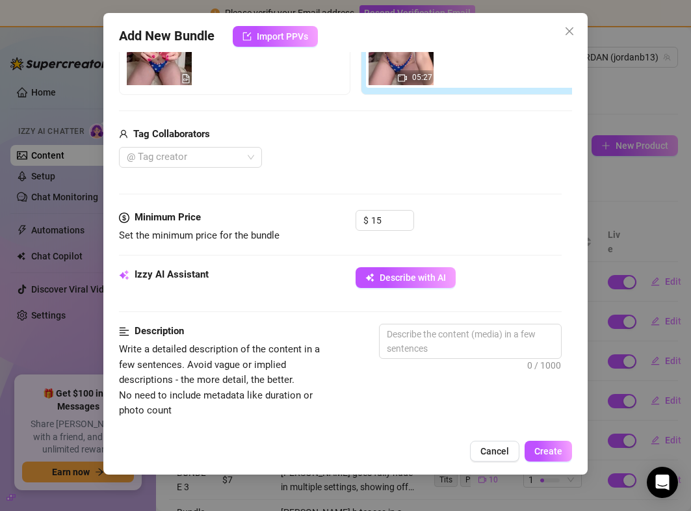
scroll to position [258, 0]
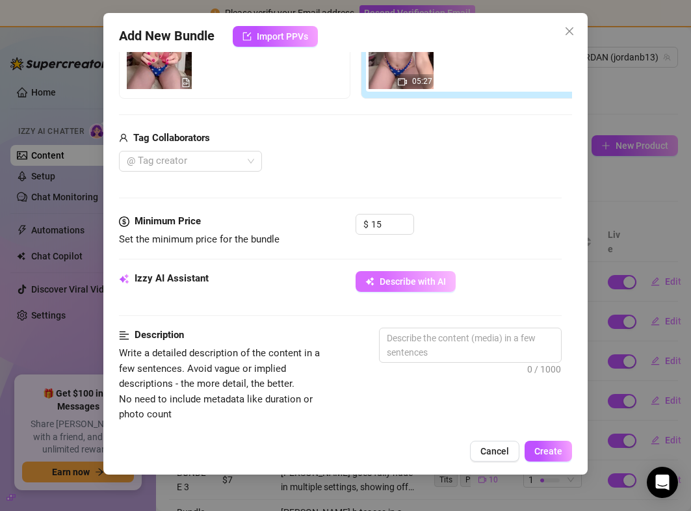
click at [415, 286] on span "Describe with AI" at bounding box center [413, 281] width 66 height 10
